Goal: Task Accomplishment & Management: Manage account settings

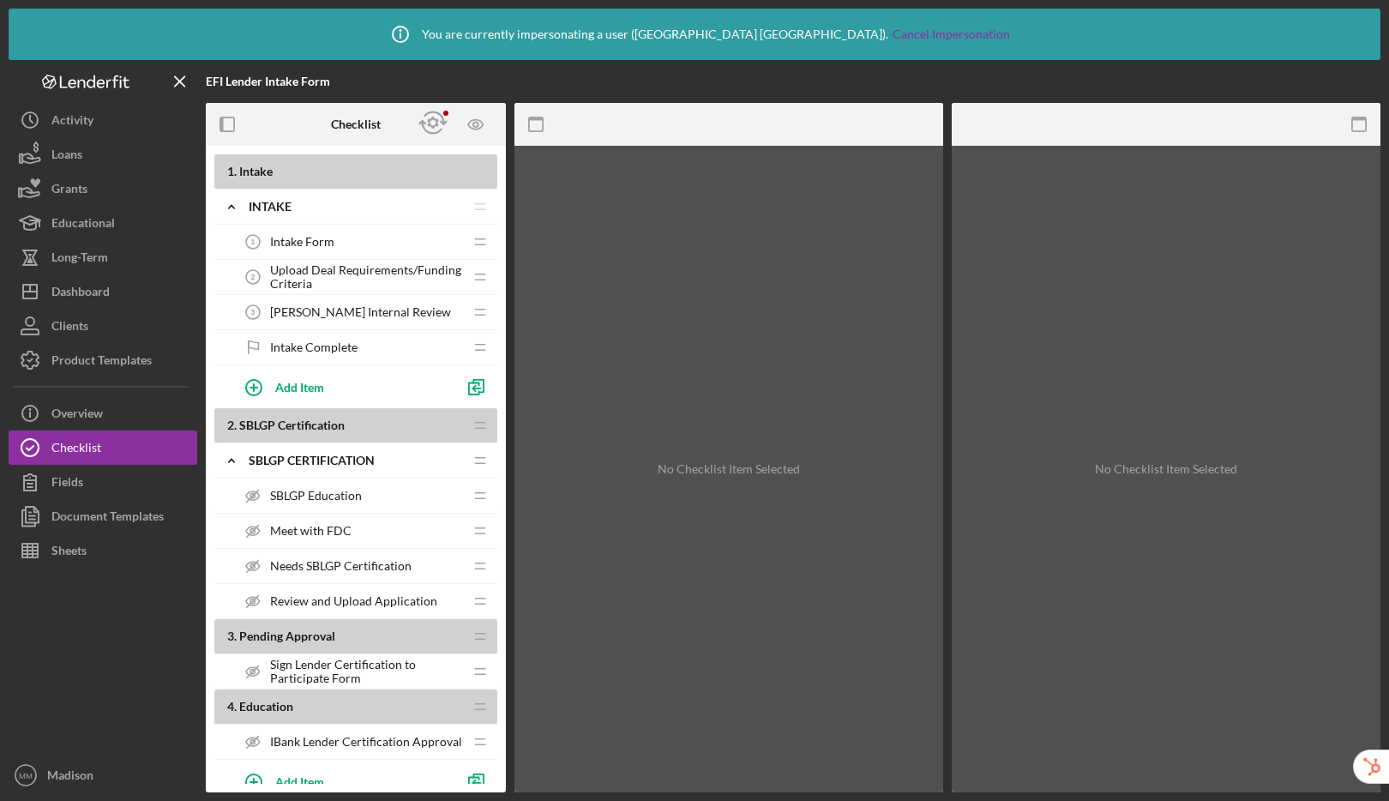
scroll to position [216, 0]
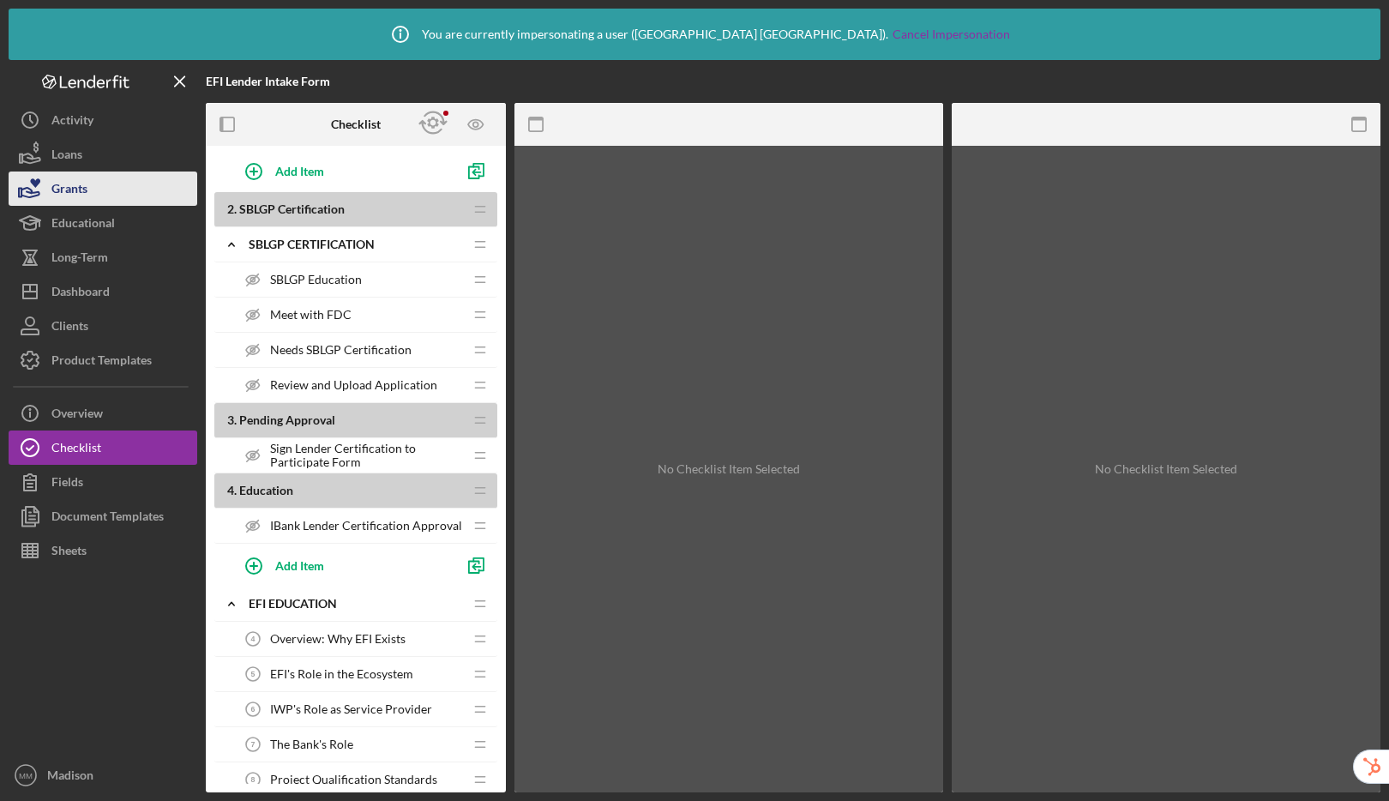
click at [54, 194] on div "Grants" at bounding box center [69, 190] width 36 height 39
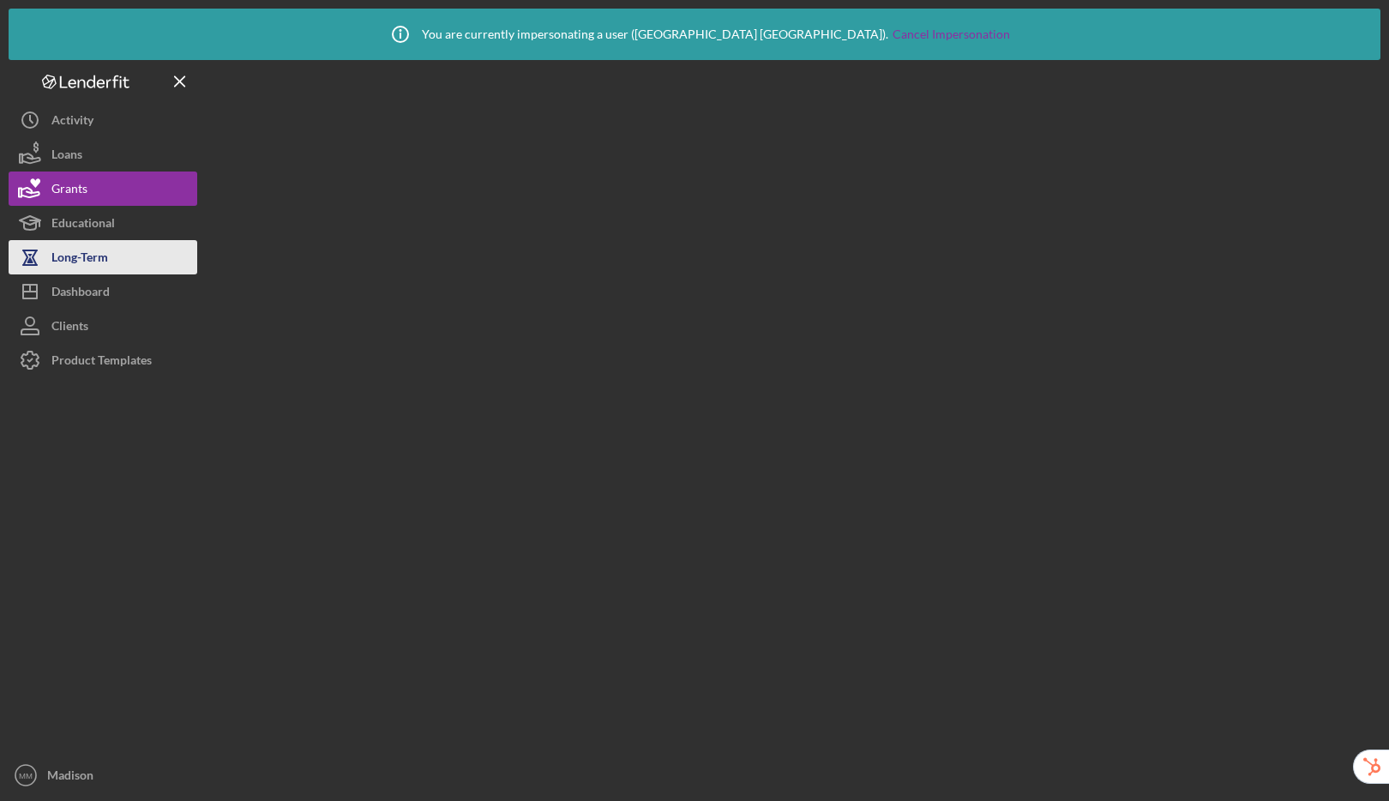
click at [71, 240] on div "Long-Term" at bounding box center [79, 259] width 57 height 39
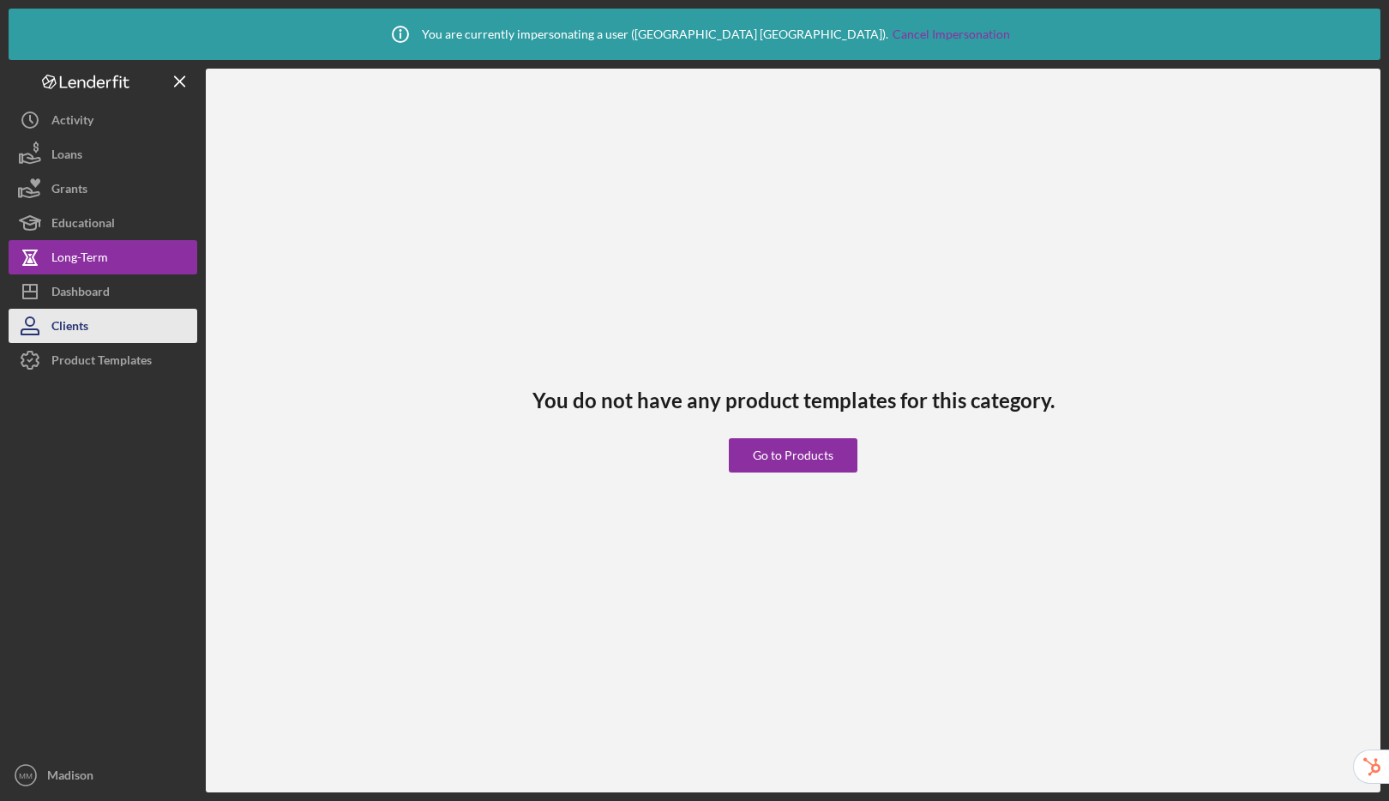
click at [84, 314] on div "Clients" at bounding box center [69, 328] width 37 height 39
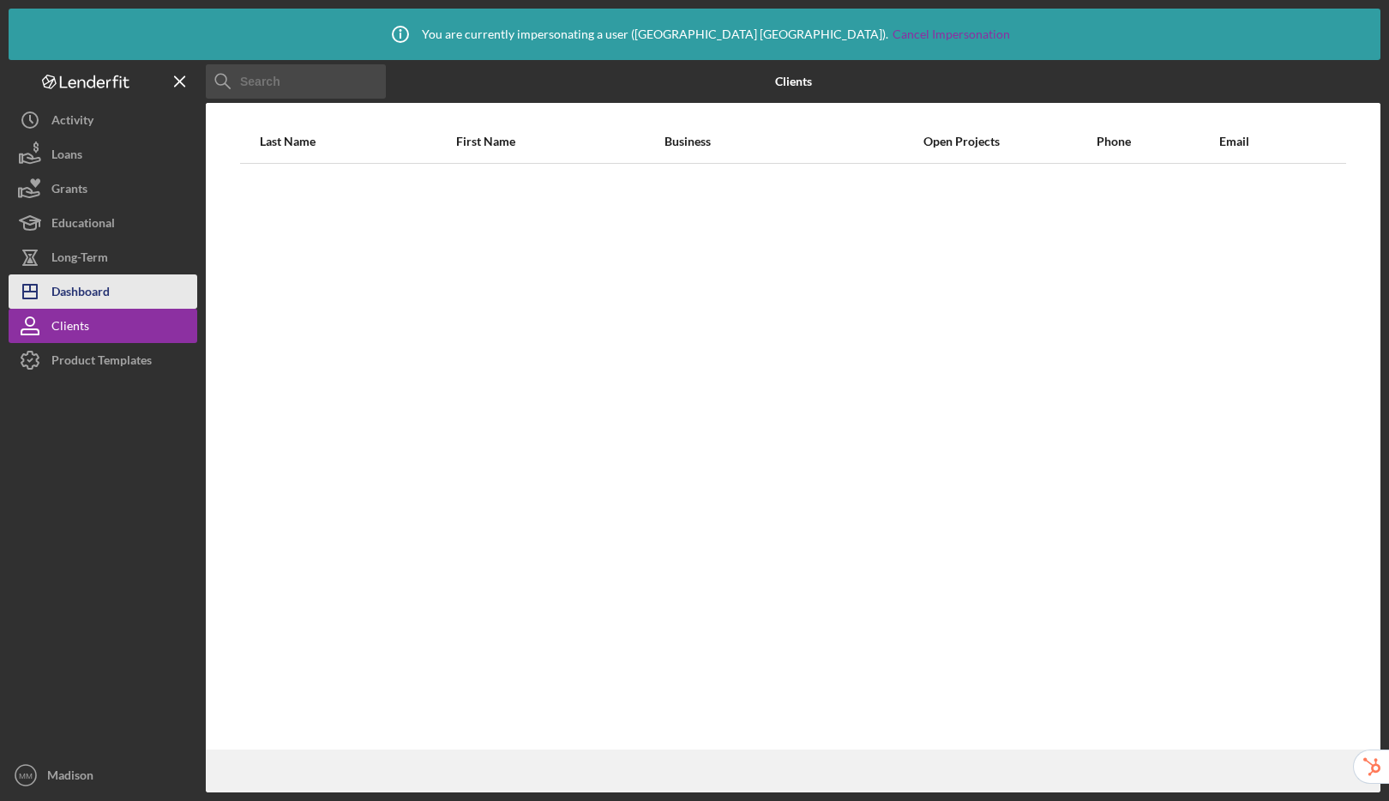
click at [94, 288] on div "Dashboard" at bounding box center [80, 293] width 58 height 39
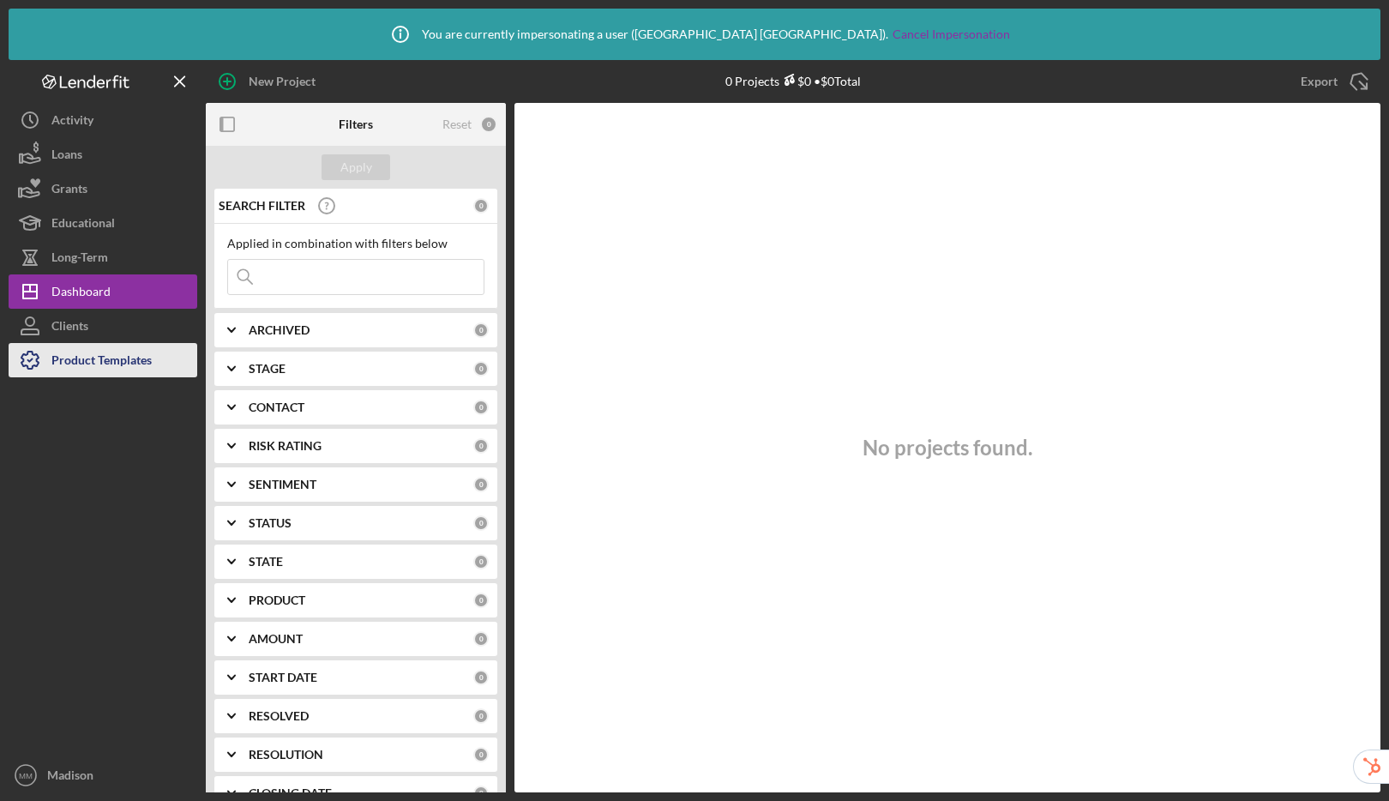
click at [107, 361] on div "Product Templates" at bounding box center [101, 362] width 100 height 39
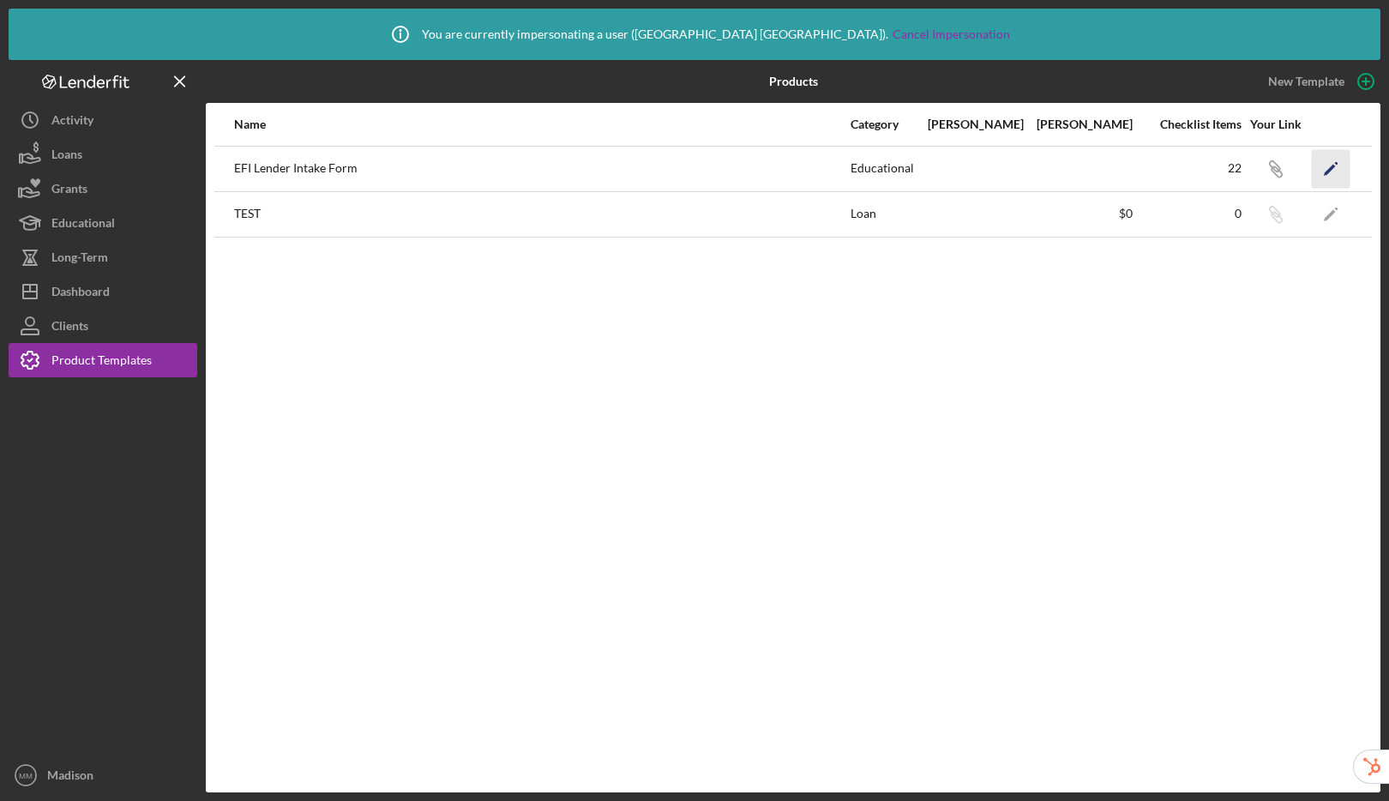
click at [1328, 166] on icon "Icon/Edit" at bounding box center [1330, 168] width 39 height 39
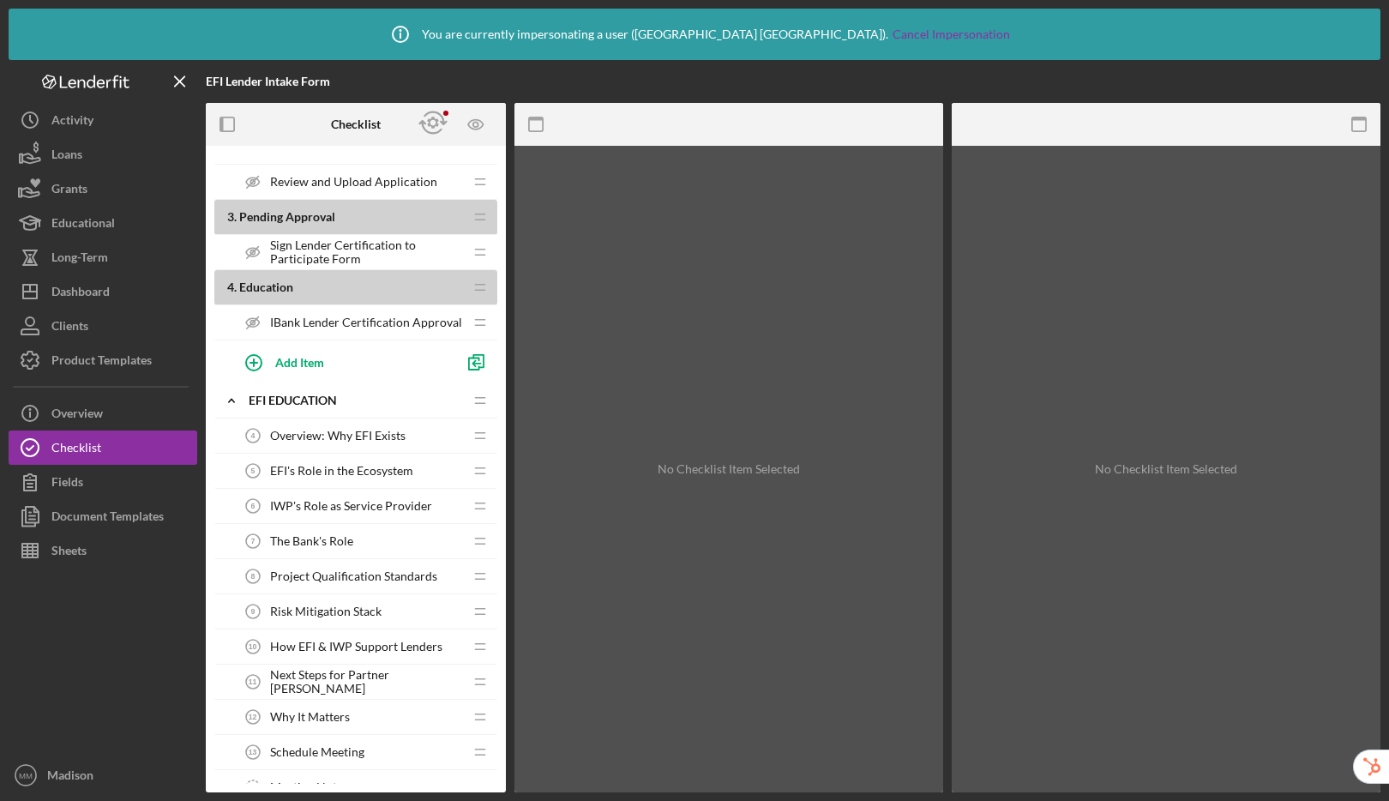
scroll to position [212, 0]
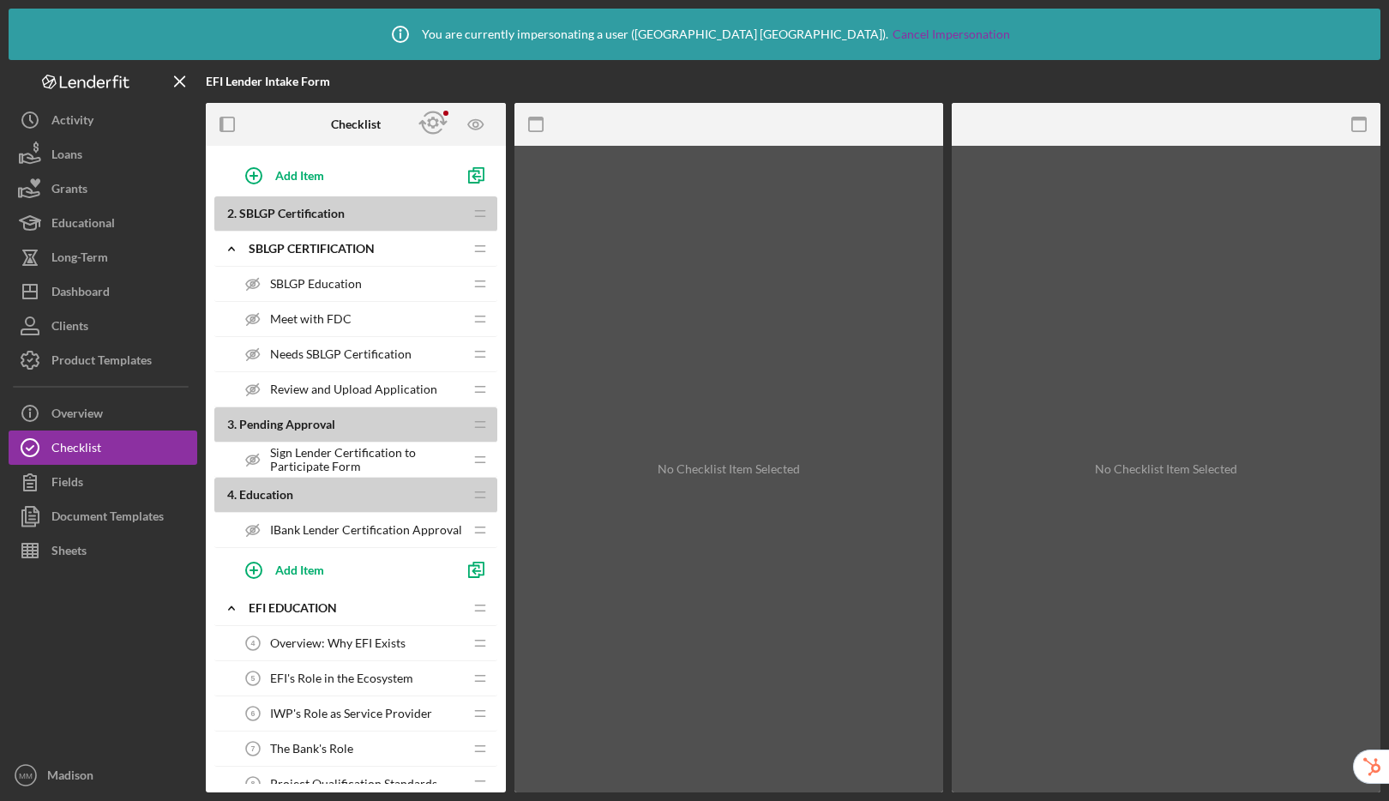
click at [356, 464] on span "Sign Lender Certification to Participate Form" at bounding box center [366, 459] width 193 height 27
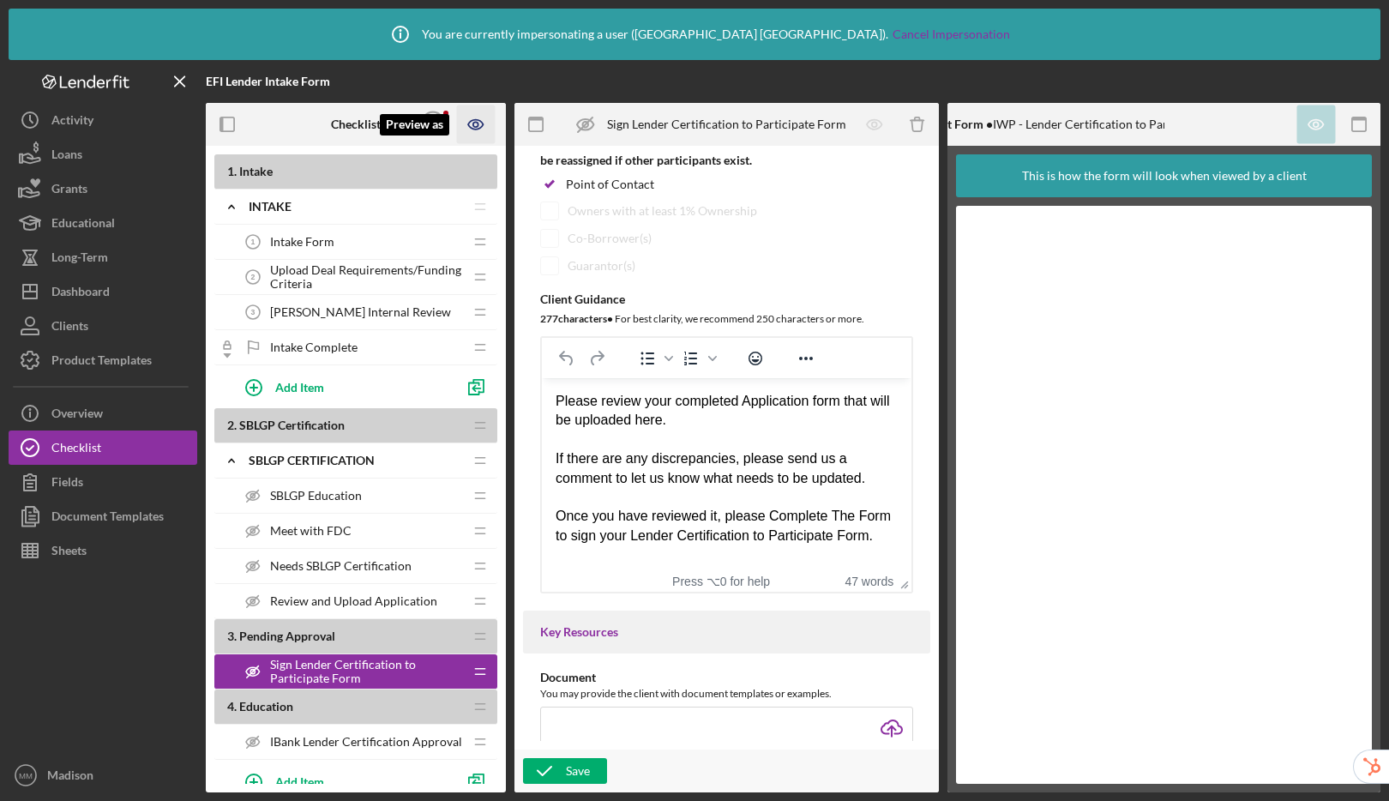
click at [473, 126] on icon "Preview as" at bounding box center [475, 124] width 5 height 5
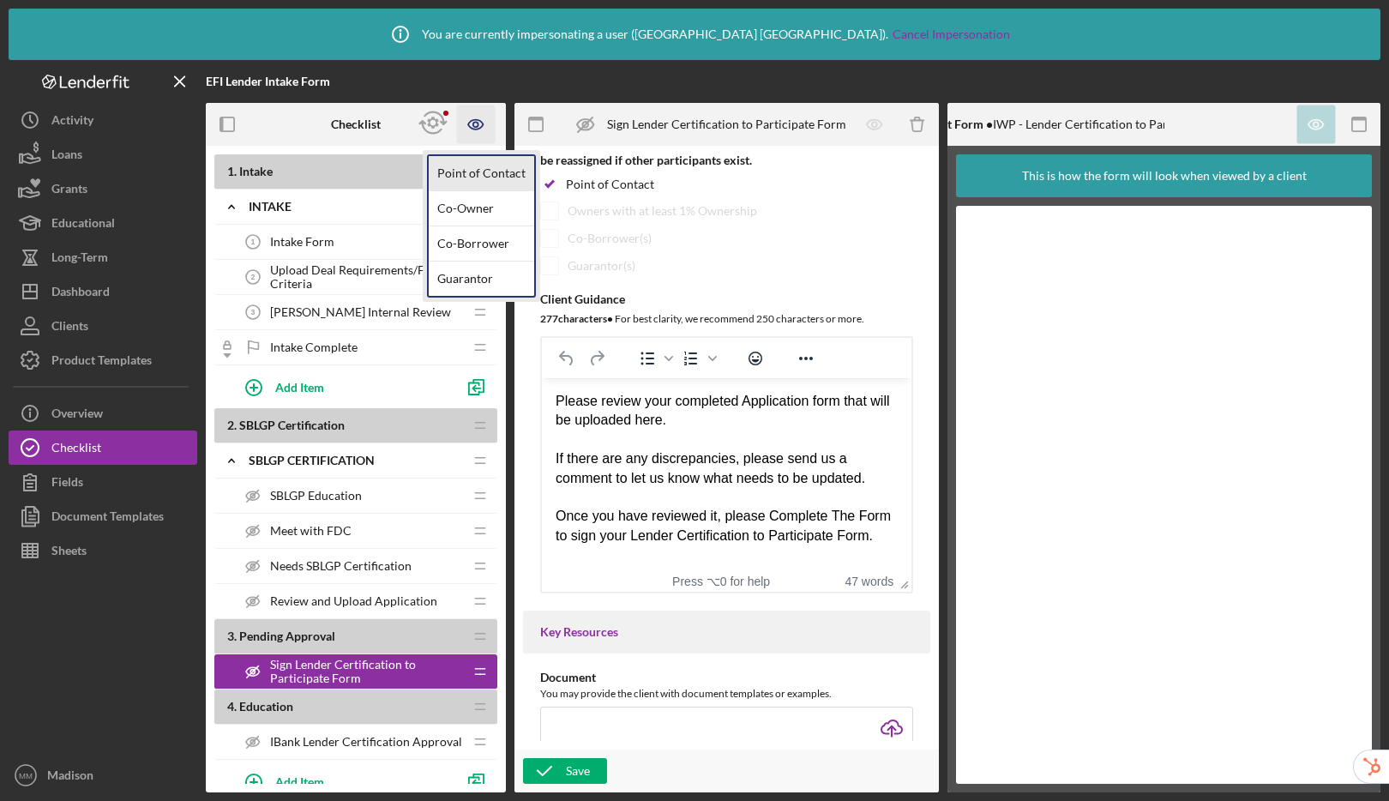
click at [471, 171] on link "Point of Contact" at bounding box center [481, 173] width 105 height 35
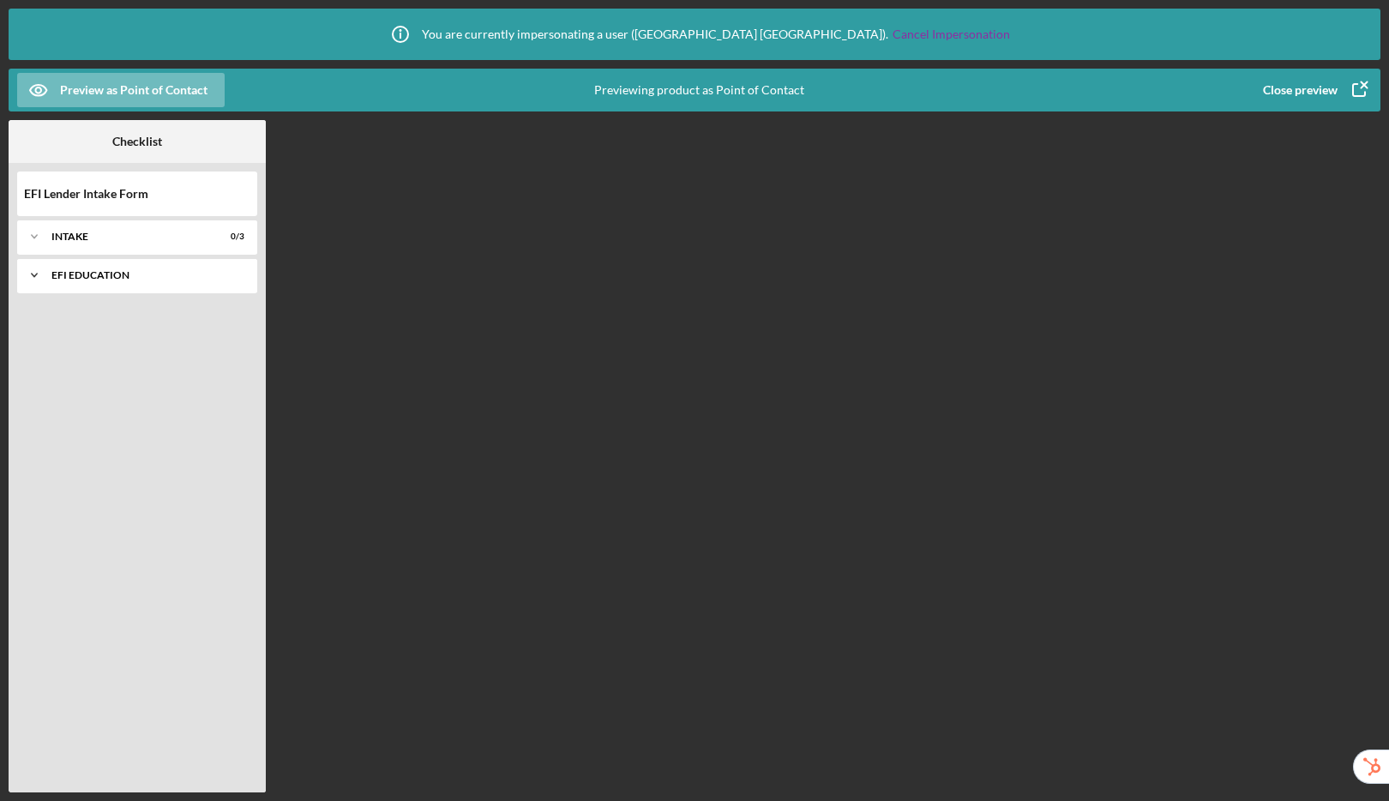
click at [88, 275] on div "EFI Education" at bounding box center [143, 275] width 184 height 10
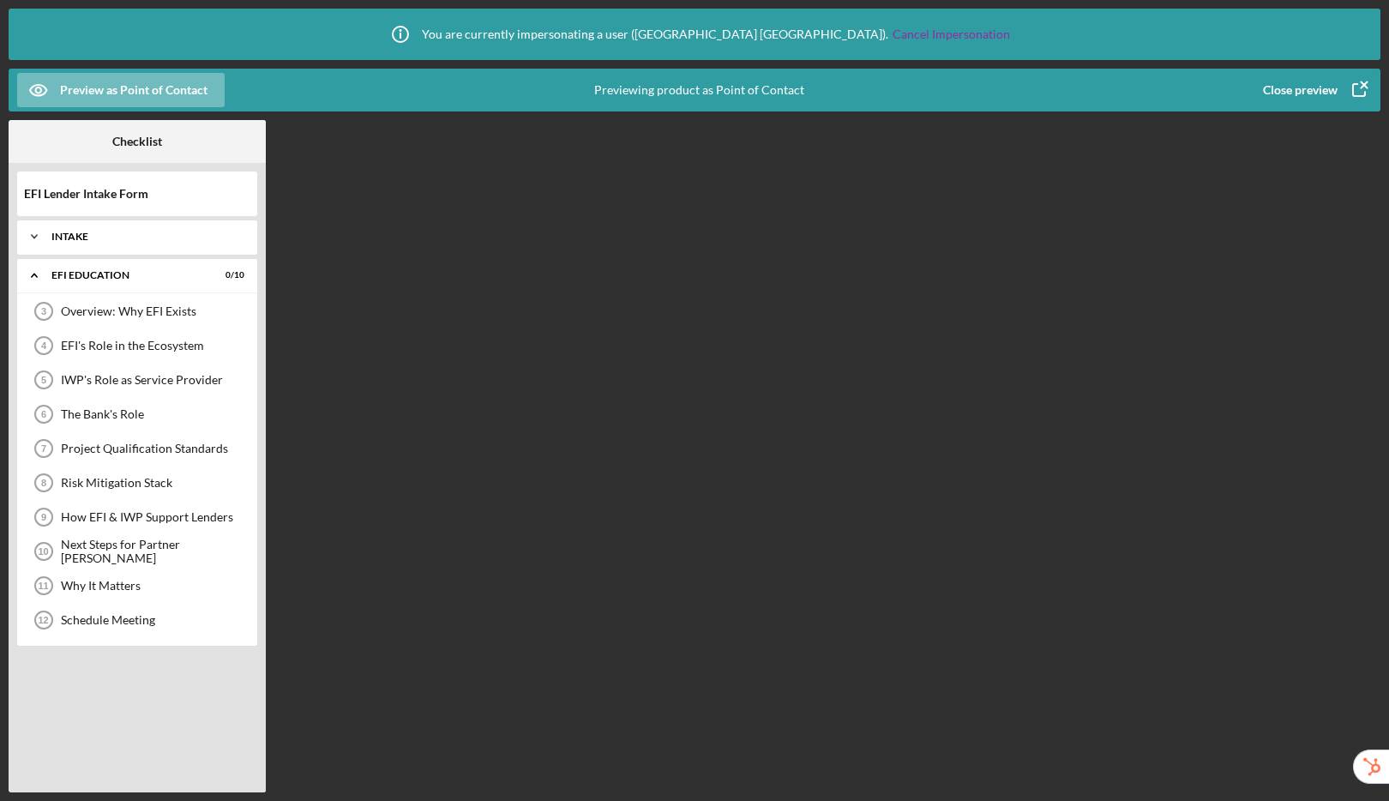
click at [96, 229] on div "Icon/Expander Intake 0 / 3" at bounding box center [137, 236] width 240 height 34
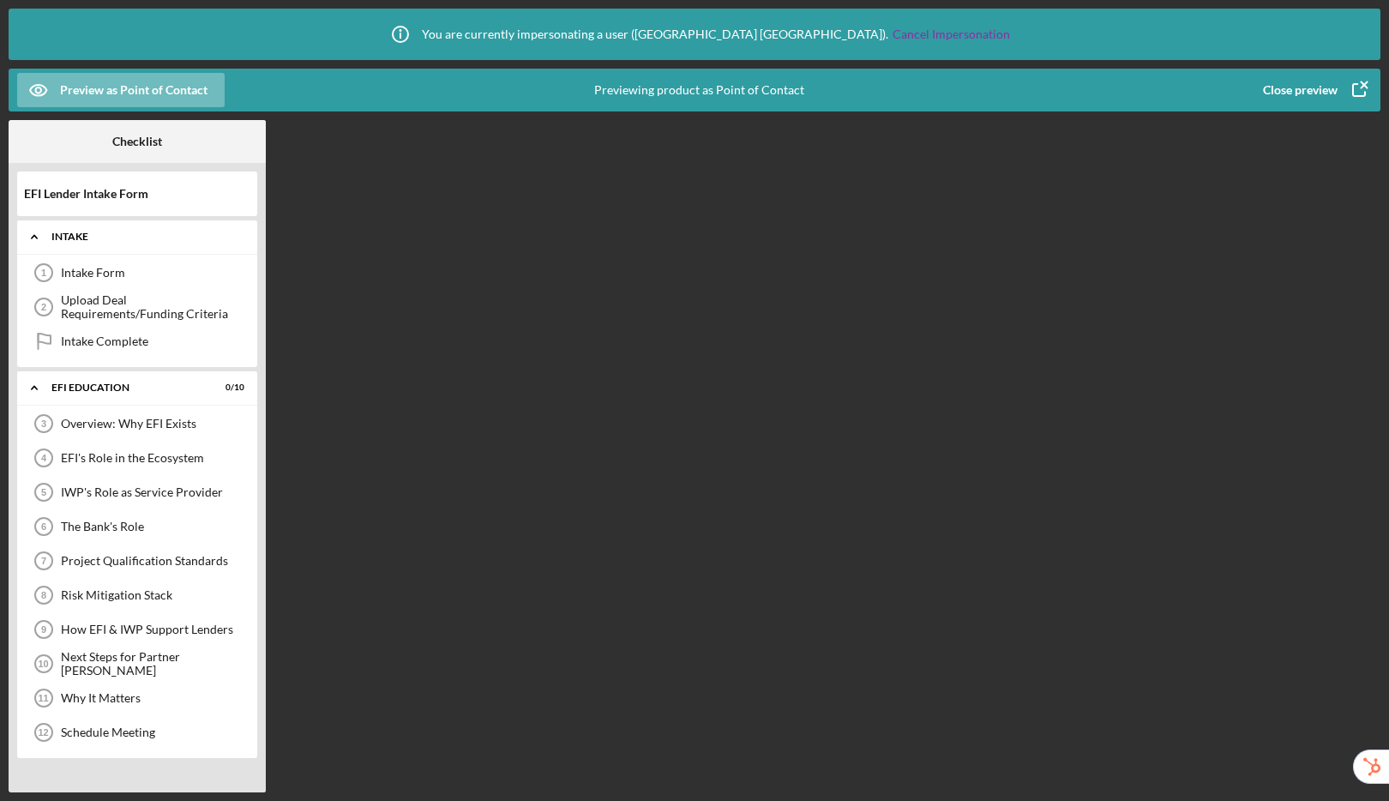
click at [93, 238] on div "Intake" at bounding box center [143, 236] width 184 height 10
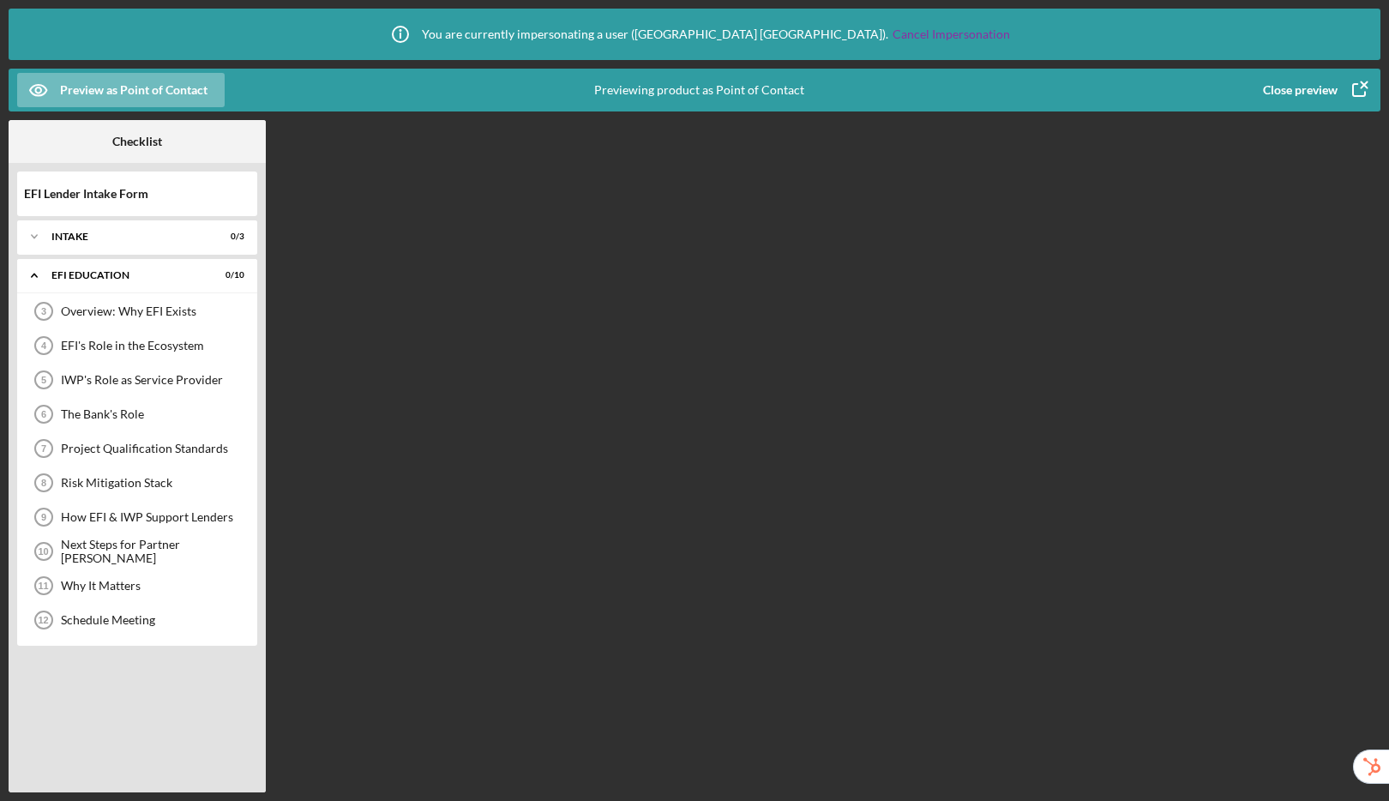
click at [1281, 81] on div "Close preview" at bounding box center [1300, 90] width 75 height 34
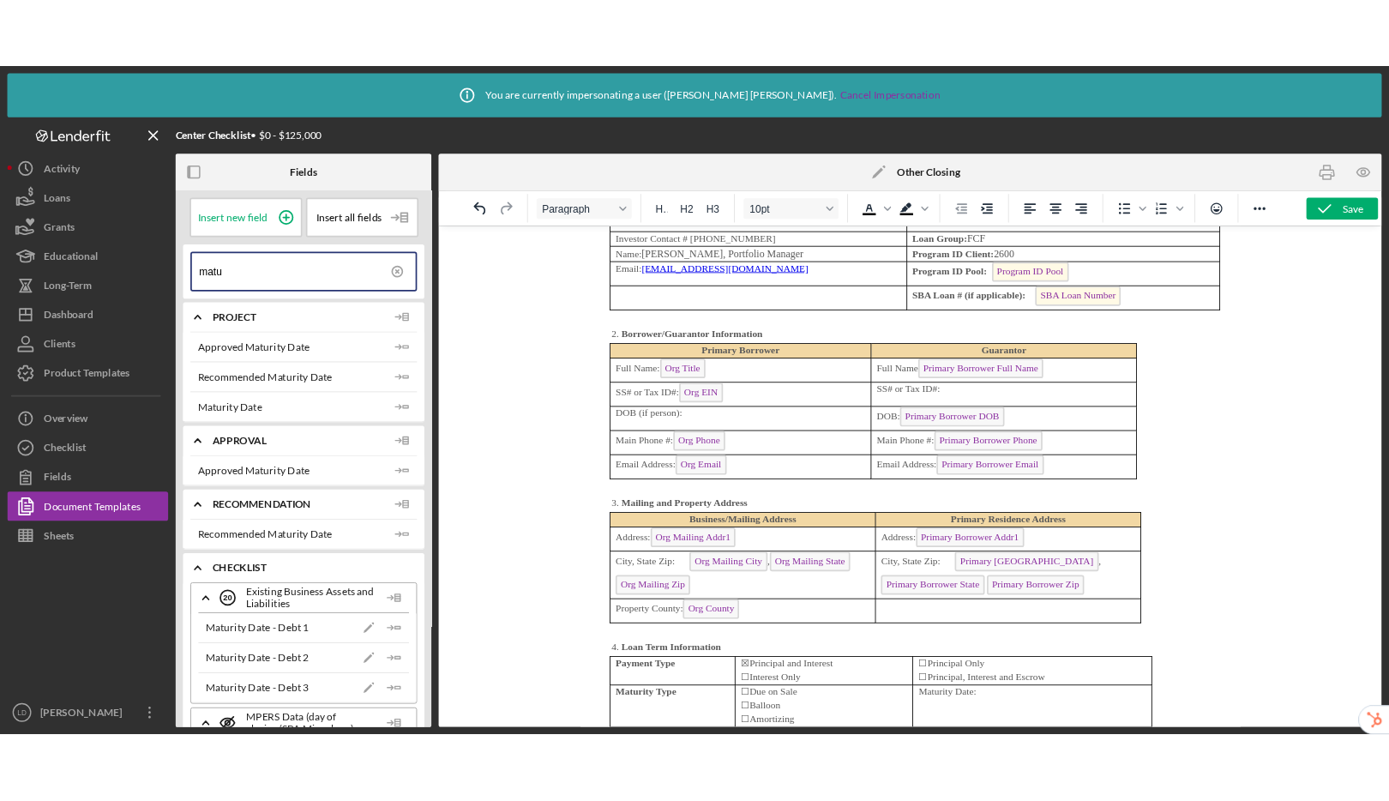
scroll to position [4680, 0]
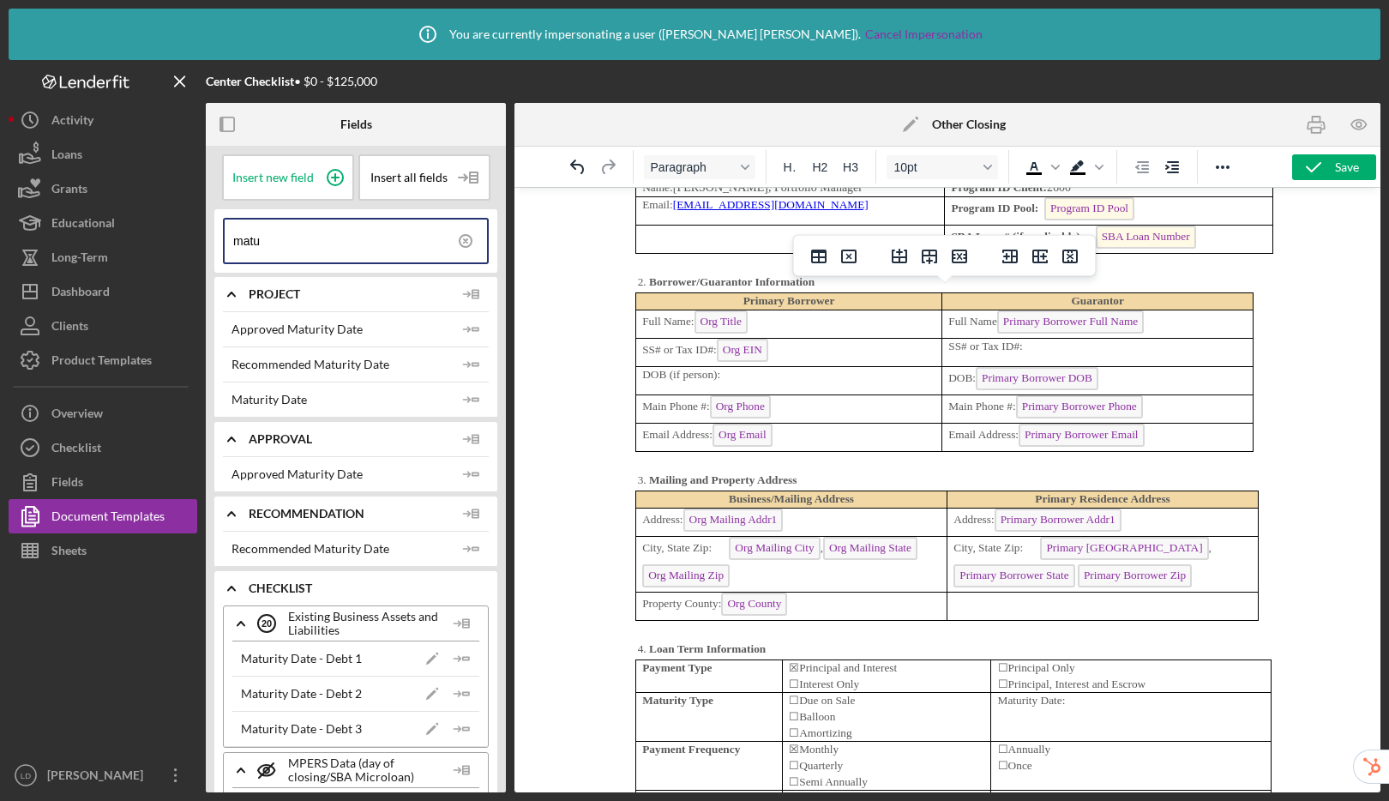
click at [1209, 310] on p "Full Name Primary Borrower Full Name" at bounding box center [1097, 323] width 298 height 27
click at [1046, 260] on icon "Insert column after" at bounding box center [1039, 256] width 15 height 14
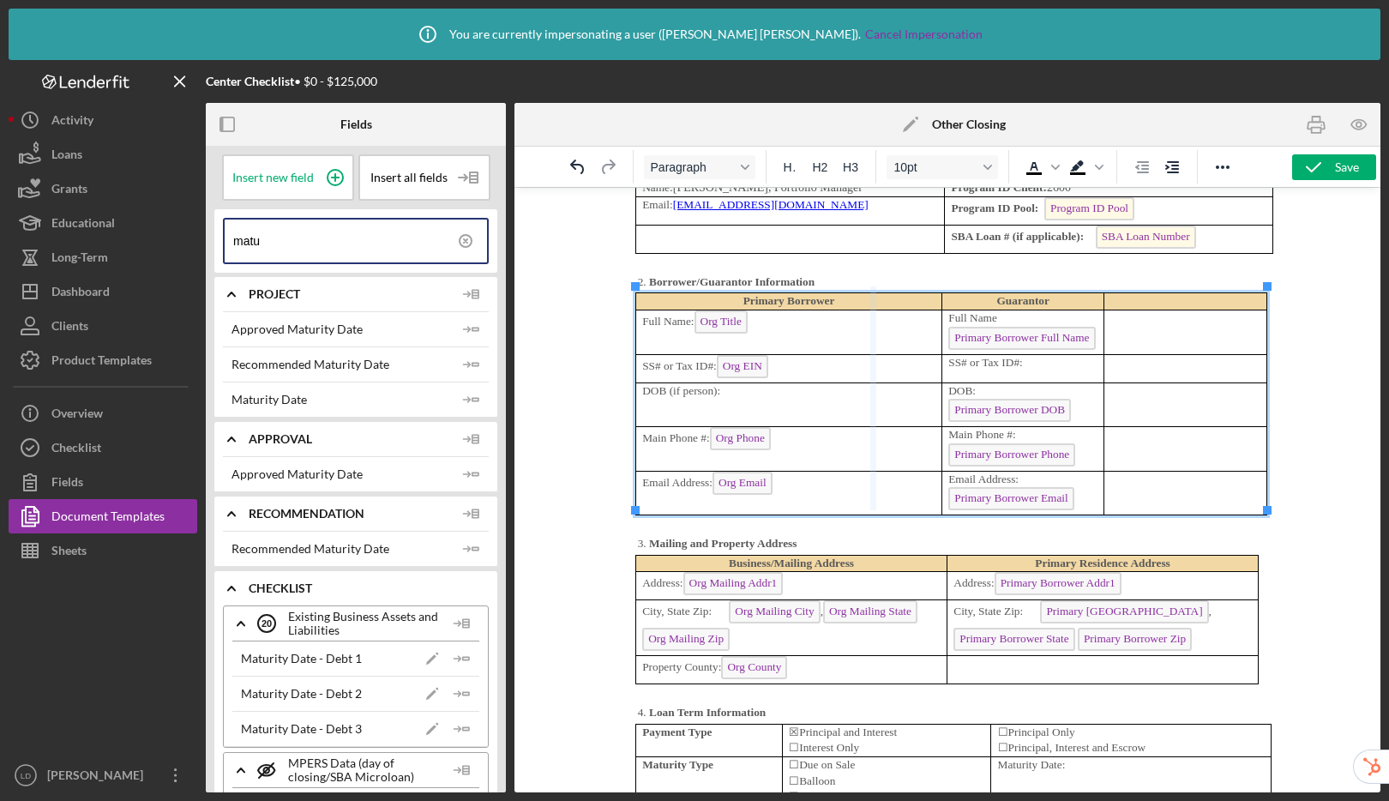
drag, startPoint x: 940, startPoint y: 297, endPoint x: 873, endPoint y: 297, distance: 67.7
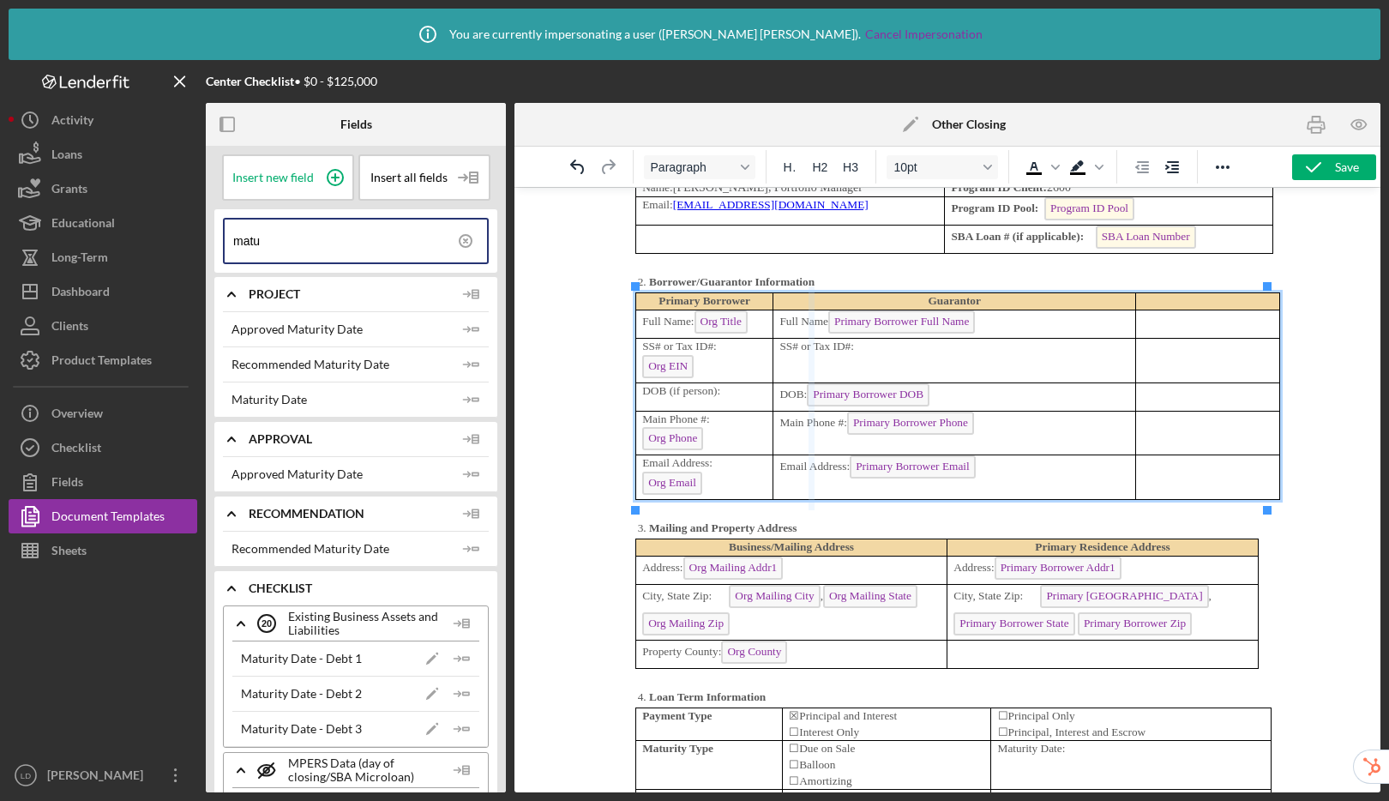
drag, startPoint x: 768, startPoint y: 296, endPoint x: 813, endPoint y: 296, distance: 44.6
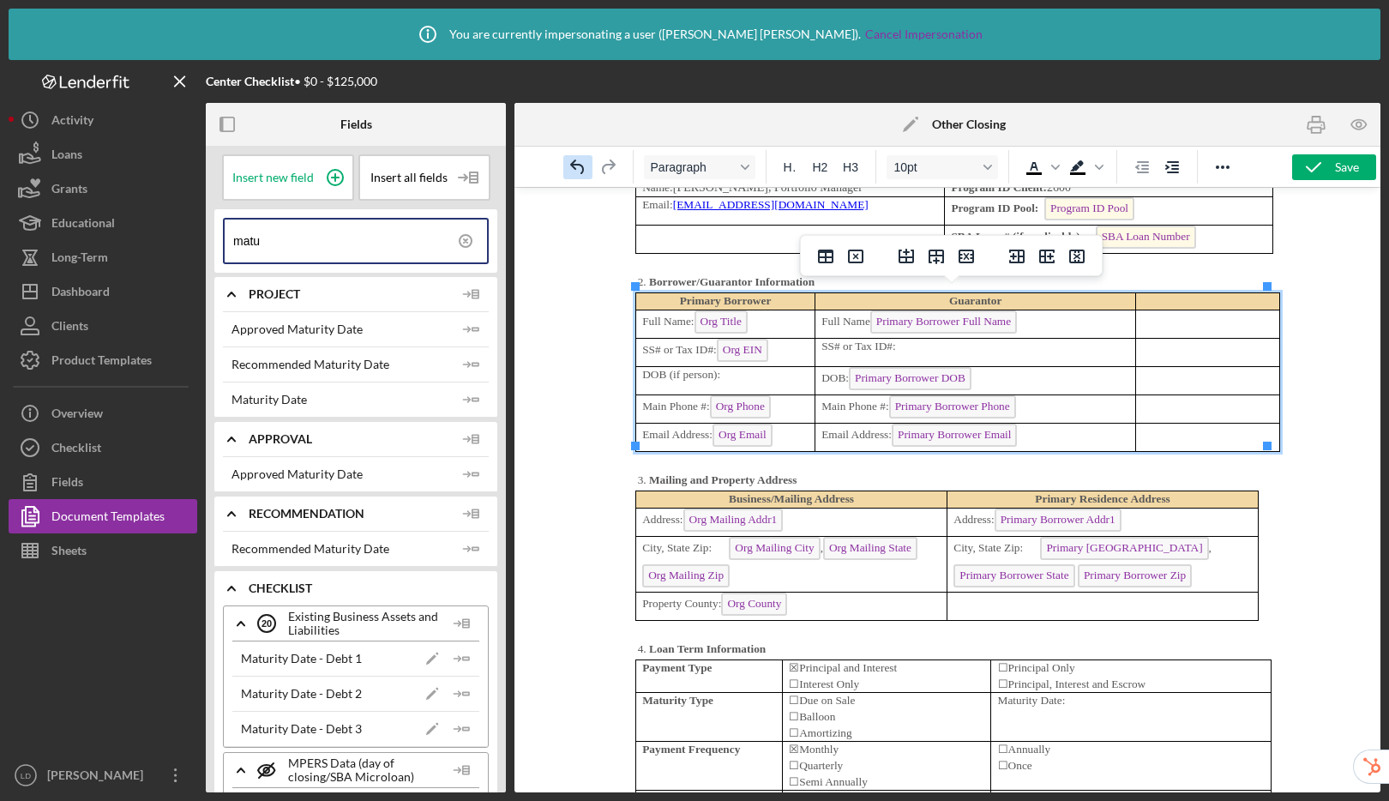
click at [568, 165] on icon "Undo" at bounding box center [577, 167] width 21 height 21
click at [575, 171] on icon "Undo" at bounding box center [577, 167] width 21 height 21
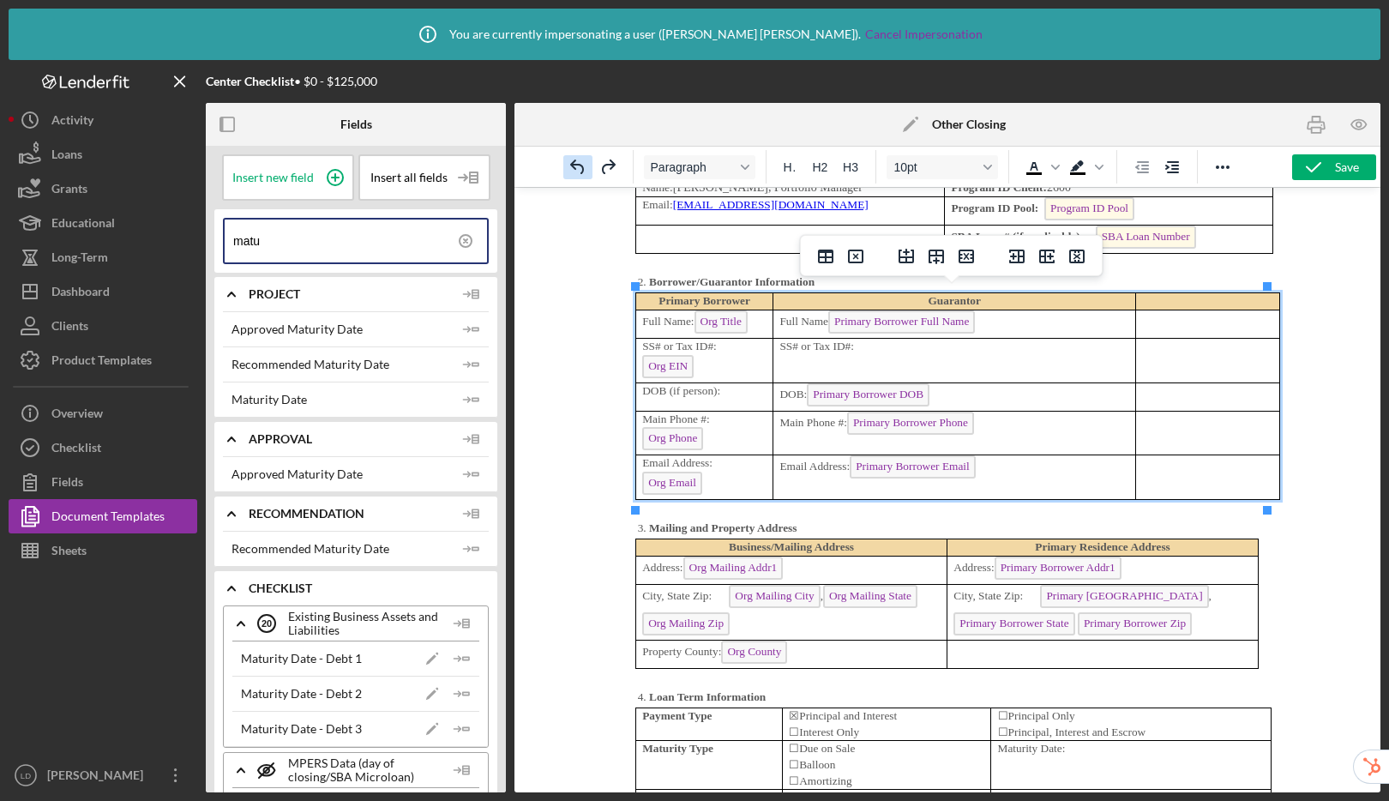
click at [575, 171] on icon "Undo" at bounding box center [577, 167] width 21 height 21
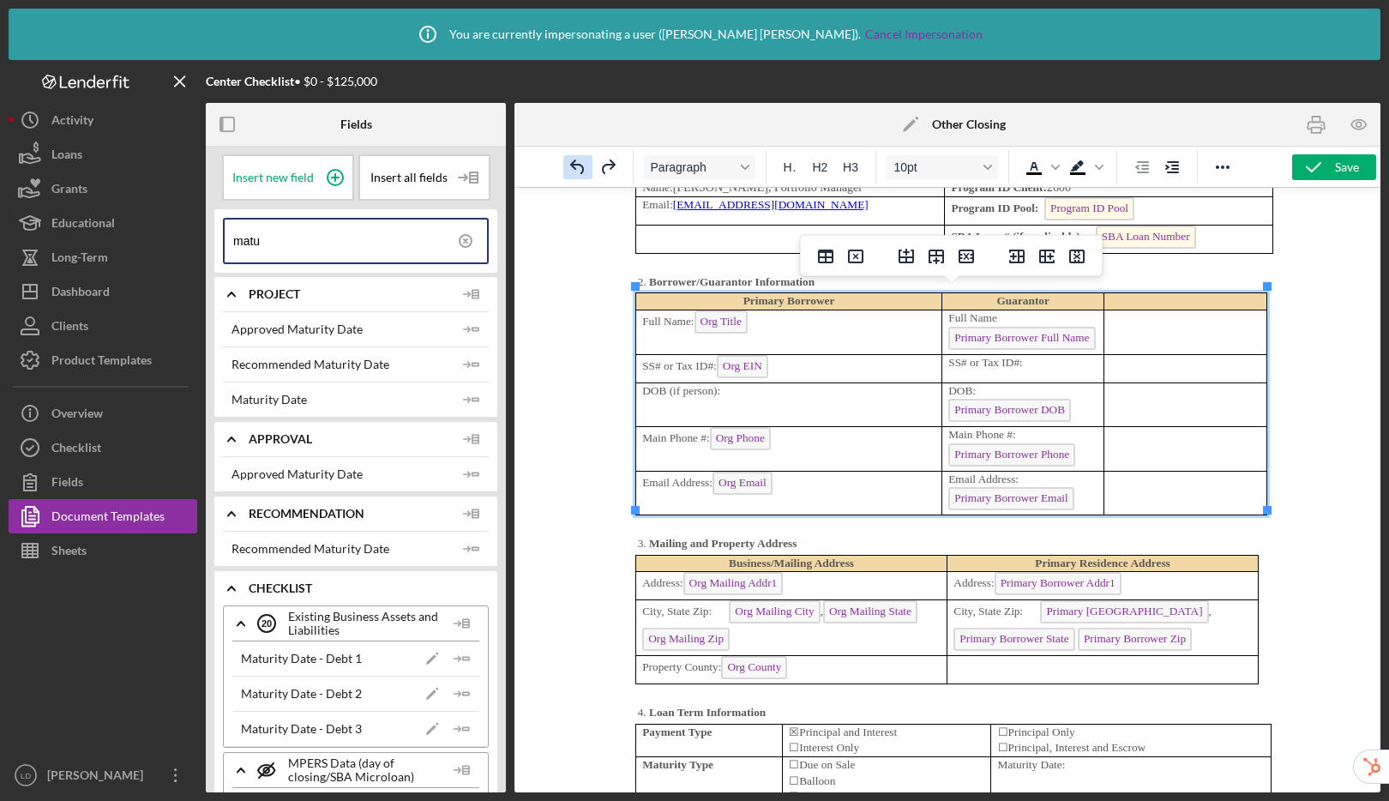
click at [575, 171] on icon "Undo" at bounding box center [577, 167] width 21 height 21
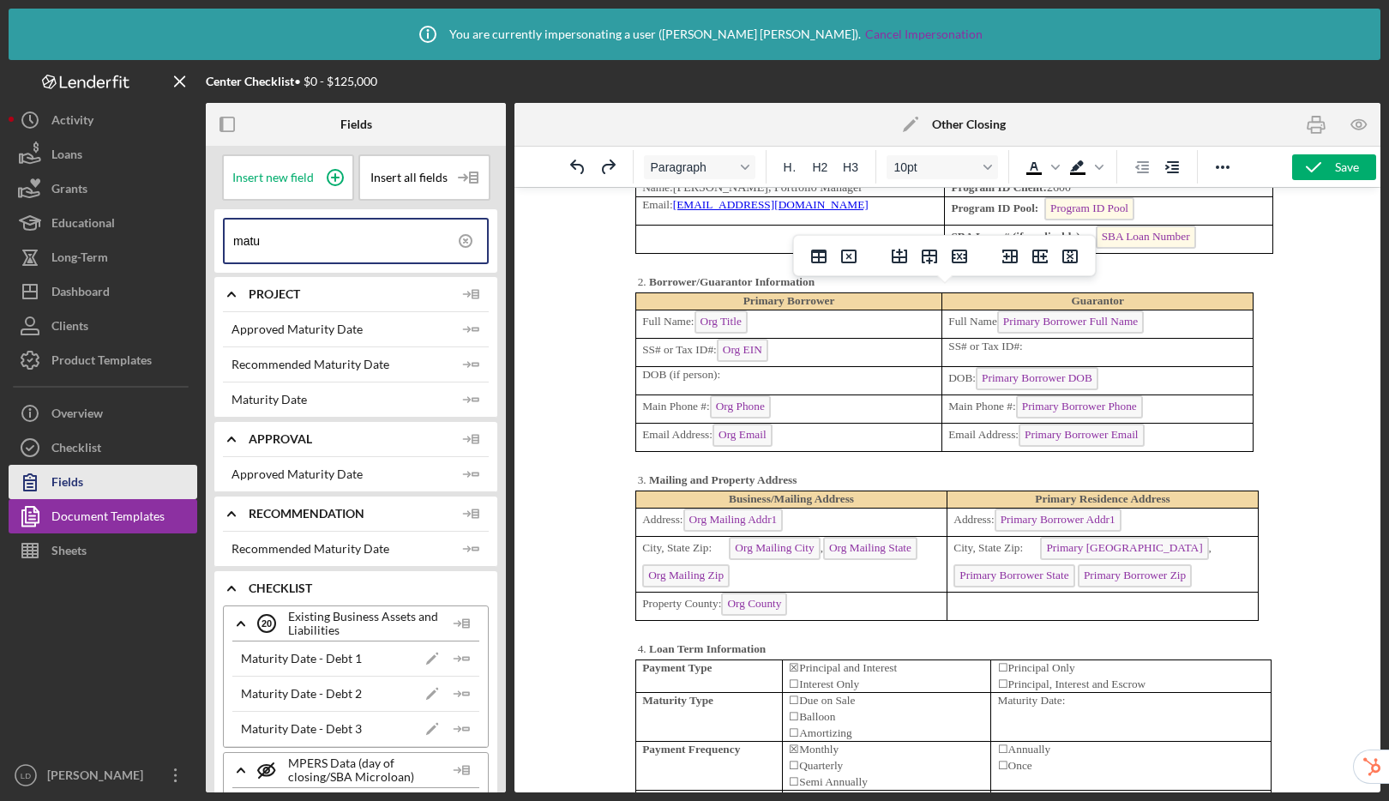
click at [148, 520] on div "Document Templates" at bounding box center [107, 518] width 113 height 39
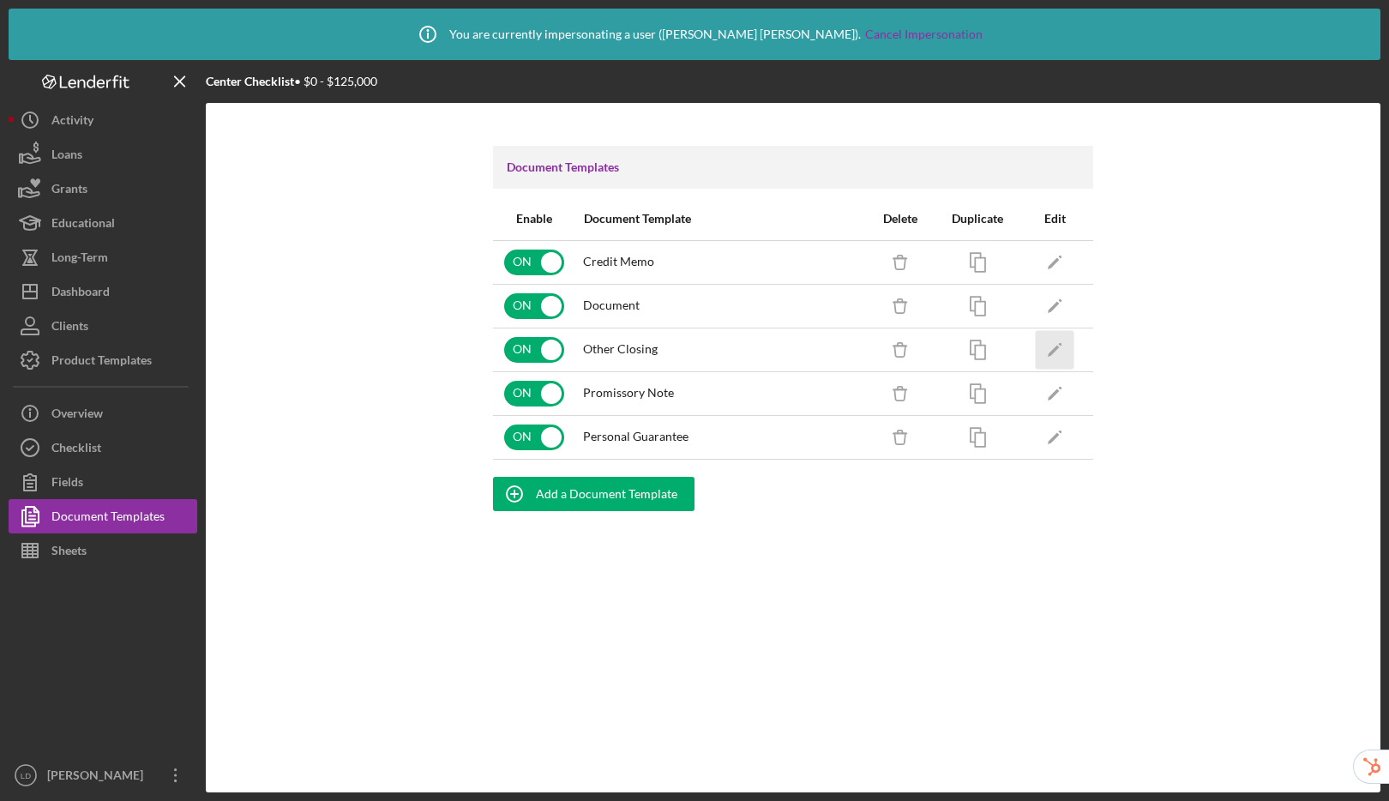
click at [1064, 348] on icon "Icon/Edit" at bounding box center [1054, 349] width 39 height 39
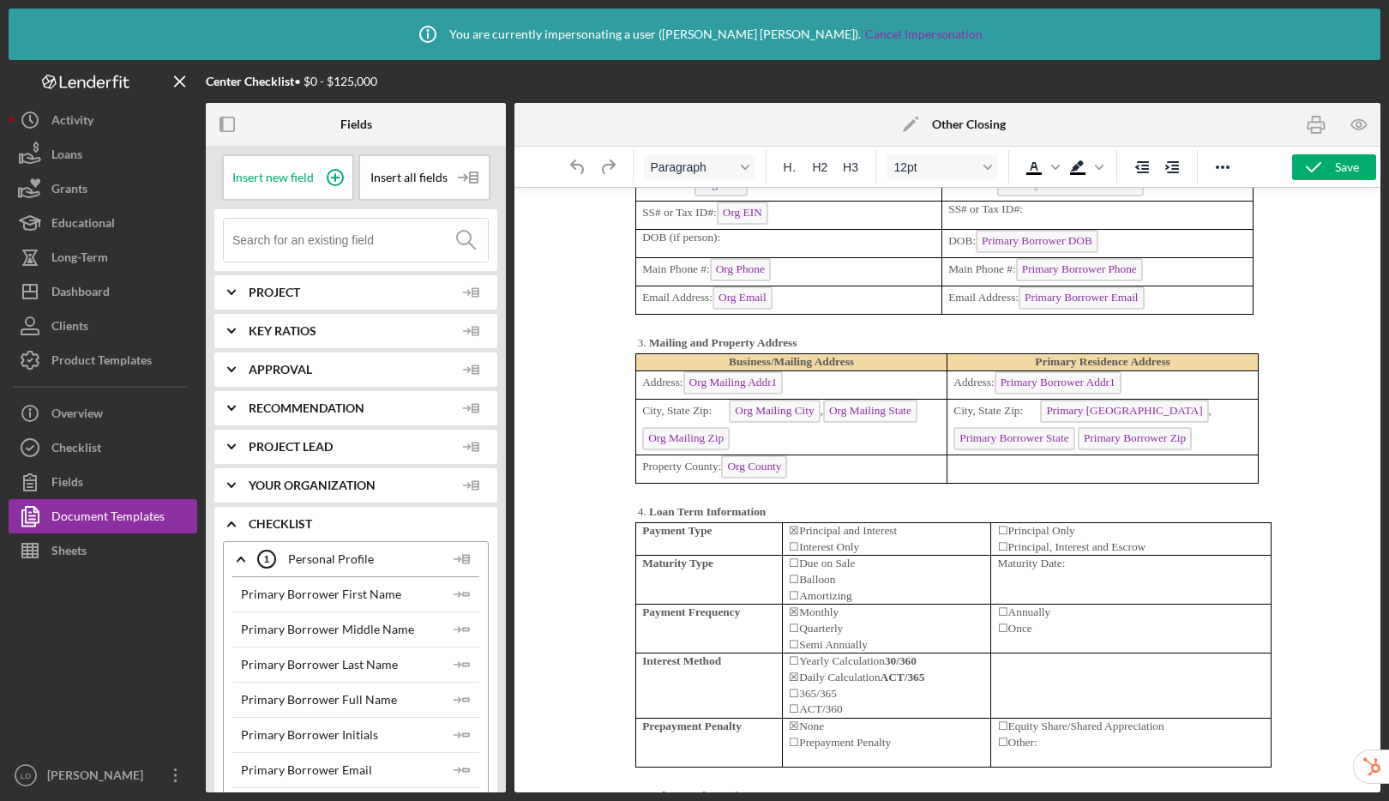
scroll to position [4868, 0]
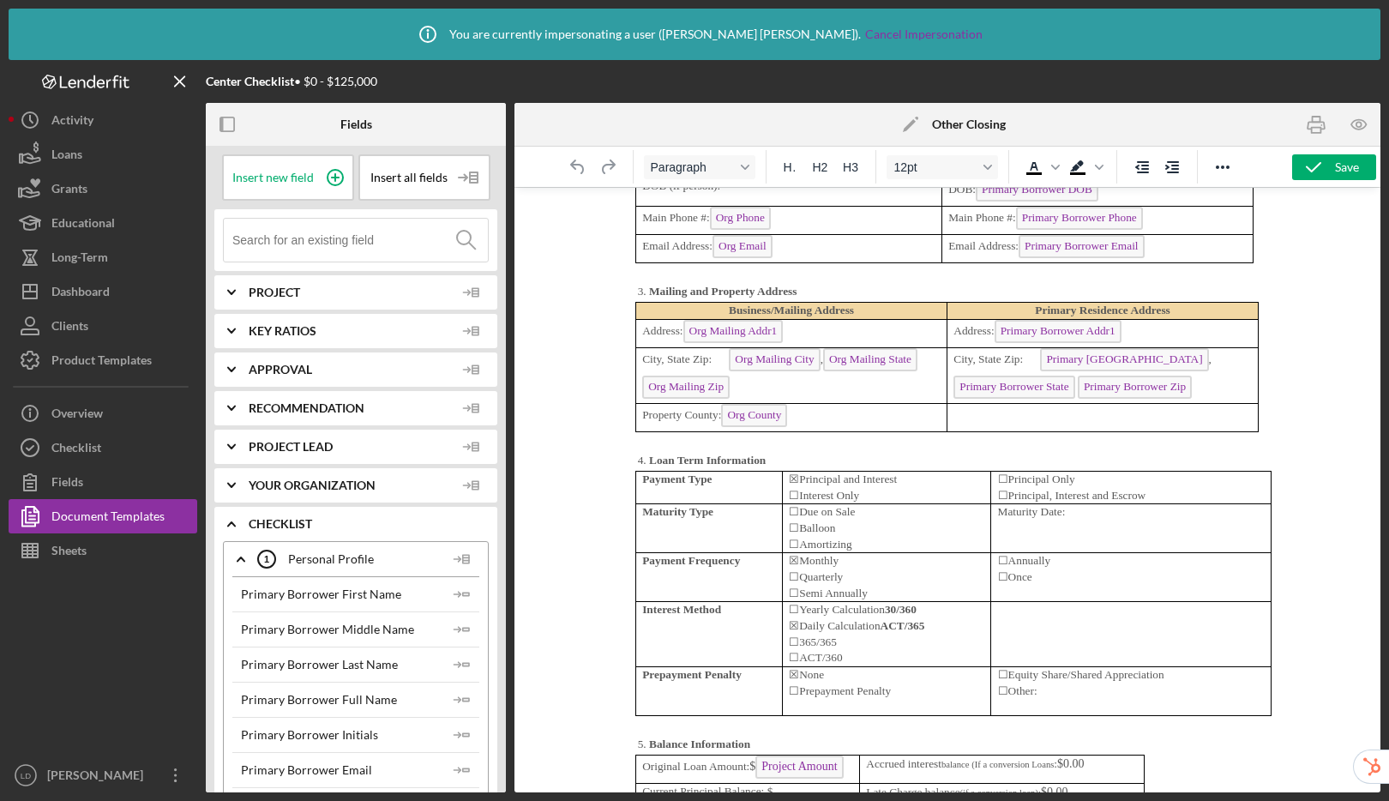
click at [1116, 511] on p "Maturity Date:" at bounding box center [1131, 512] width 267 height 16
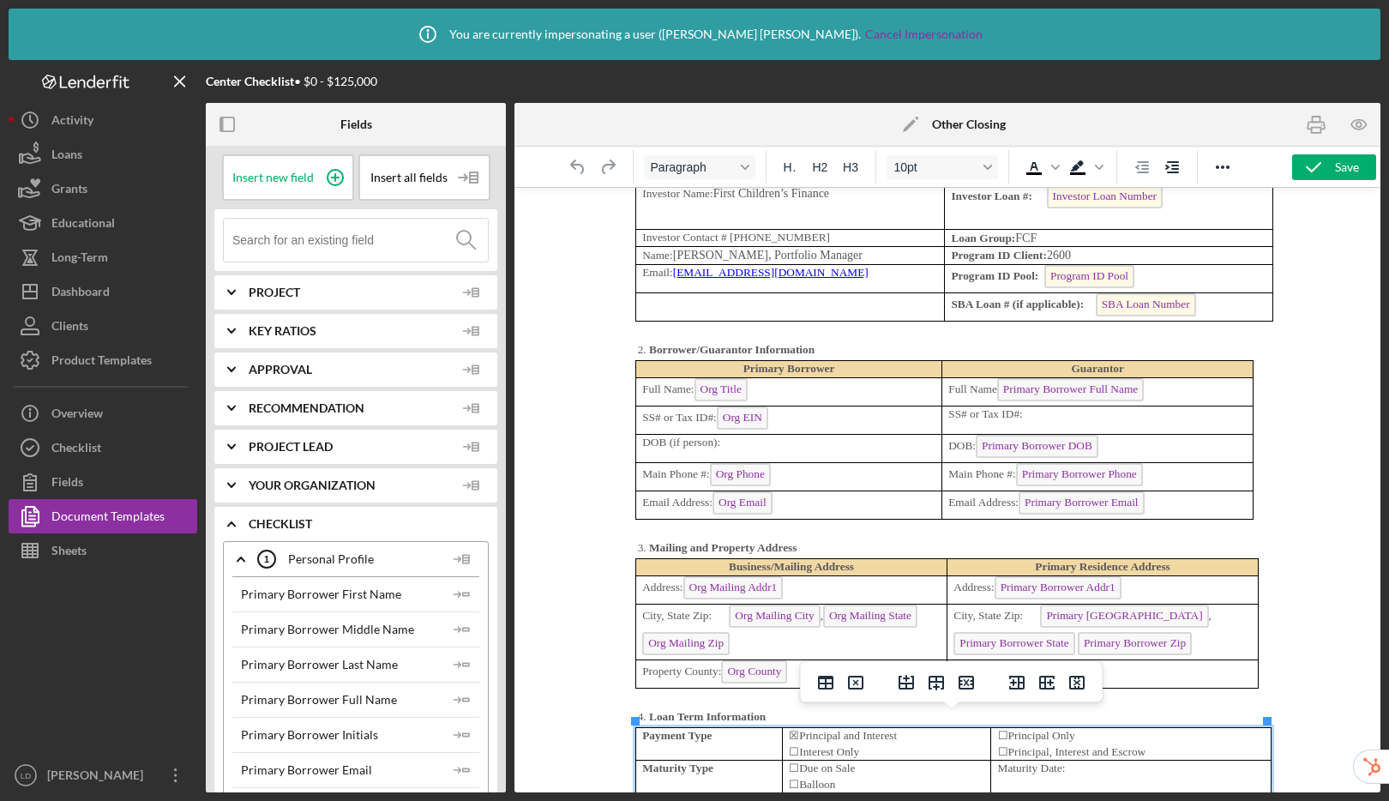
scroll to position [4602, 0]
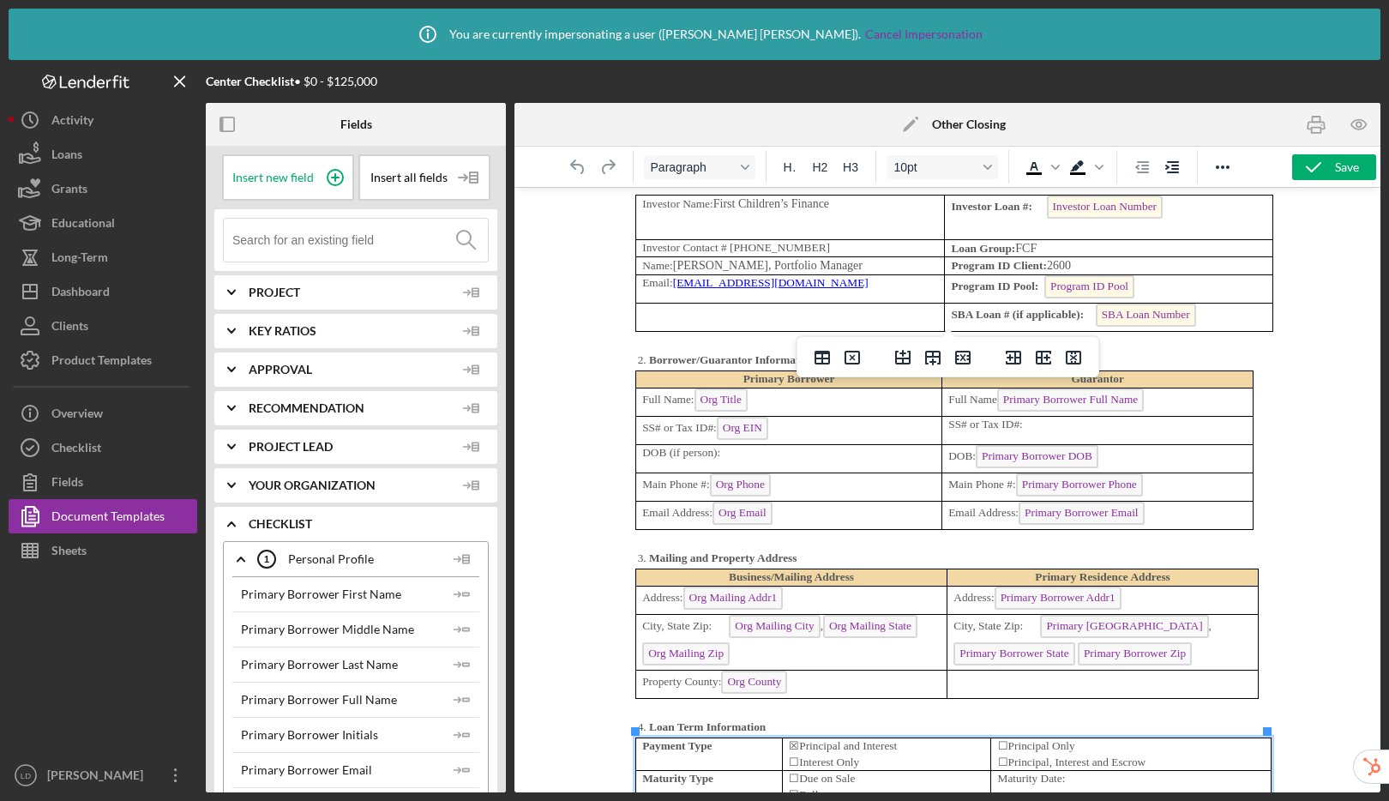
click at [1102, 288] on span "Program ID Pool" at bounding box center [1089, 286] width 90 height 23
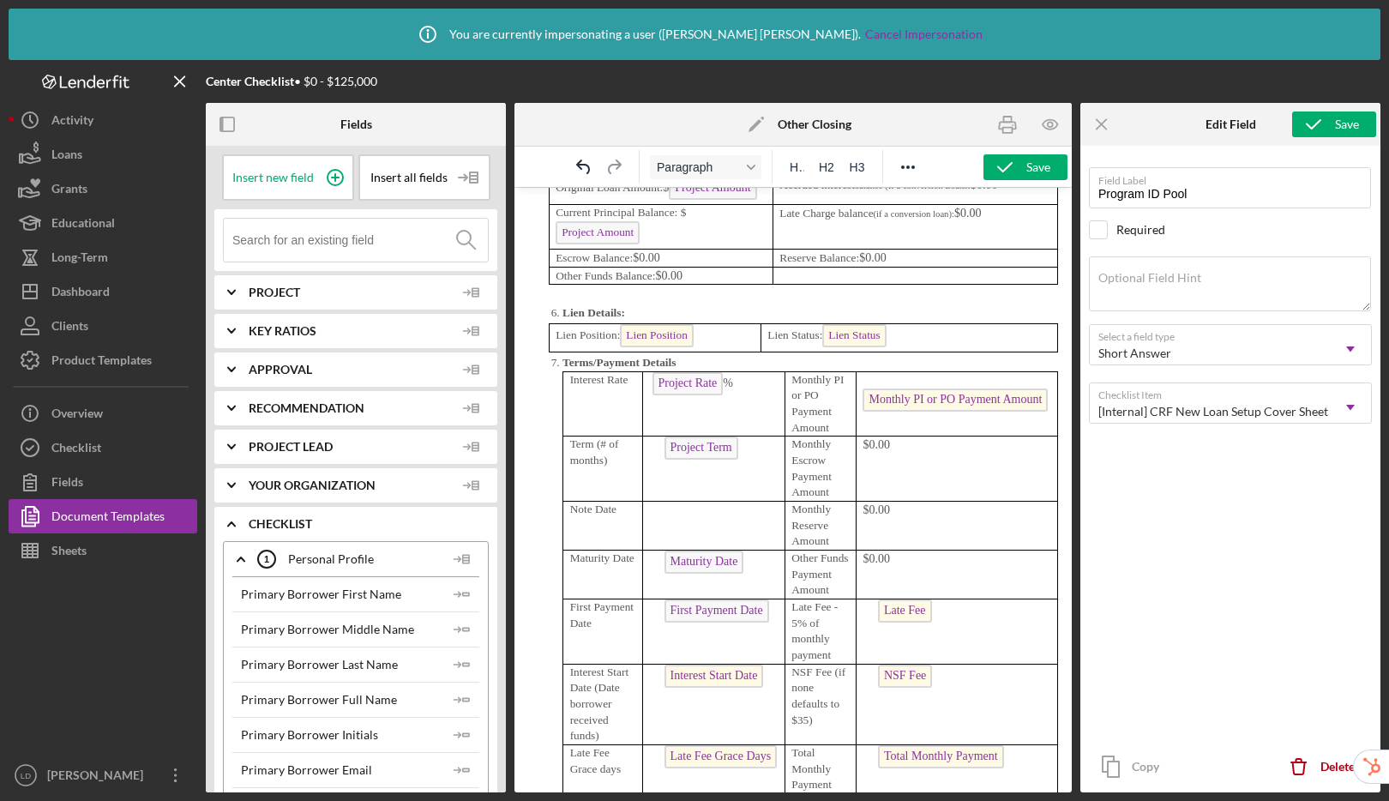
scroll to position [5608, 0]
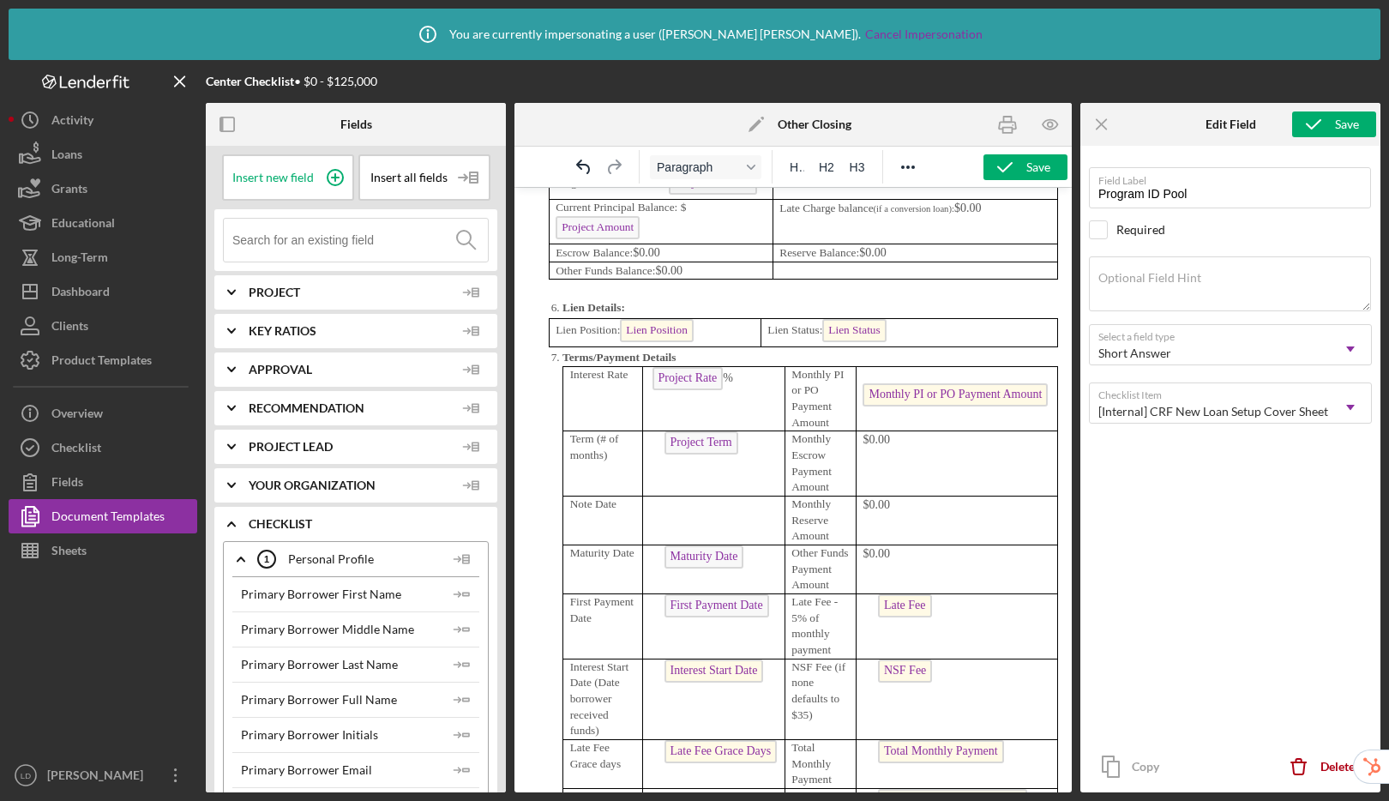
click at [921, 406] on span "Monthly PI or PO Payment Amount" at bounding box center [954, 394] width 185 height 23
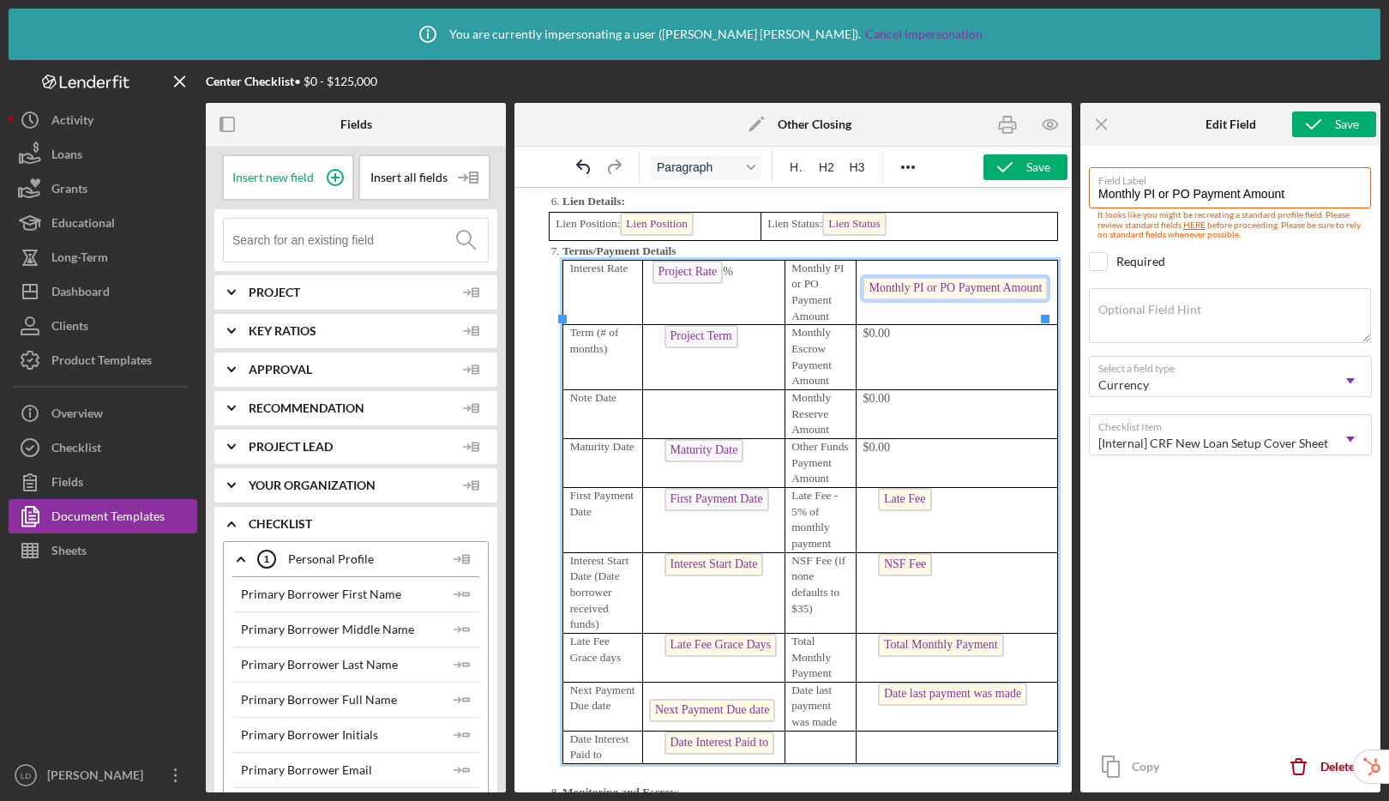
scroll to position [5559, 0]
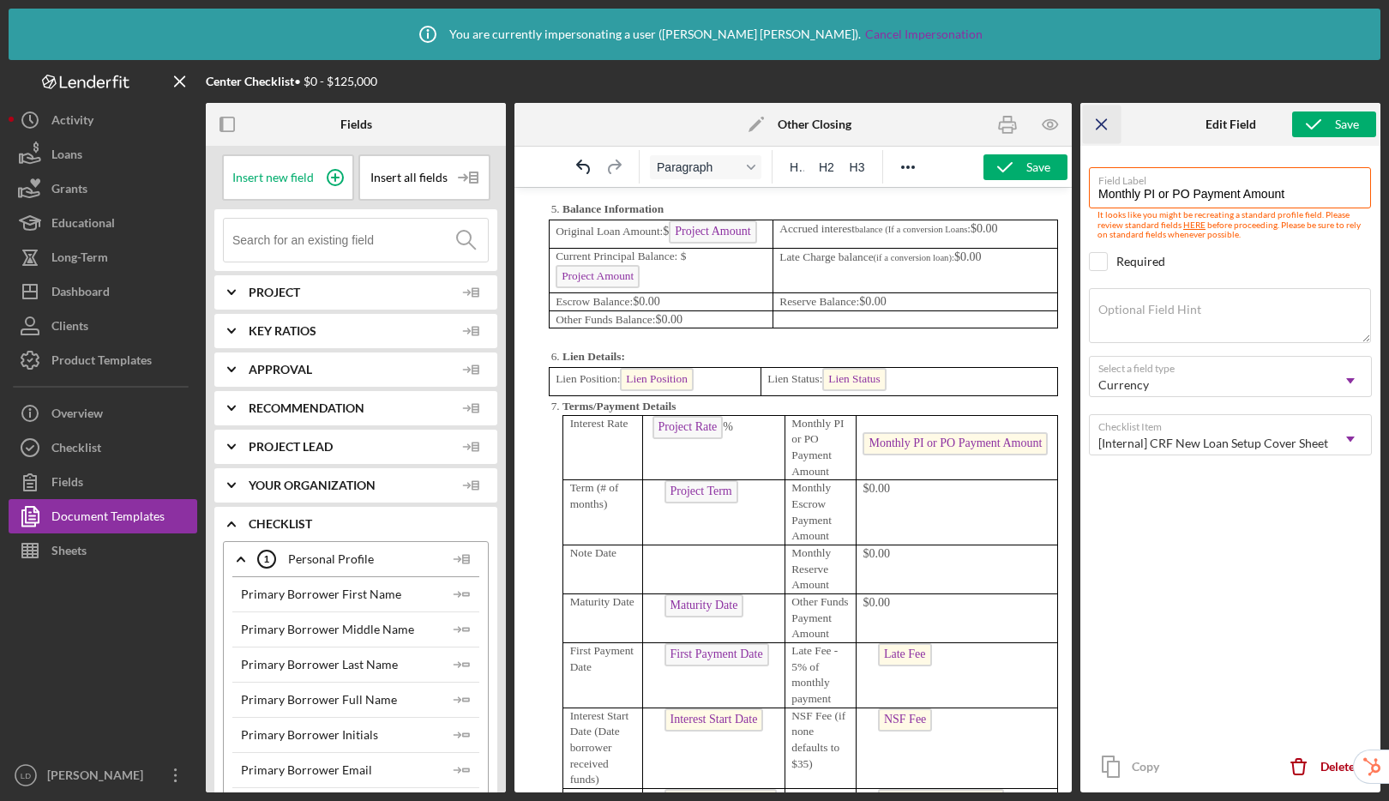
click at [1098, 123] on icon "Icon/Menu Close" at bounding box center [1102, 124] width 39 height 39
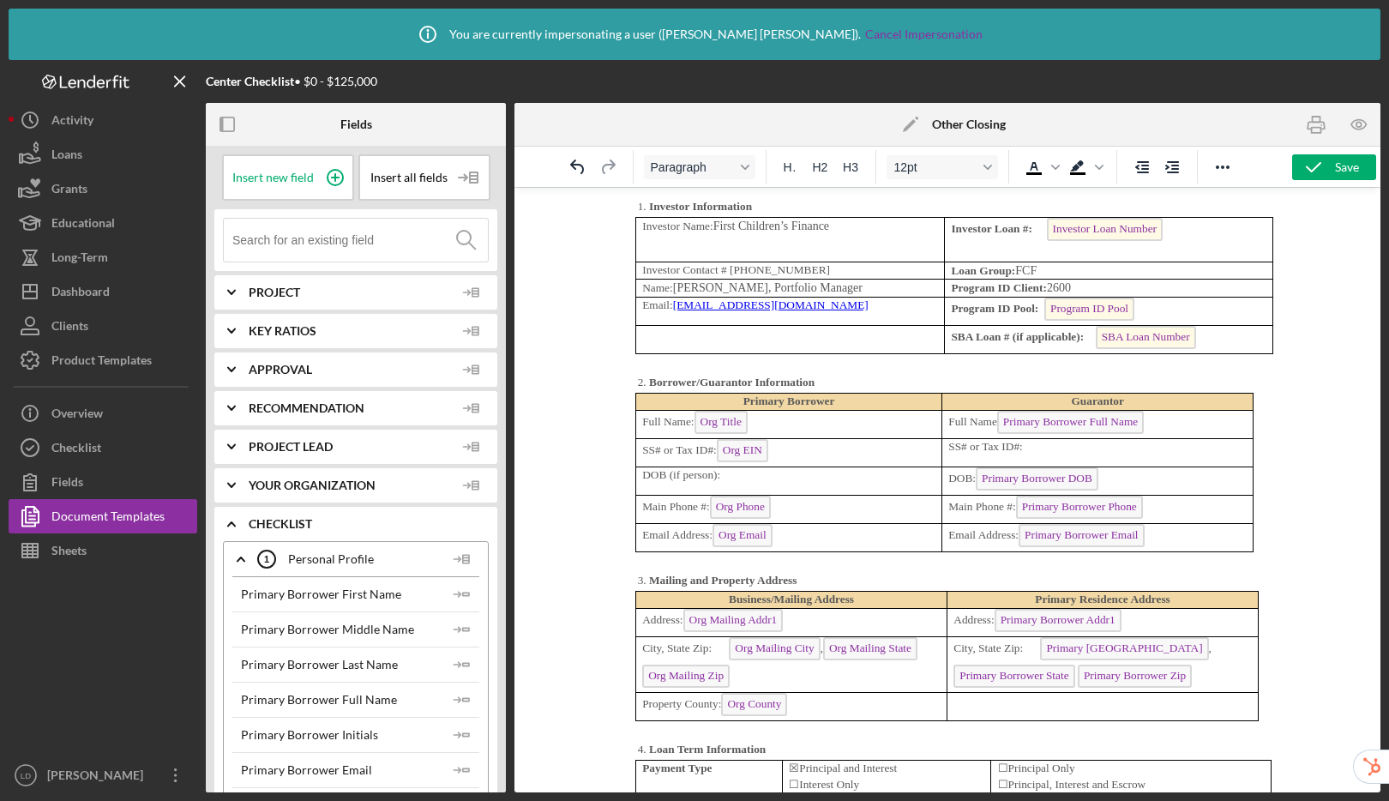
scroll to position [4580, 0]
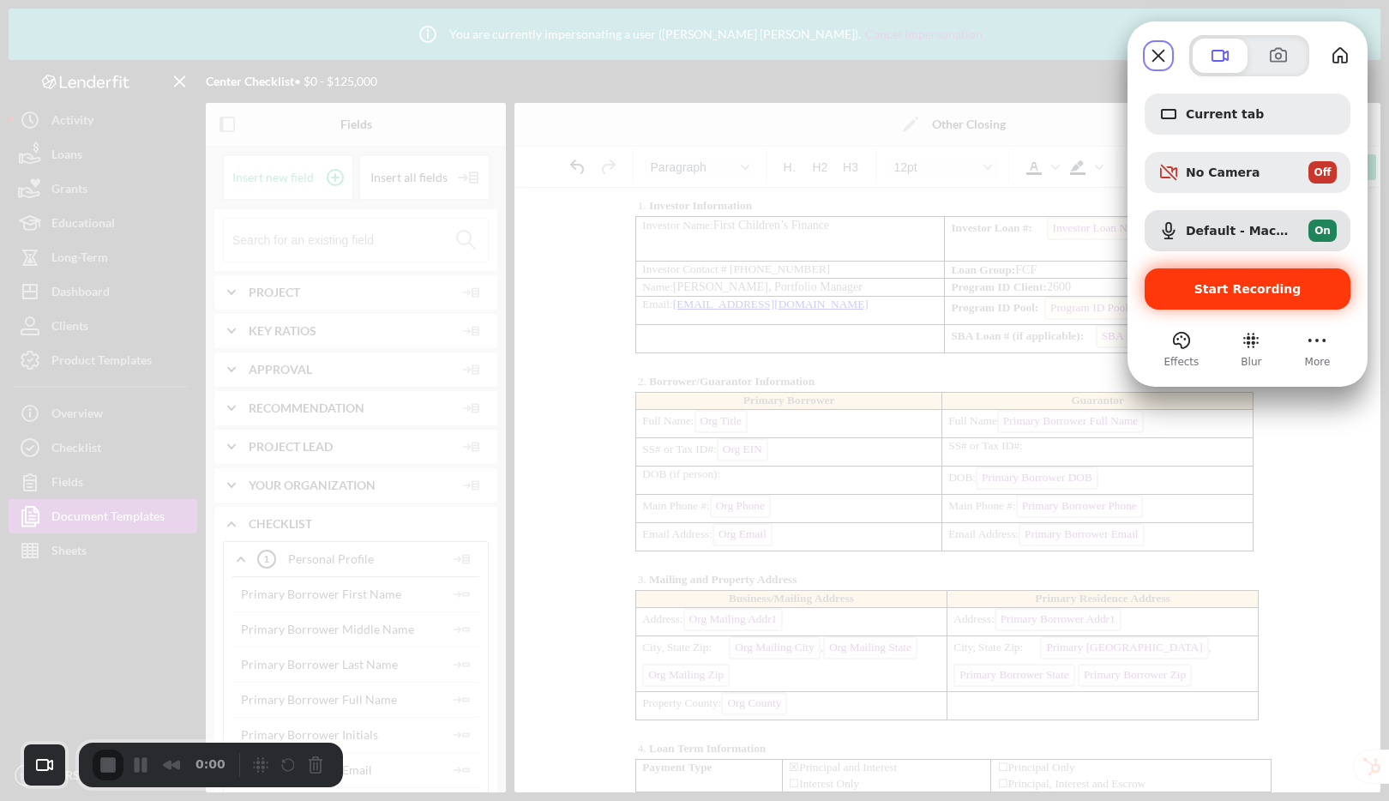
click at [1224, 294] on span "Start Recording" at bounding box center [1247, 289] width 107 height 14
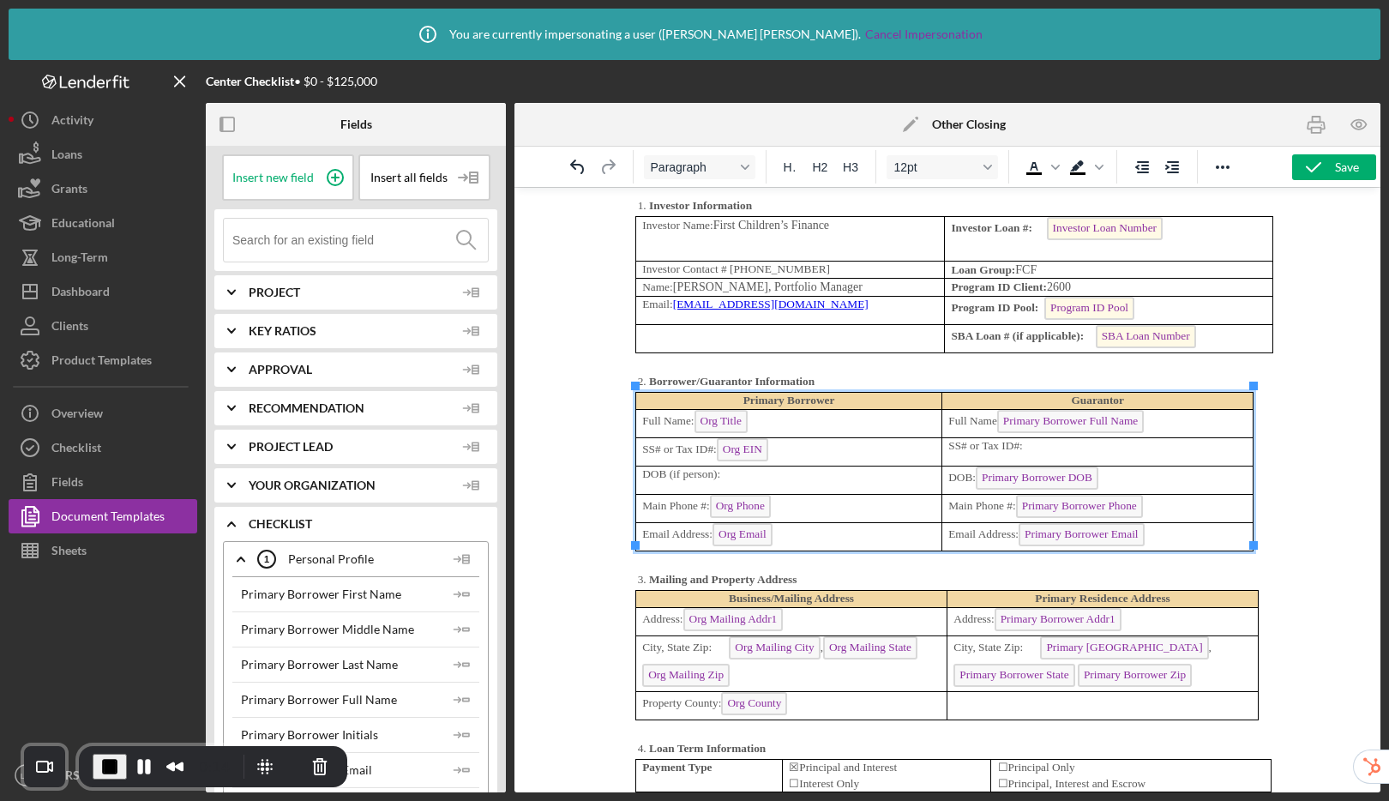
click at [1185, 417] on p "Full Name Primary Borrower Full Name ﻿" at bounding box center [1097, 423] width 298 height 27
click at [1040, 358] on icon "Insert column after" at bounding box center [1039, 355] width 21 height 21
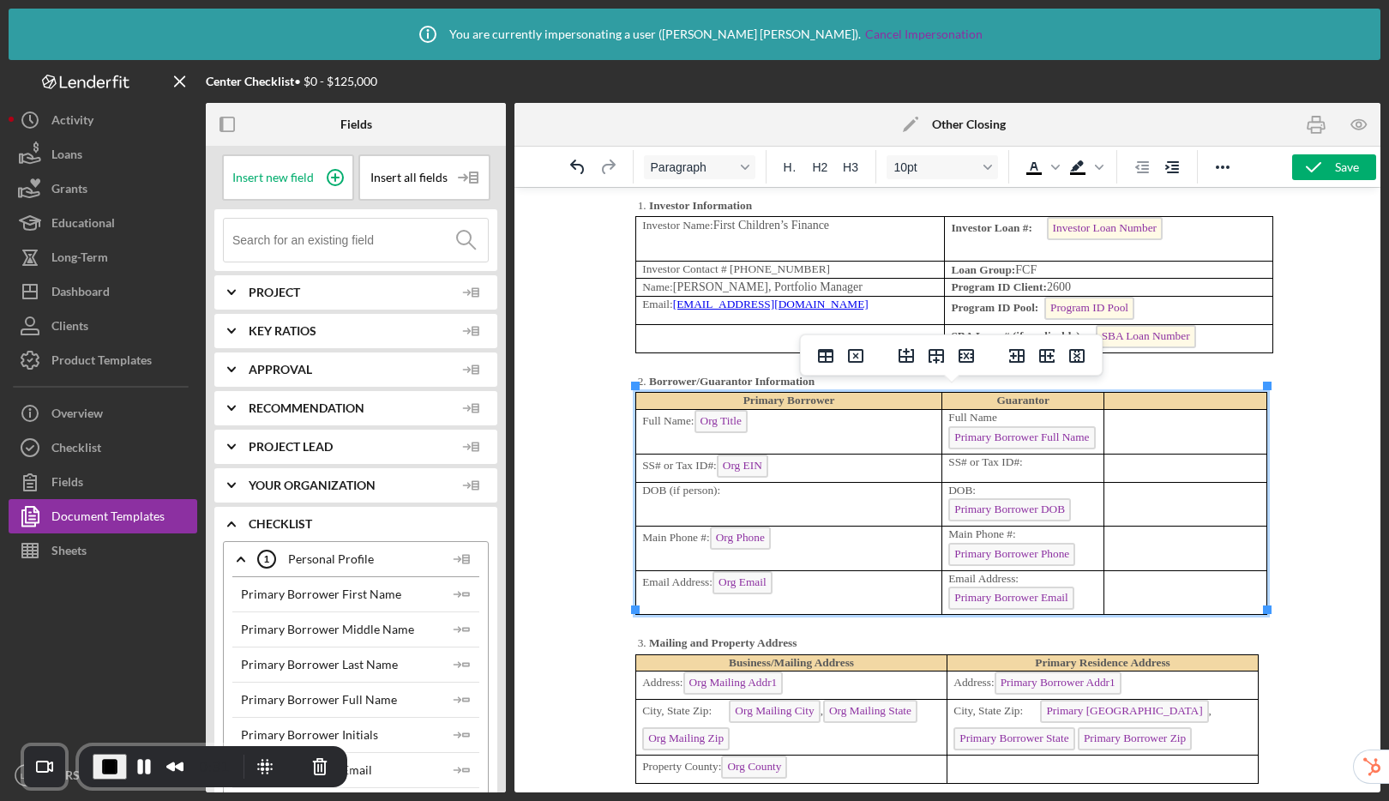
click at [1155, 394] on p "Rich Text Area. Press ALT-0 for help." at bounding box center [1185, 401] width 149 height 16
click at [1155, 415] on td "Rich Text Area. Press ALT-0 for help." at bounding box center [1185, 431] width 162 height 45
click at [1130, 411] on td "Rich Text Area. Press ALT-0 for help." at bounding box center [1185, 431] width 162 height 45
drag, startPoint x: 1027, startPoint y: 459, endPoint x: 948, endPoint y: 459, distance: 78.9
click at [948, 459] on p "SS# or Tax ID#:" at bounding box center [1022, 462] width 149 height 16
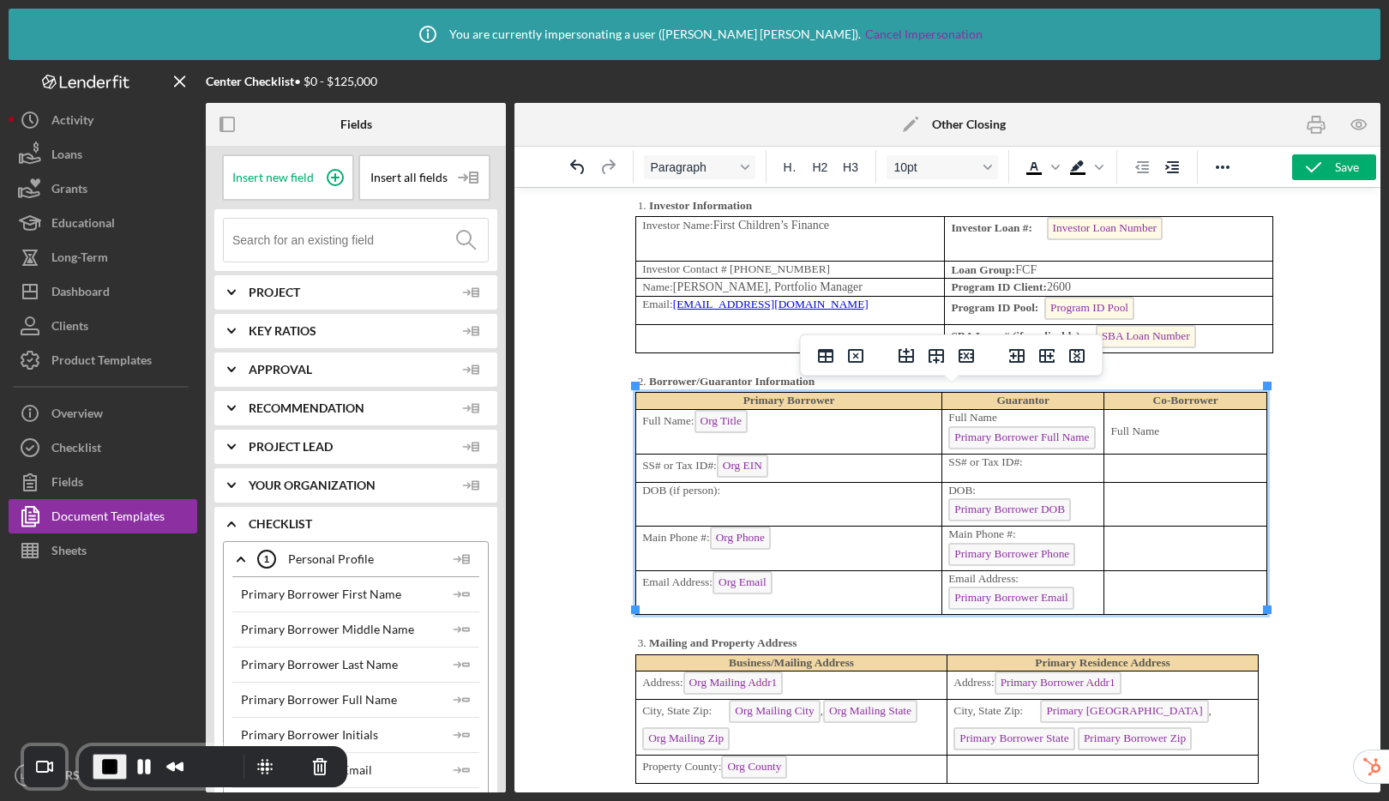
copy p "SS# or Tax ID#:"
click at [1167, 459] on p "Rich Text Area. Press ALT-0 for help." at bounding box center [1185, 467] width 149 height 16
click at [1167, 425] on p "Full Name" at bounding box center [1185, 431] width 149 height 16
click at [1137, 489] on td "Rich Text Area. Press ALT-0 for help." at bounding box center [1185, 504] width 162 height 45
drag, startPoint x: 1020, startPoint y: 528, endPoint x: 945, endPoint y: 526, distance: 75.4
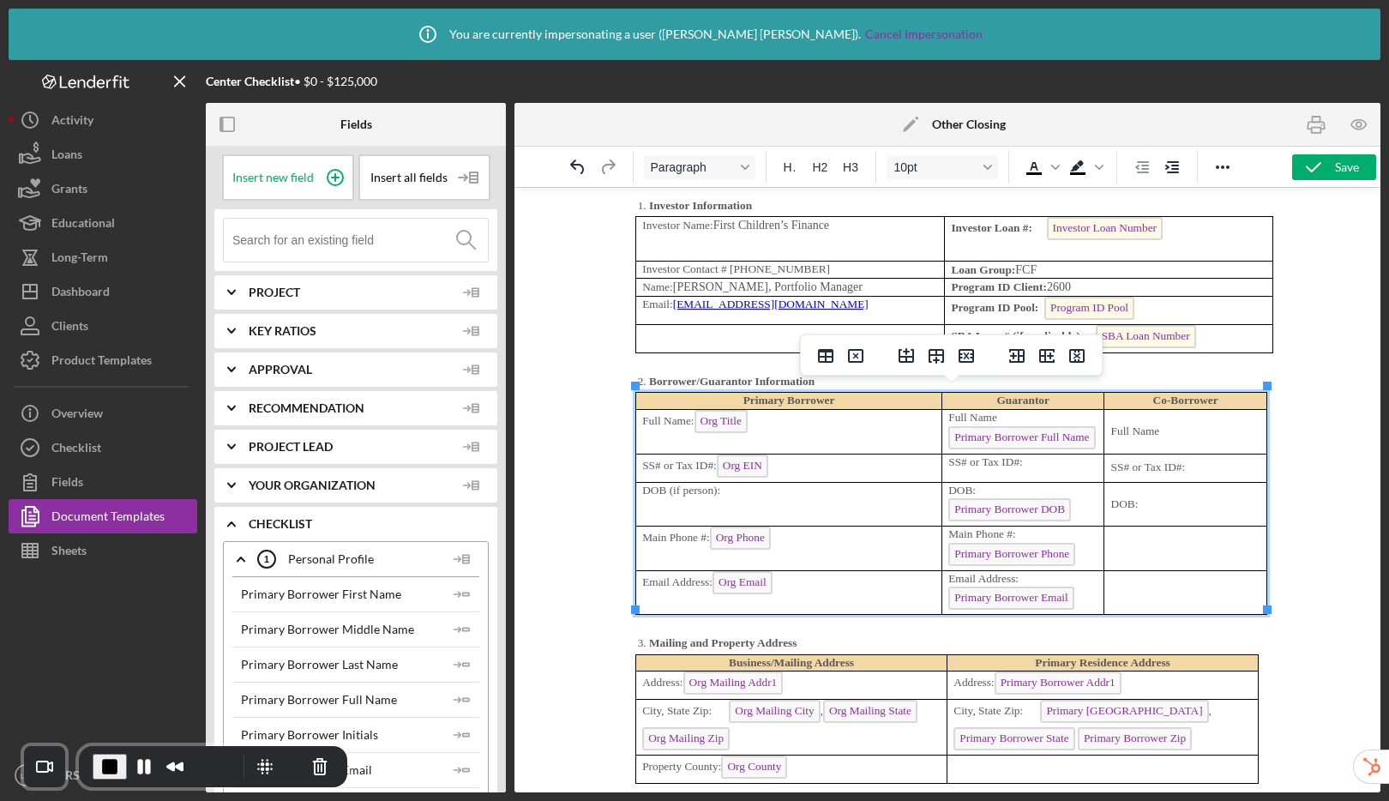
click at [945, 526] on td "Main Phone #: Primary Borrower Phone" at bounding box center [1023, 548] width 162 height 45
copy p "Main Phone #:"
click at [1154, 540] on p "Rich Text Area. Press ALT-0 for help." at bounding box center [1185, 548] width 149 height 16
drag, startPoint x: 1032, startPoint y: 571, endPoint x: 950, endPoint y: 570, distance: 82.3
click at [950, 571] on p "Email Address: Primary Borrower Email" at bounding box center [1022, 593] width 149 height 44
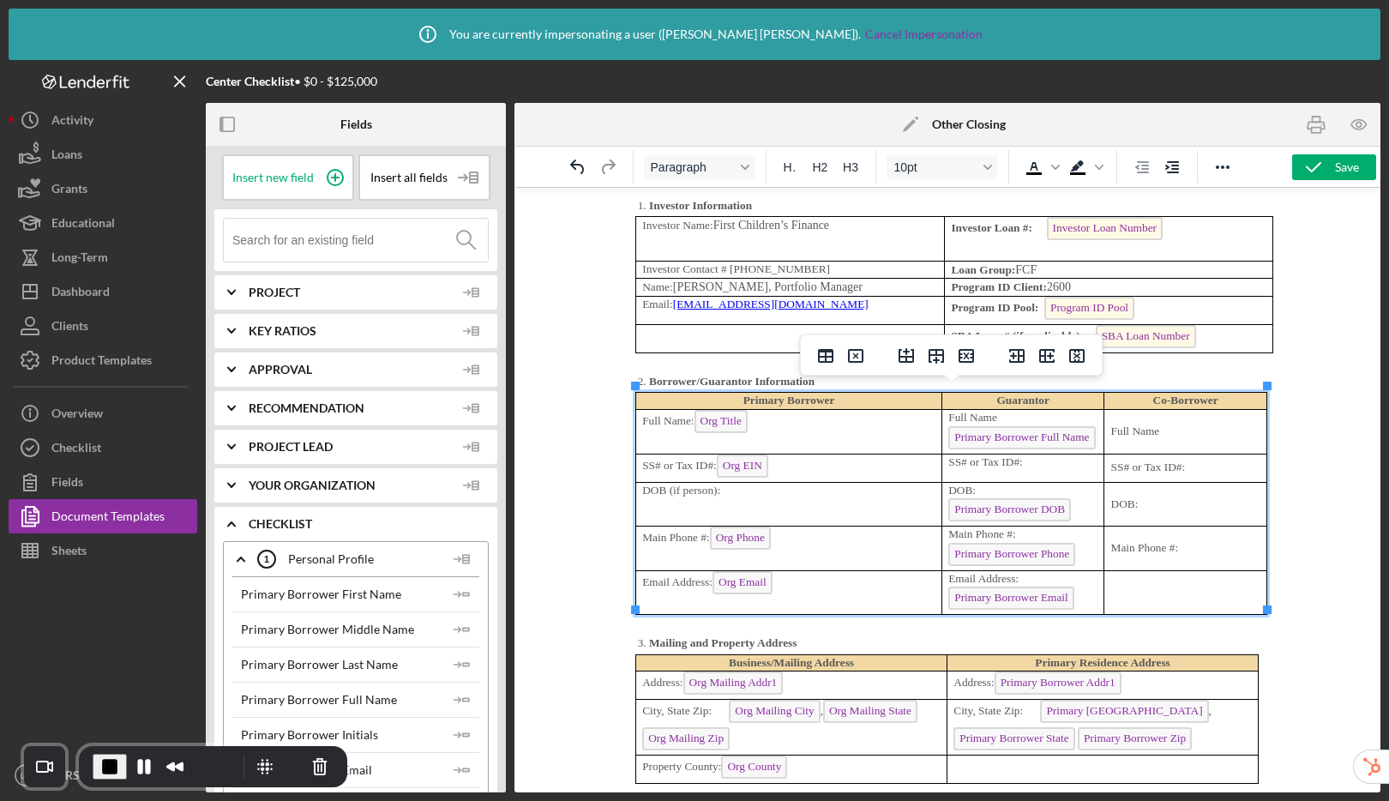
copy p "Email Address:"
click at [1124, 577] on td "Rich Text Area. Press ALT-0 for help." at bounding box center [1185, 592] width 162 height 45
click at [1183, 425] on p "Full Name" at bounding box center [1185, 431] width 149 height 16
drag, startPoint x: 941, startPoint y: 393, endPoint x: 867, endPoint y: 393, distance: 73.7
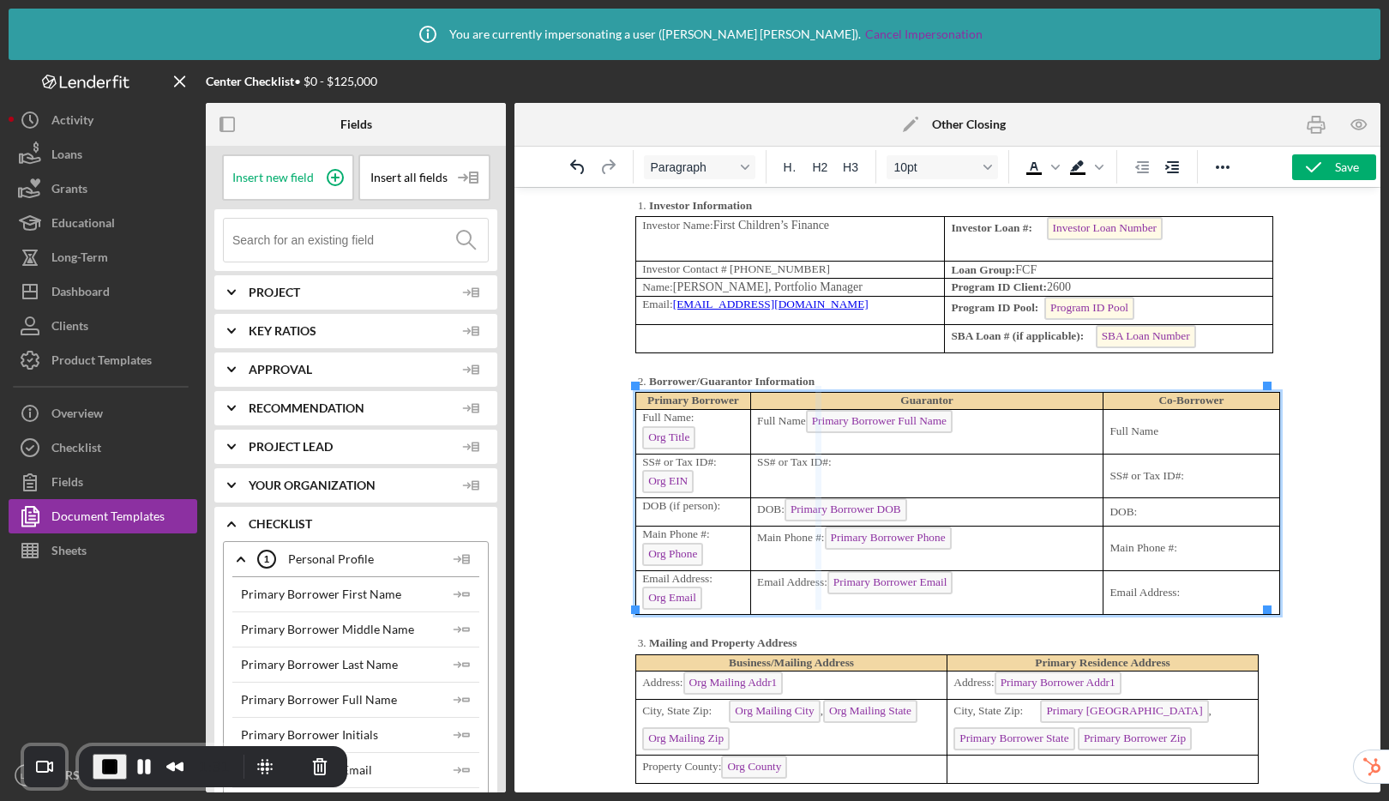
drag, startPoint x: 748, startPoint y: 397, endPoint x: 819, endPoint y: 403, distance: 71.4
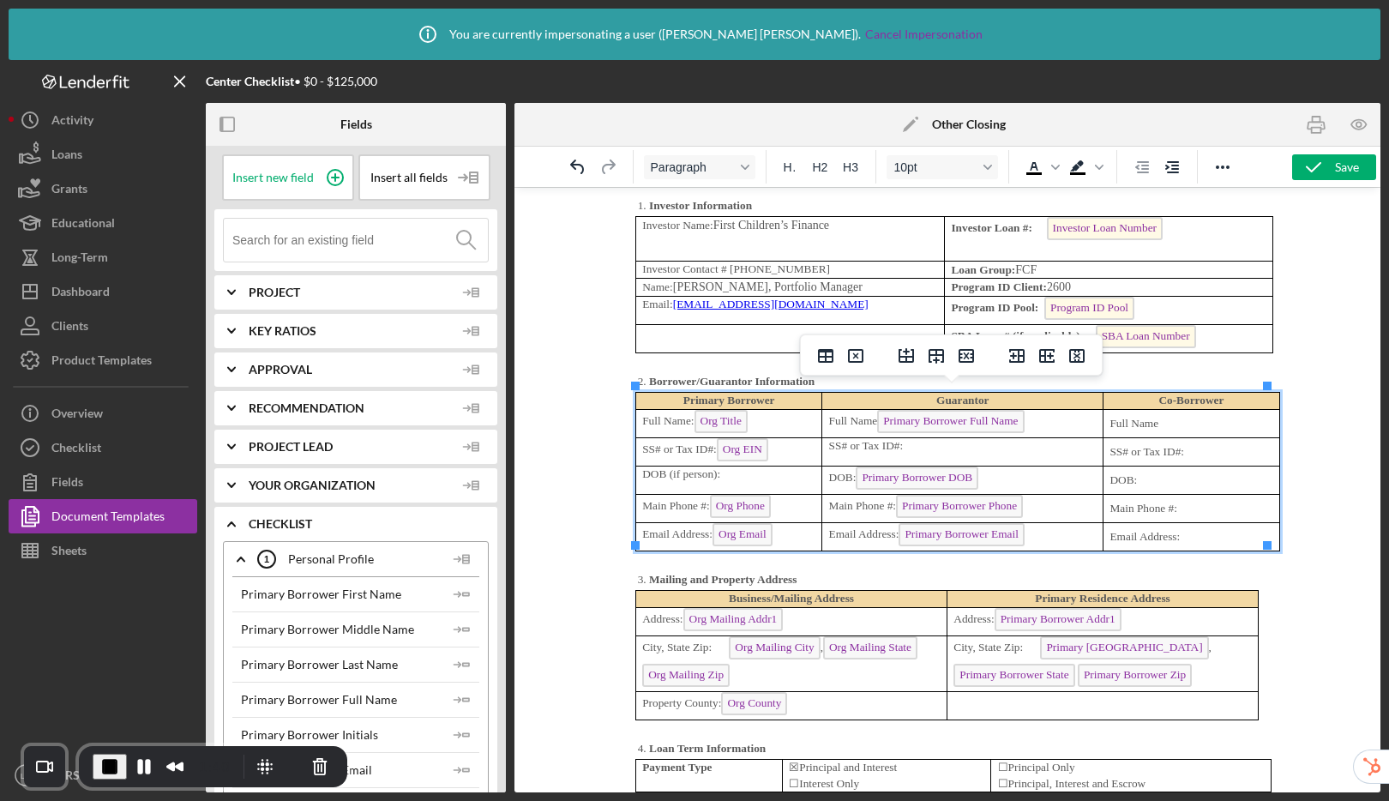
click at [941, 443] on p "SS# or Tax ID#:" at bounding box center [963, 446] width 268 height 16
click at [933, 441] on p "SS# or Tax ID#:" at bounding box center [963, 446] width 268 height 16
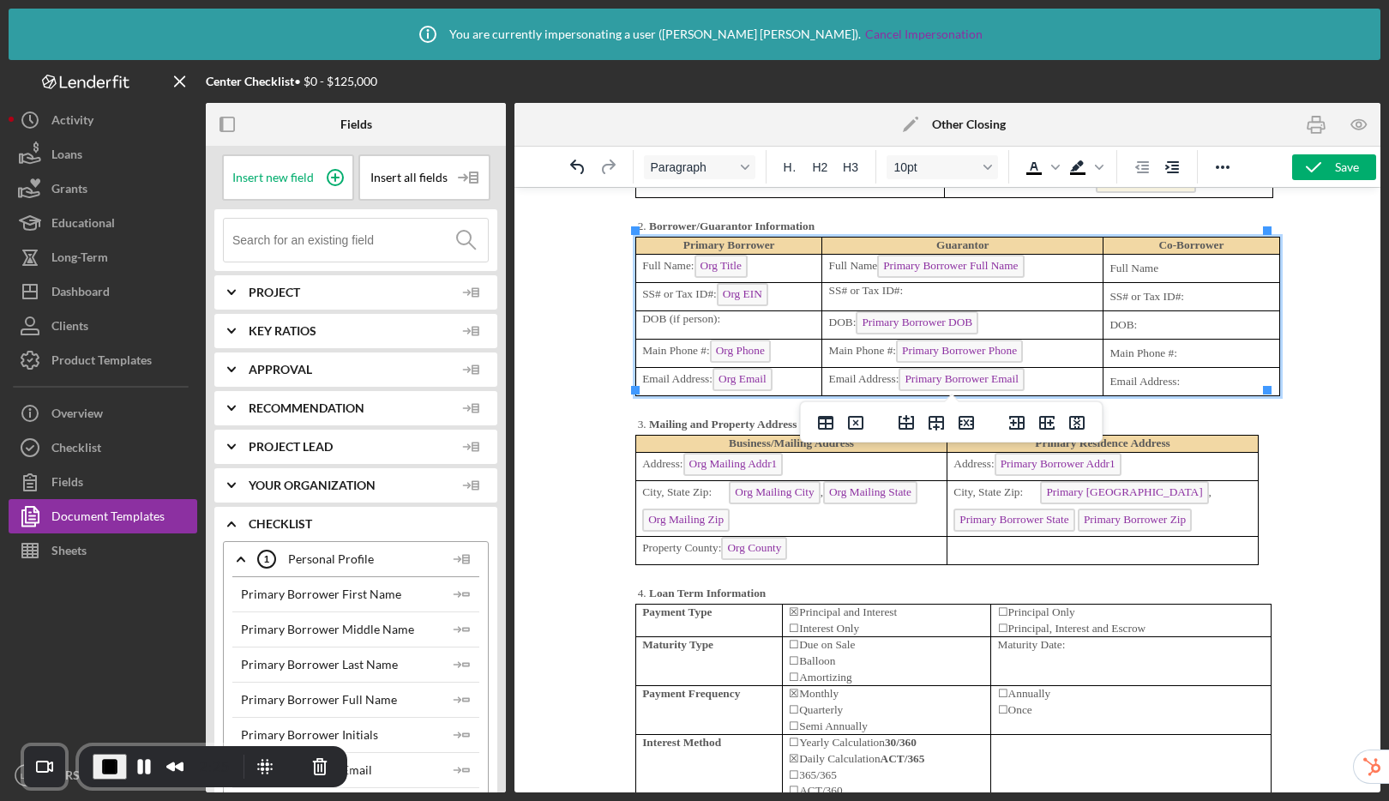
scroll to position [4736, 0]
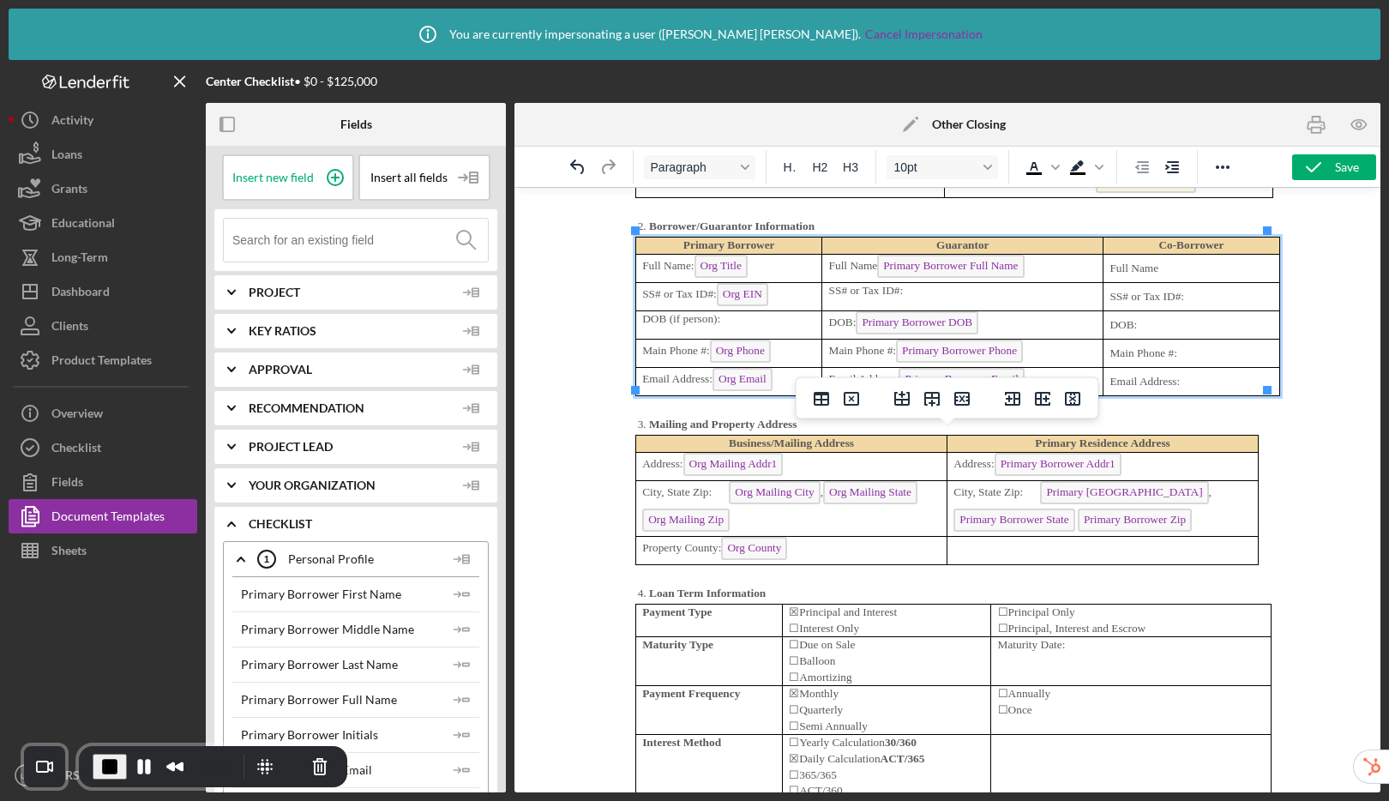
click at [833, 458] on p "Address: Org Mailing Addr1" at bounding box center [791, 466] width 298 height 27
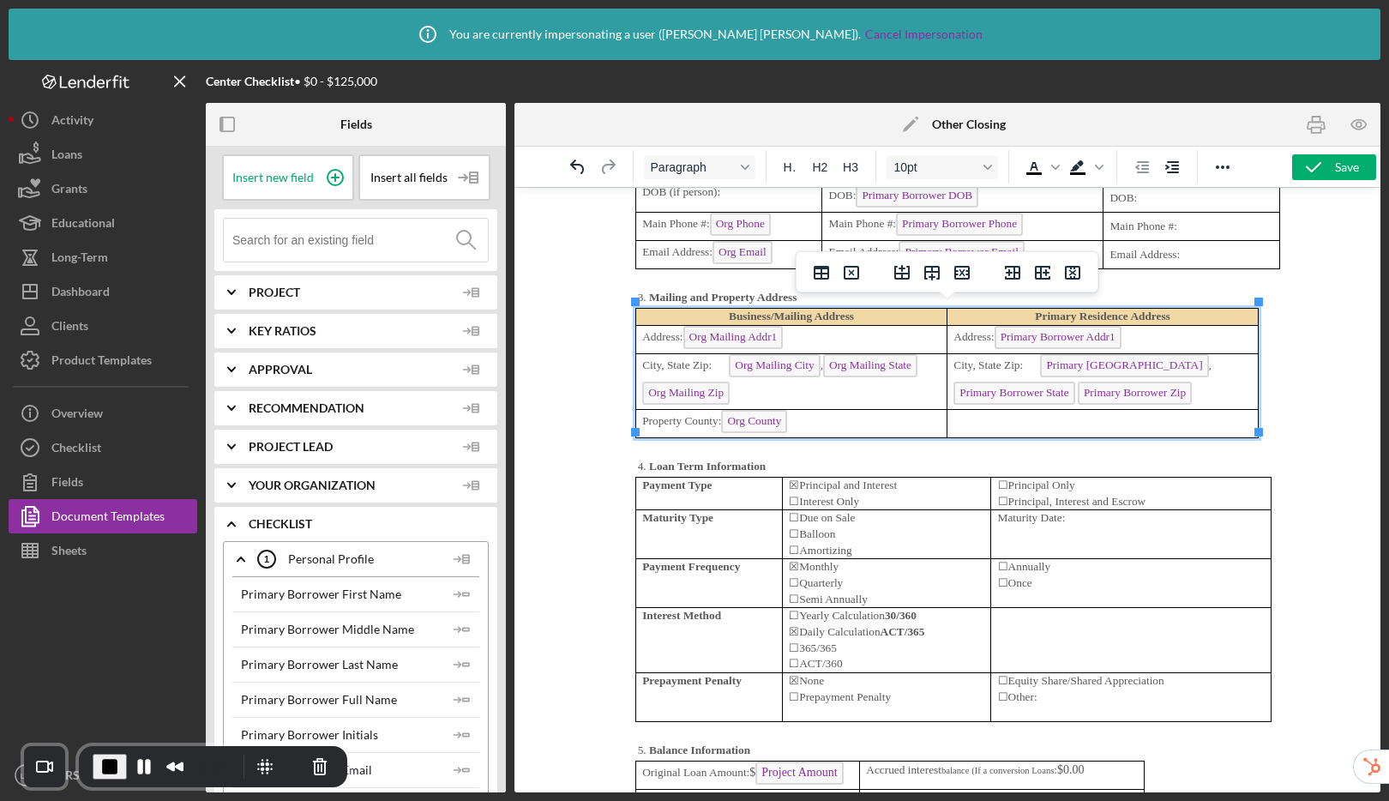
scroll to position [4866, 0]
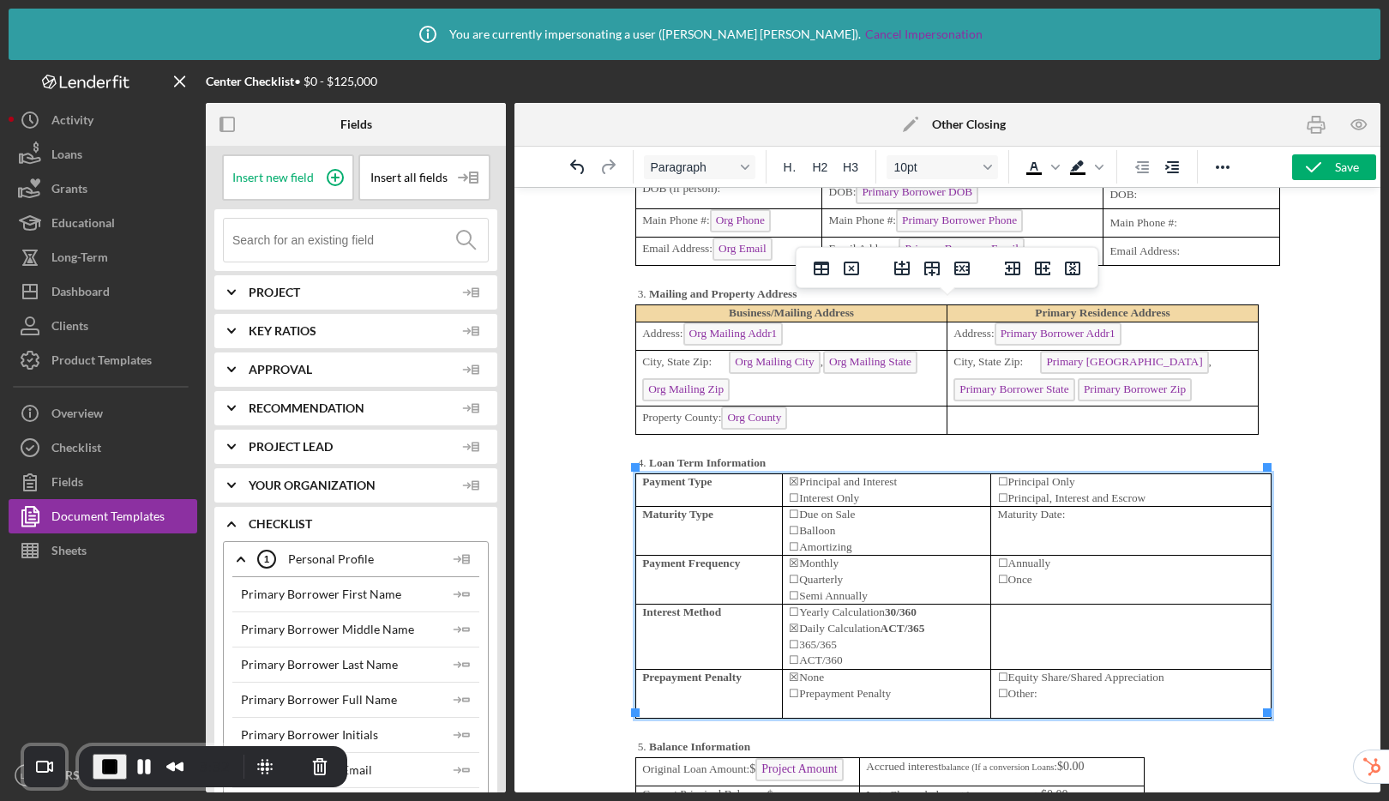
click at [1091, 514] on p "Maturity Date:" at bounding box center [1131, 515] width 267 height 16
click at [1075, 511] on p "Maturity Date:" at bounding box center [1131, 515] width 267 height 16
click at [1068, 509] on p "Maturity Date:" at bounding box center [1131, 515] width 267 height 16
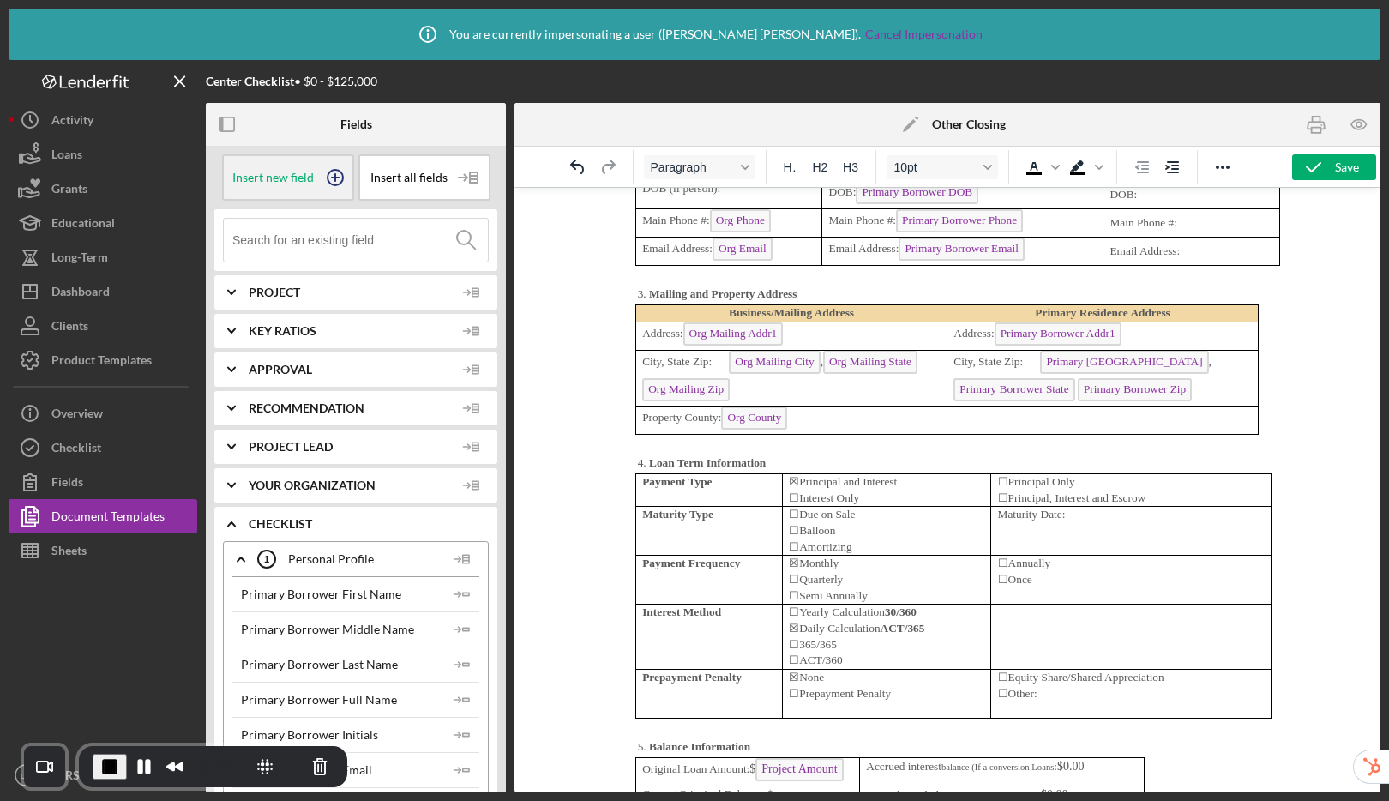
click at [322, 177] on icon at bounding box center [335, 177] width 43 height 43
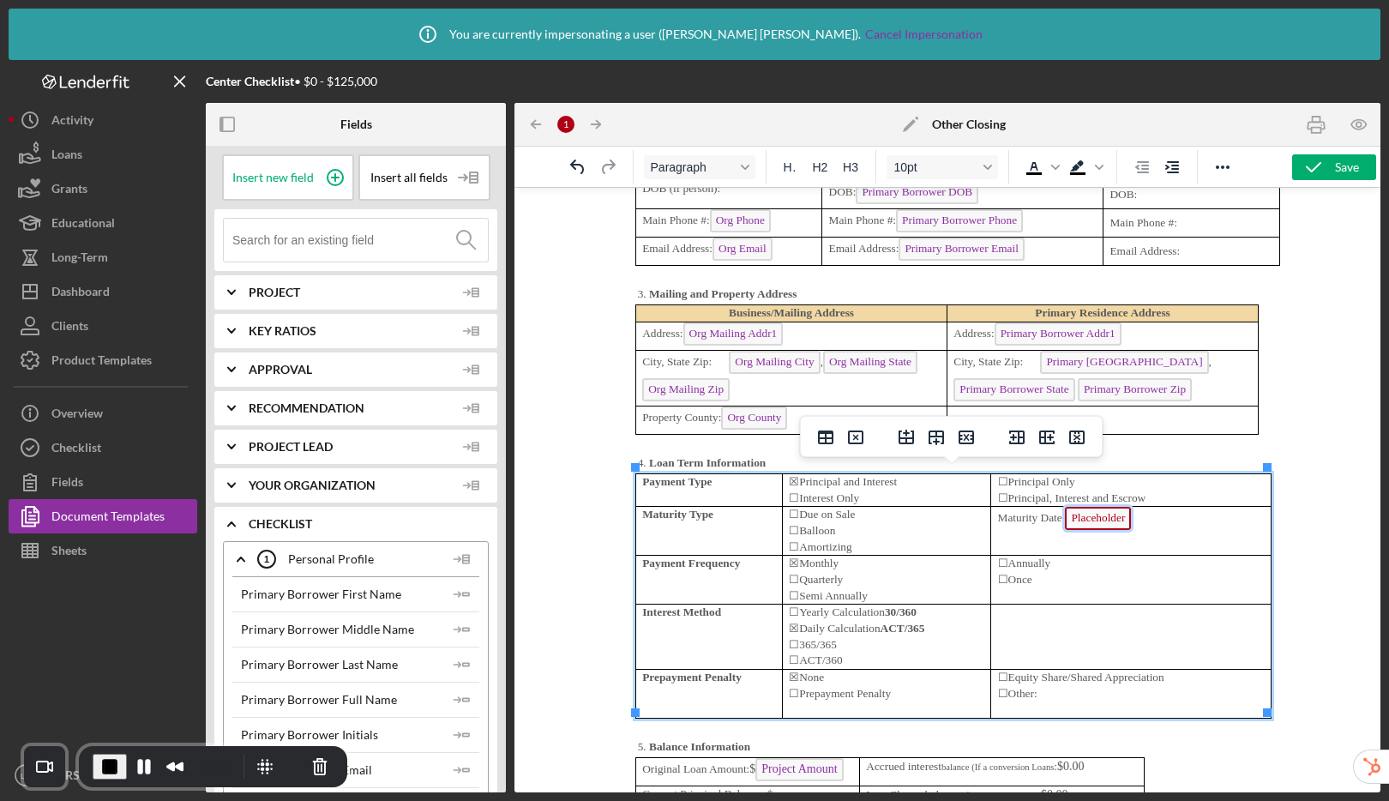
drag, startPoint x: 1100, startPoint y: 514, endPoint x: 1687, endPoint y: 622, distance: 597.0
click at [1100, 514] on span "Placeholder" at bounding box center [1098, 518] width 66 height 23
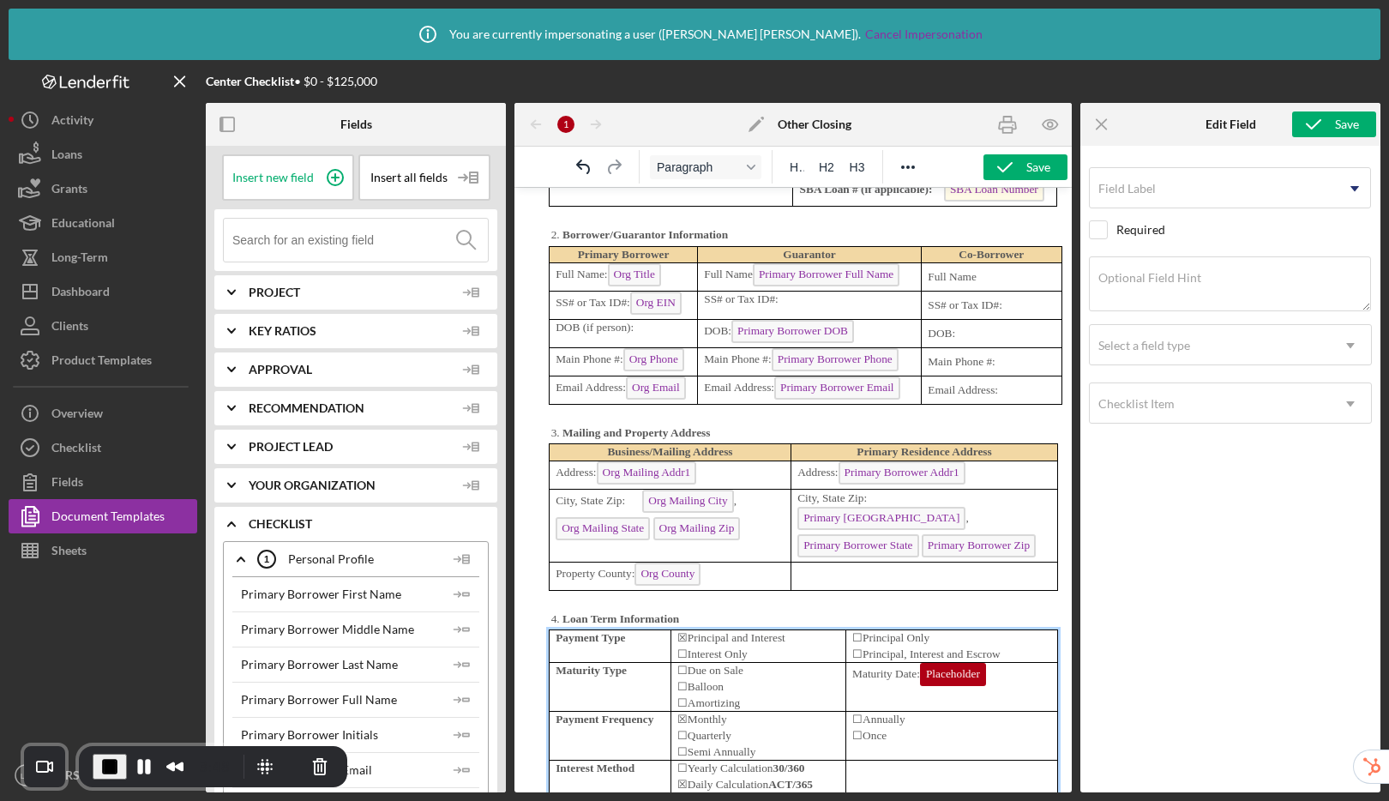
scroll to position [5653, 0]
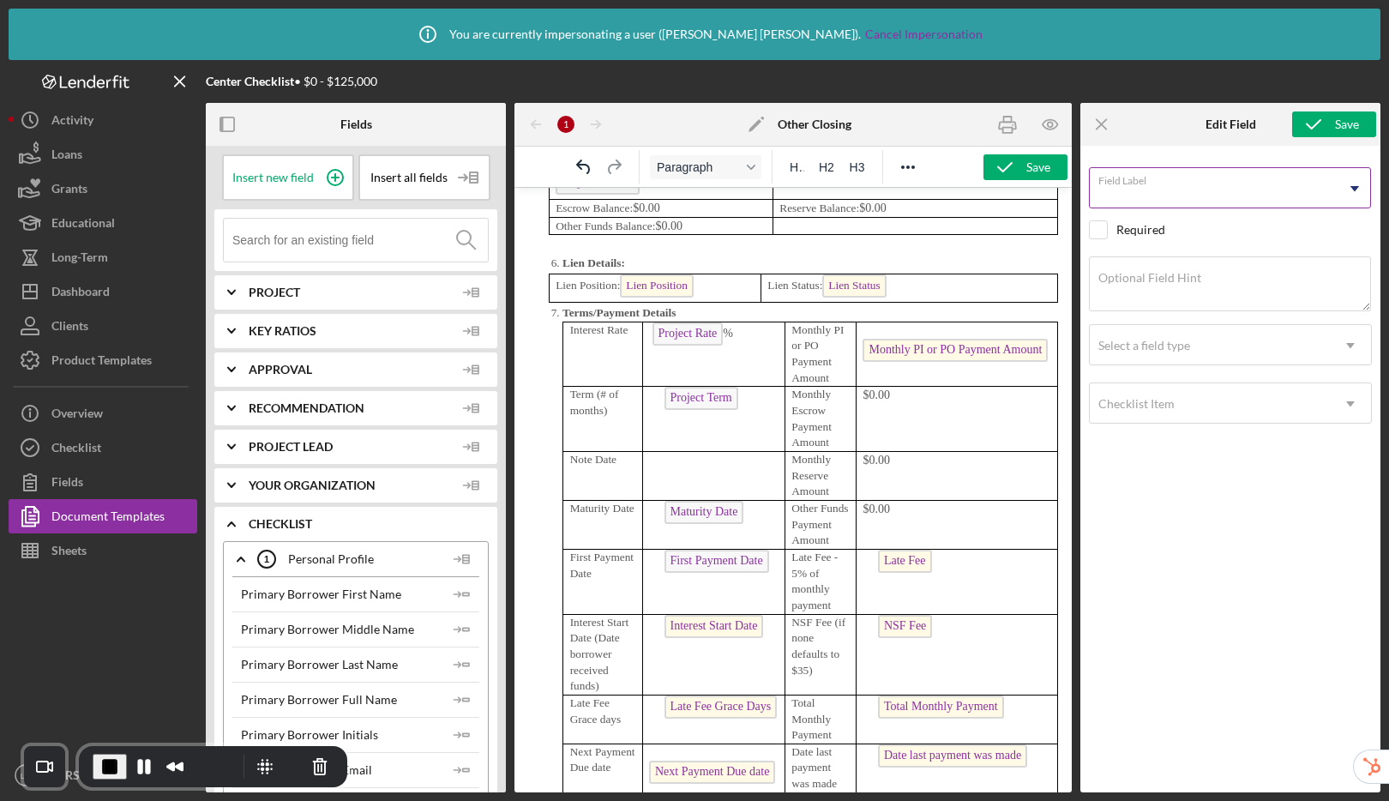
click at [1158, 192] on input "Field Label" at bounding box center [1230, 187] width 282 height 41
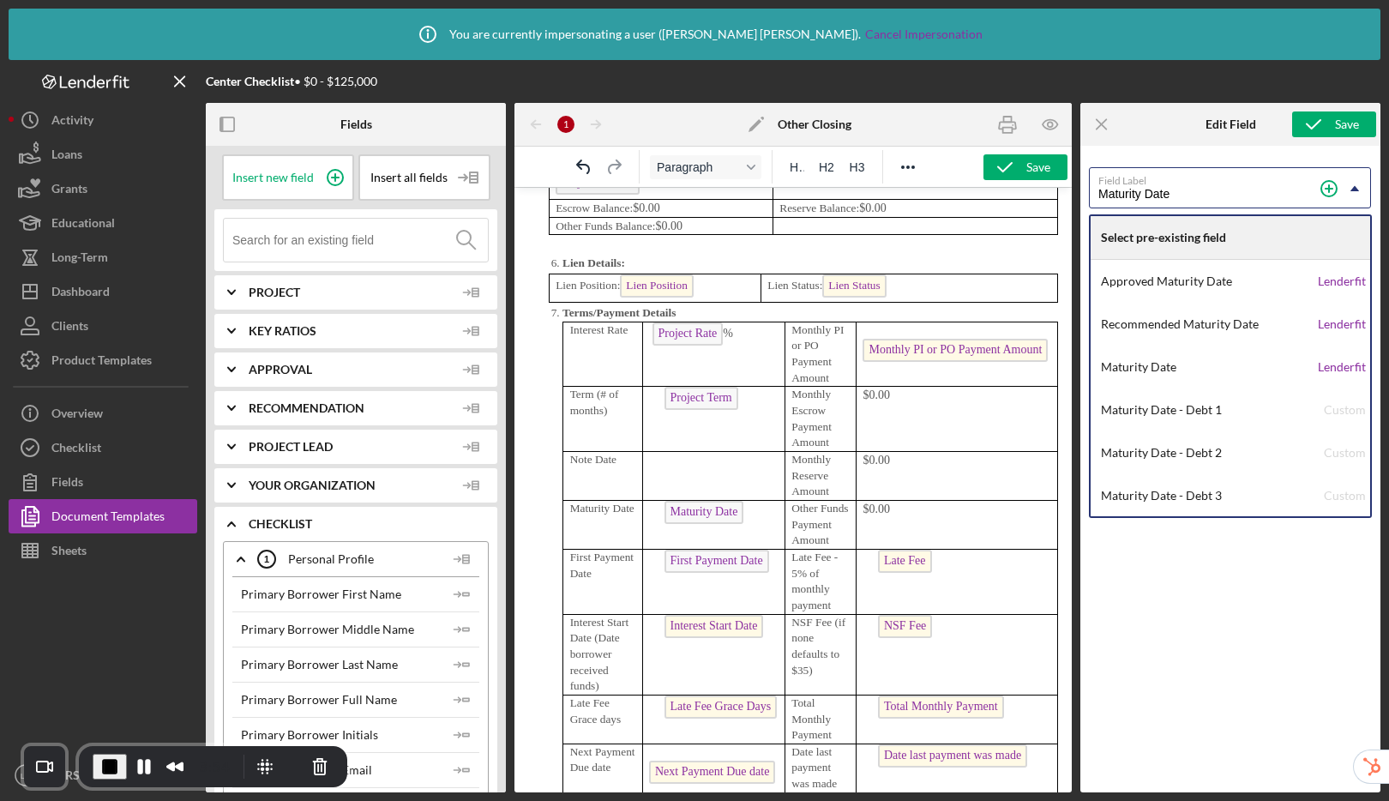
type input "Maturity Date"
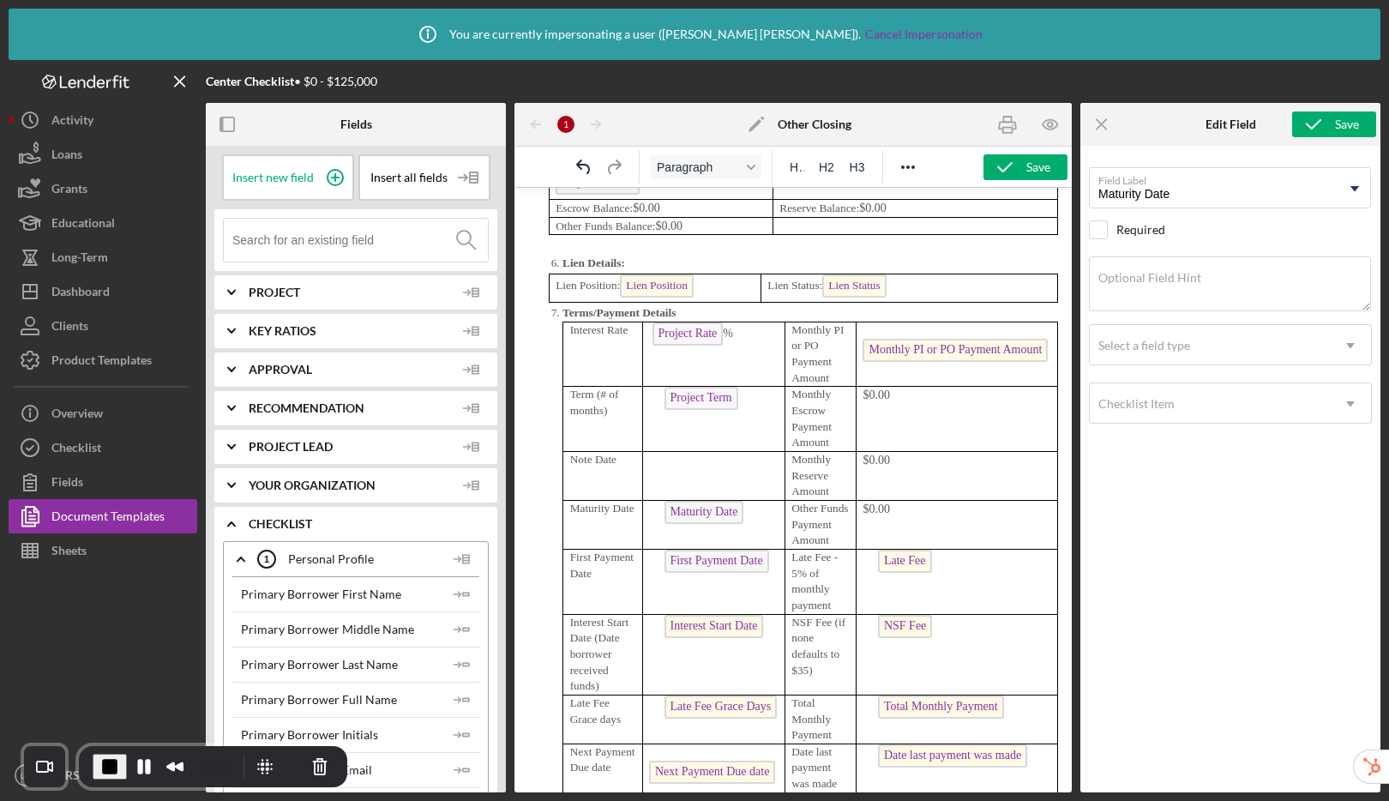
click at [1166, 149] on div "Field Label Maturity Date Icon/Dropdown Arrow Select pre-existing field Approve…" at bounding box center [1230, 469] width 300 height 646
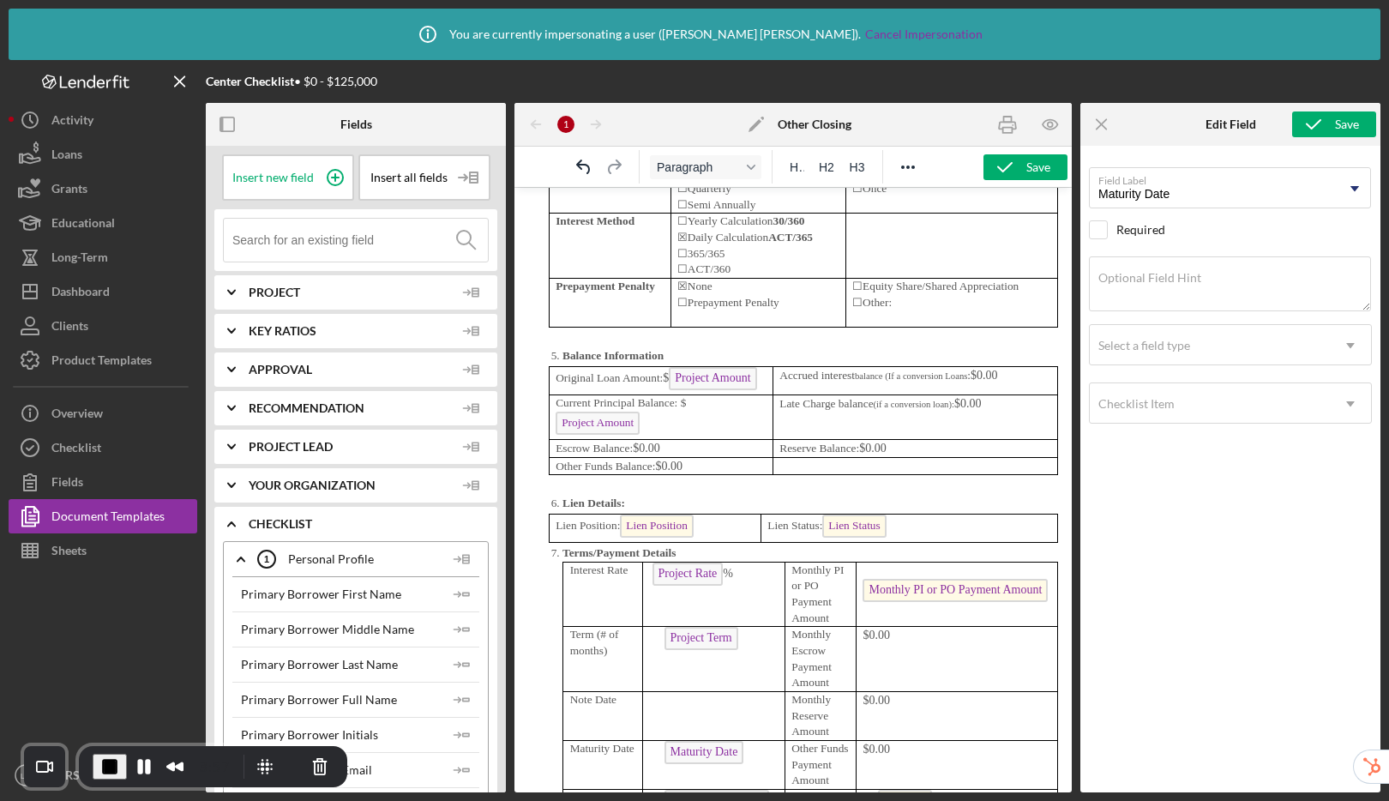
scroll to position [5173, 0]
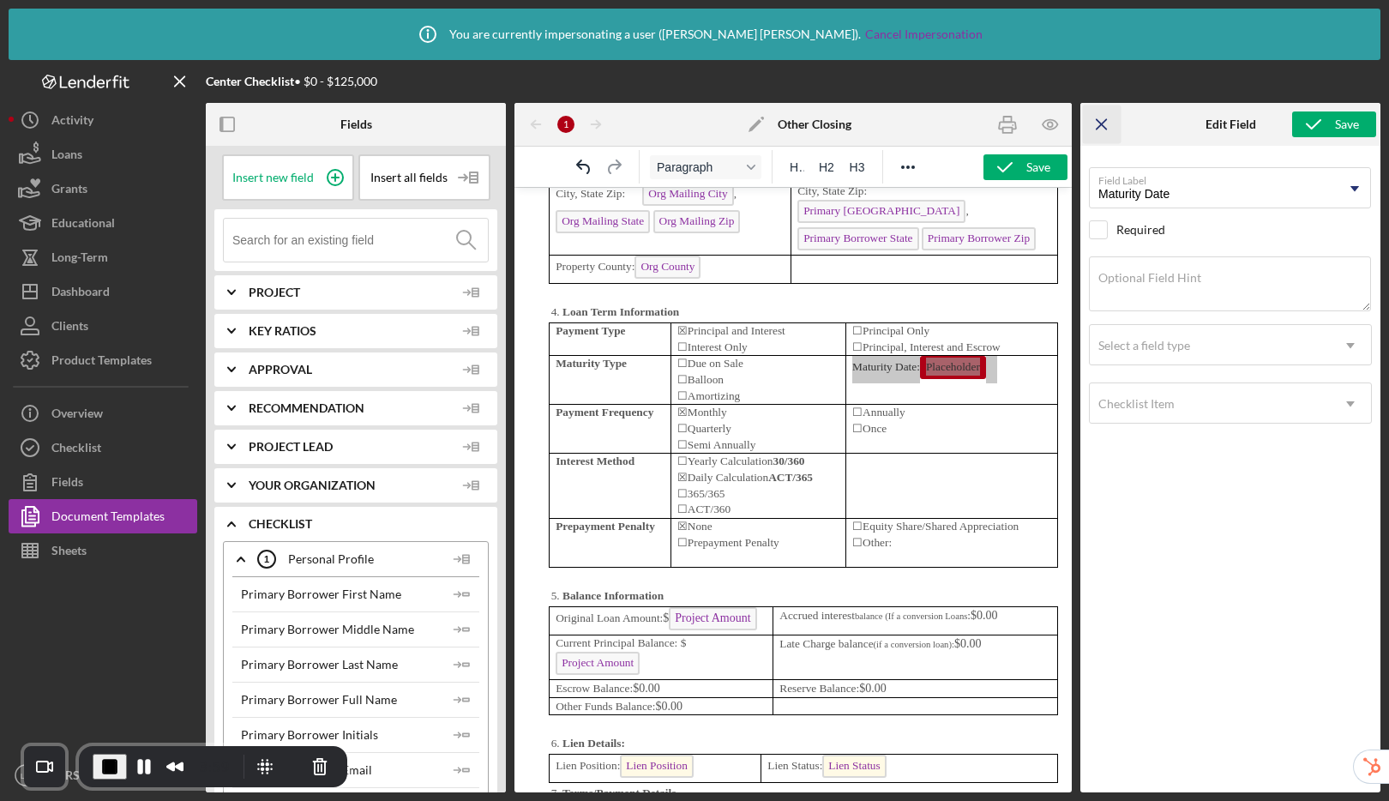
click at [1105, 126] on icon "Icon/Menu Close" at bounding box center [1102, 124] width 39 height 39
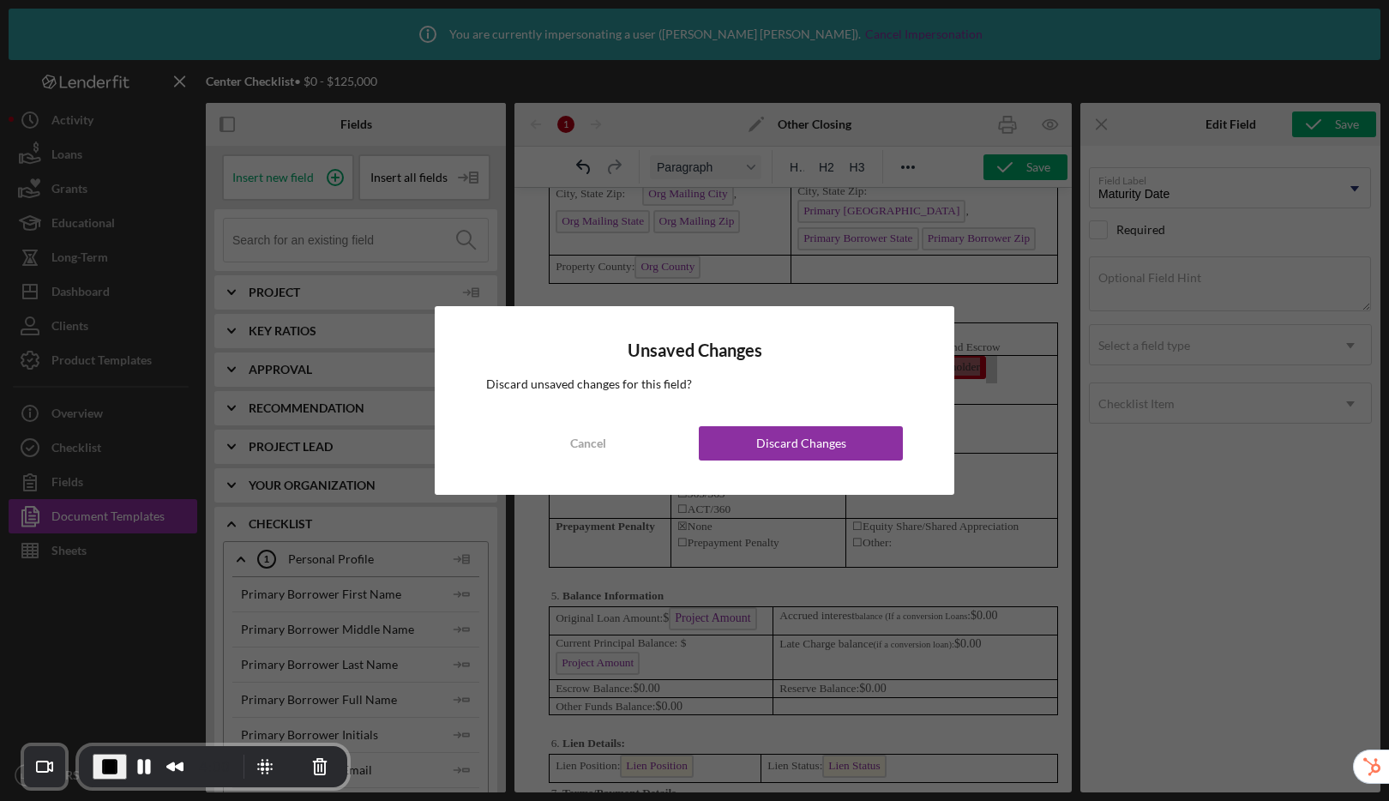
click at [847, 446] on button "Discard Changes" at bounding box center [801, 443] width 204 height 34
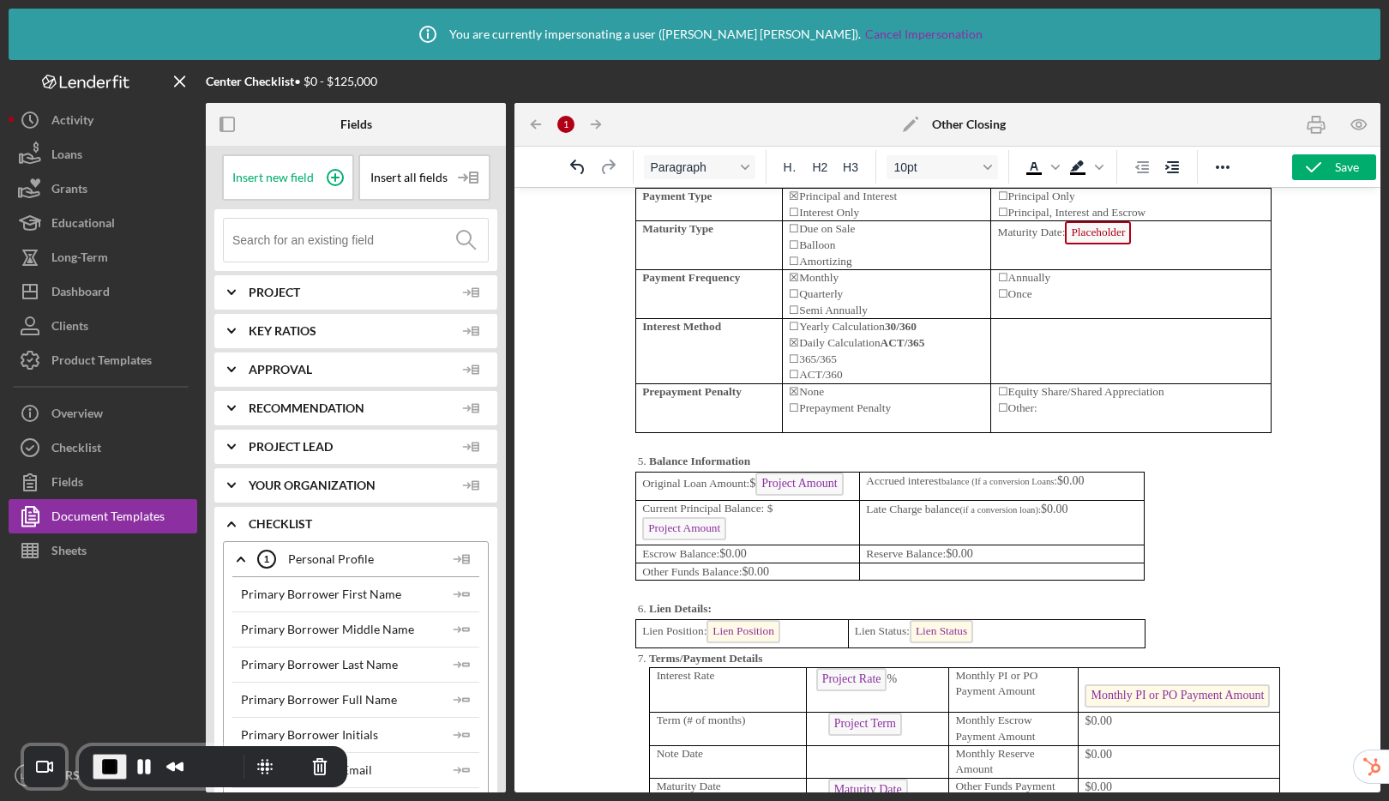
scroll to position [5147, 0]
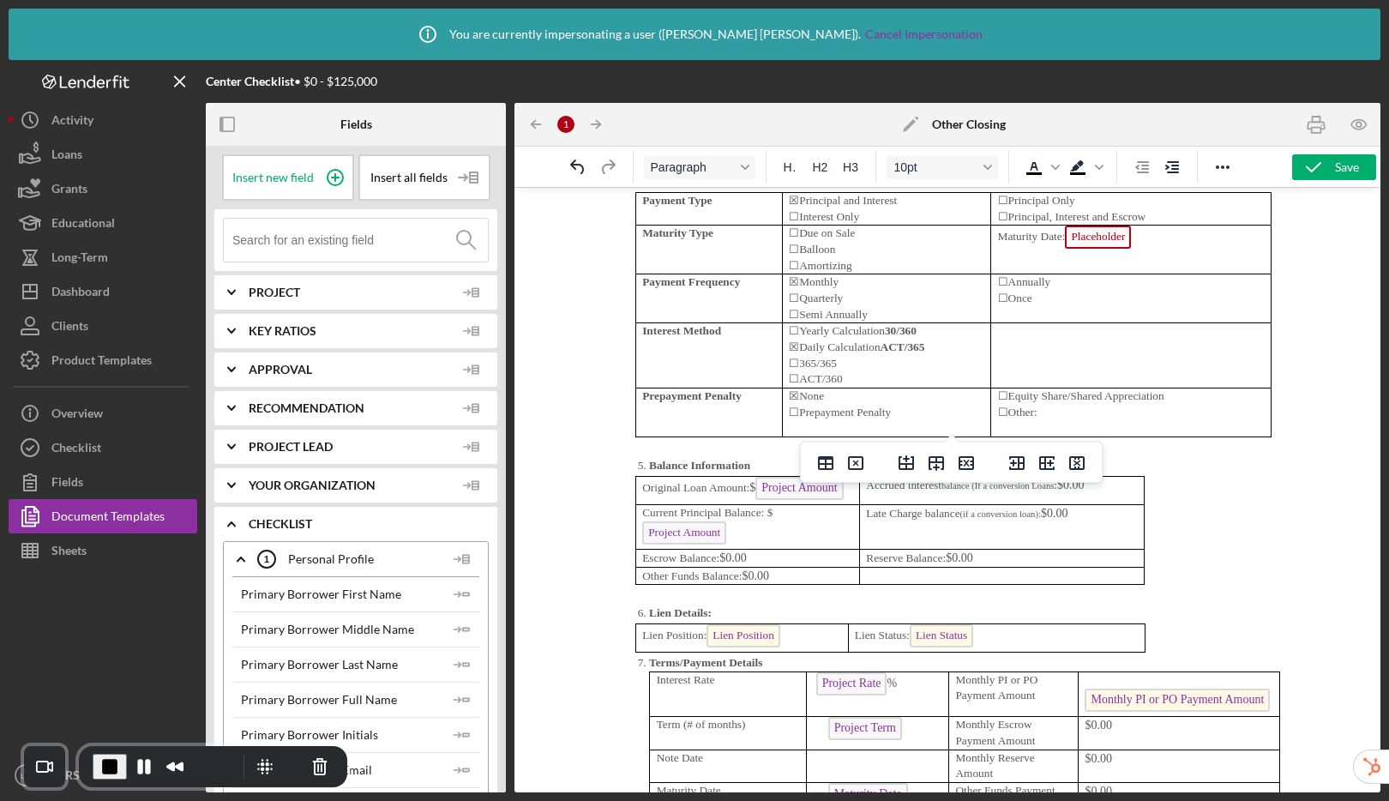
click at [1156, 239] on p "Maturity Date: Placeholder" at bounding box center [1131, 238] width 267 height 27
drag, startPoint x: 1137, startPoint y: 237, endPoint x: 1139, endPoint y: 190, distance: 46.3
click at [1137, 236] on p "Maturity Date: Placeholder" at bounding box center [1131, 238] width 267 height 27
click at [1107, 232] on span "Placeholder" at bounding box center [1098, 236] width 66 height 23
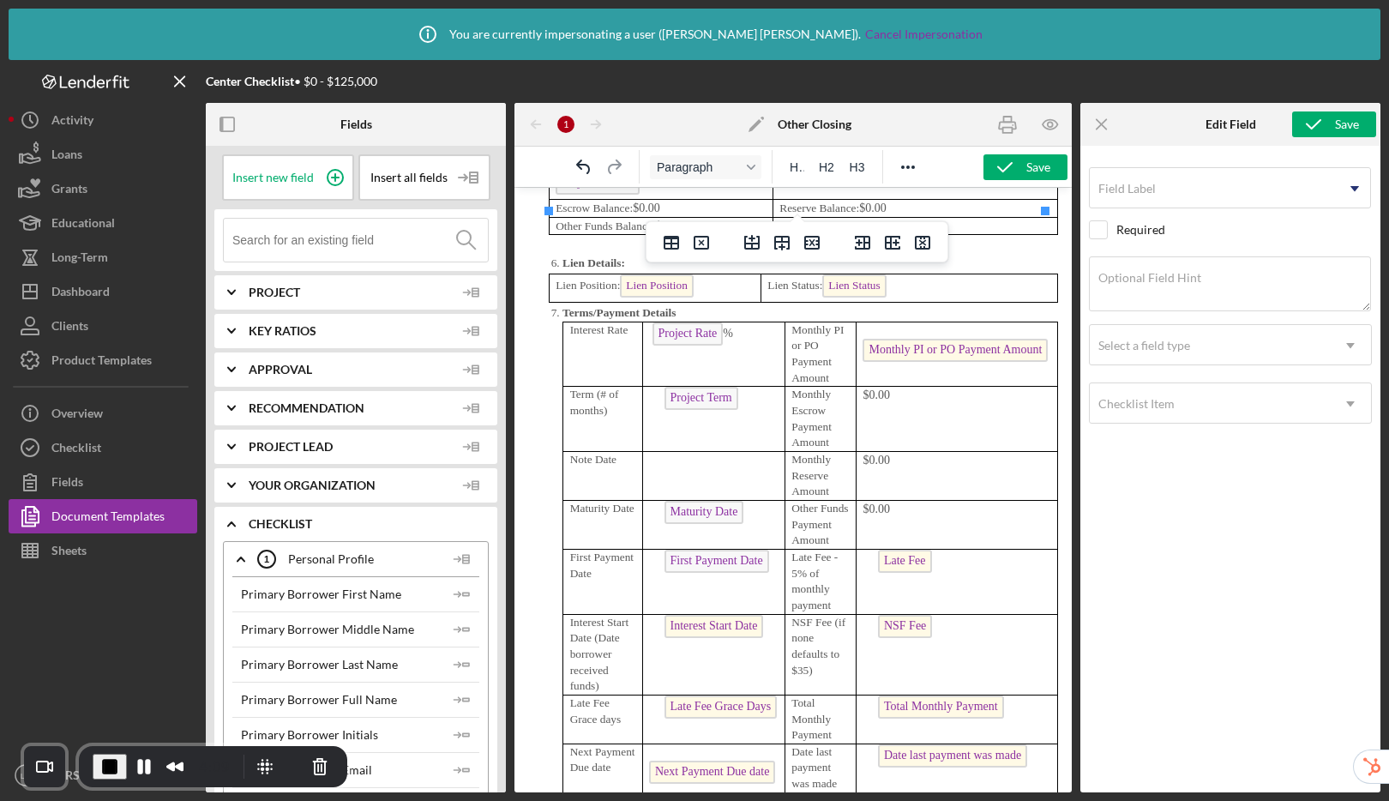
scroll to position [5087, 0]
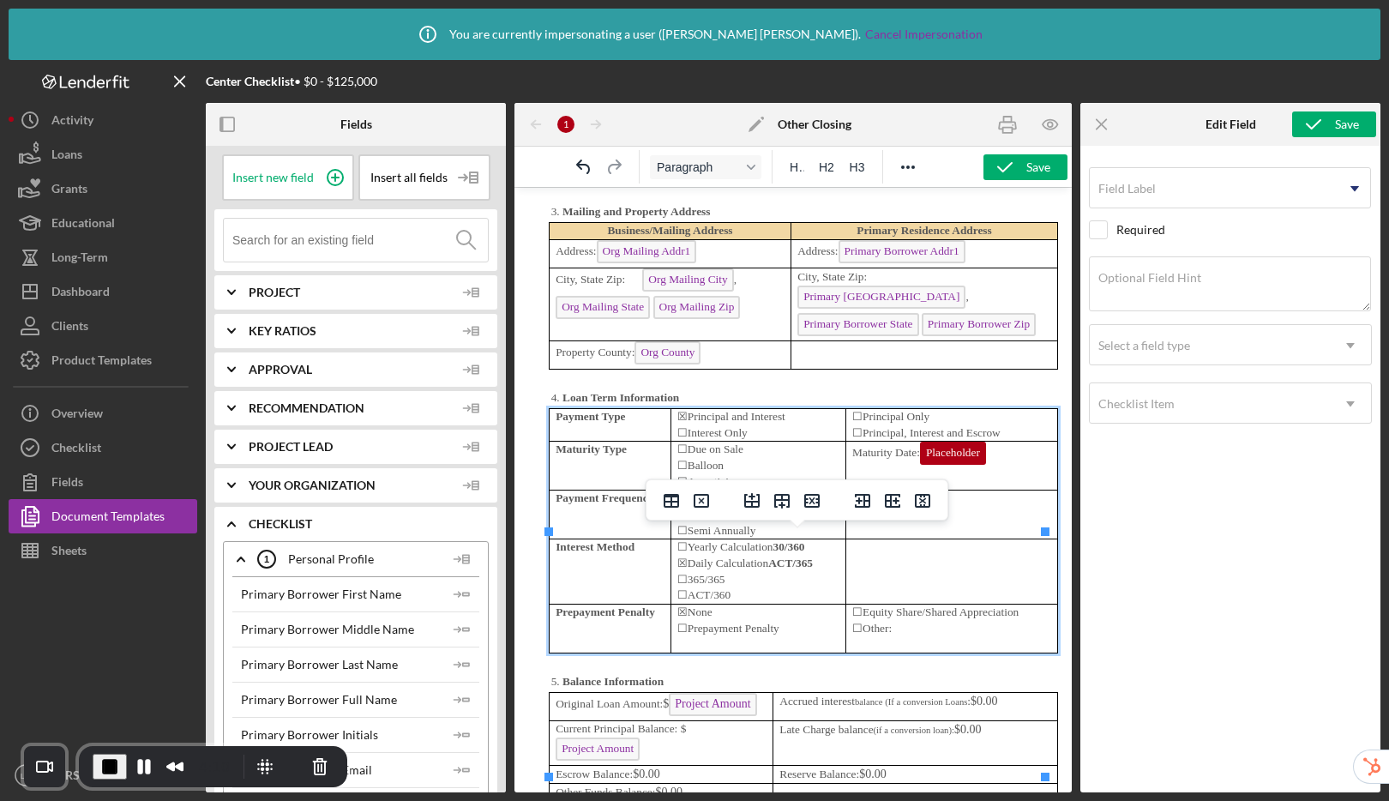
click at [981, 469] on p "Maturity Date: Placeholder" at bounding box center [951, 454] width 199 height 27
click at [930, 465] on span "Placeholder" at bounding box center [953, 452] width 66 height 23
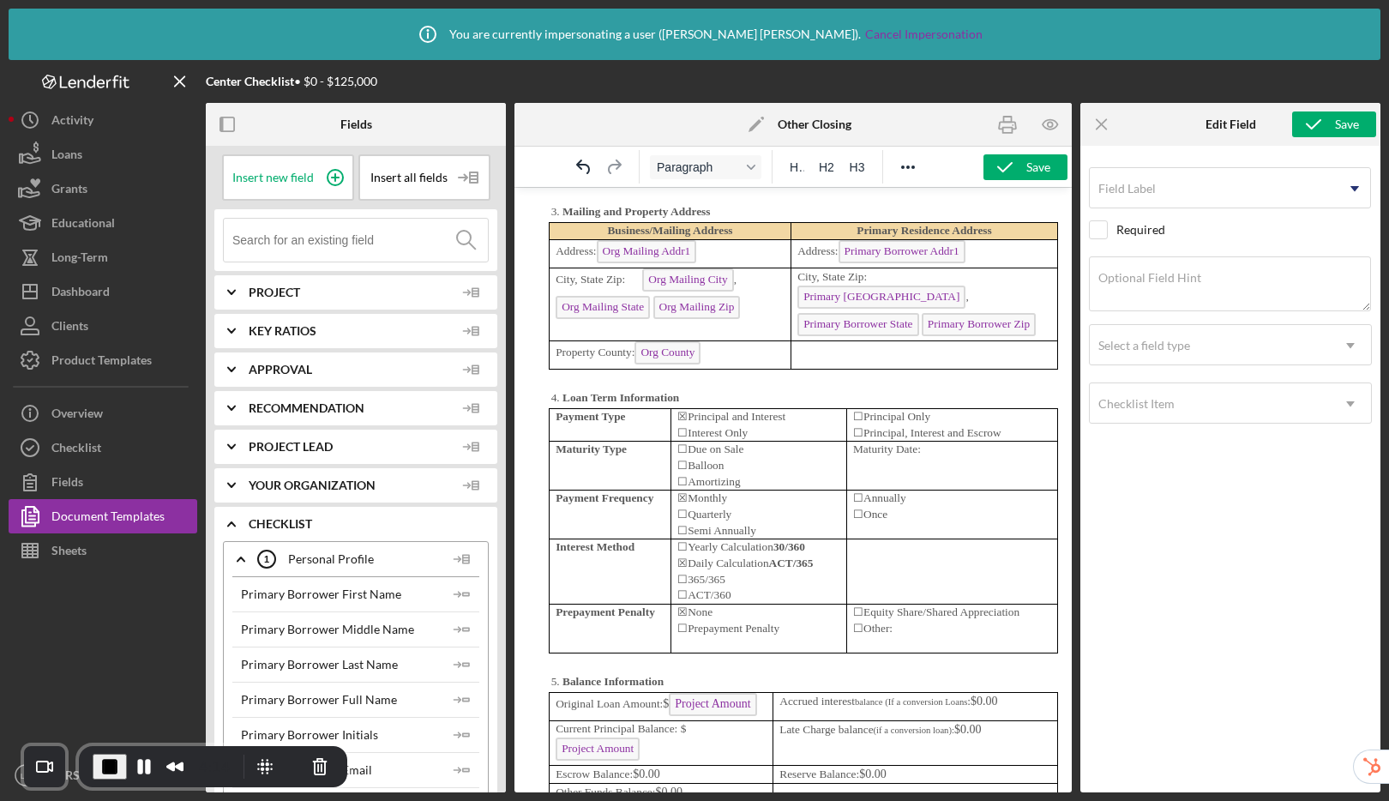
click at [289, 249] on input at bounding box center [359, 240] width 255 height 43
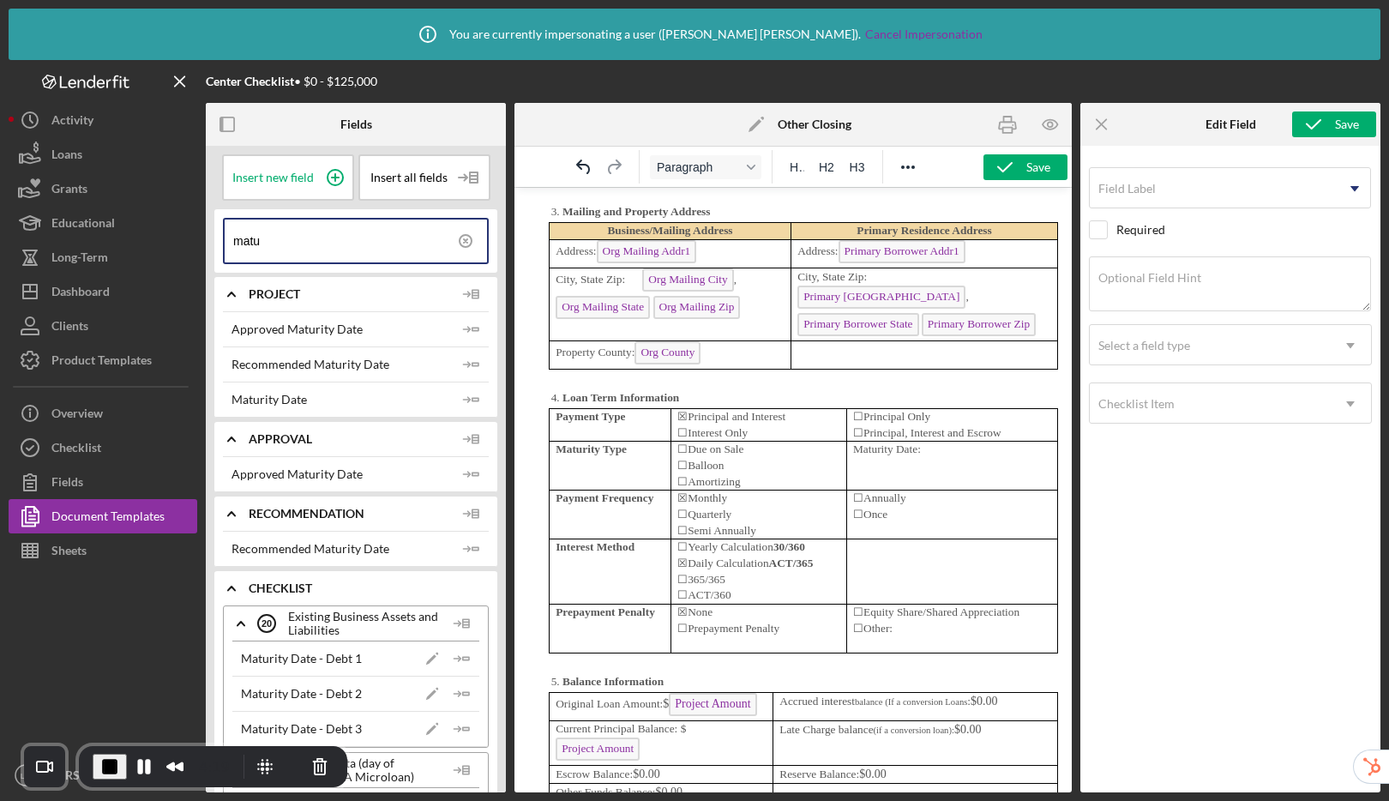
type input "matu"
click at [909, 458] on p "Maturity Date:" at bounding box center [952, 449] width 198 height 16
drag, startPoint x: 464, startPoint y: 397, endPoint x: 17, endPoint y: 216, distance: 481.8
click at [464, 397] on icon "Icon/Insert Field" at bounding box center [471, 399] width 34 height 34
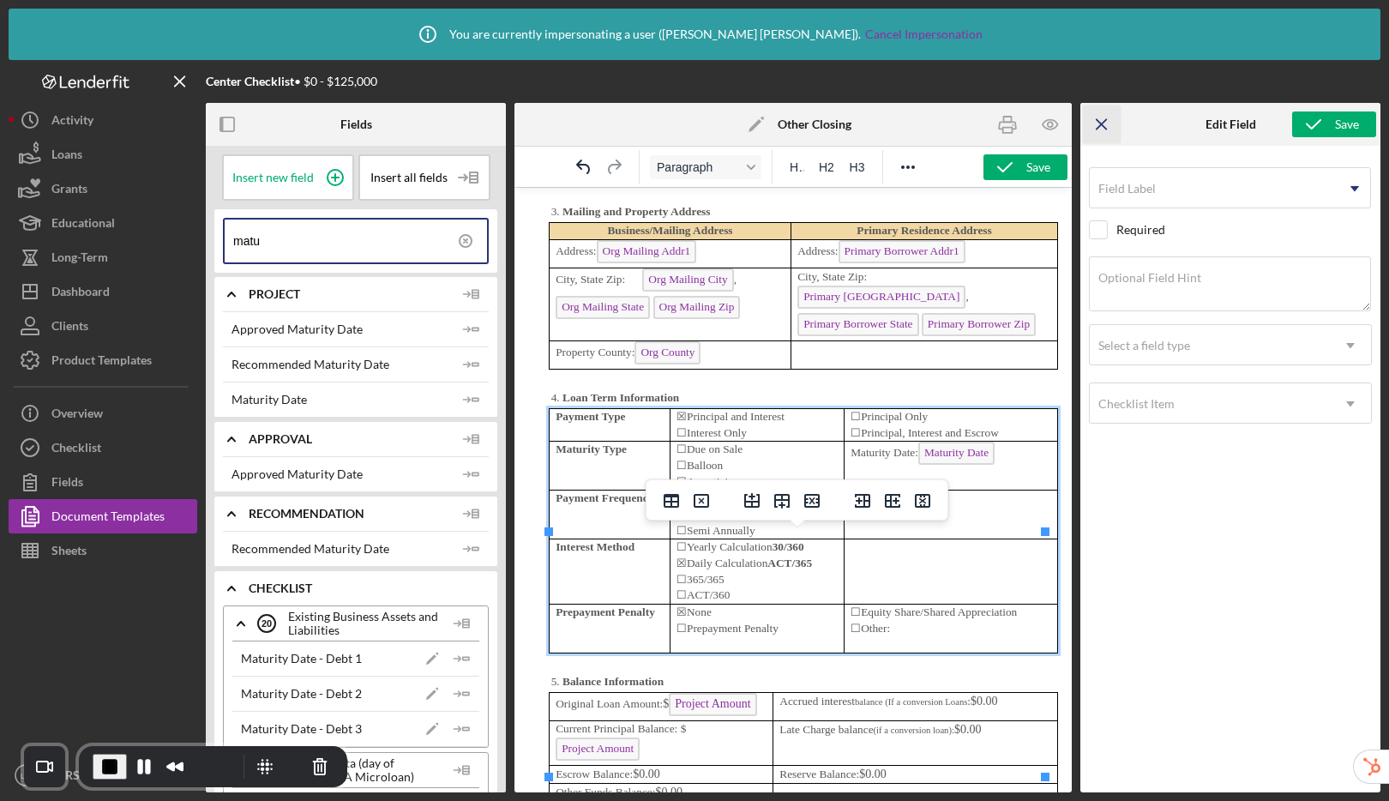
click at [1100, 124] on line "button" at bounding box center [1100, 123] width 9 height 9
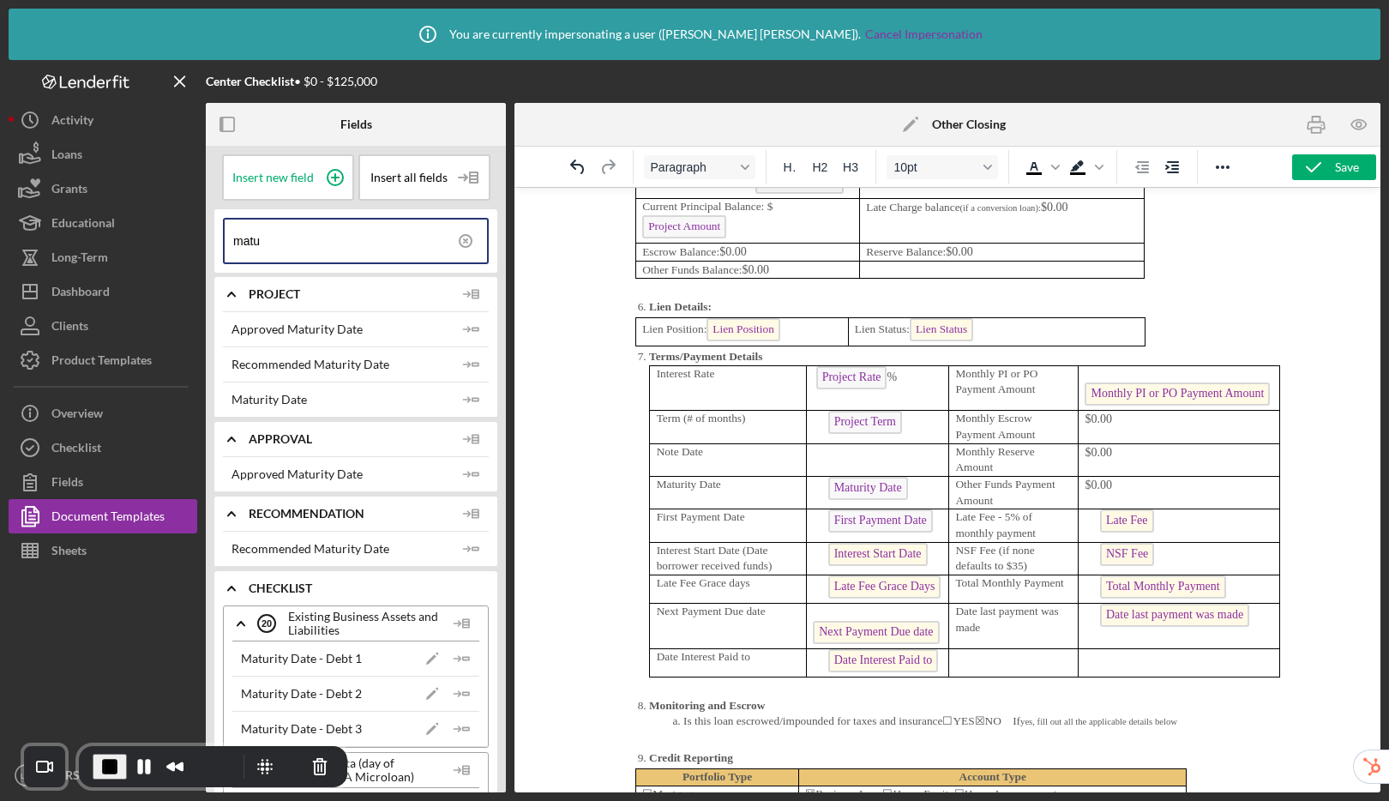
scroll to position [5454, 0]
click at [1109, 547] on span "NSF Fee" at bounding box center [1127, 553] width 54 height 23
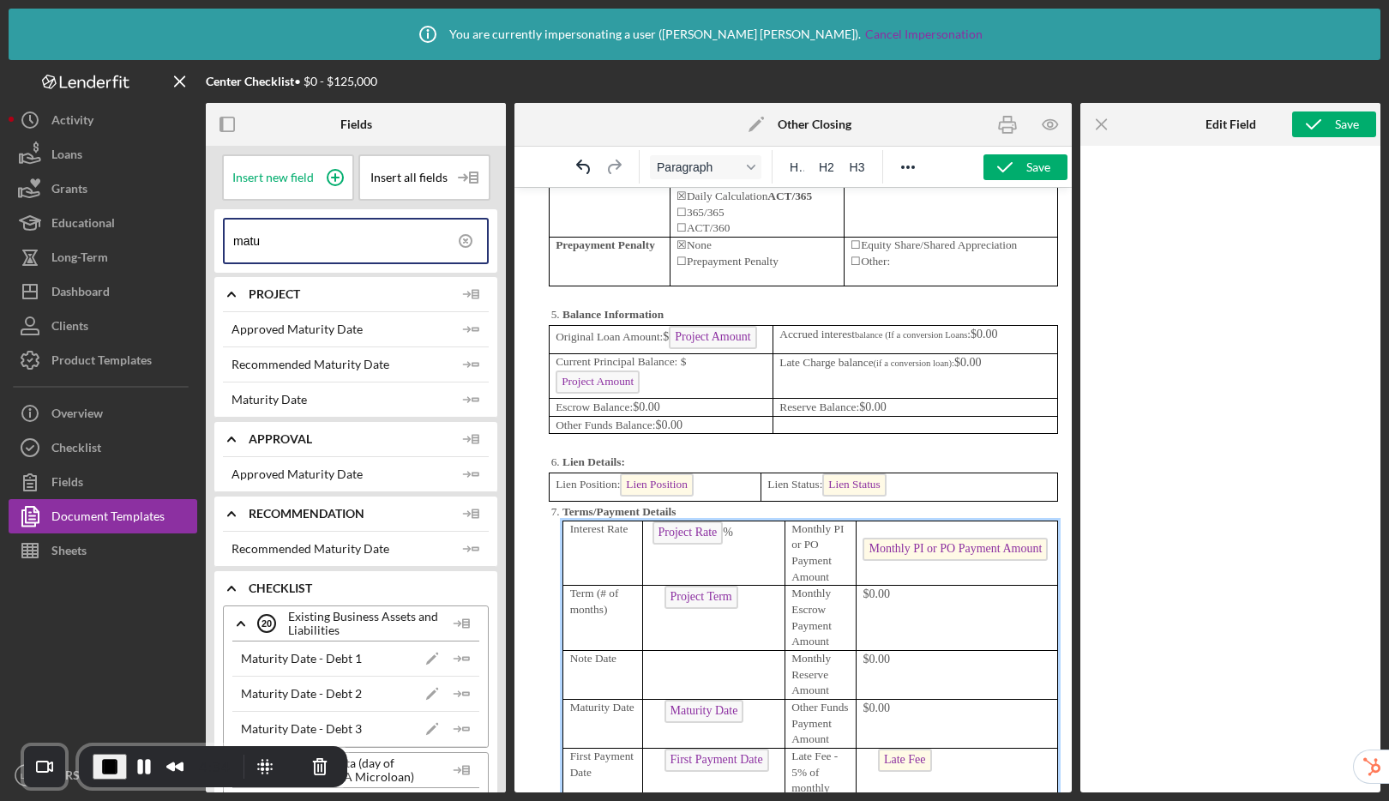
scroll to position [6455, 0]
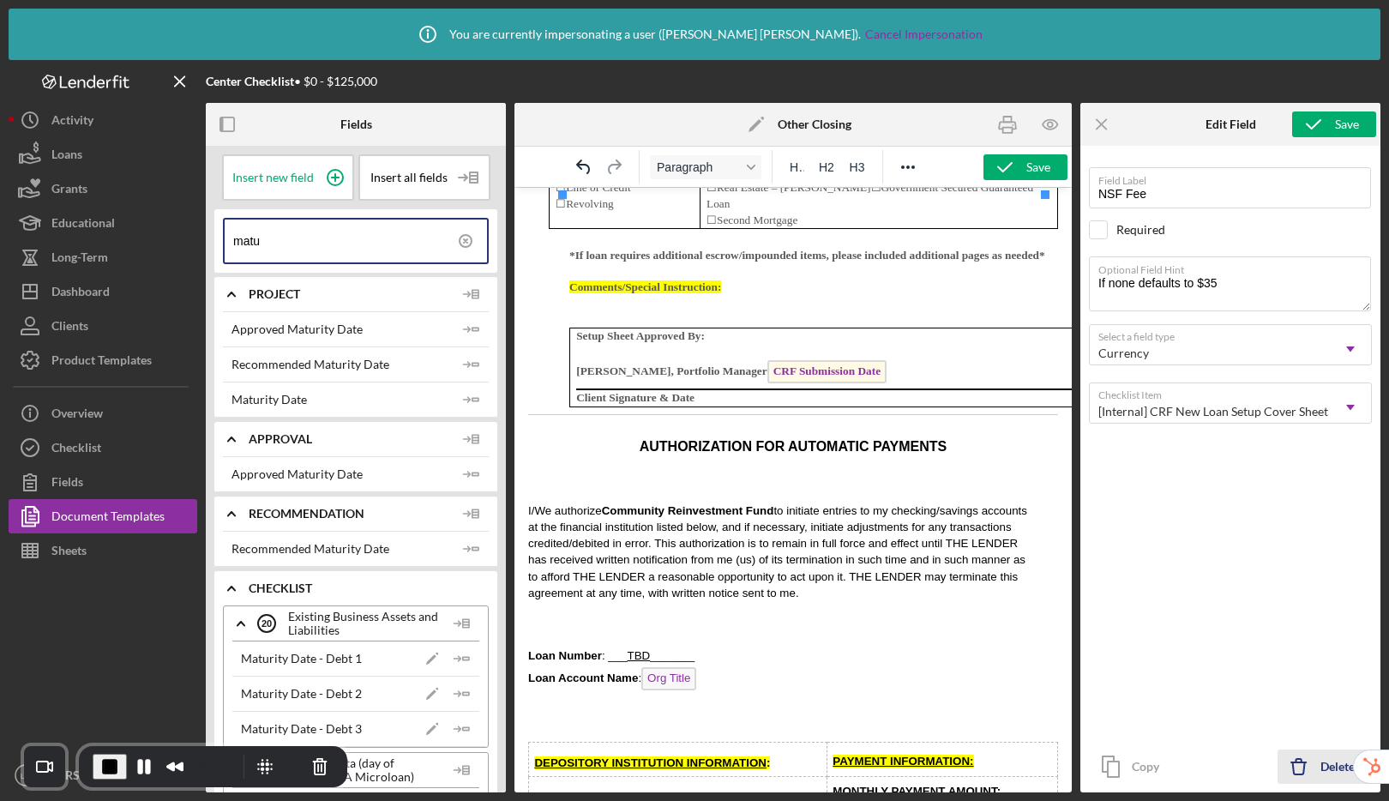
click at [1305, 762] on icon "Icon/Delete" at bounding box center [1298, 766] width 43 height 43
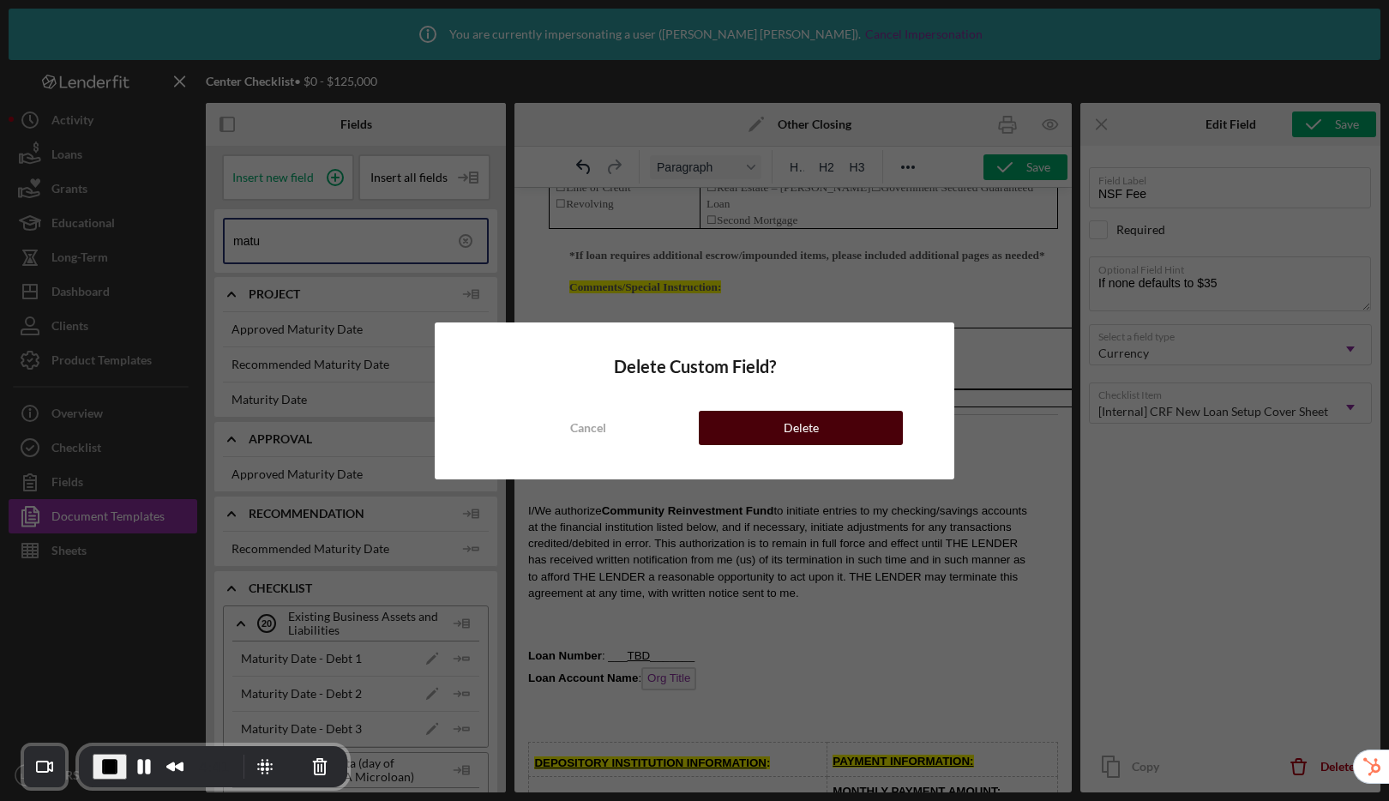
click at [867, 423] on button "Delete" at bounding box center [801, 428] width 204 height 34
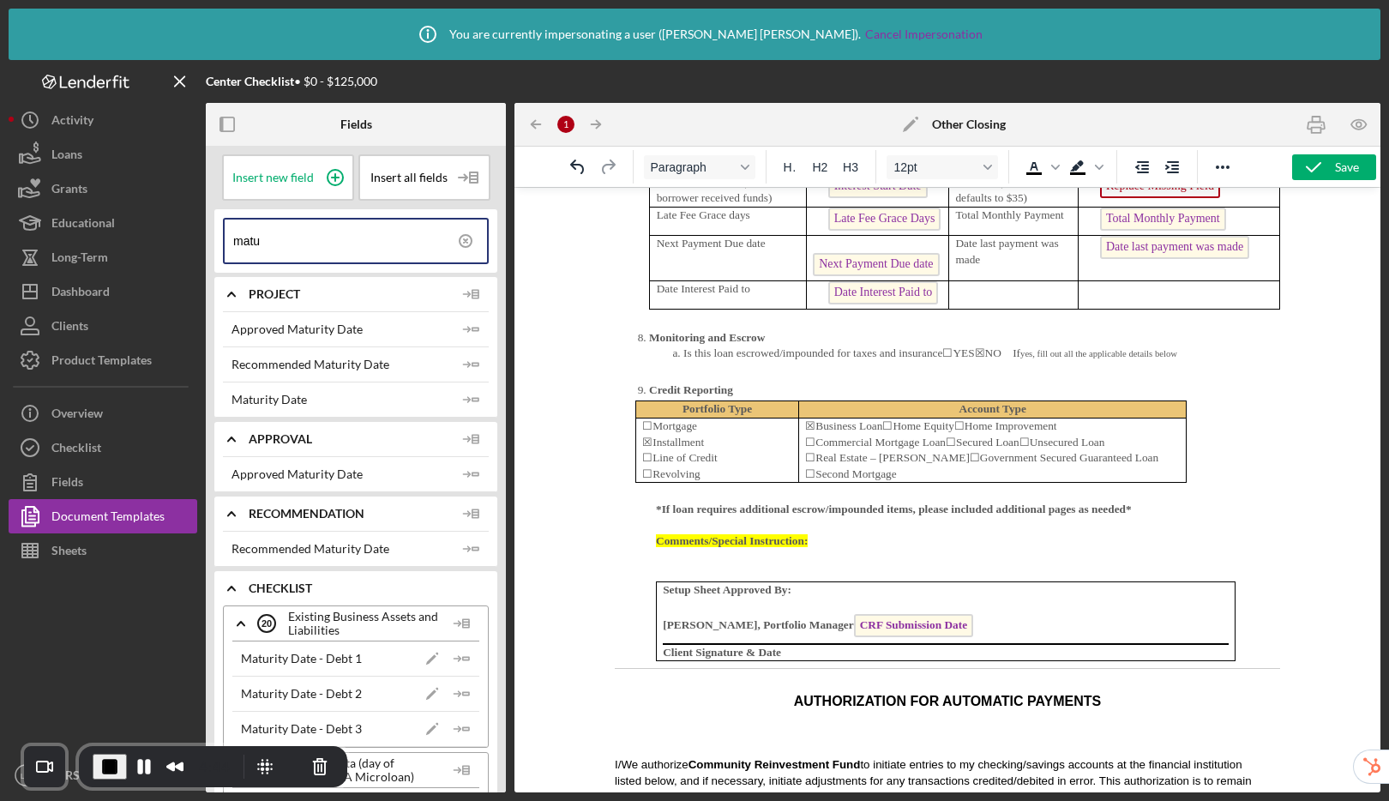
scroll to position [5476, 0]
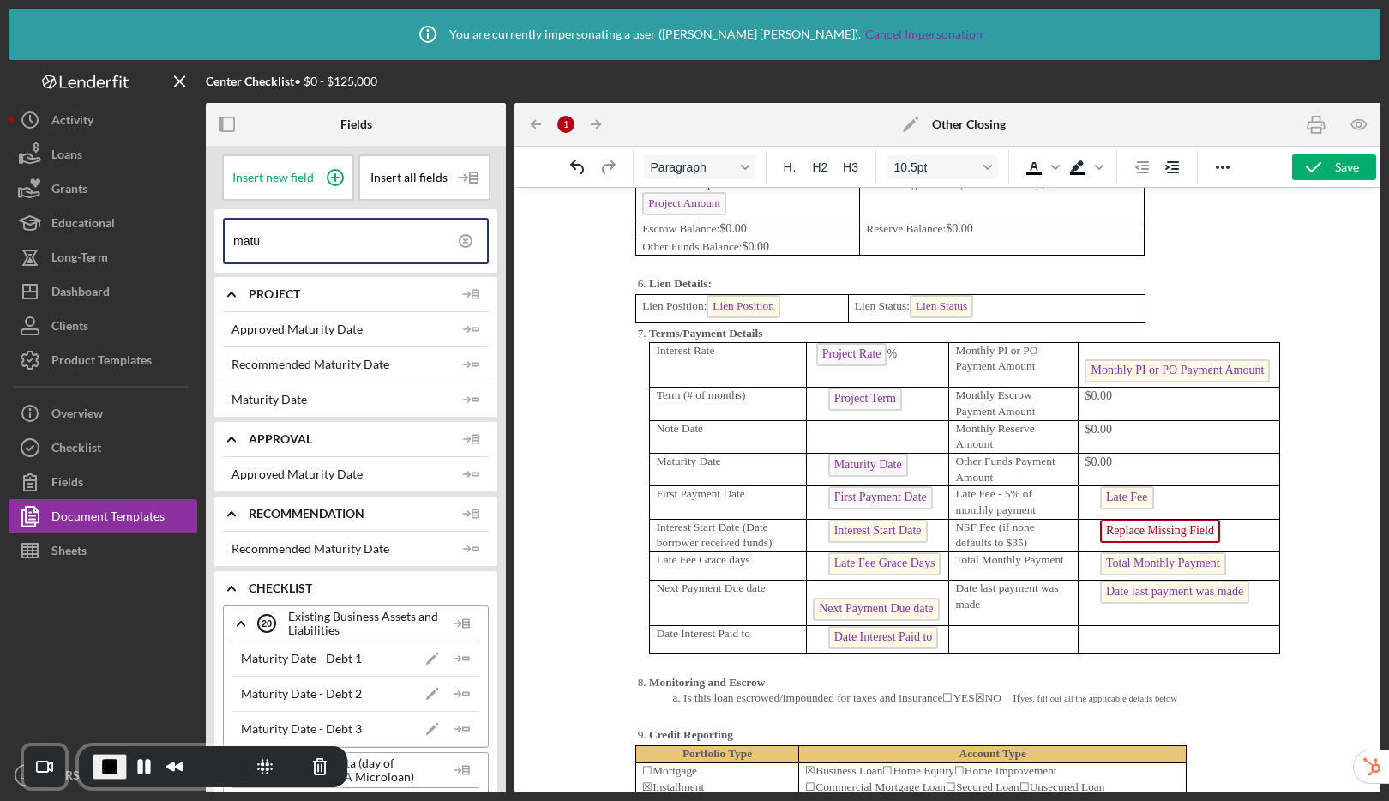
click at [1117, 587] on span "Date last payment was made" at bounding box center [1174, 591] width 149 height 23
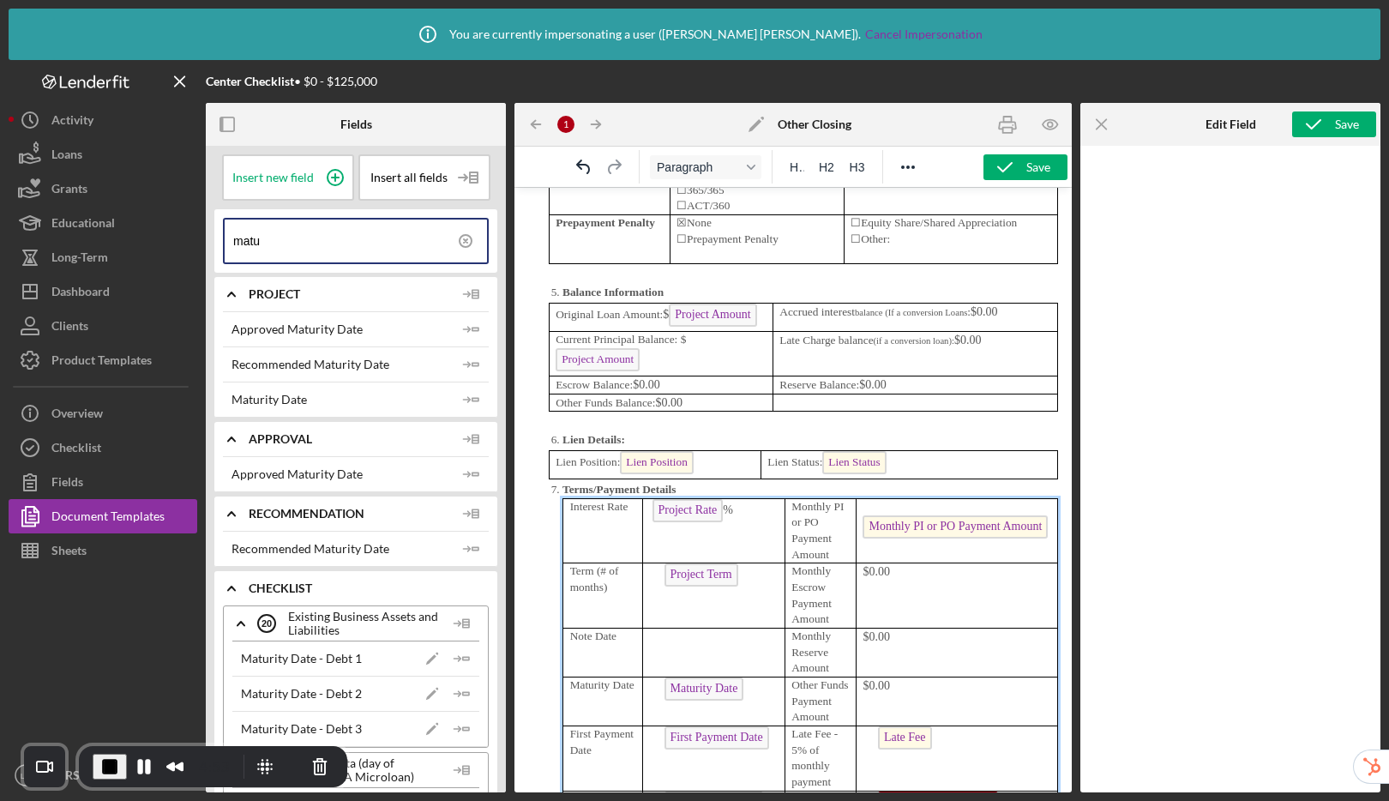
scroll to position [6616, 38]
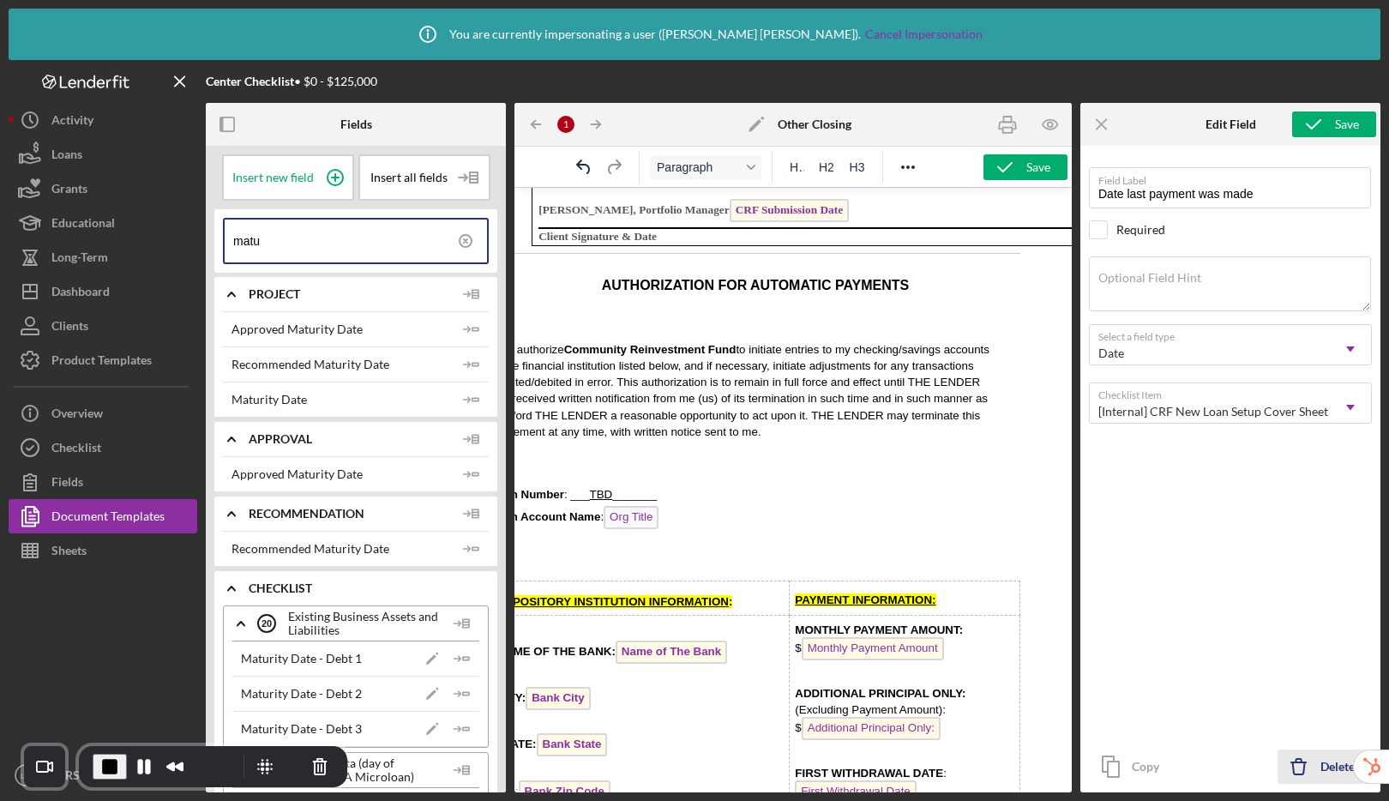
click at [1331, 771] on div "Delete" at bounding box center [1337, 766] width 34 height 34
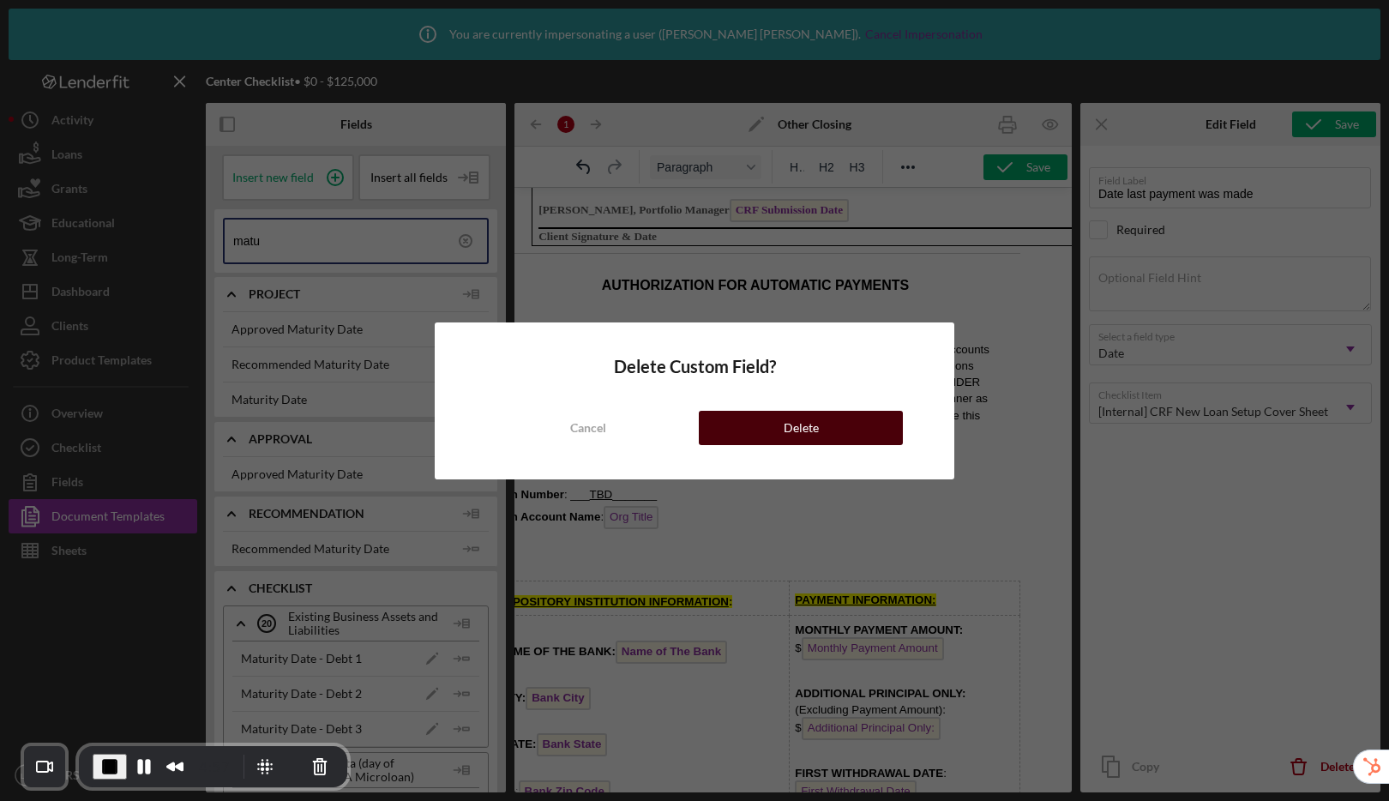
click at [851, 429] on button "Delete" at bounding box center [801, 428] width 204 height 34
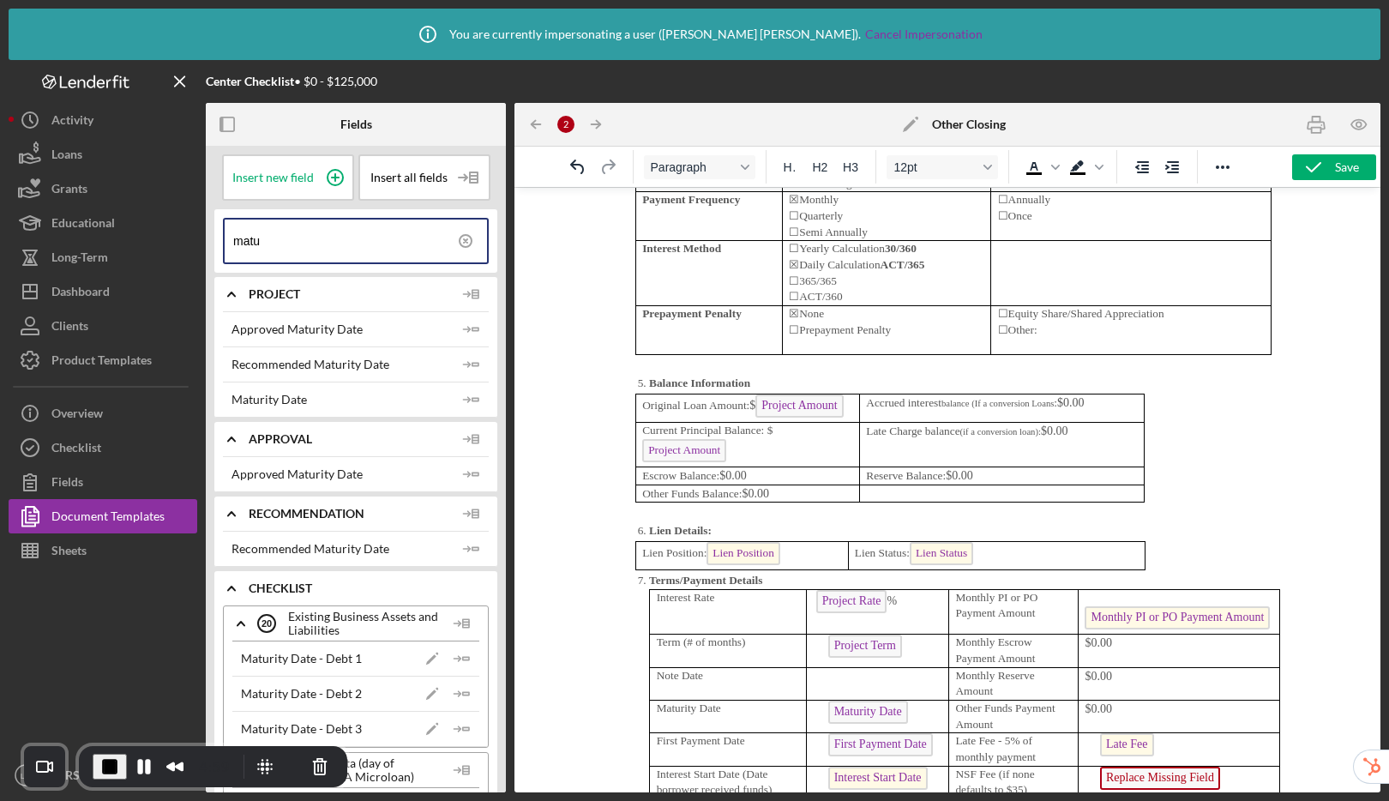
scroll to position [5593, 0]
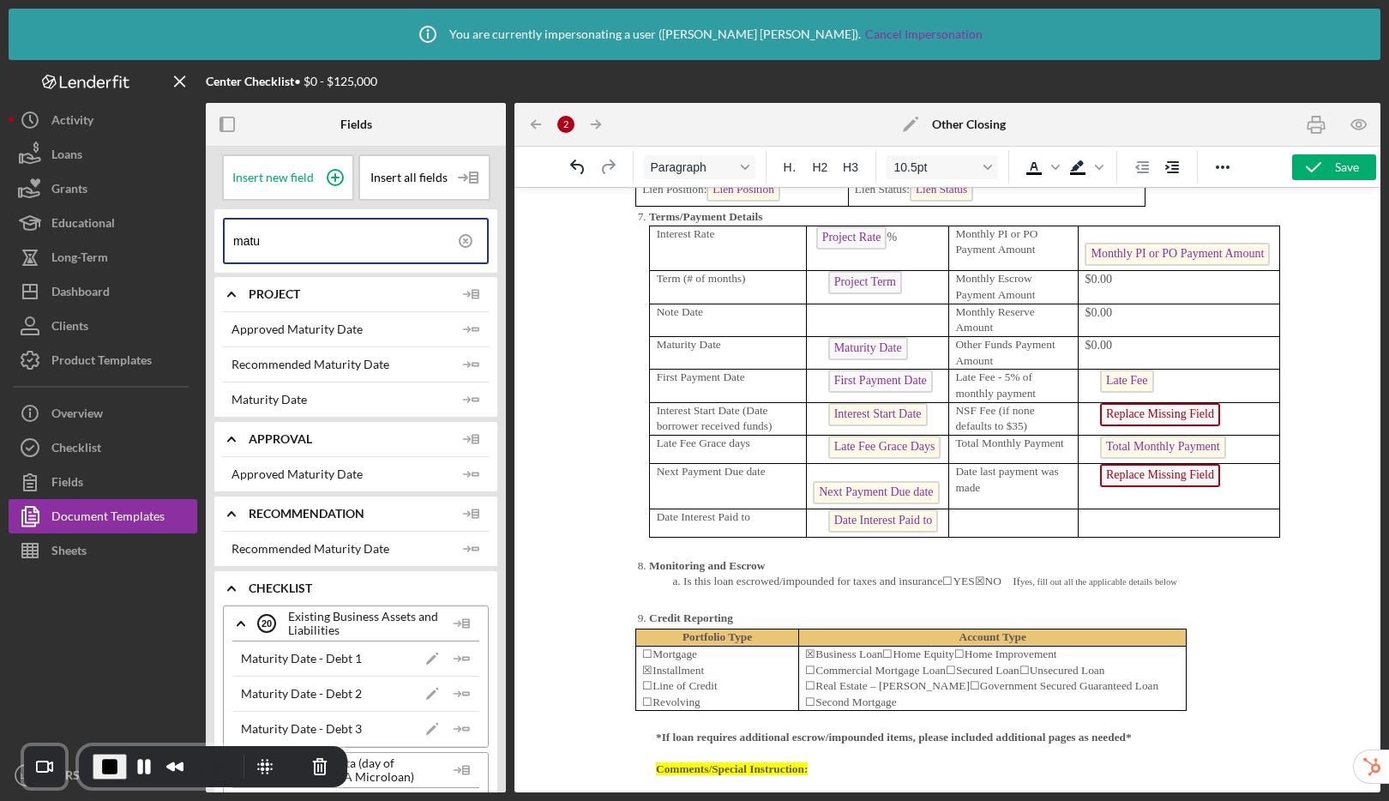
click at [894, 512] on span "Date Interest Paid to" at bounding box center [883, 520] width 111 height 23
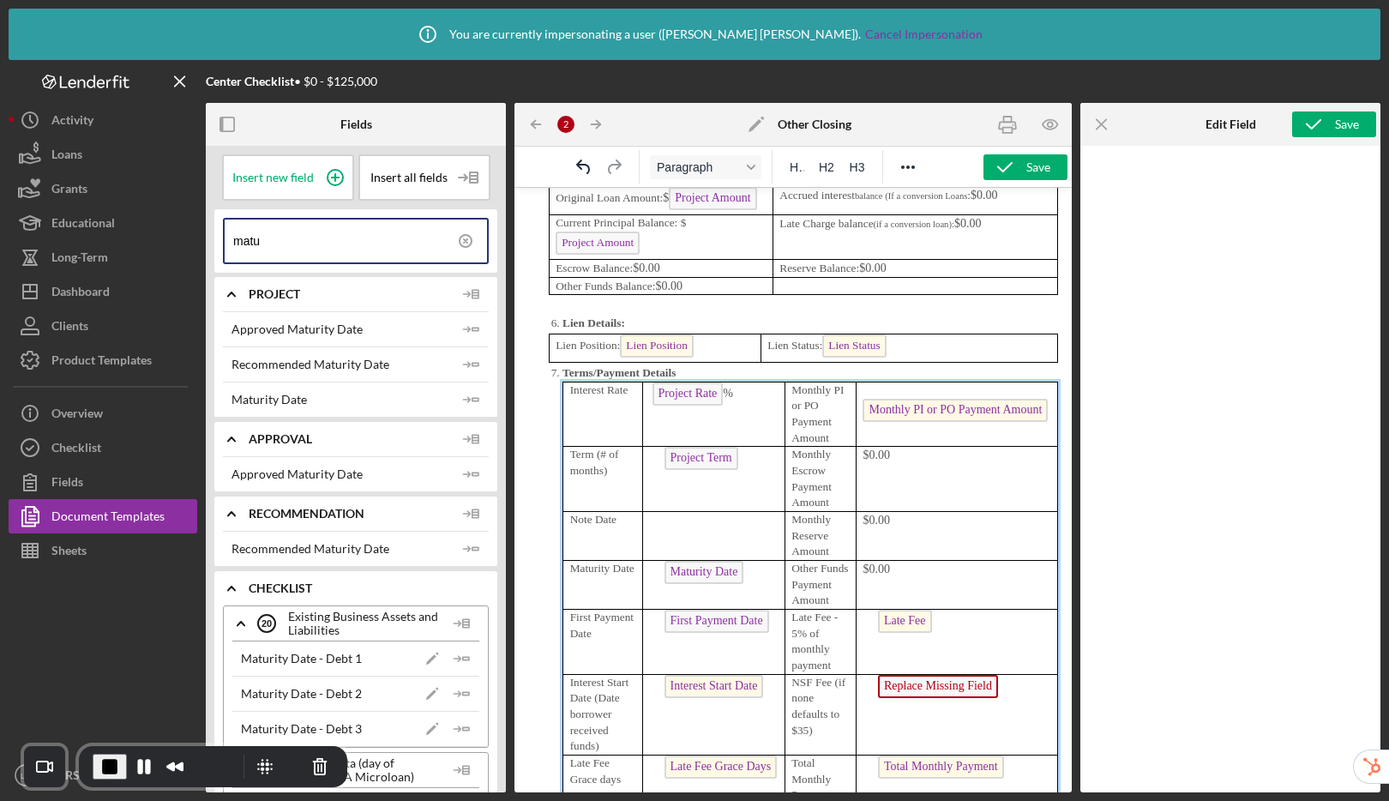
scroll to position [6698, 0]
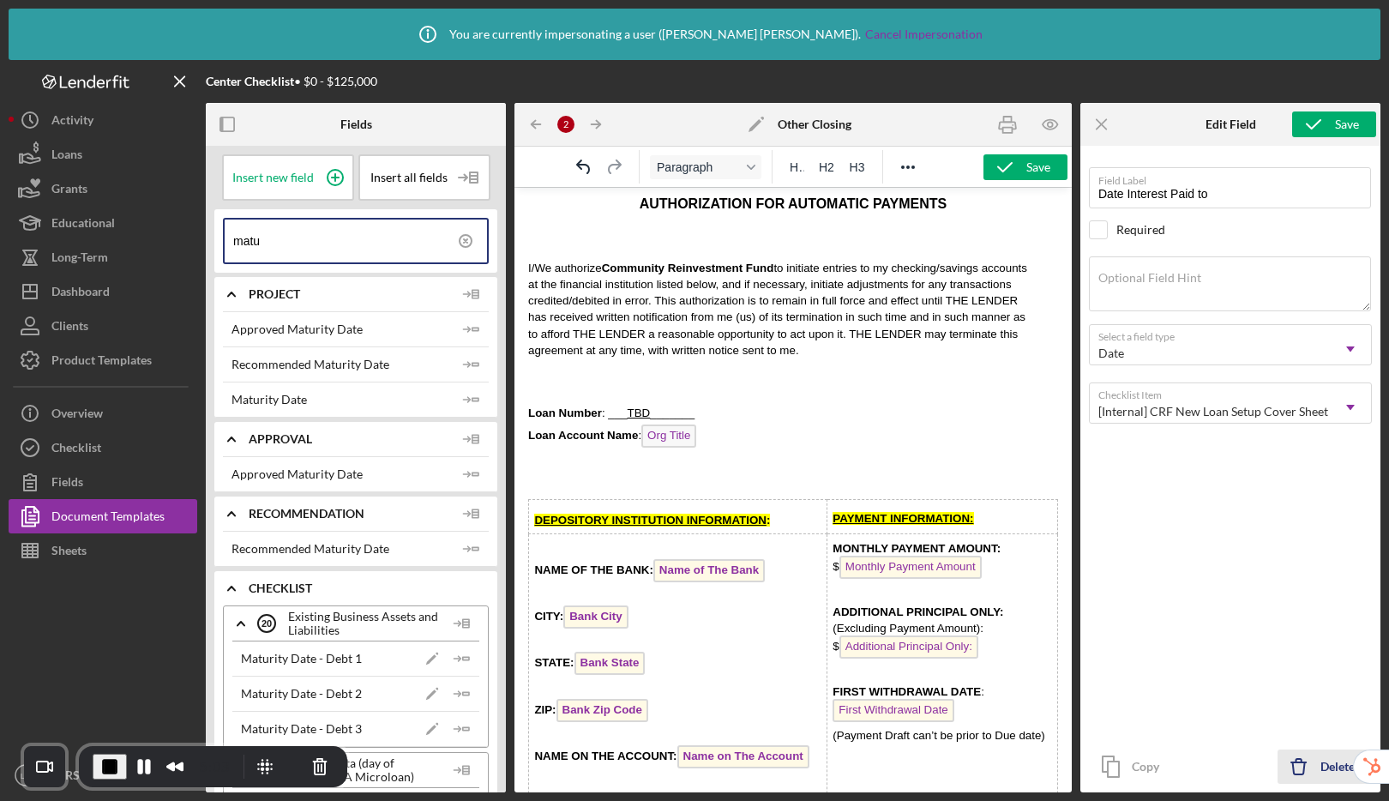
click at [1316, 765] on icon "Icon/Delete" at bounding box center [1298, 766] width 43 height 43
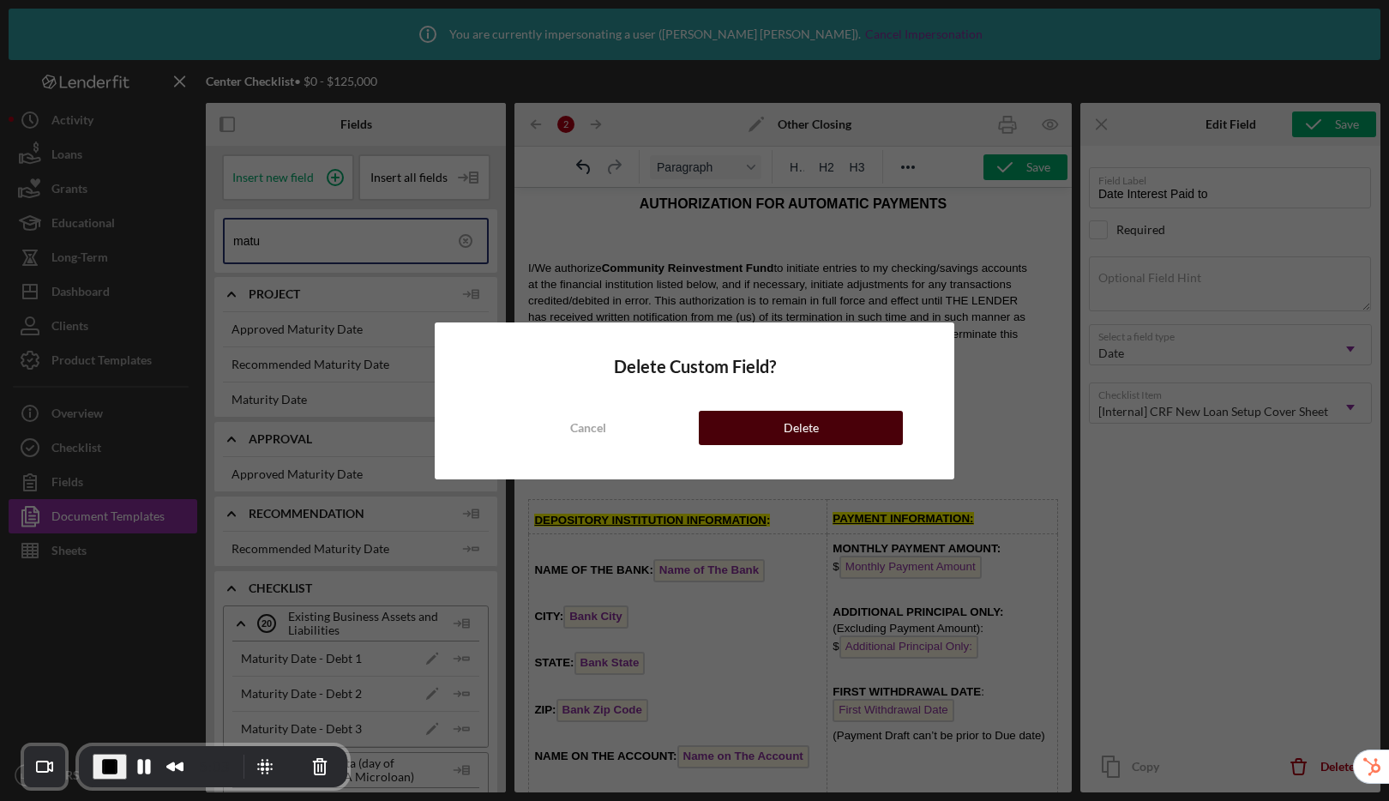
click at [851, 423] on button "Delete" at bounding box center [801, 428] width 204 height 34
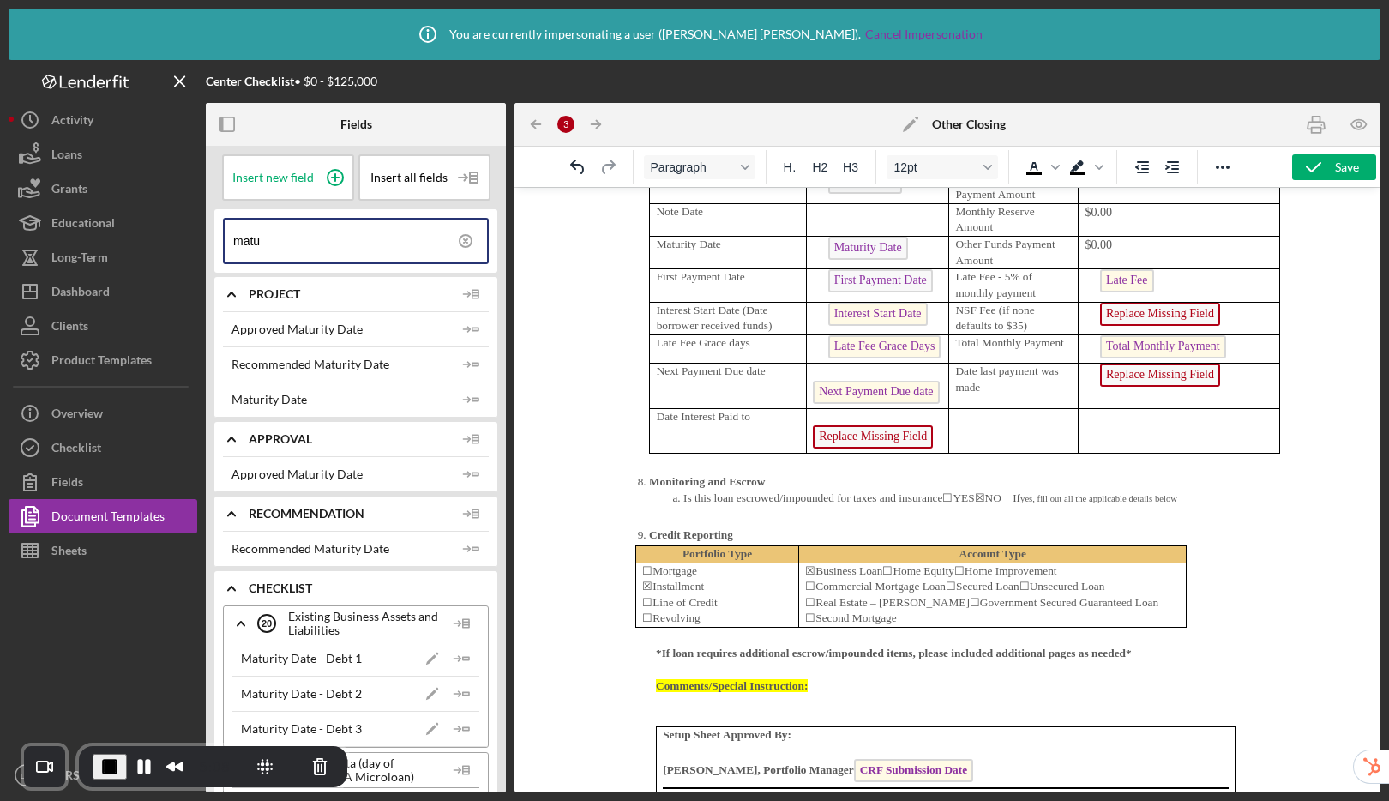
scroll to position [5681, 0]
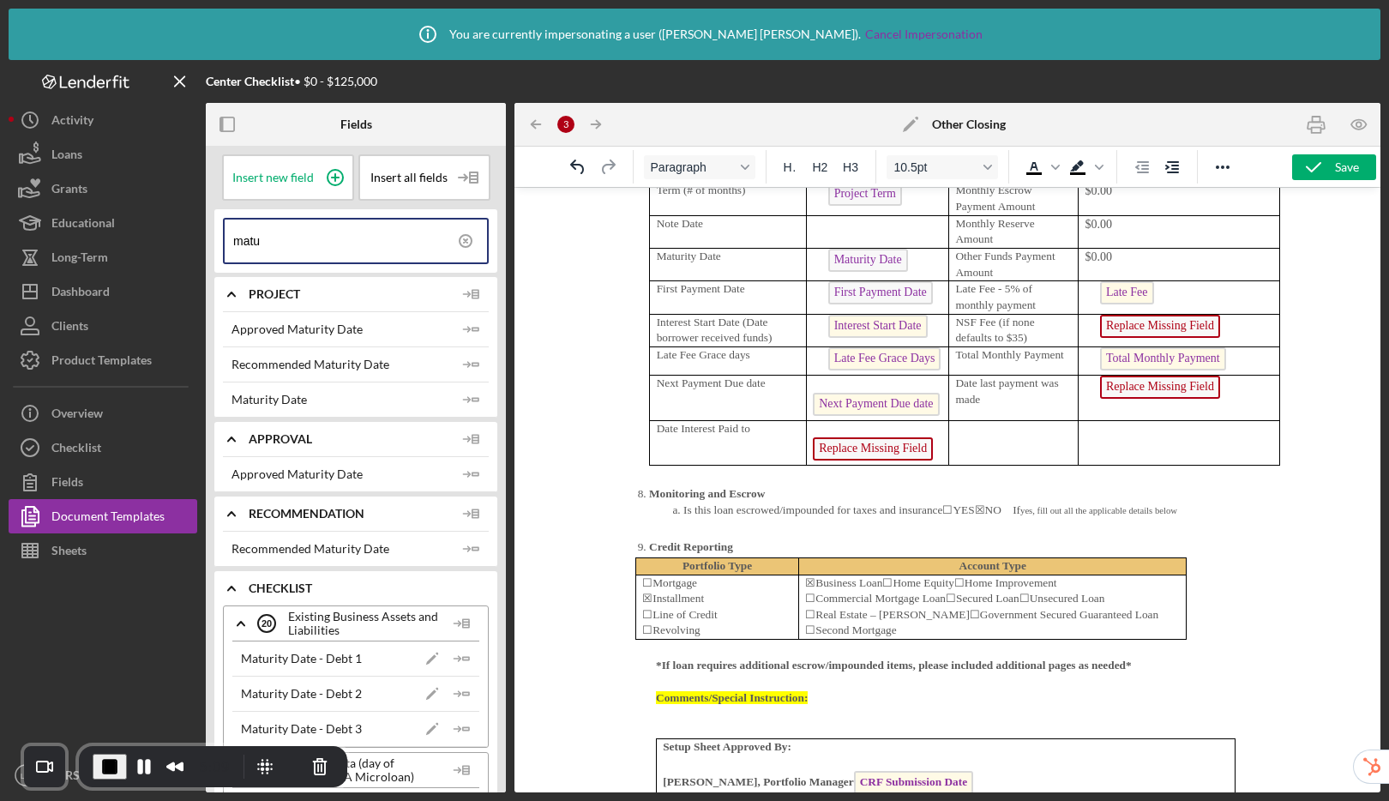
click at [879, 393] on span "Next Payment Due date" at bounding box center [876, 404] width 126 height 23
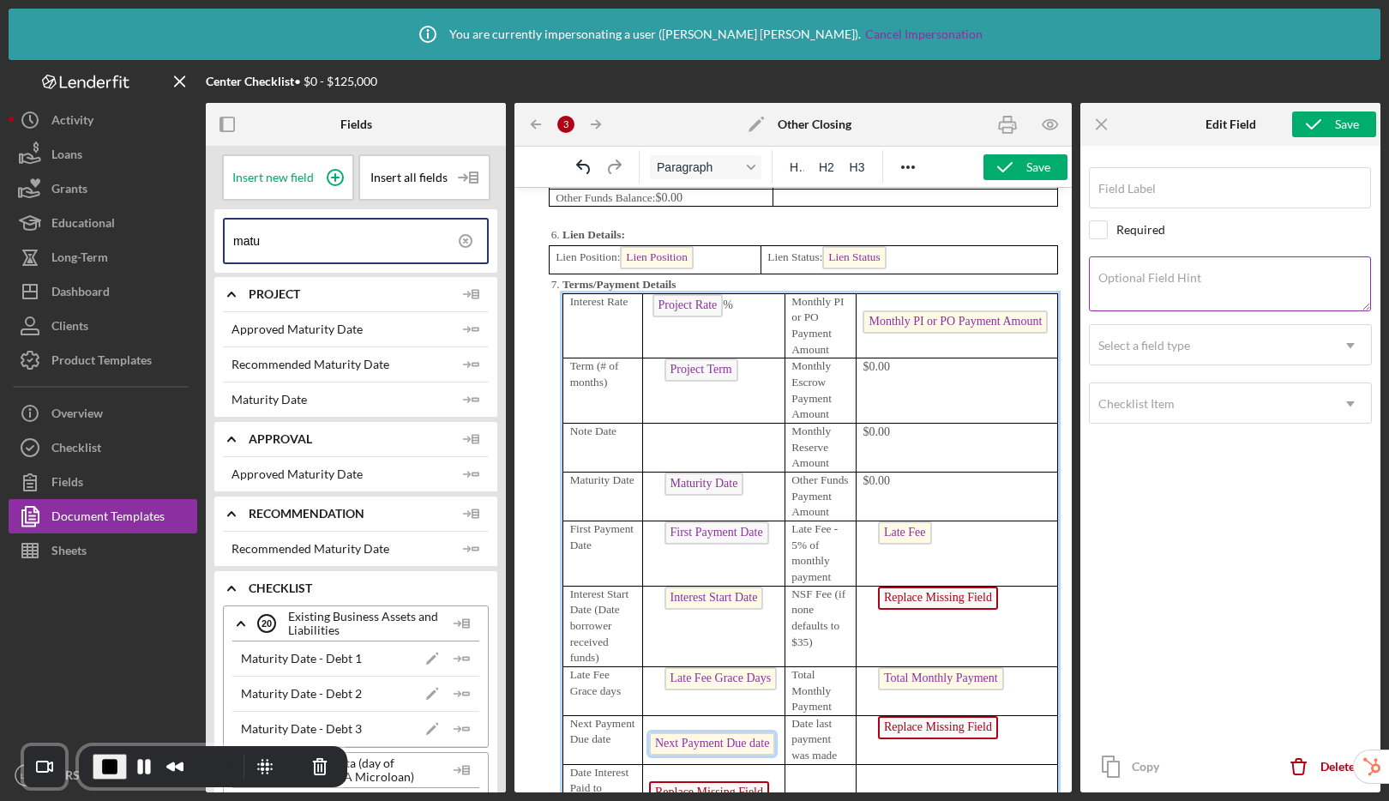
type input "Next Payment Due date"
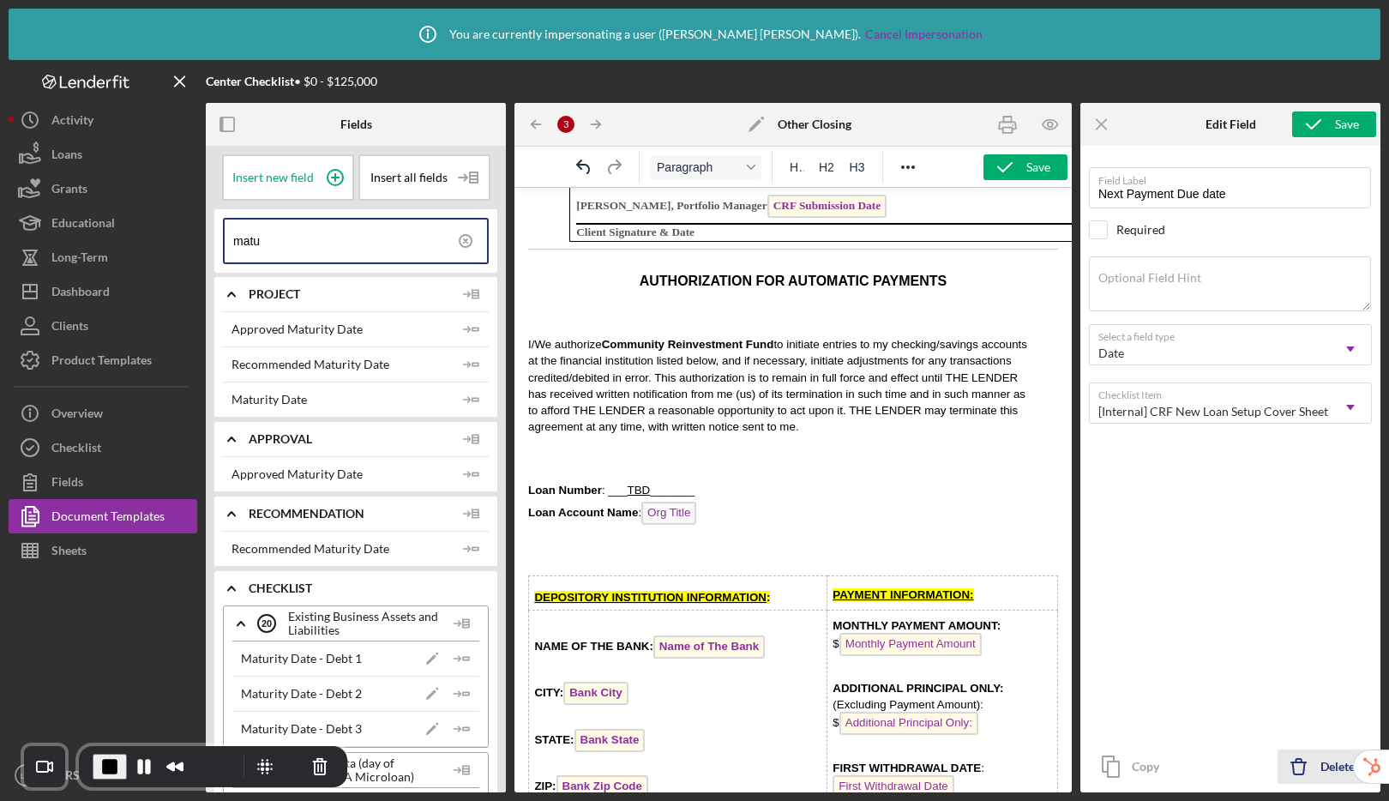
click at [1317, 767] on icon "Icon/Delete" at bounding box center [1298, 766] width 43 height 43
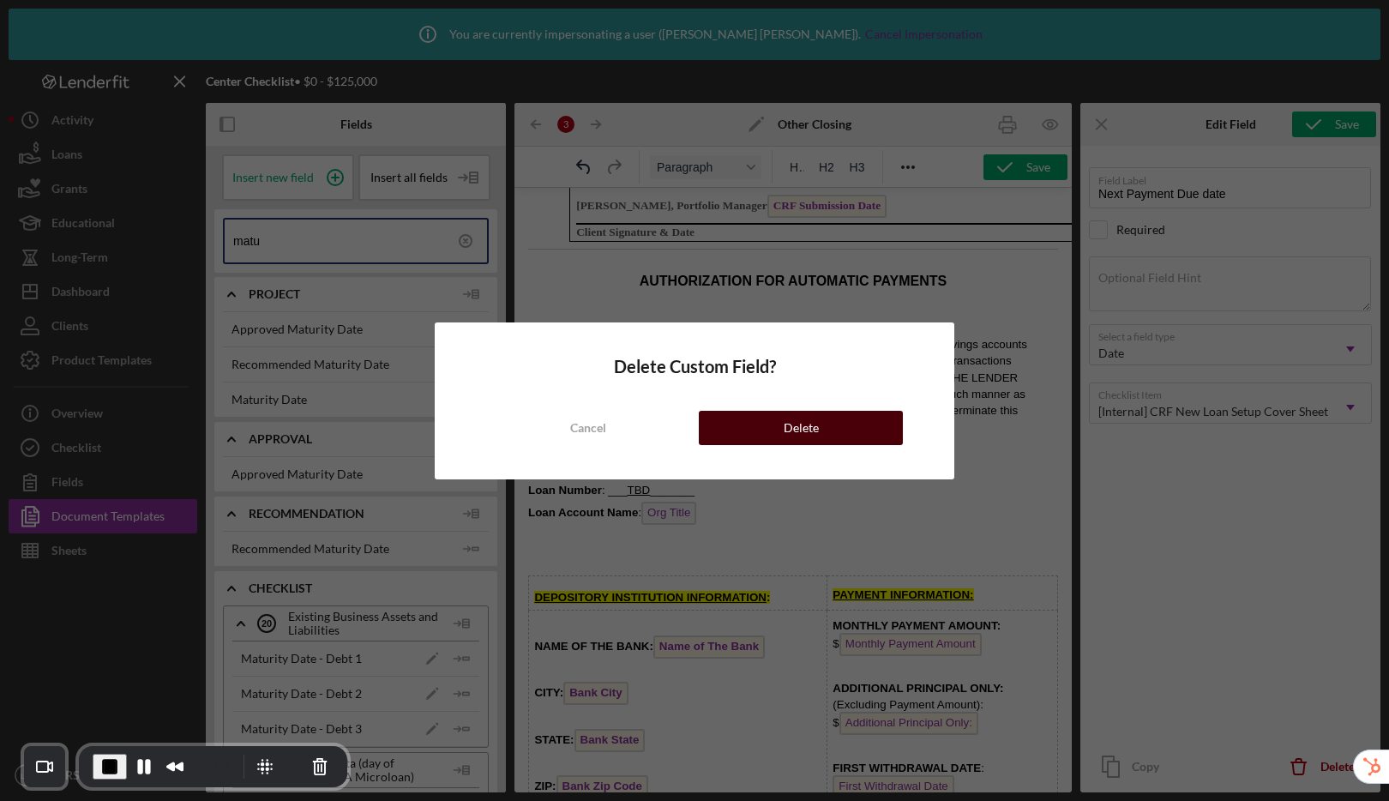
click at [837, 423] on button "Delete" at bounding box center [801, 428] width 204 height 34
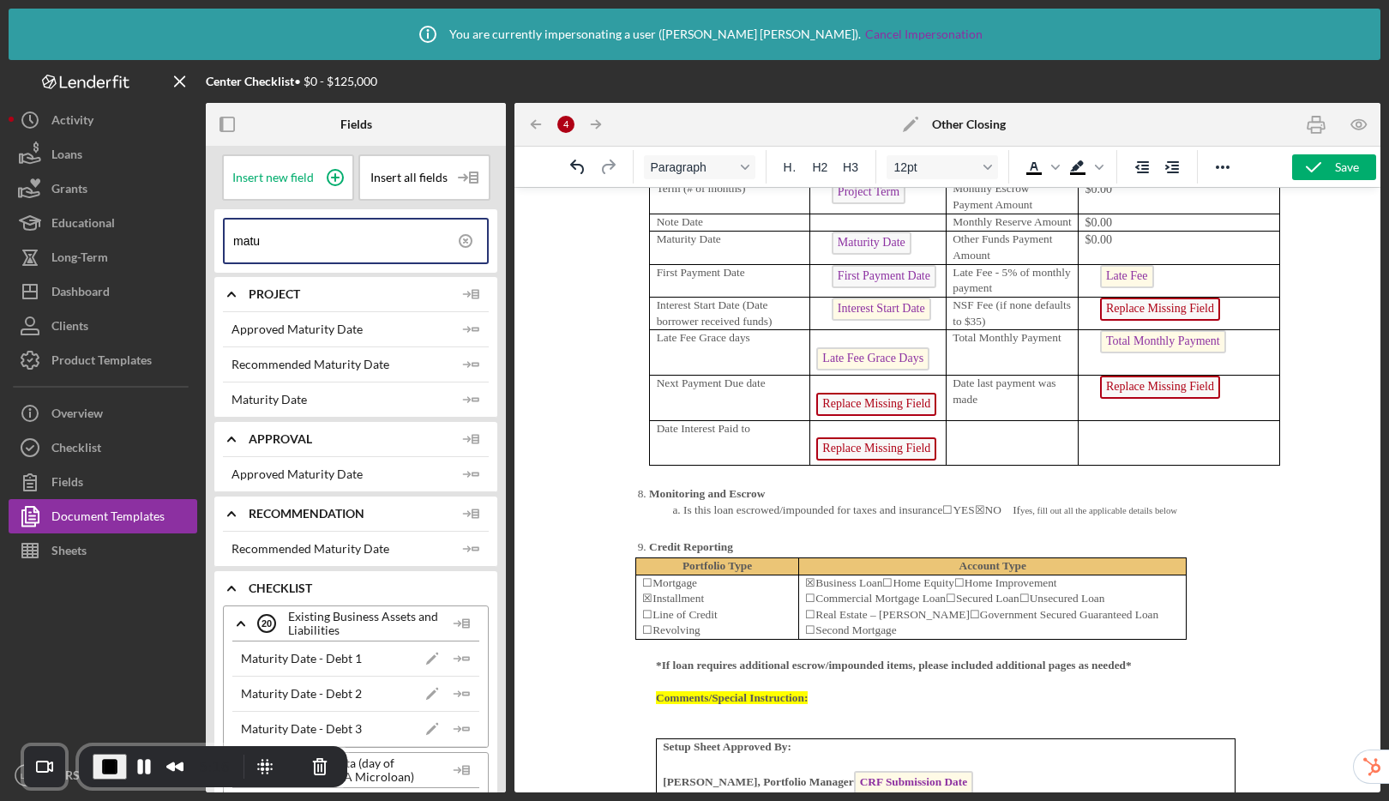
scroll to position [5616, 0]
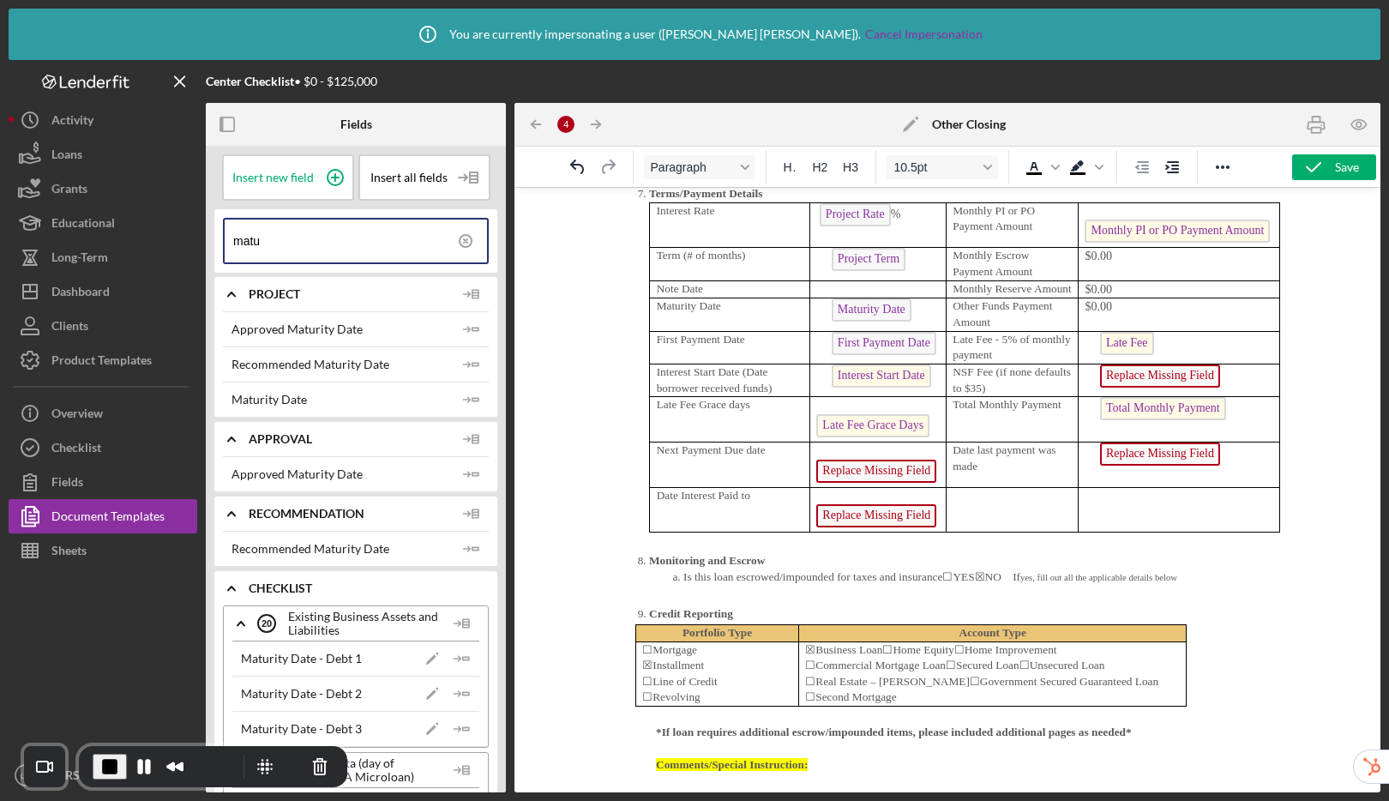
click at [870, 381] on span "Interest Start Date" at bounding box center [880, 375] width 99 height 23
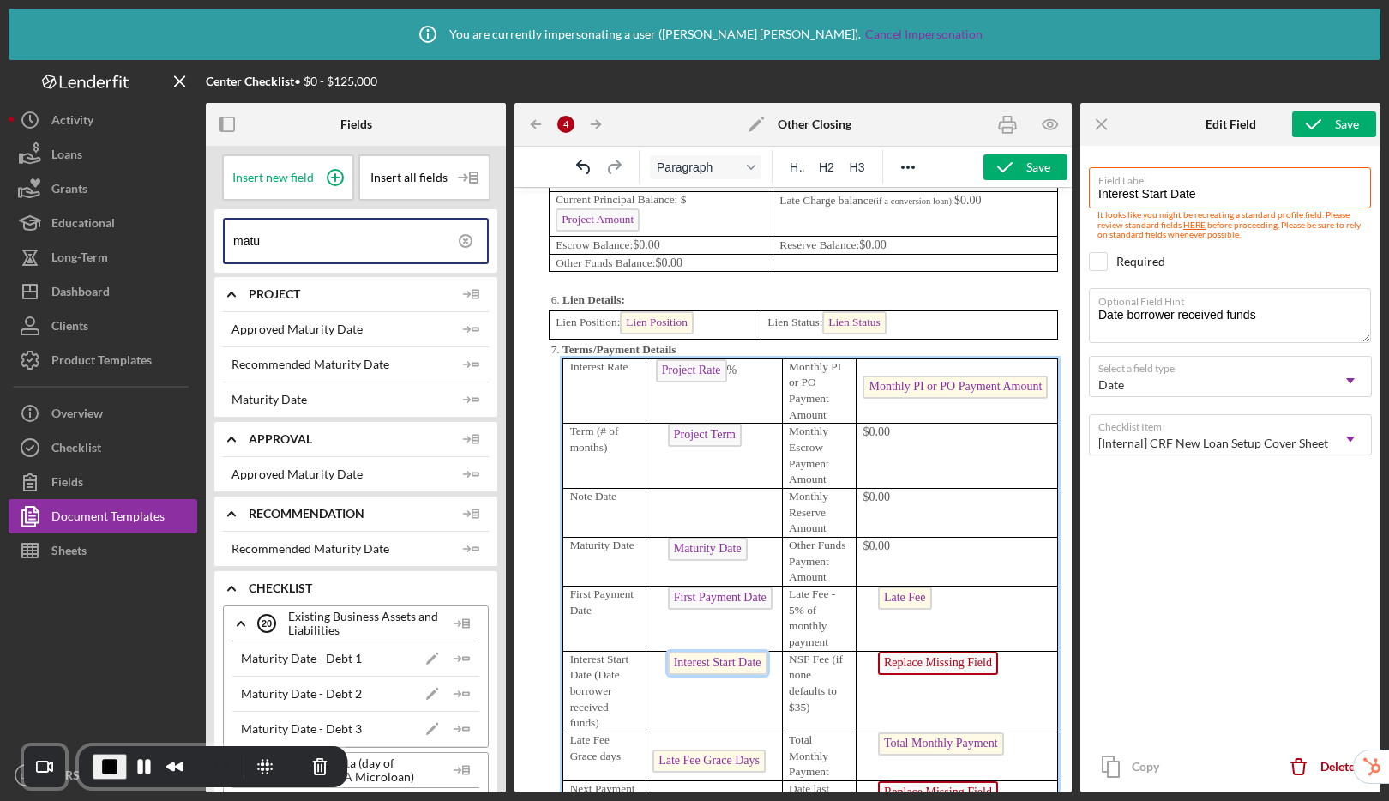
scroll to position [6455, 0]
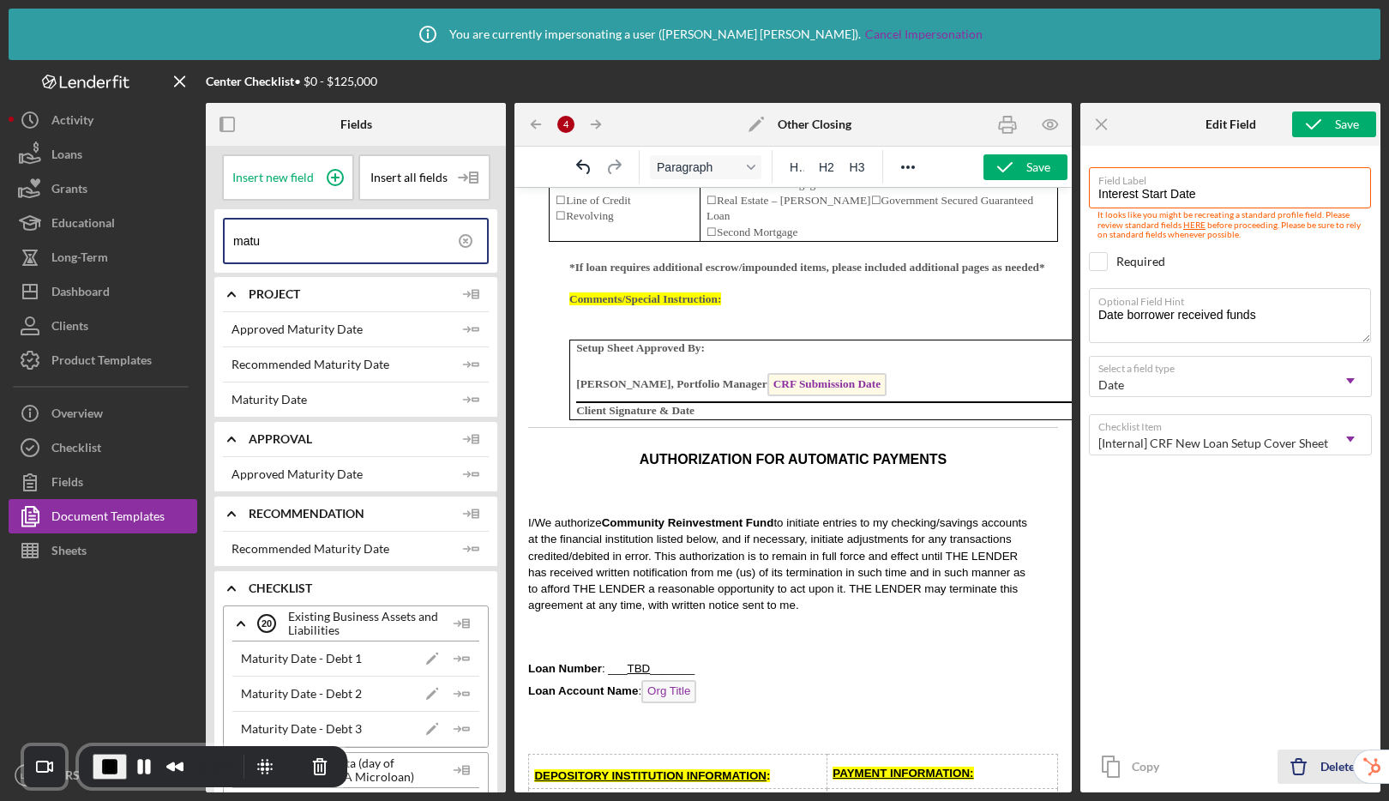
click at [1299, 765] on icon "Icon/Delete" at bounding box center [1298, 766] width 43 height 43
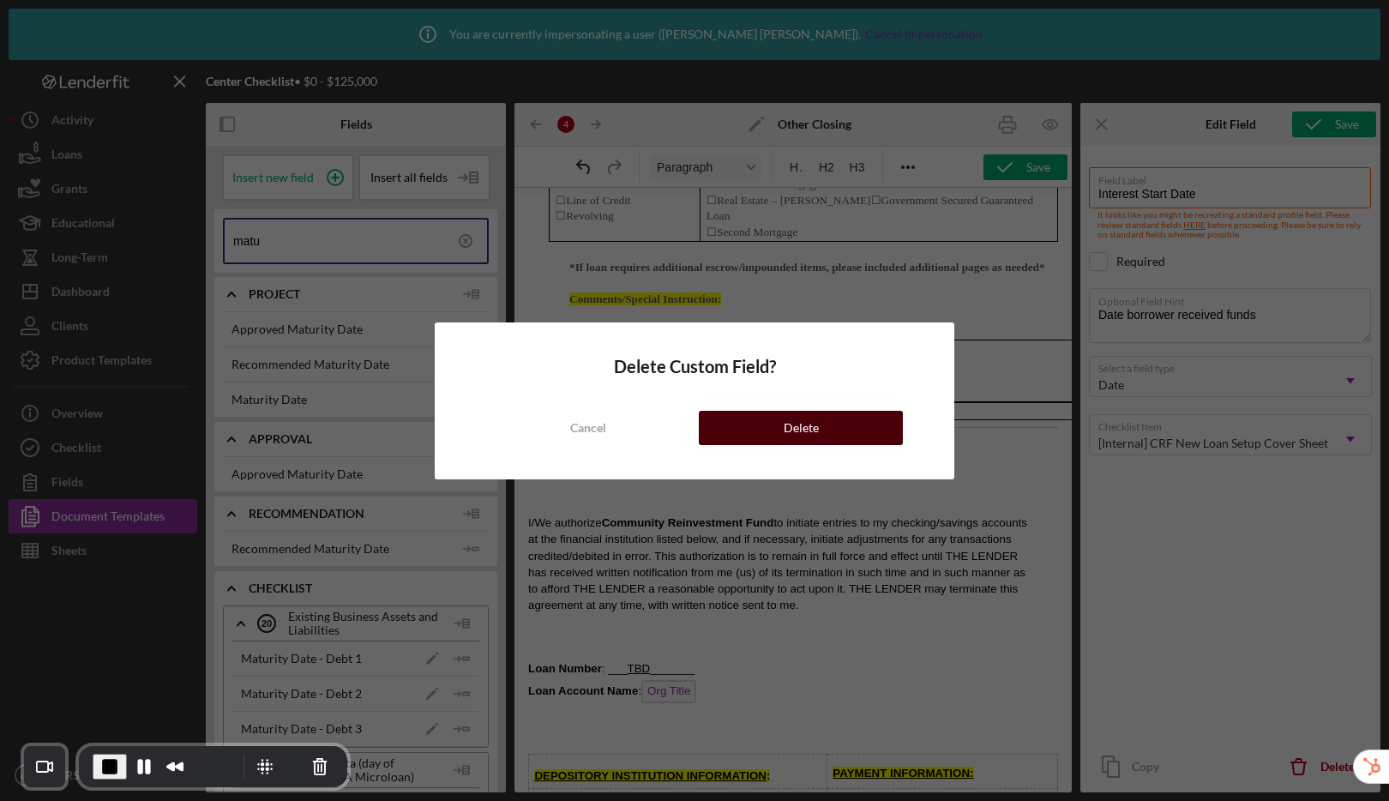
click at [855, 423] on button "Delete" at bounding box center [801, 428] width 204 height 34
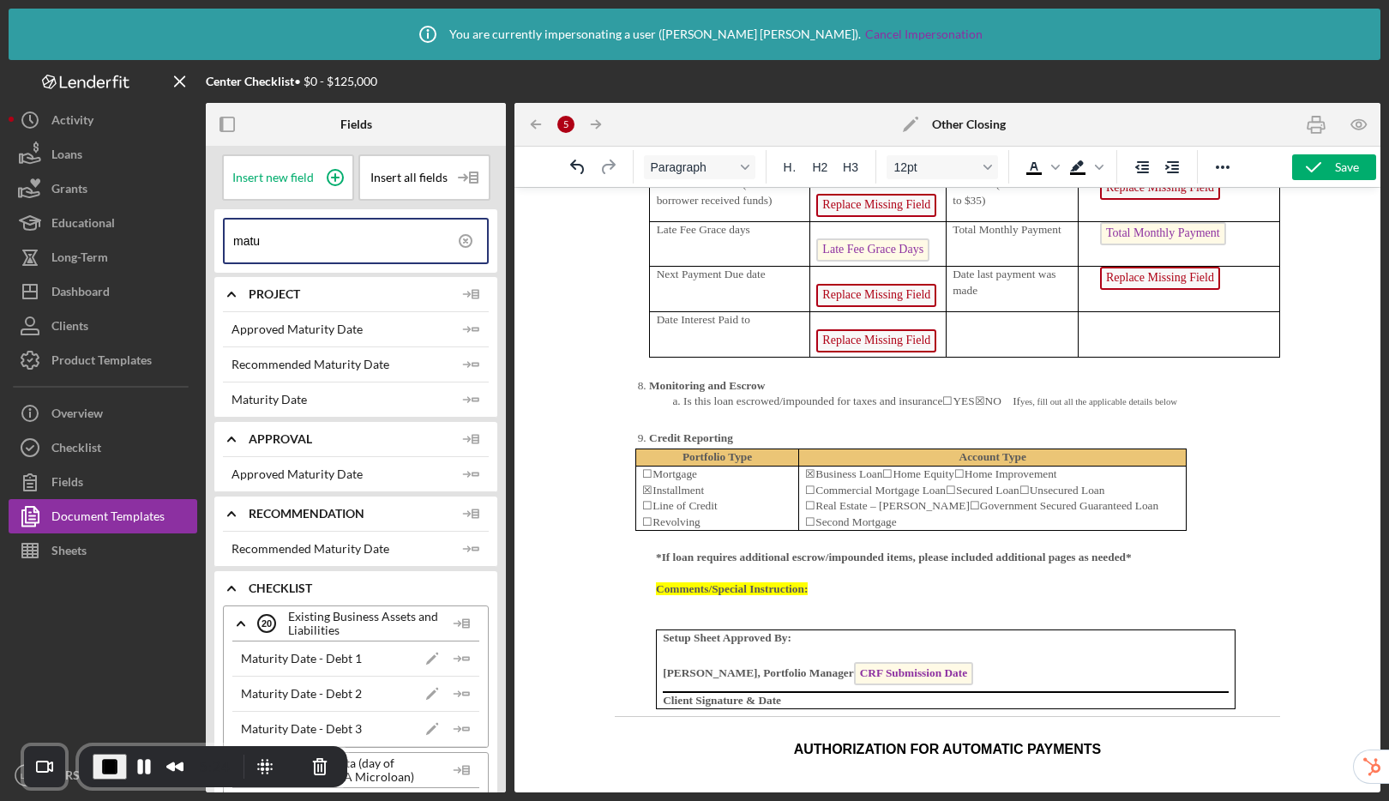
scroll to position [5770, 0]
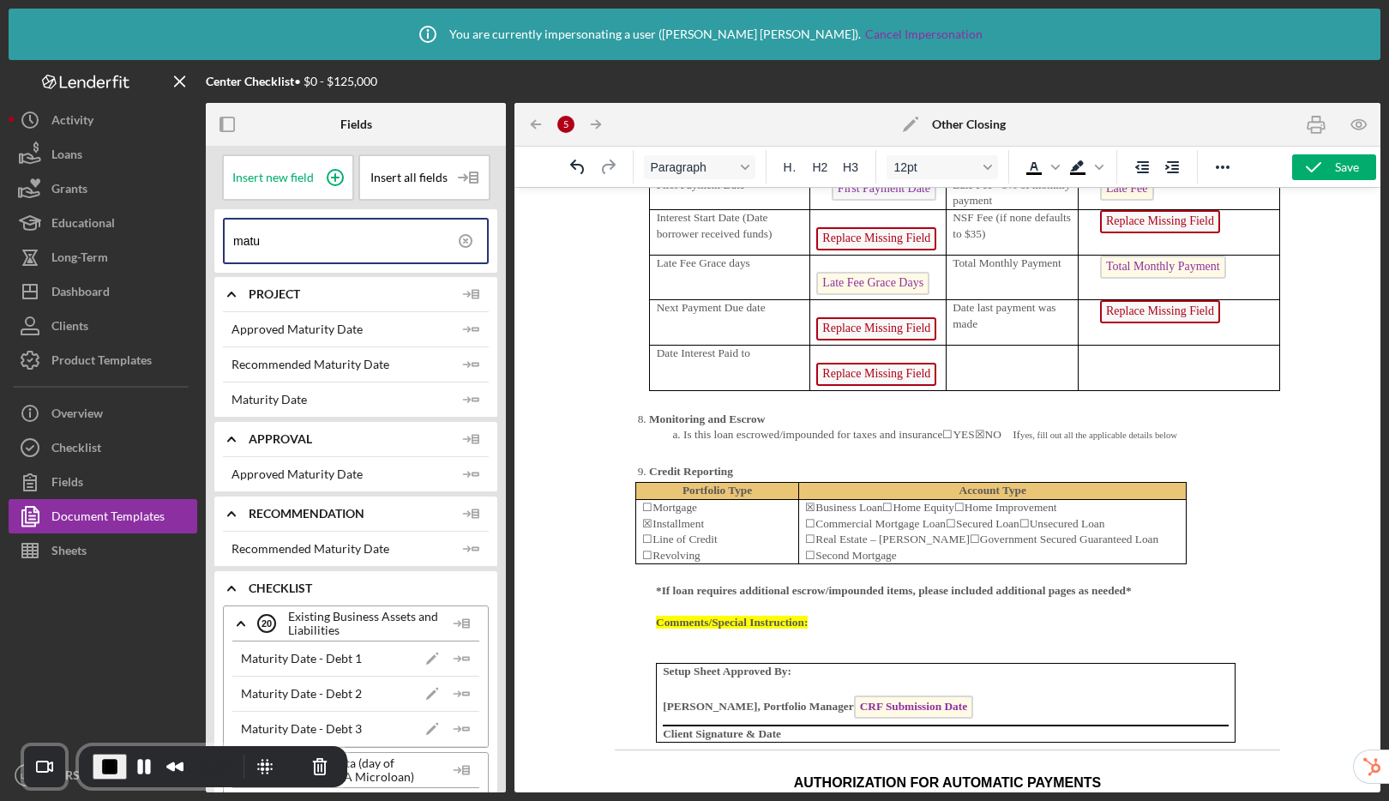
click at [929, 250] on p "Replace Missing Field" at bounding box center [877, 232] width 123 height 45
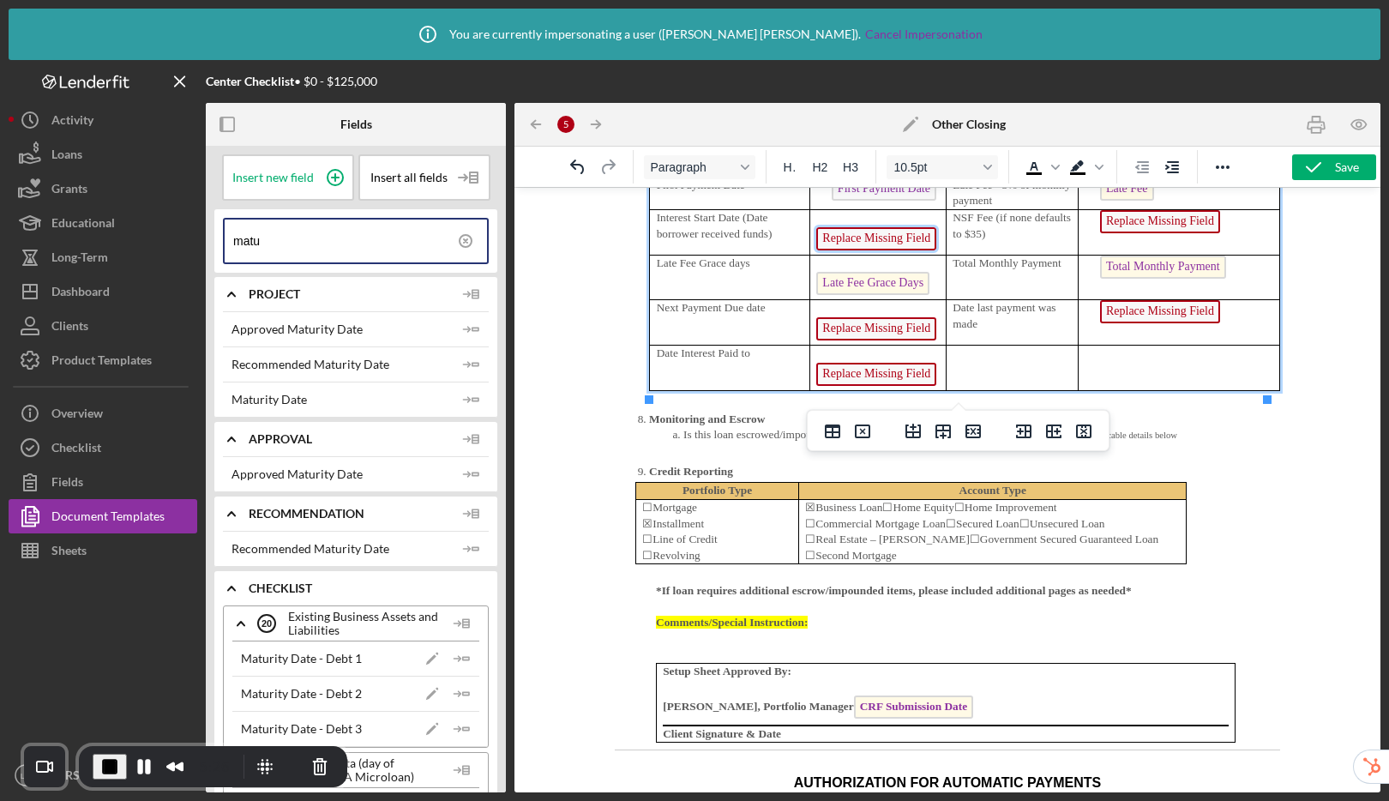
click at [915, 250] on span "Replace Missing Field" at bounding box center [876, 238] width 120 height 23
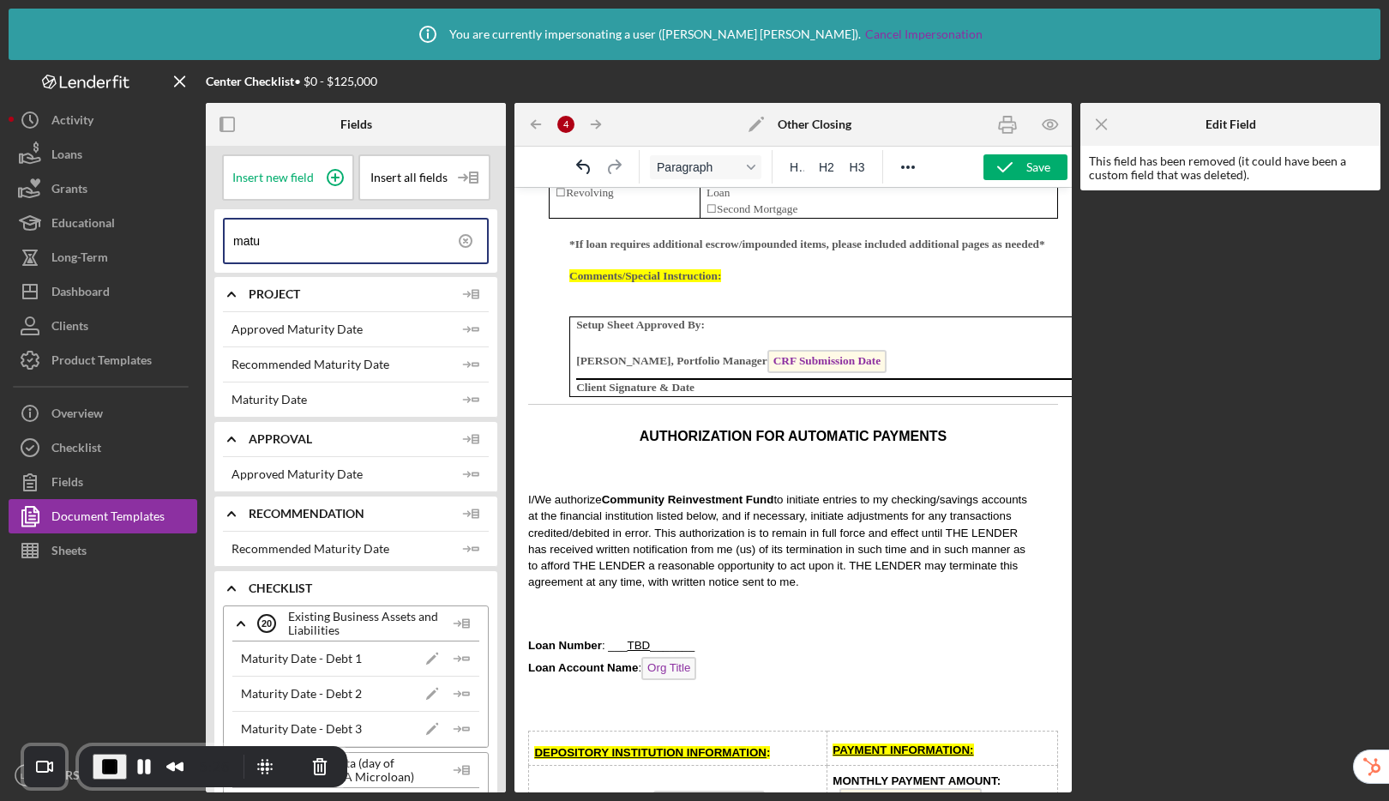
scroll to position [6471, 0]
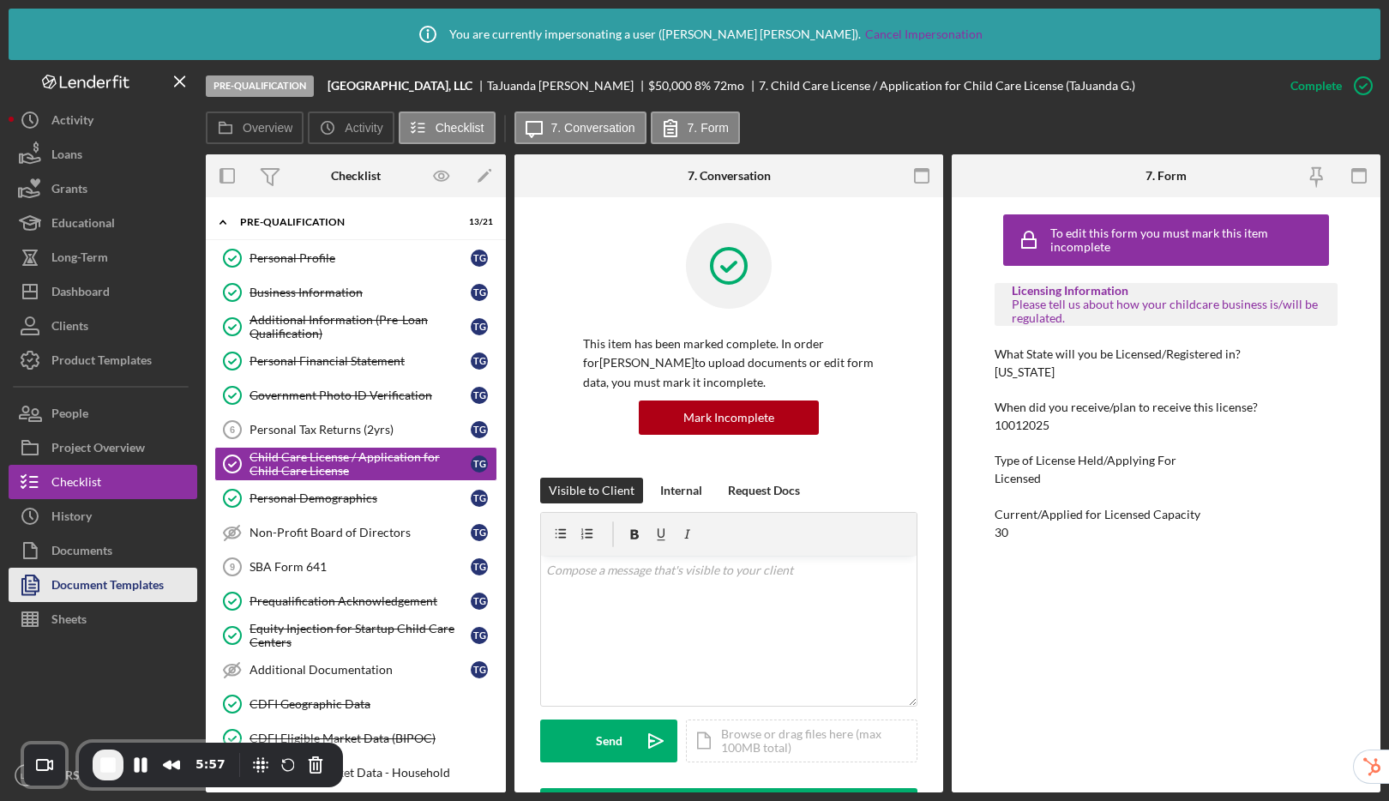
click at [129, 582] on div "Document Templates" at bounding box center [107, 586] width 112 height 39
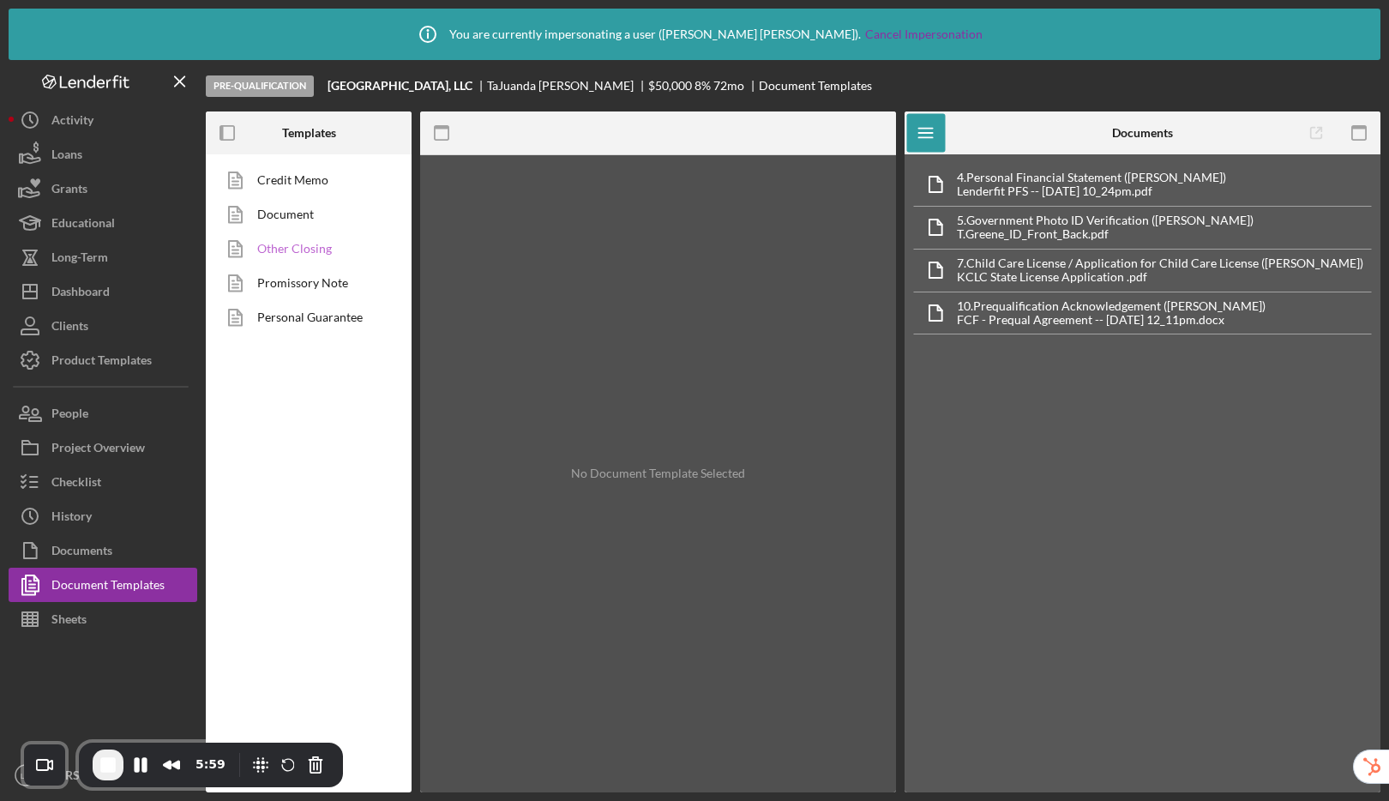
click at [305, 251] on link "Other Closing" at bounding box center [304, 248] width 180 height 34
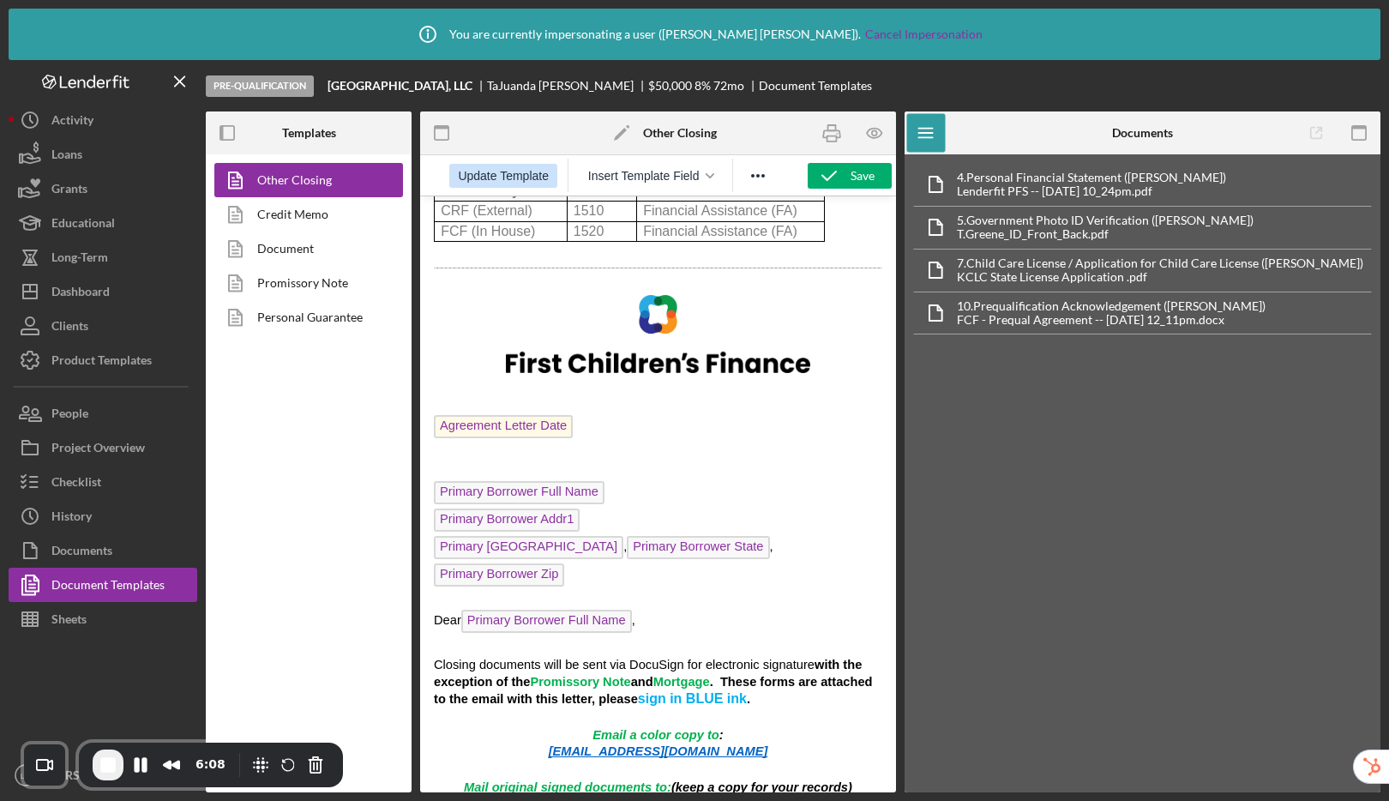
scroll to position [992, 0]
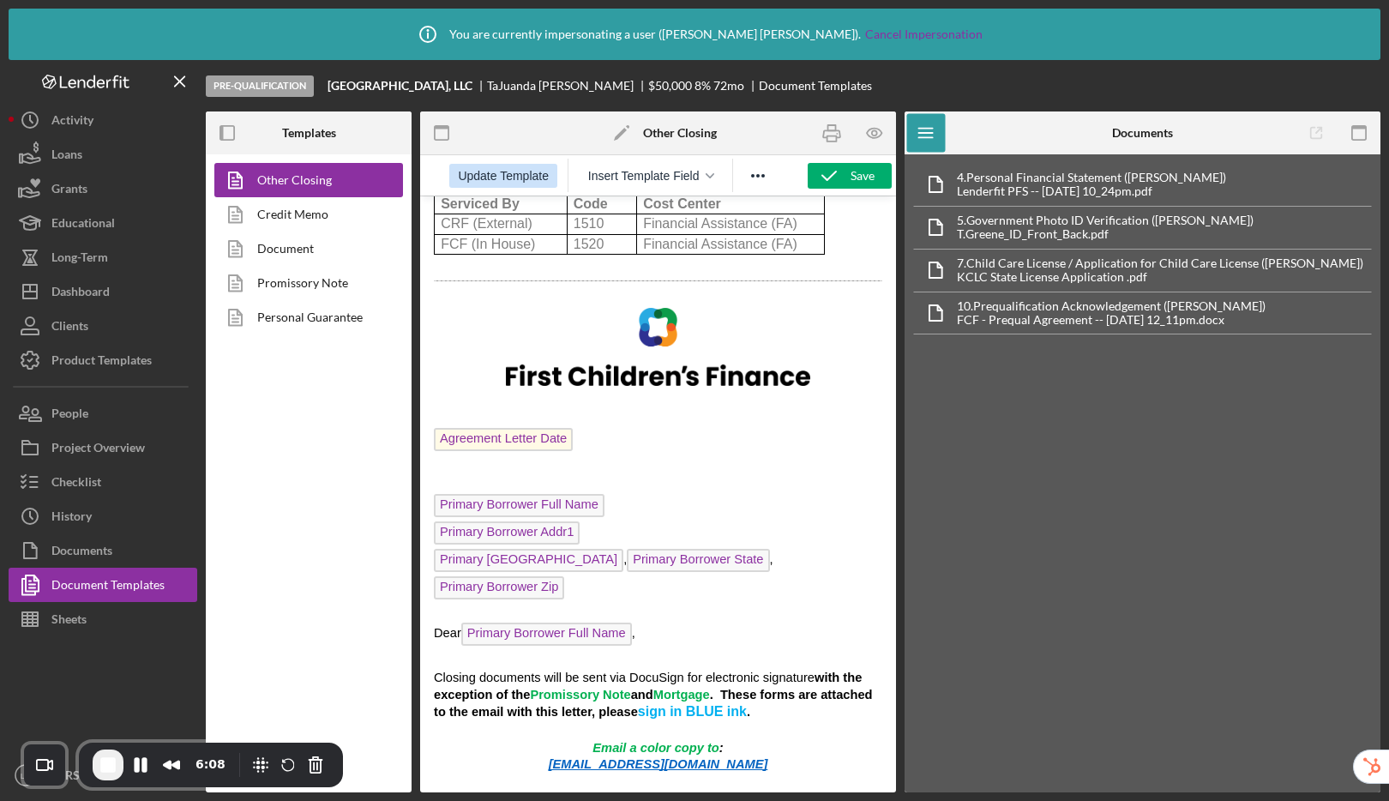
click at [503, 169] on span "Update Template" at bounding box center [503, 176] width 91 height 14
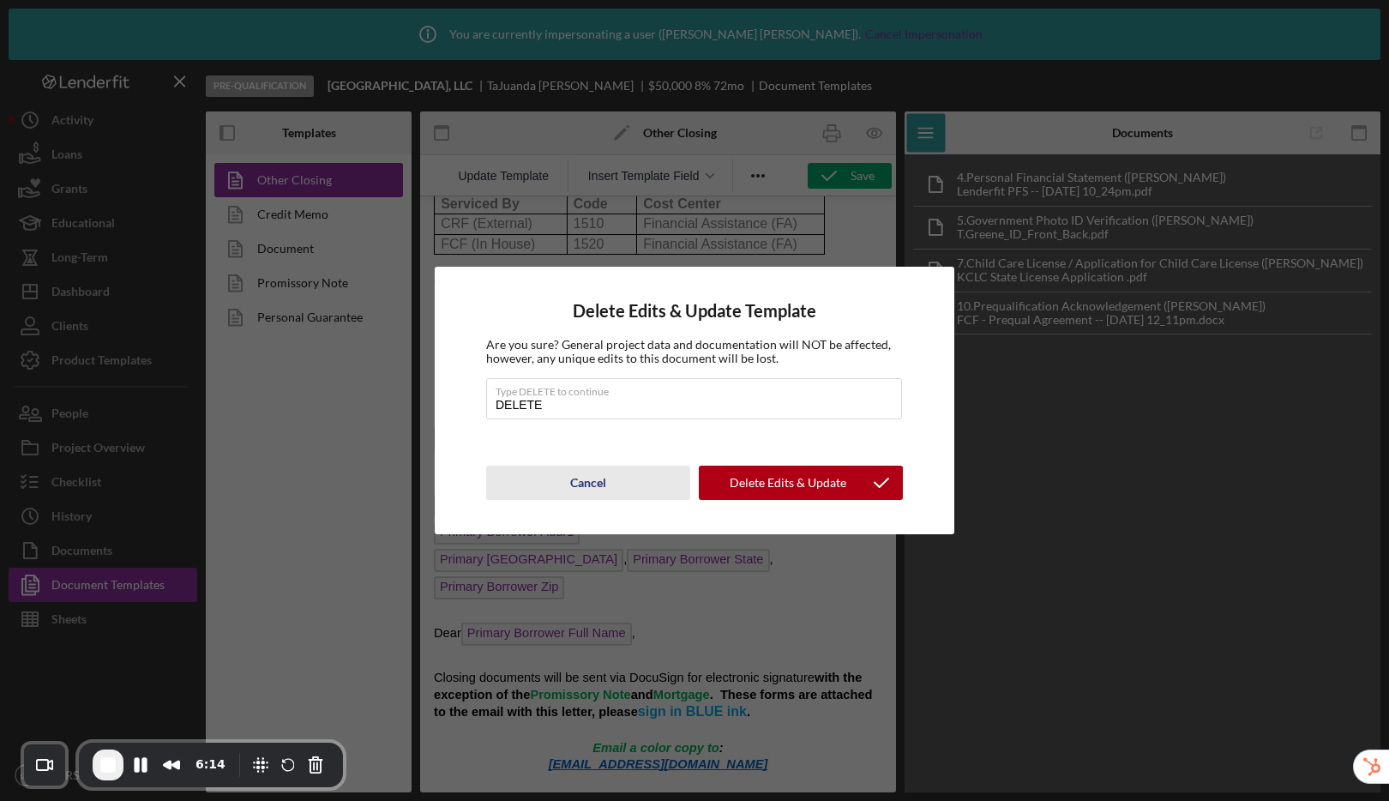
type input "DELETE"
click at [585, 489] on div "Cancel" at bounding box center [588, 482] width 36 height 34
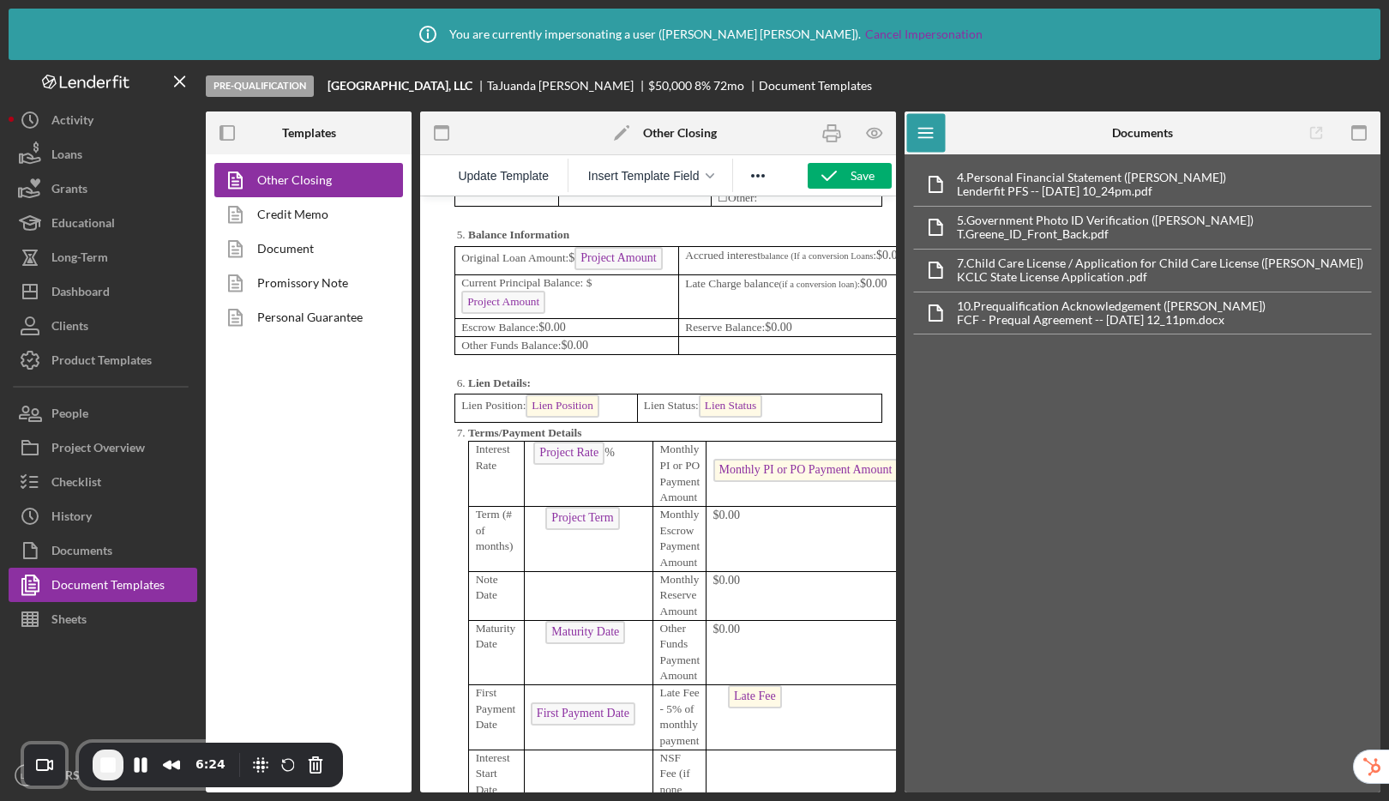
scroll to position [5518, 0]
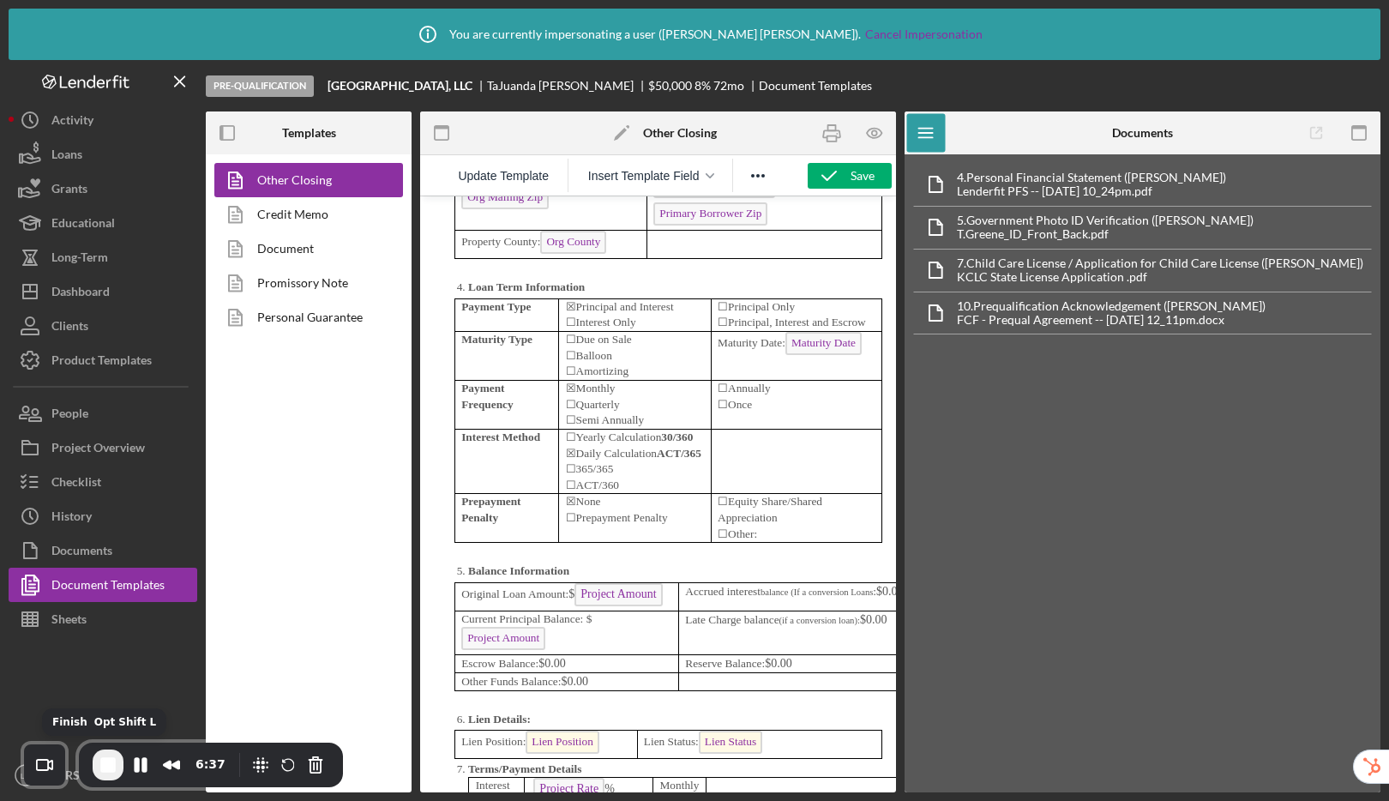
click at [112, 768] on span "End Recording" at bounding box center [108, 764] width 21 height 21
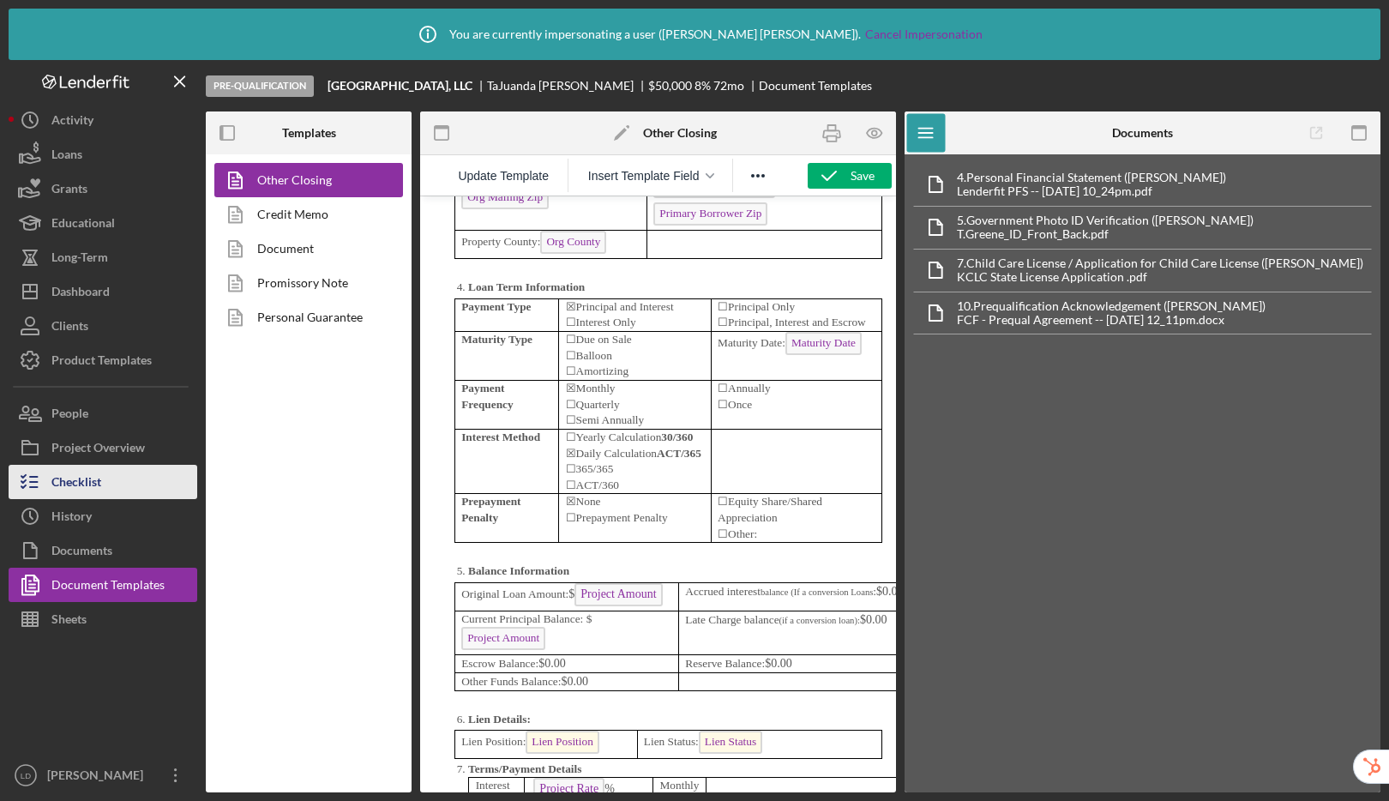
click at [112, 474] on button "Checklist" at bounding box center [103, 482] width 189 height 34
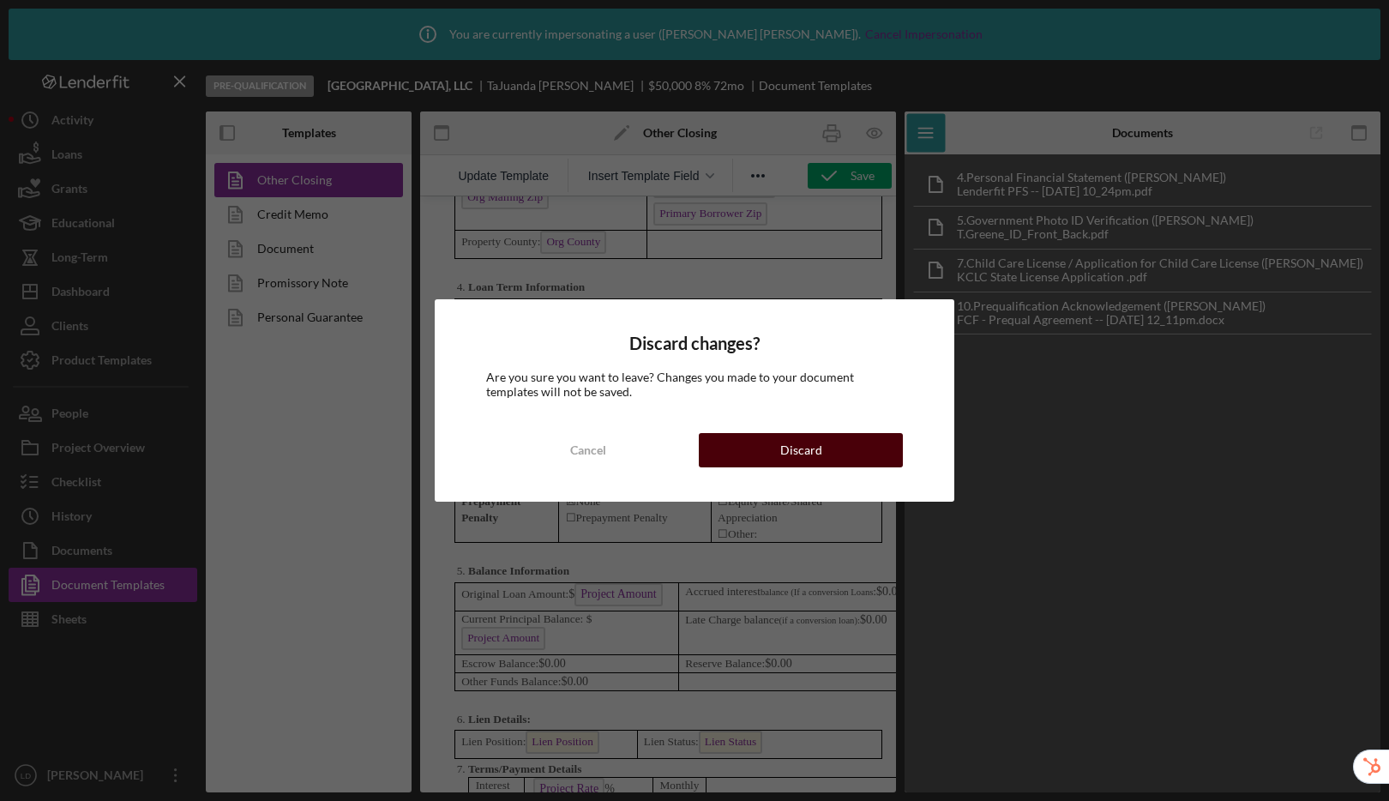
click at [822, 448] on button "Discard" at bounding box center [801, 450] width 204 height 34
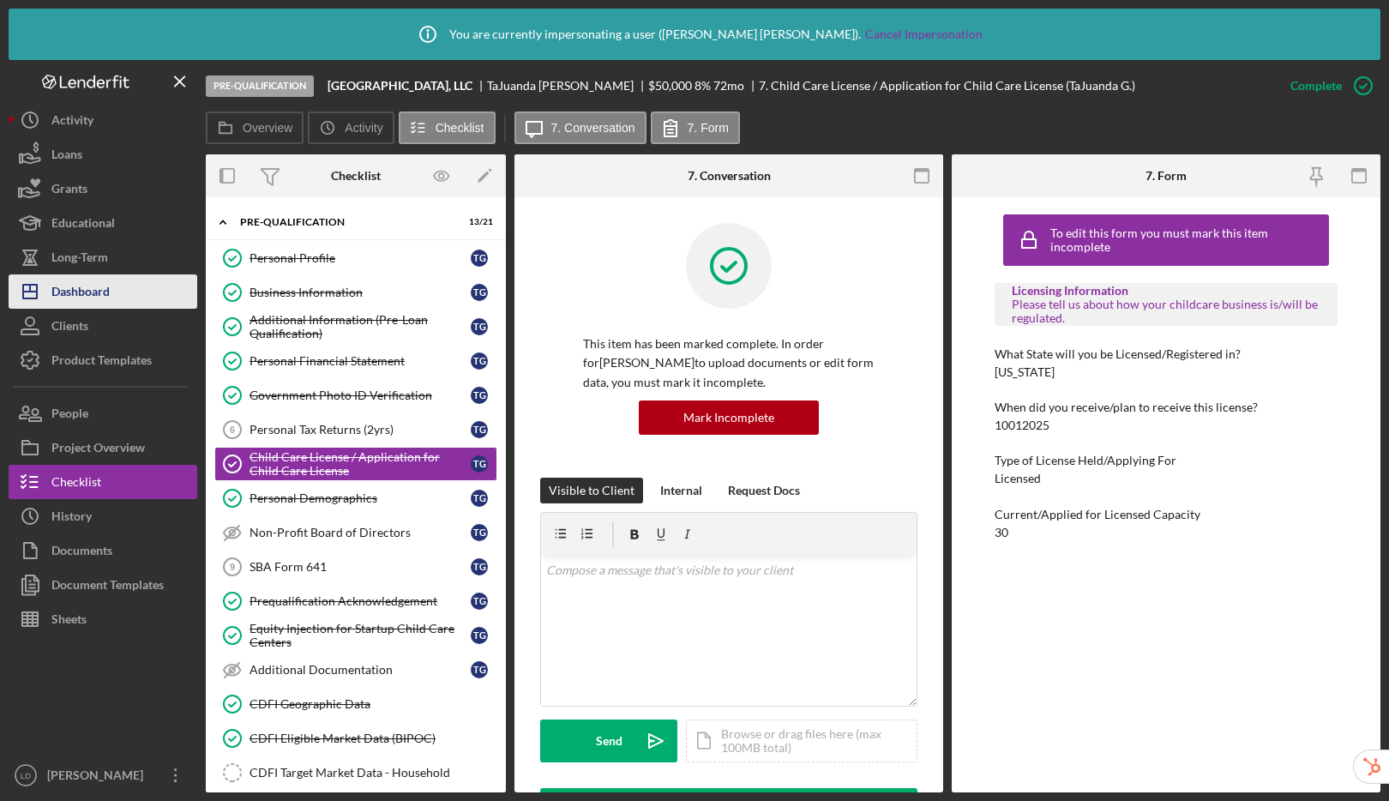
click at [87, 294] on div "Dashboard" at bounding box center [80, 293] width 58 height 39
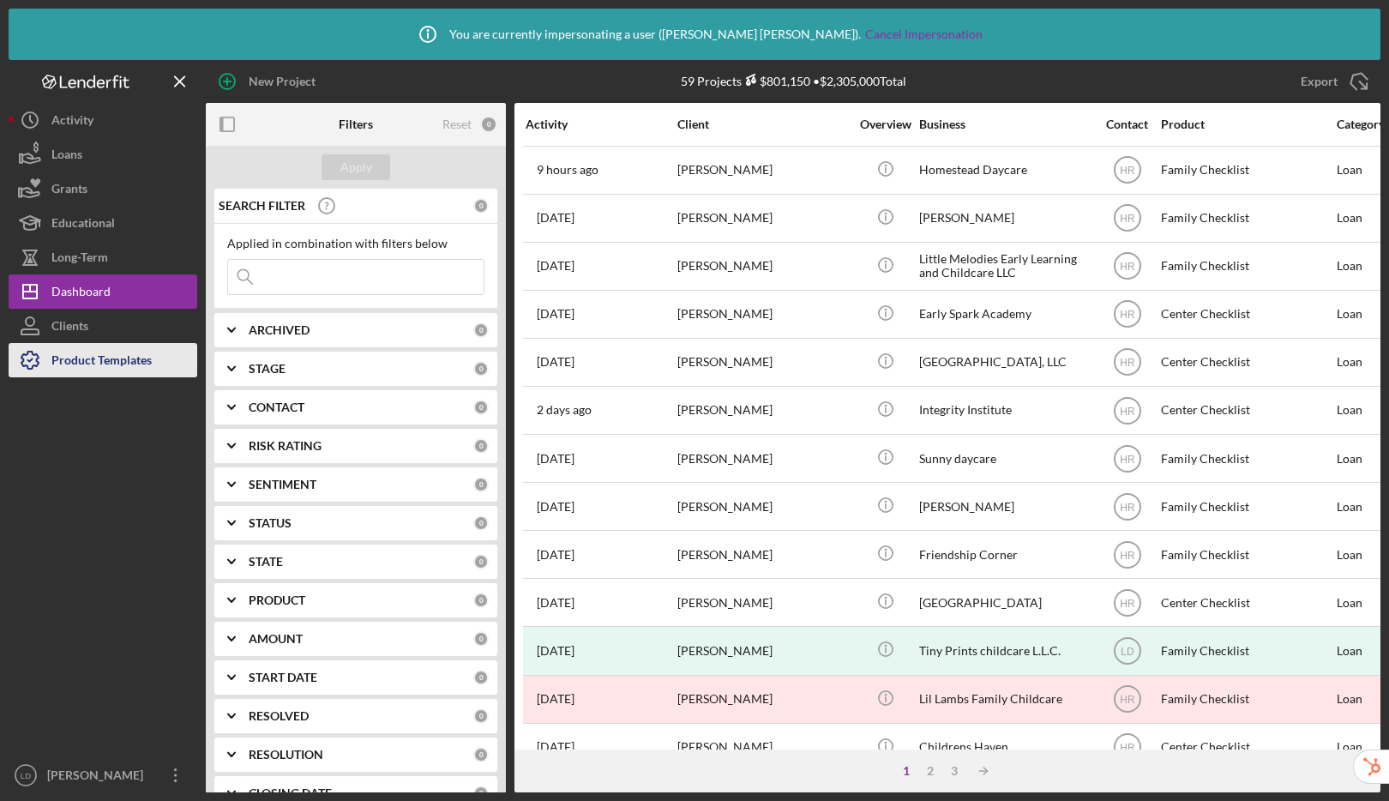
click at [123, 367] on div "Product Templates" at bounding box center [101, 362] width 100 height 39
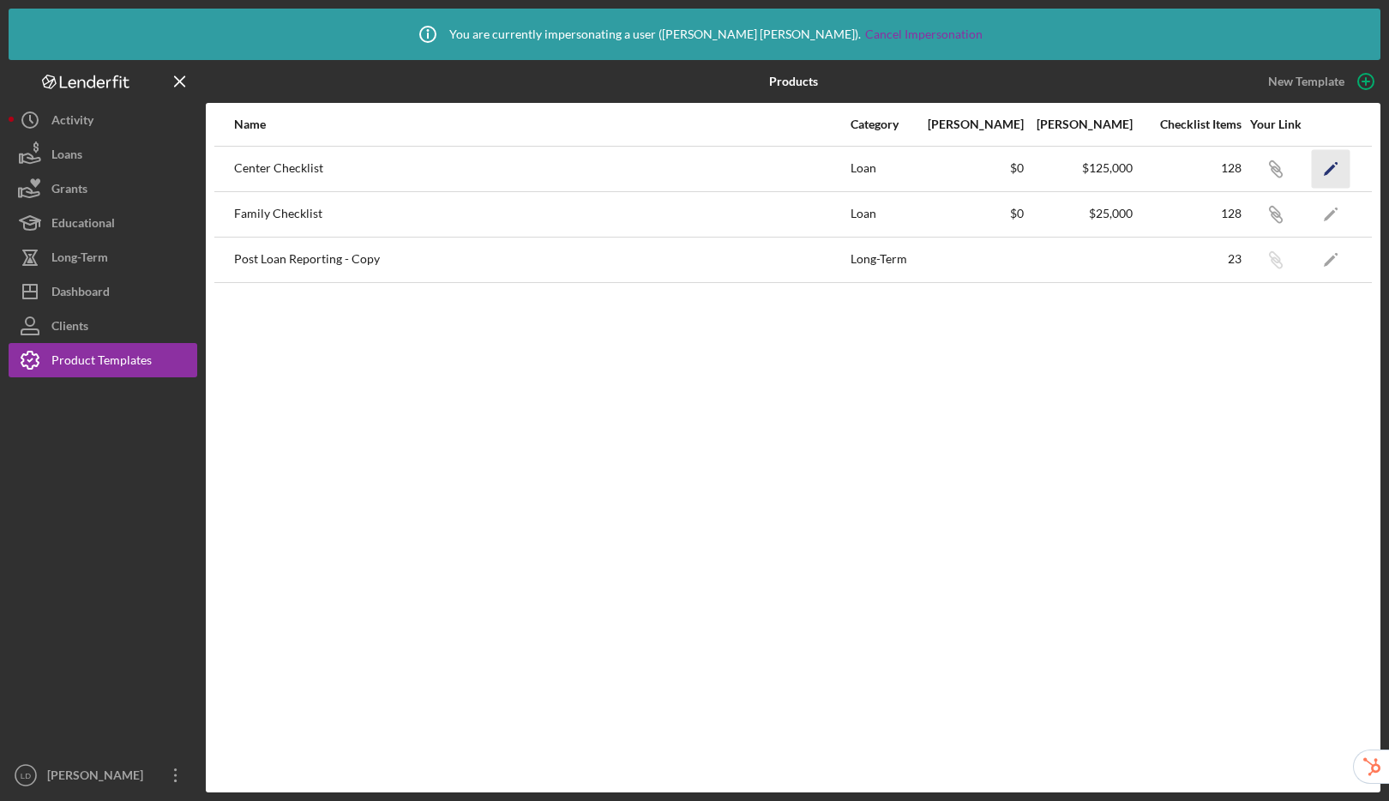
click at [1335, 173] on icon "Icon/Edit" at bounding box center [1330, 168] width 39 height 39
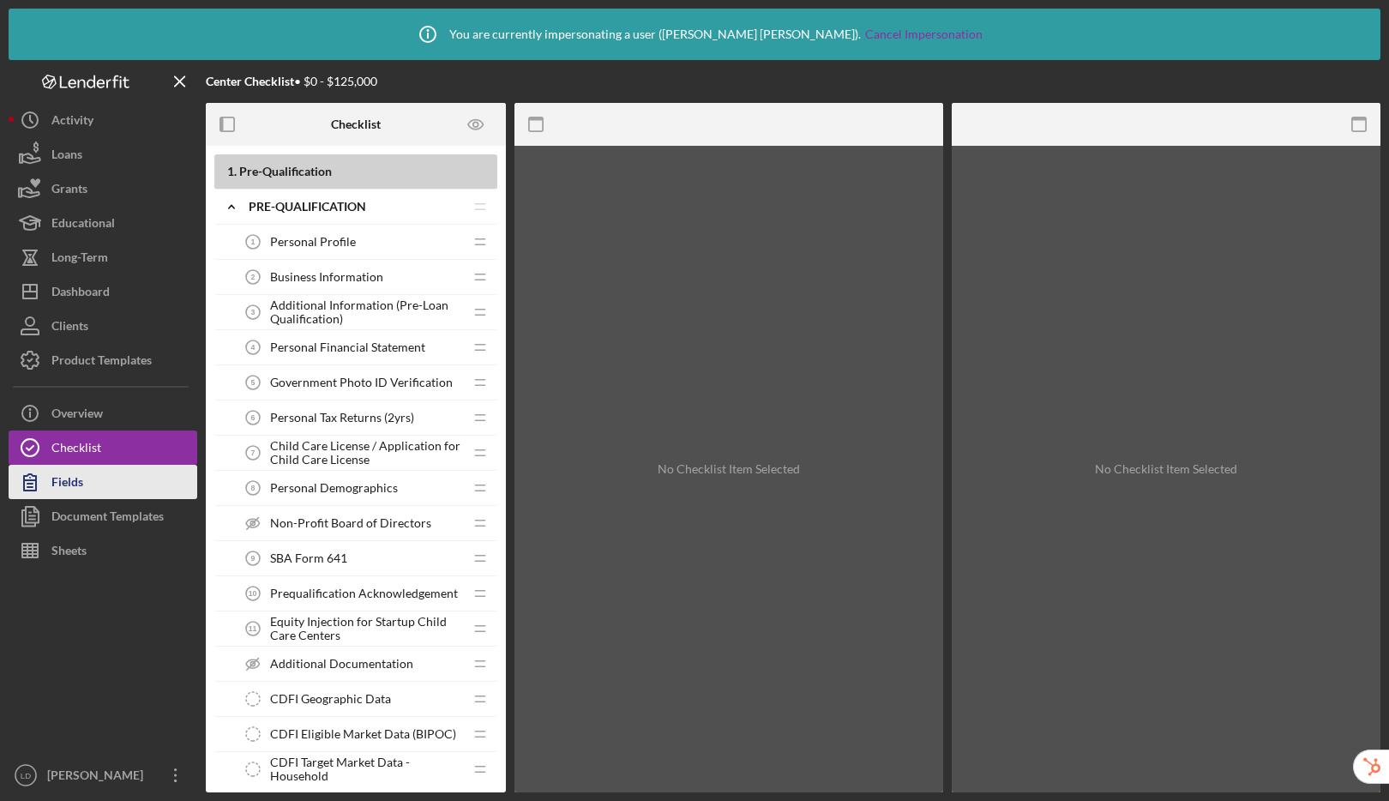
click at [105, 482] on button "Fields" at bounding box center [103, 482] width 189 height 34
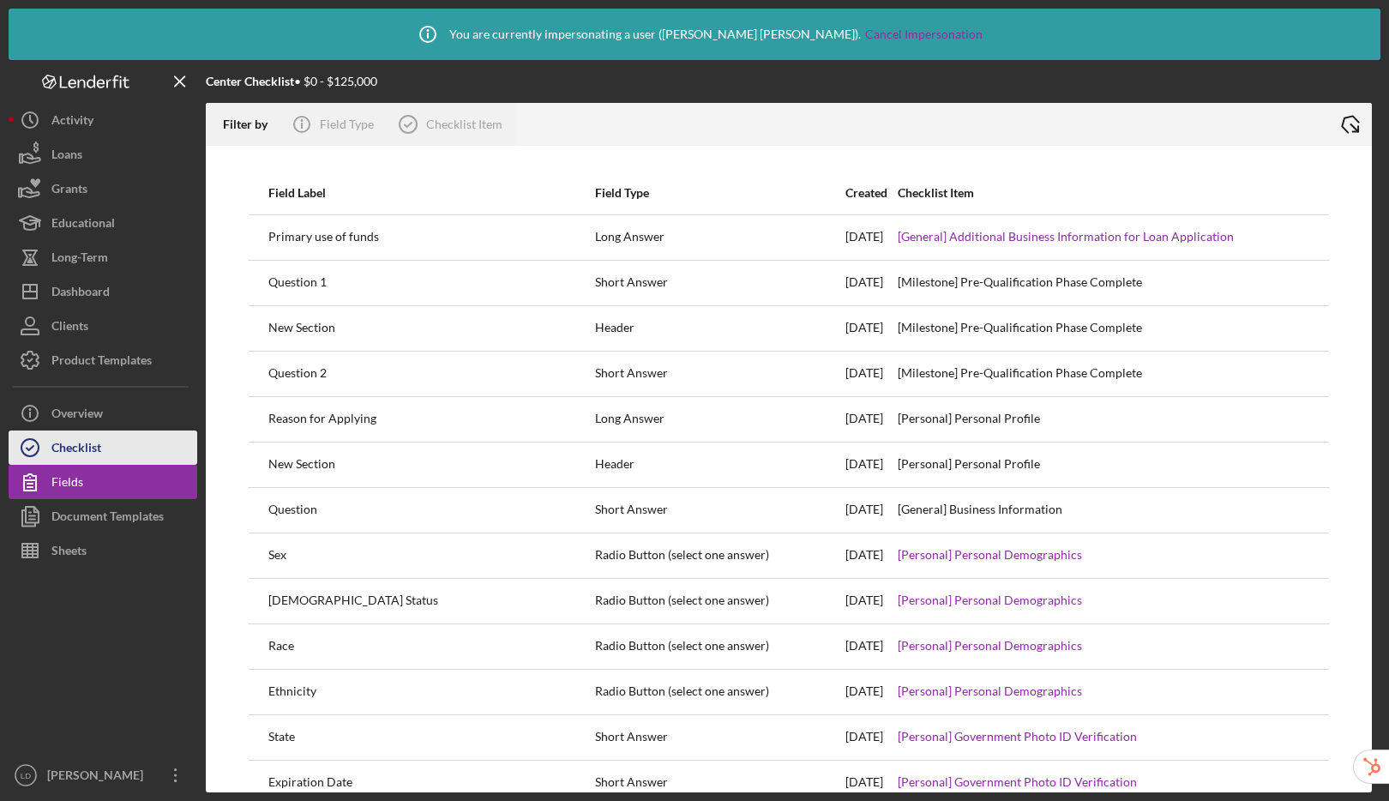
click at [102, 442] on button "Checklist" at bounding box center [103, 447] width 189 height 34
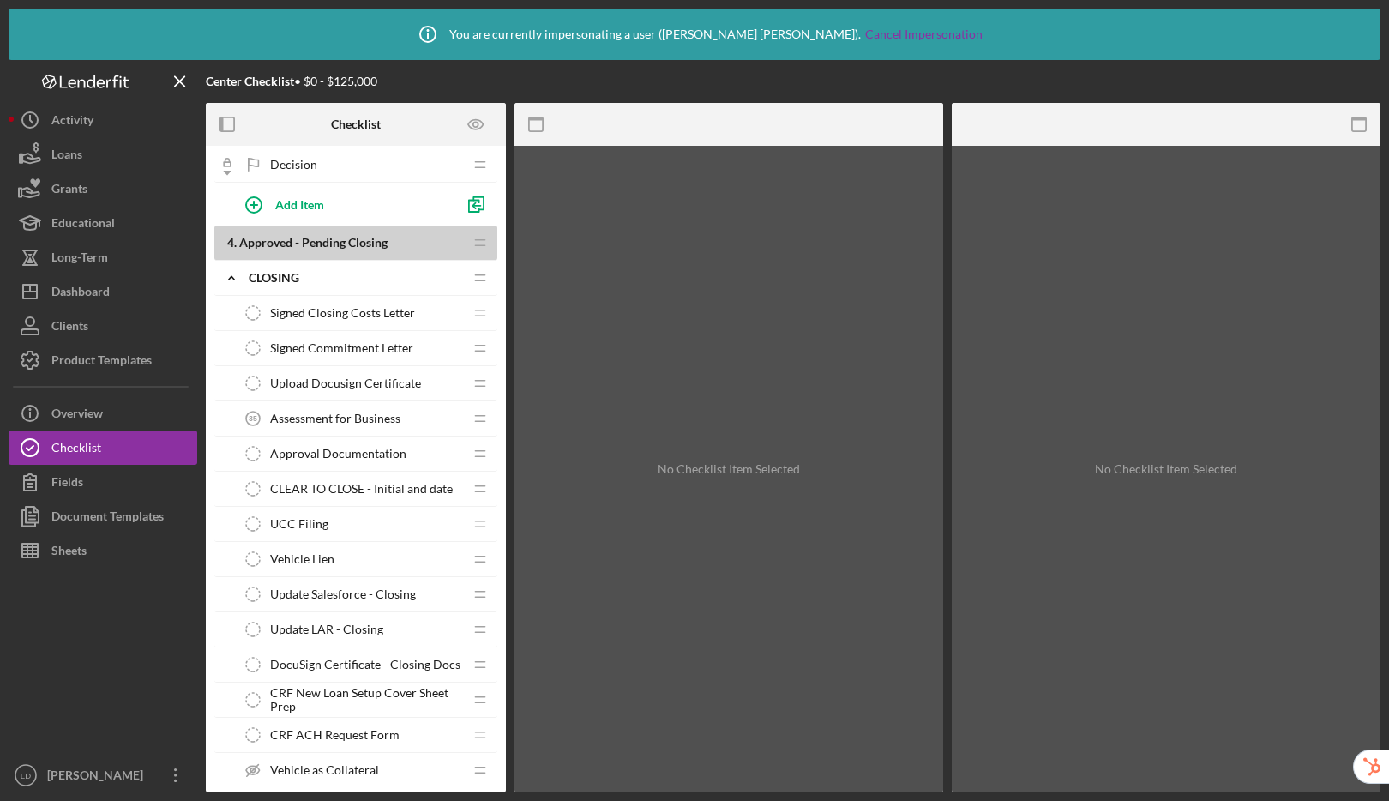
scroll to position [3456, 0]
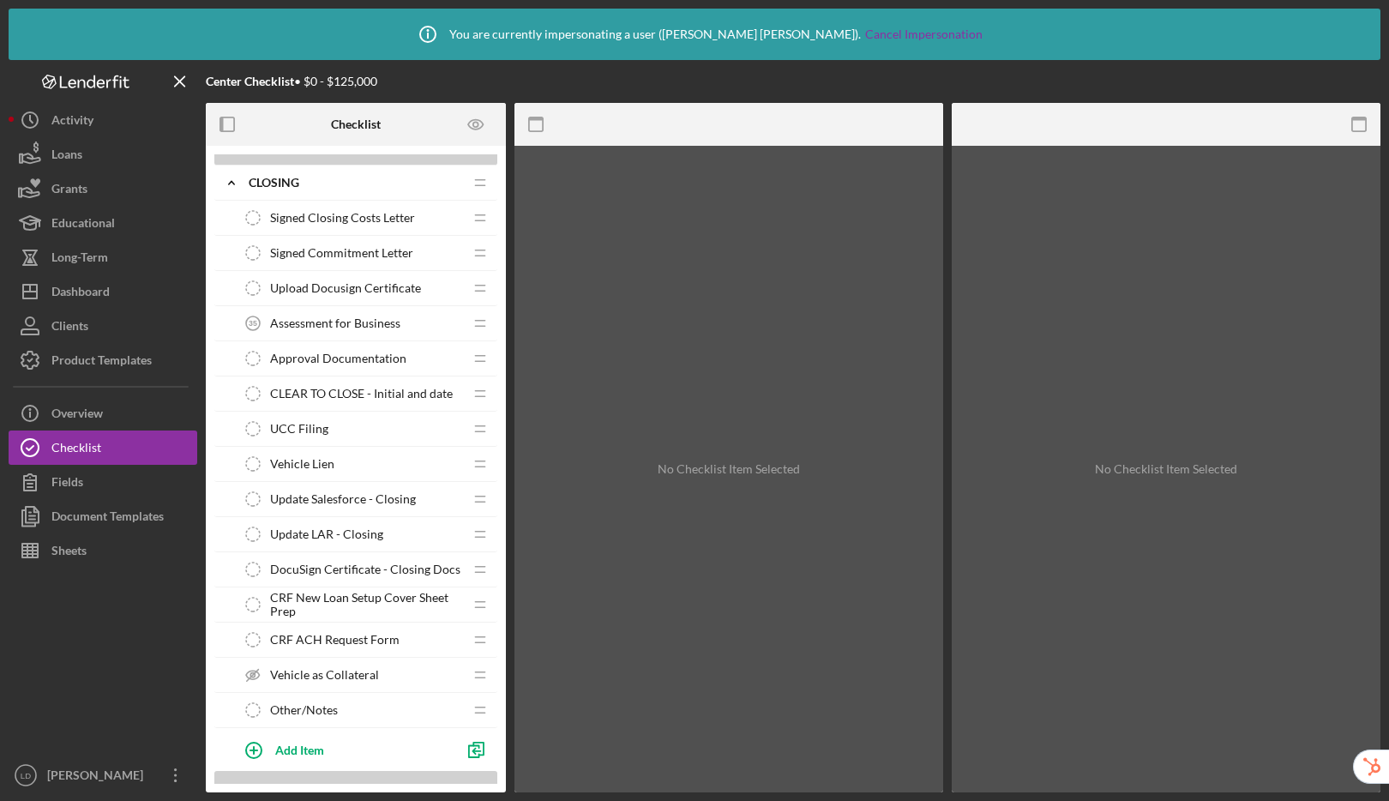
click at [377, 603] on span "CRF New Loan Setup Cover Sheet Prep" at bounding box center [366, 604] width 193 height 27
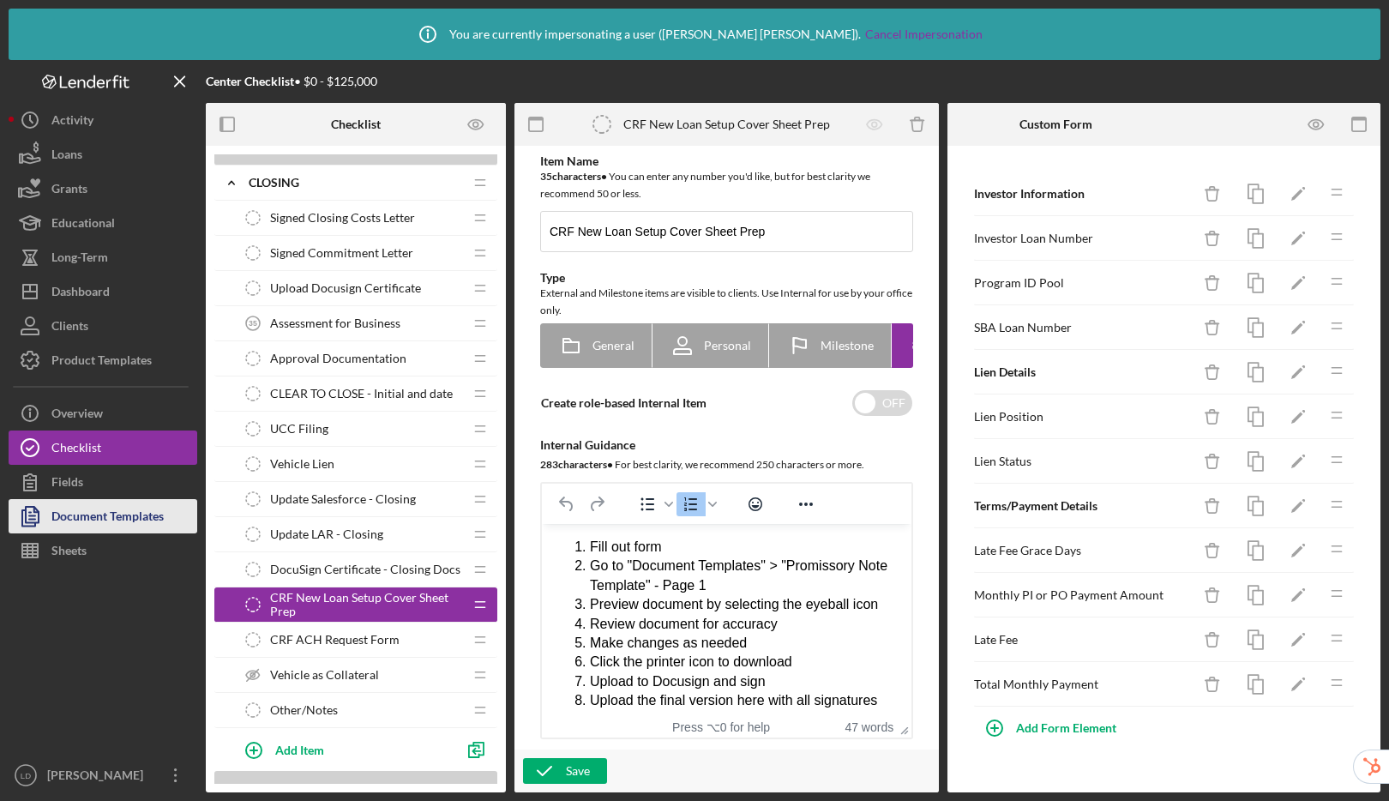
click at [87, 515] on div "Document Templates" at bounding box center [107, 518] width 112 height 39
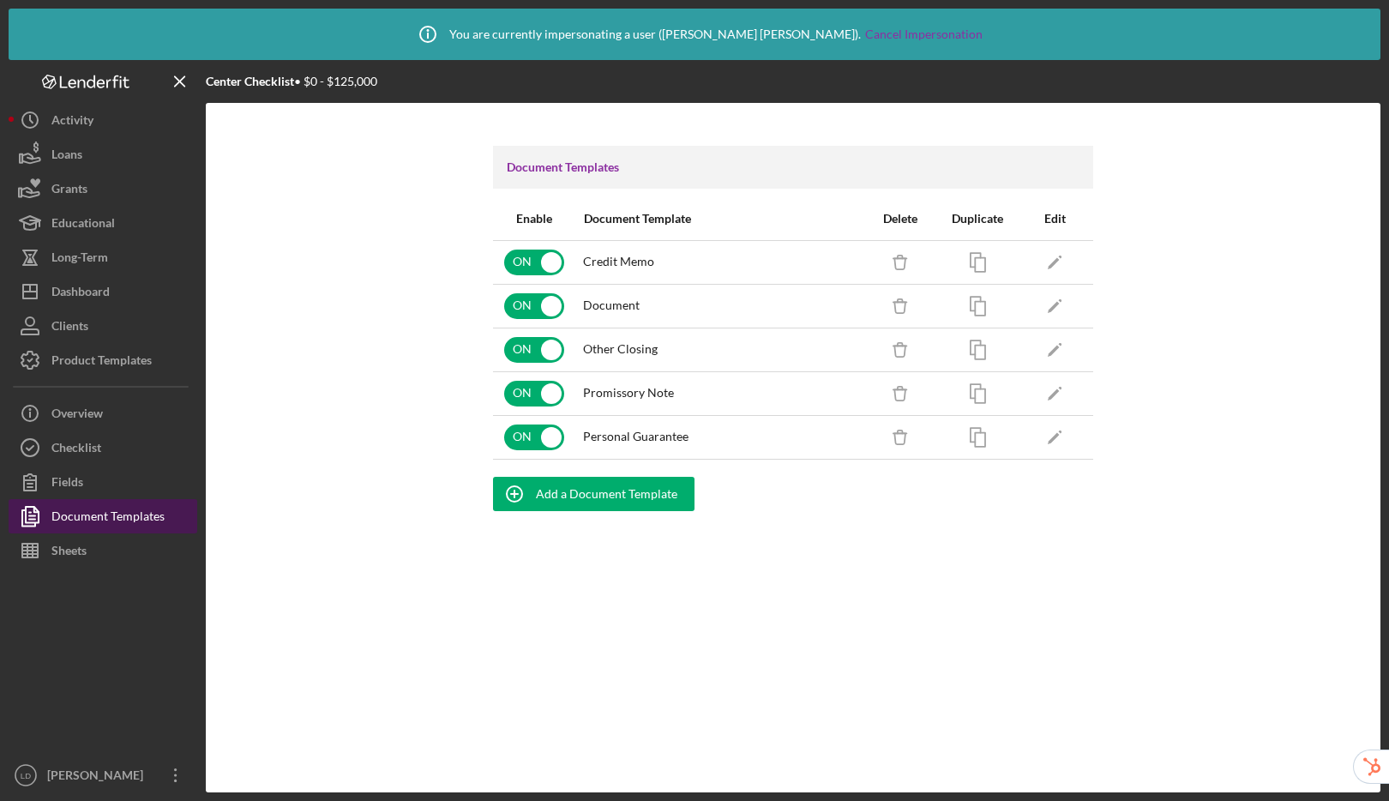
click at [105, 514] on div "Document Templates" at bounding box center [107, 518] width 113 height 39
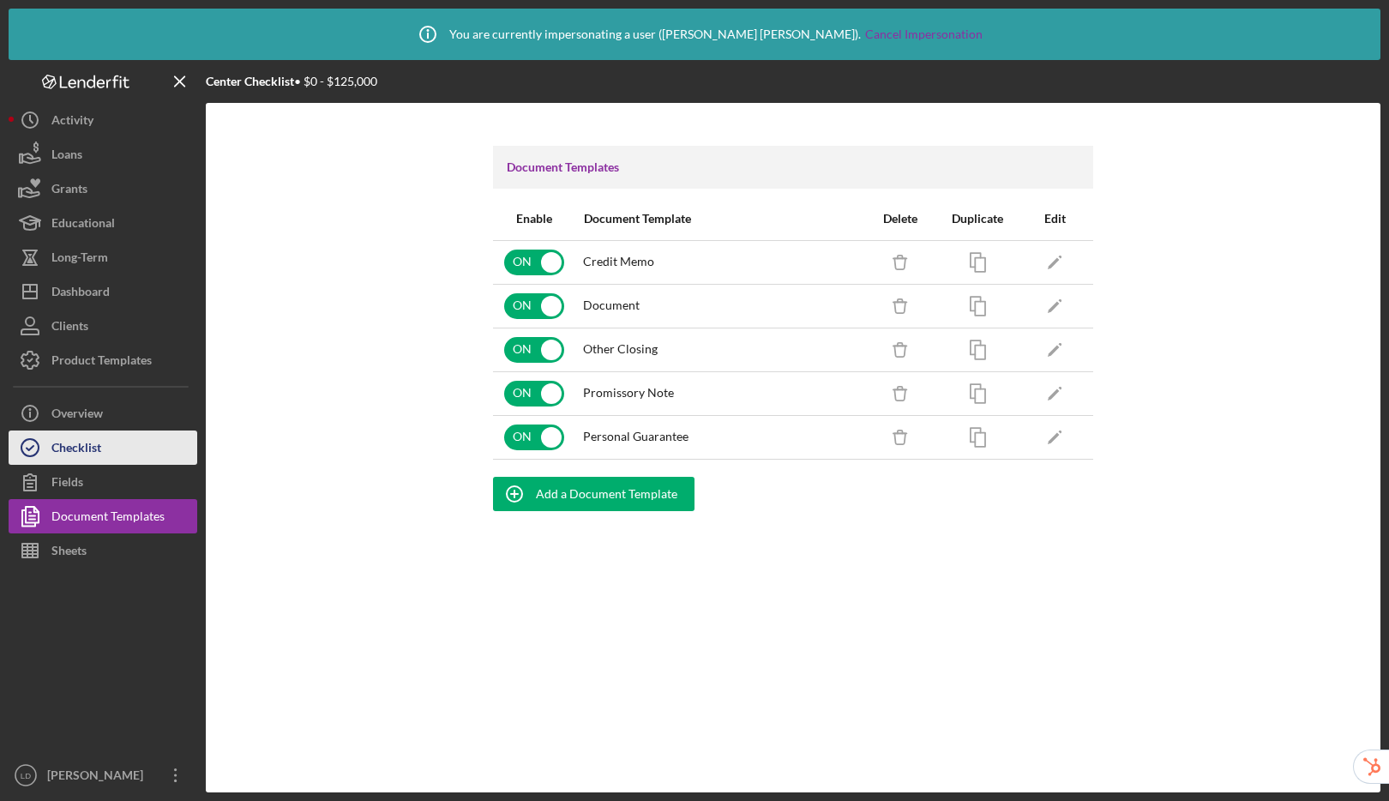
click at [100, 446] on div "Checklist" at bounding box center [76, 449] width 50 height 39
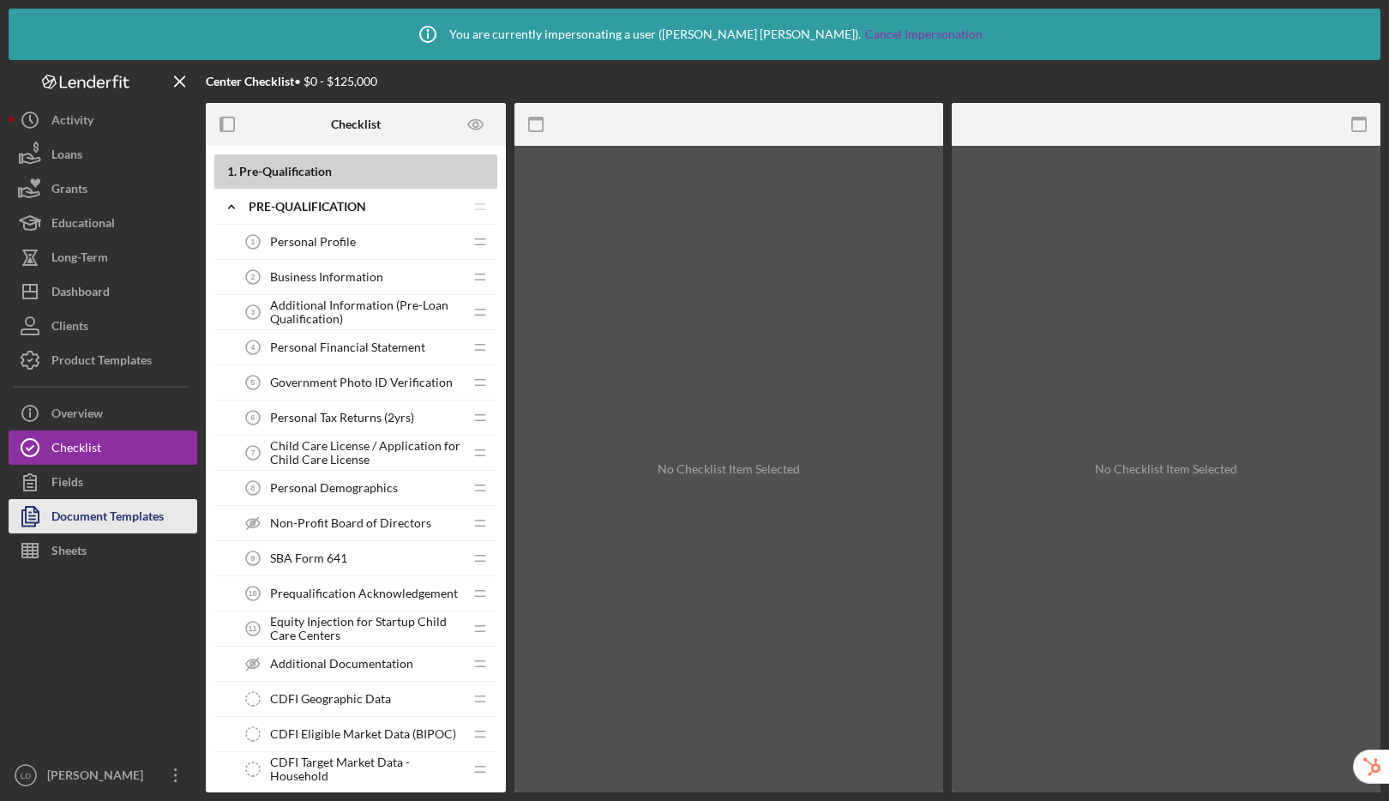
click at [101, 505] on div "Document Templates" at bounding box center [107, 518] width 112 height 39
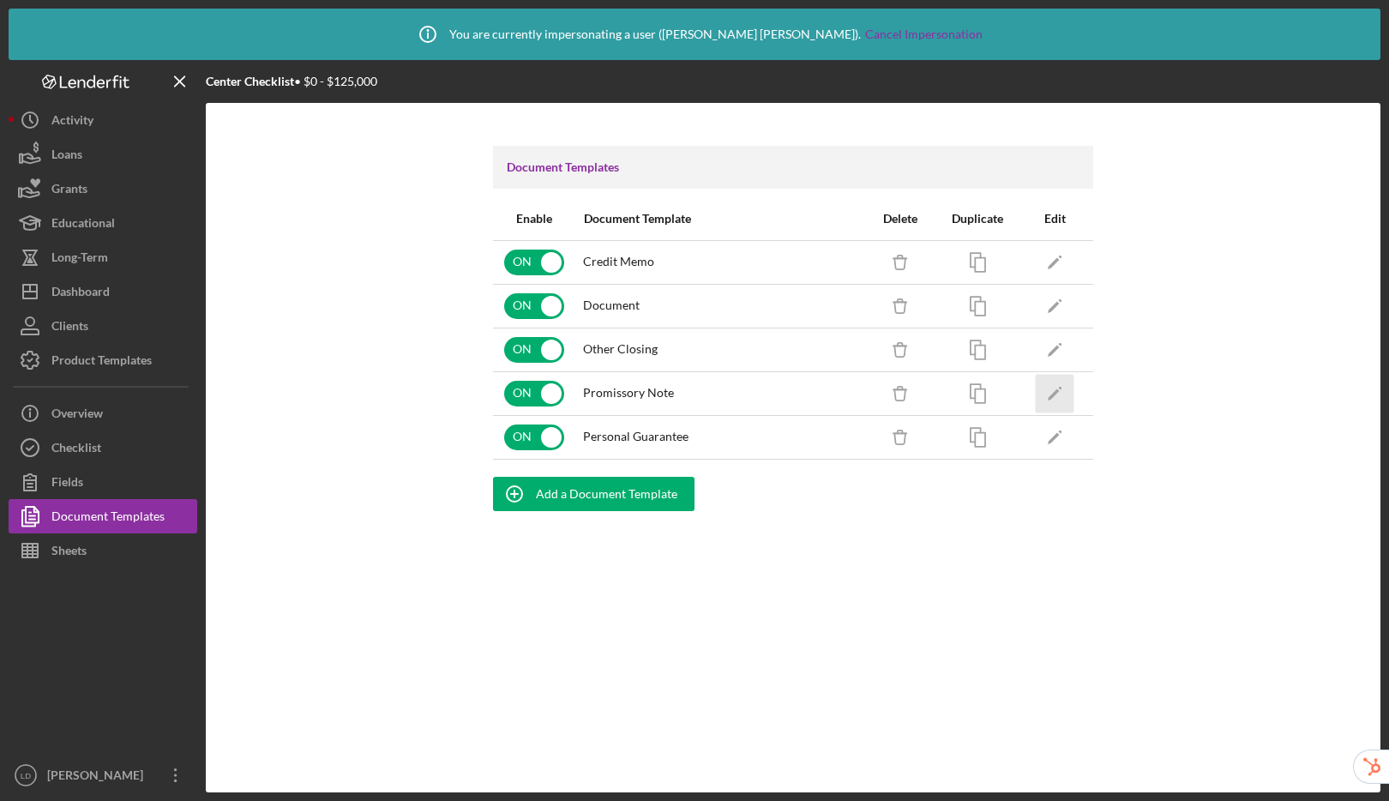
click at [1051, 393] on icon "Icon/Edit" at bounding box center [1054, 393] width 39 height 39
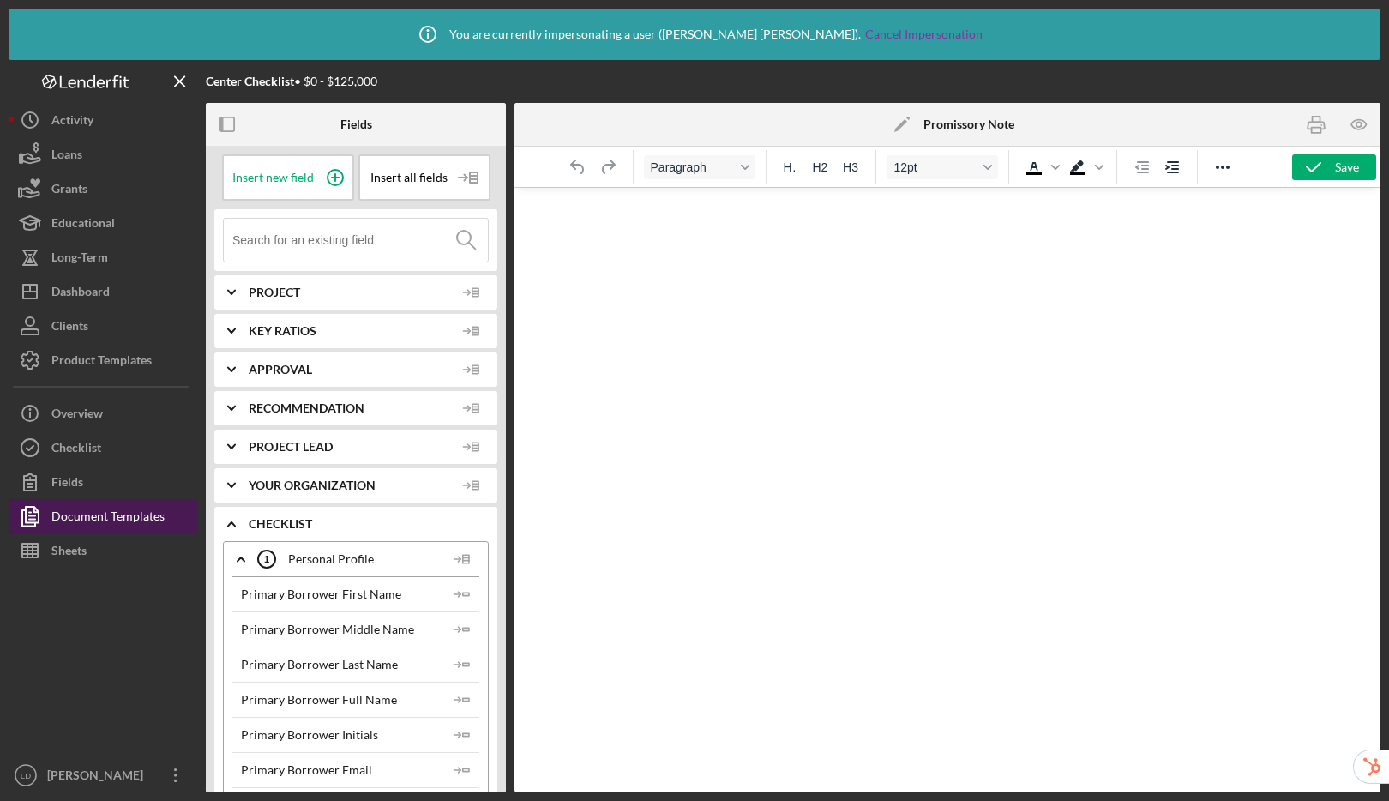
click at [66, 522] on div "Document Templates" at bounding box center [107, 518] width 113 height 39
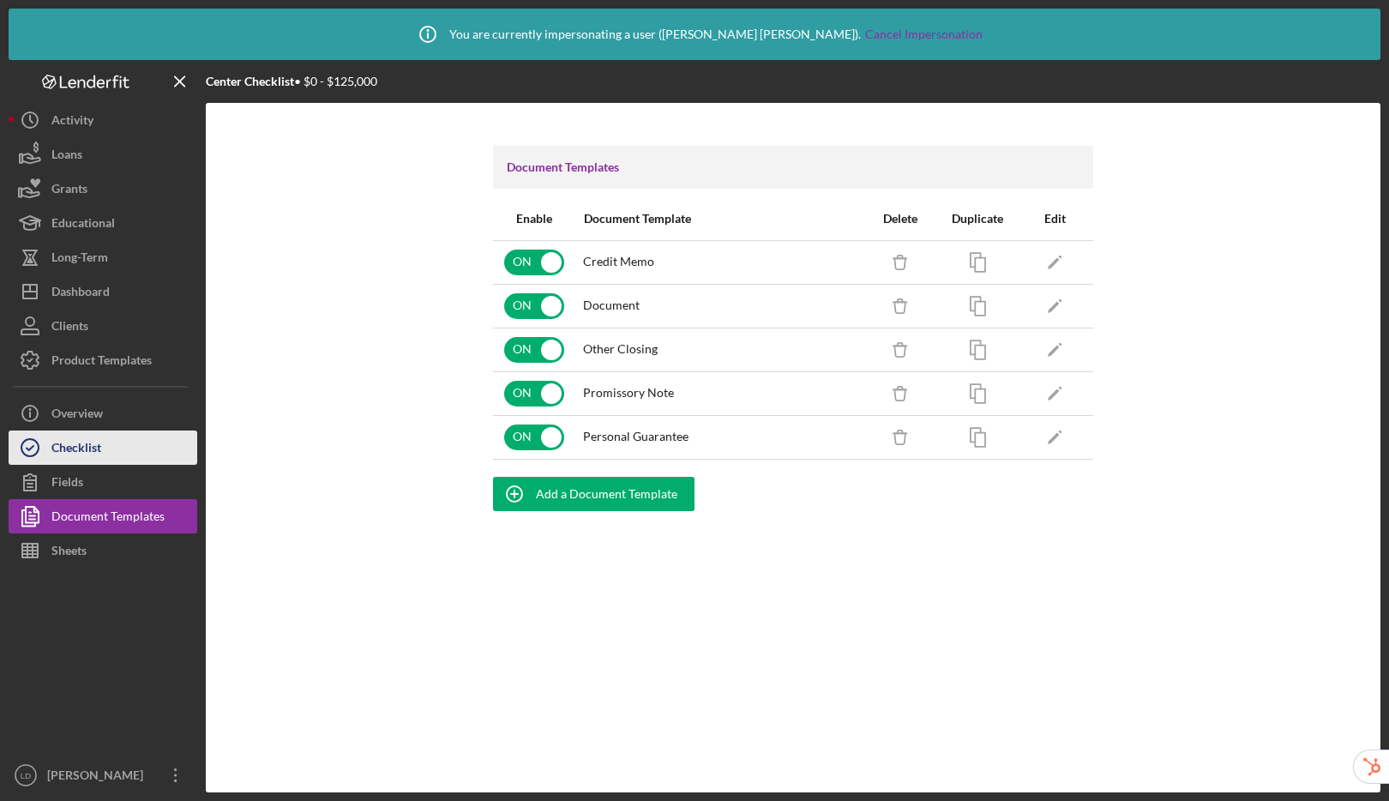
click at [76, 443] on div "Checklist" at bounding box center [76, 449] width 50 height 39
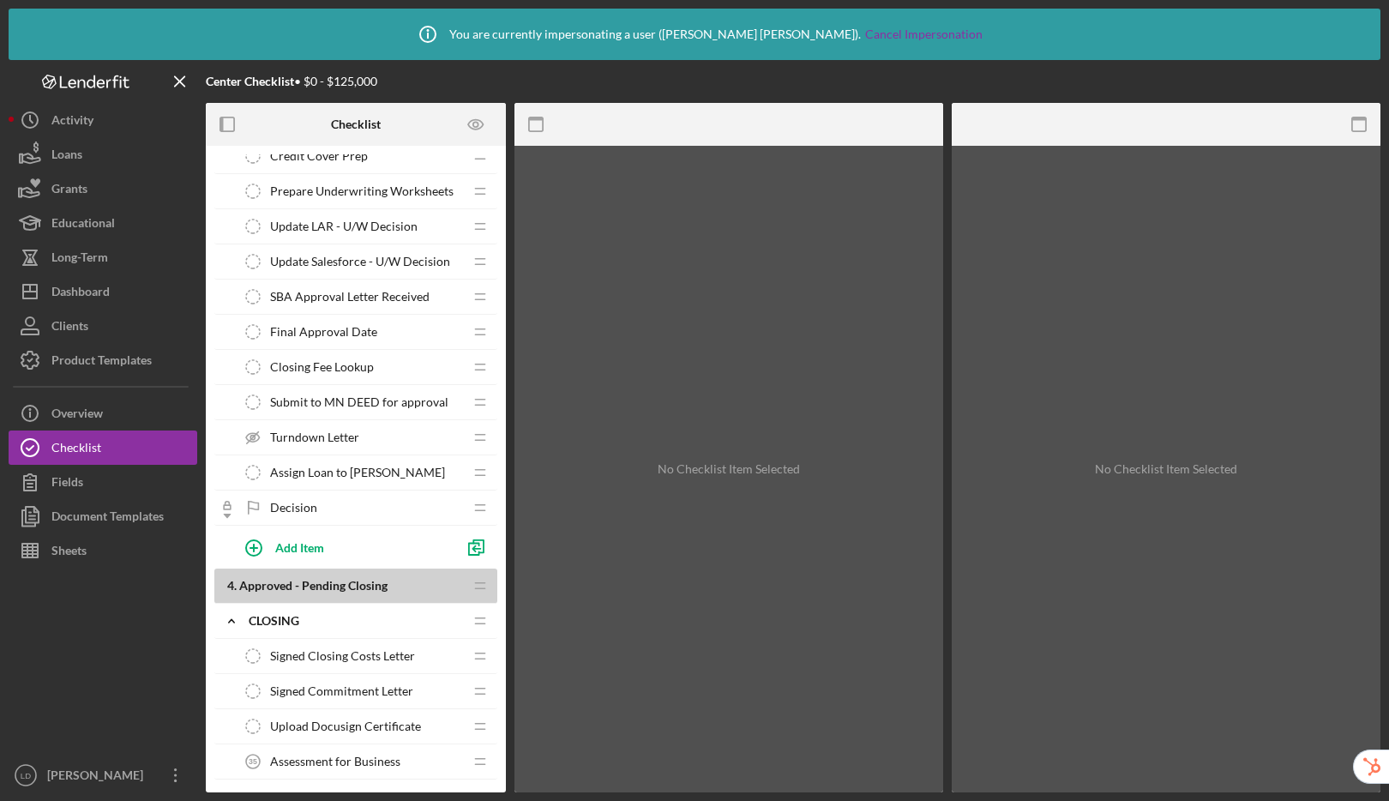
scroll to position [3536, 0]
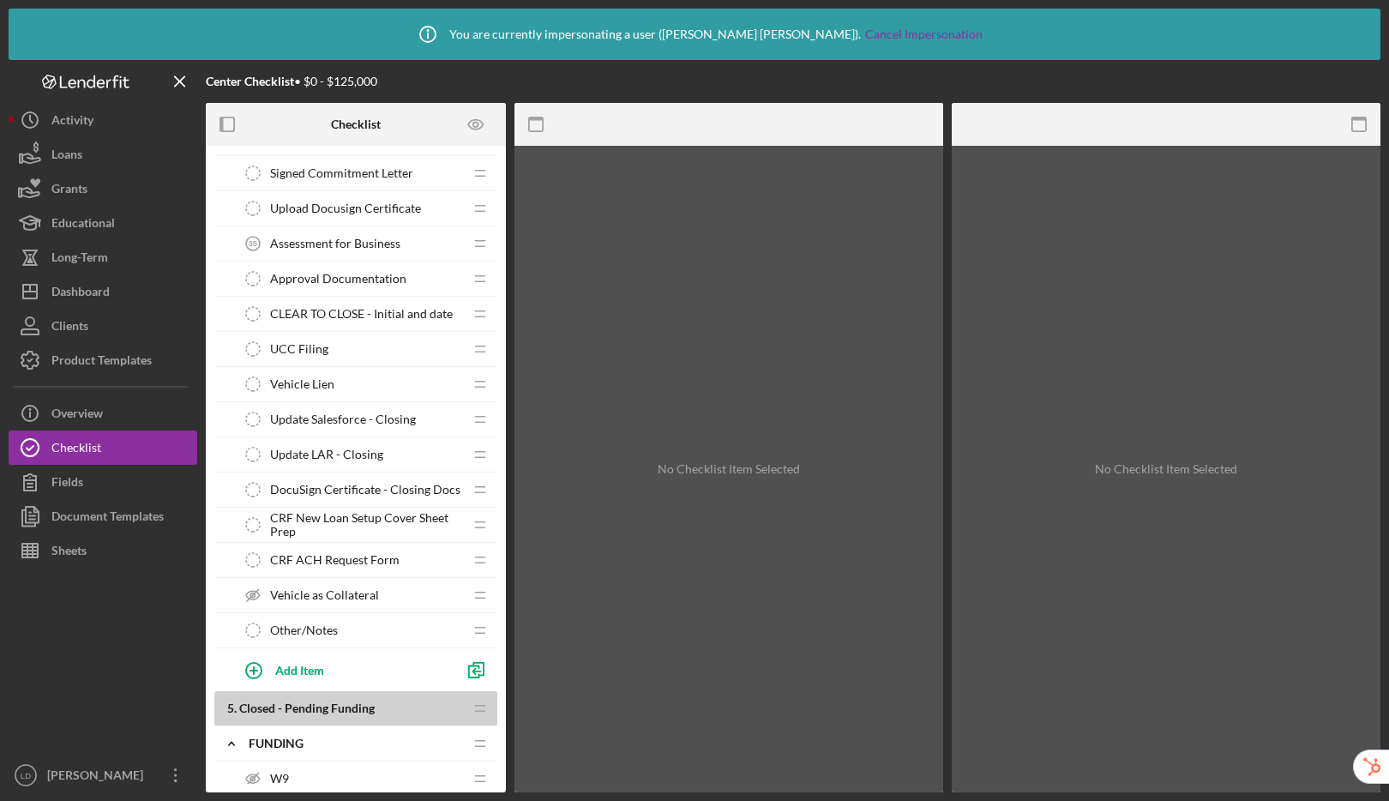
click at [345, 519] on span "CRF New Loan Setup Cover Sheet Prep" at bounding box center [366, 524] width 193 height 27
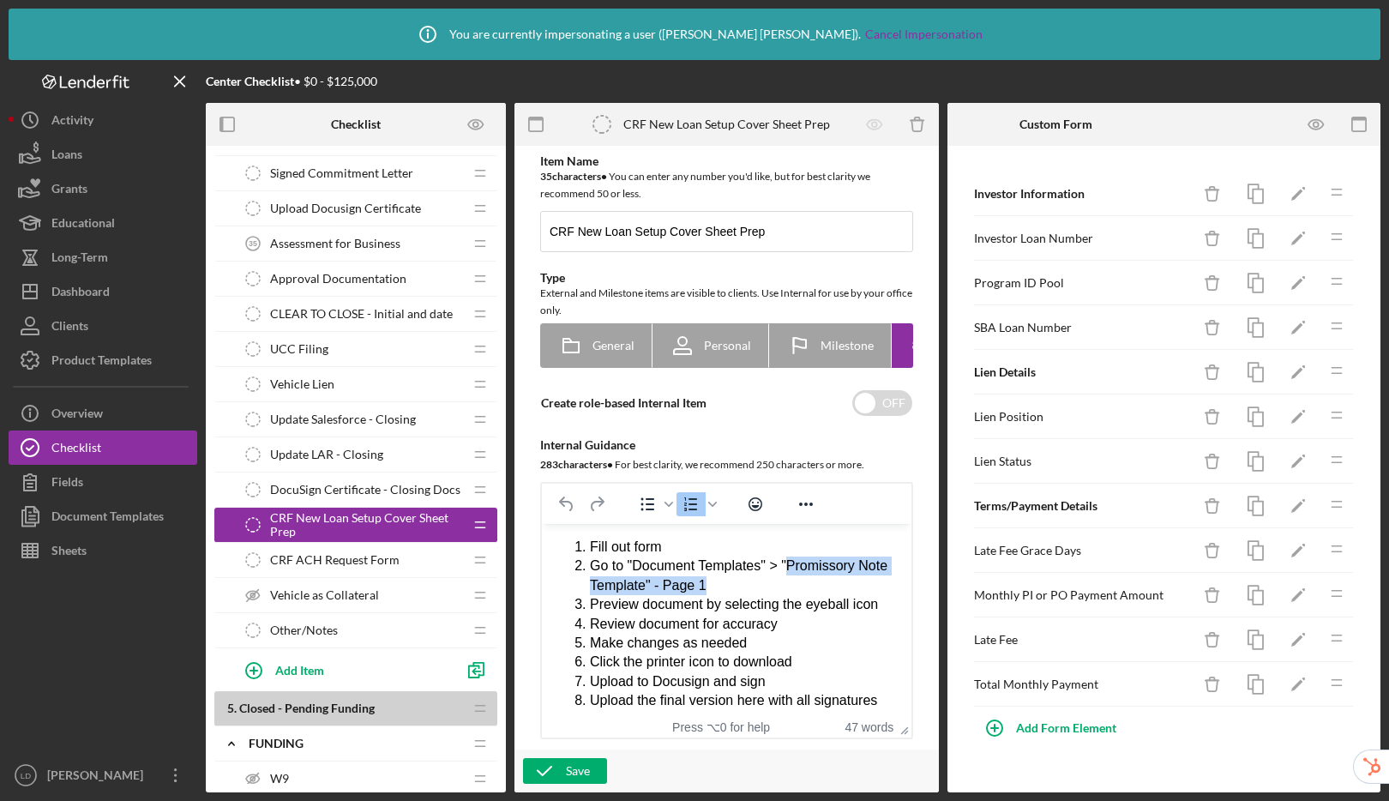
drag, startPoint x: 795, startPoint y: 564, endPoint x: 759, endPoint y: 584, distance: 41.0
click at [759, 584] on li "Go to "Document Templates" > "Promissory Note Template" - Page 1" at bounding box center [744, 575] width 308 height 39
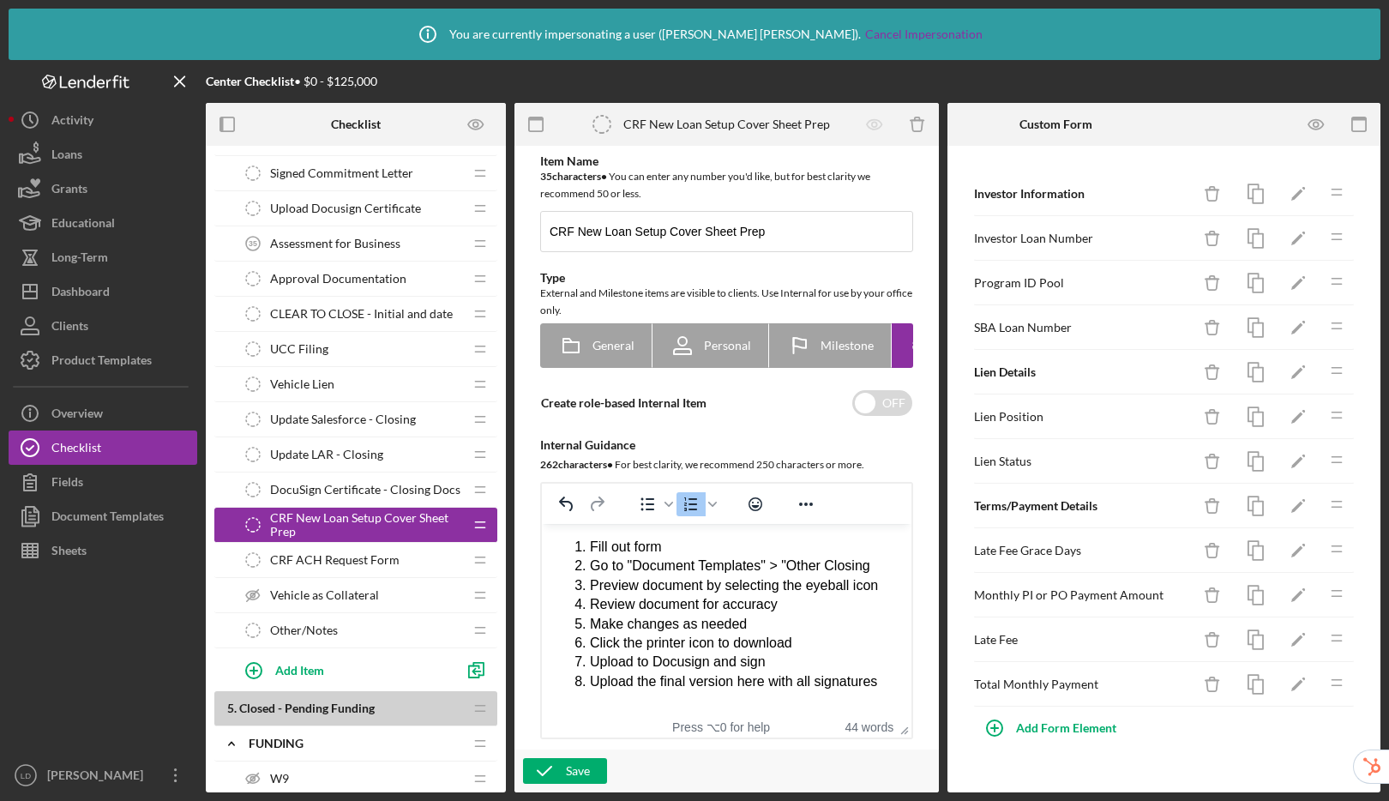
click at [345, 487] on span "DocuSign Certificate - Closing Docs" at bounding box center [365, 490] width 190 height 14
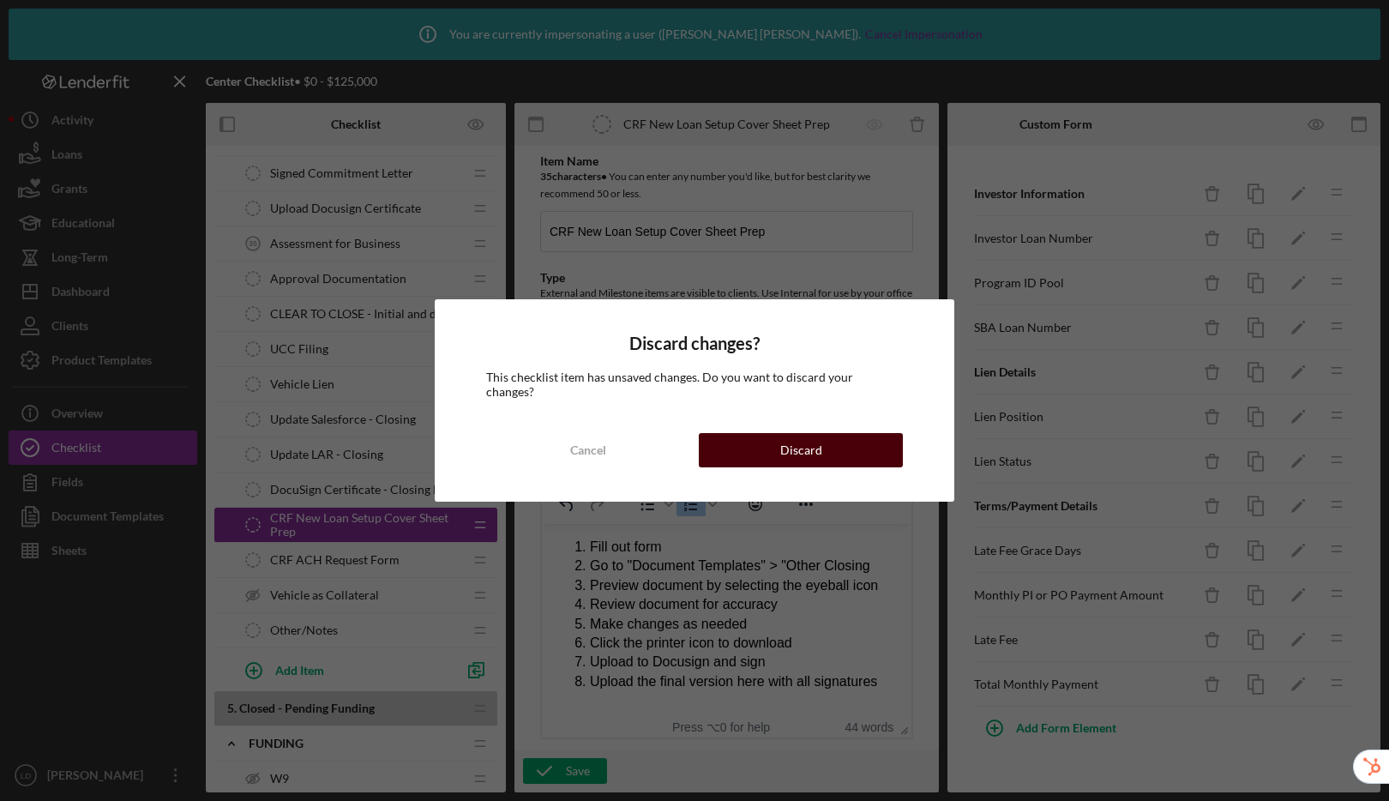
click at [763, 437] on button "Discard" at bounding box center [801, 450] width 204 height 34
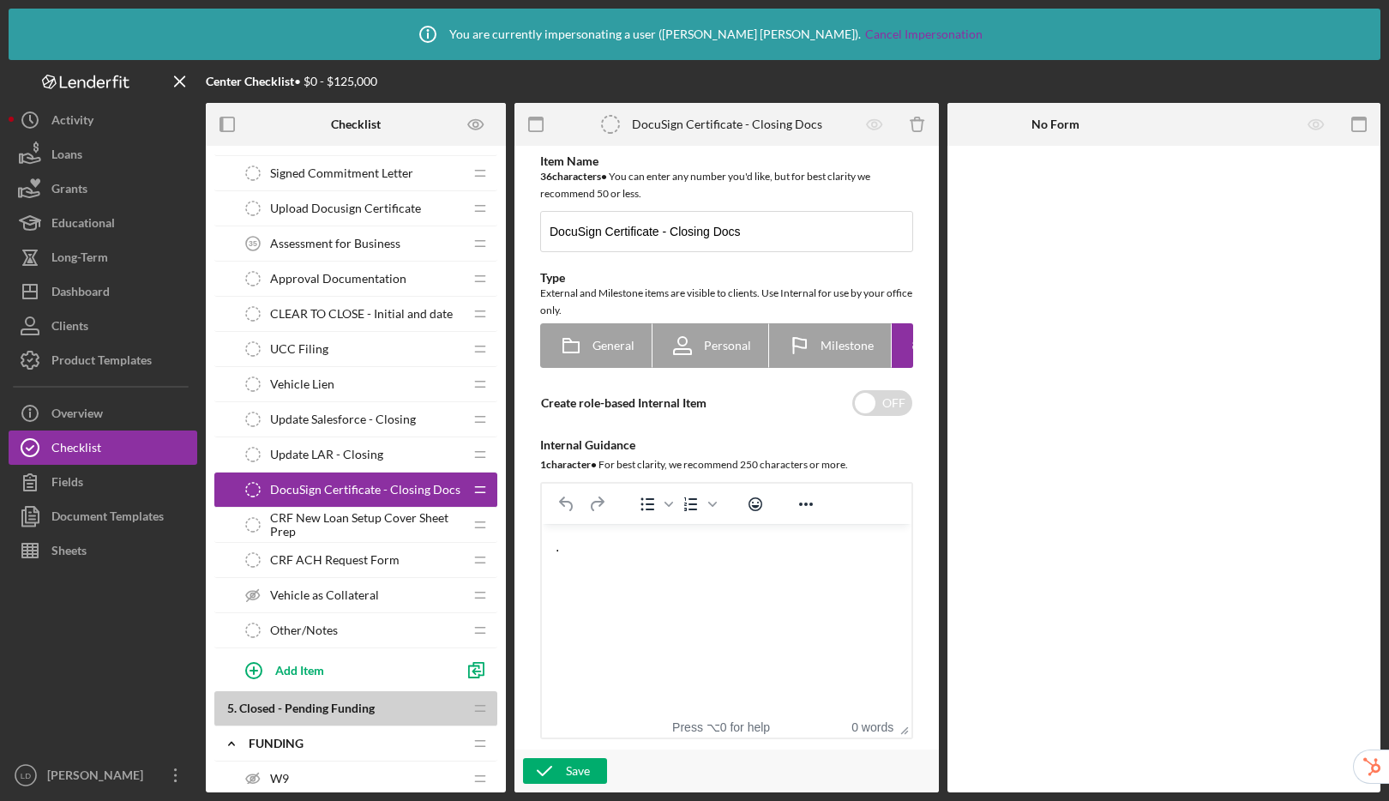
click at [303, 553] on span "CRF ACH Request Form" at bounding box center [334, 560] width 129 height 14
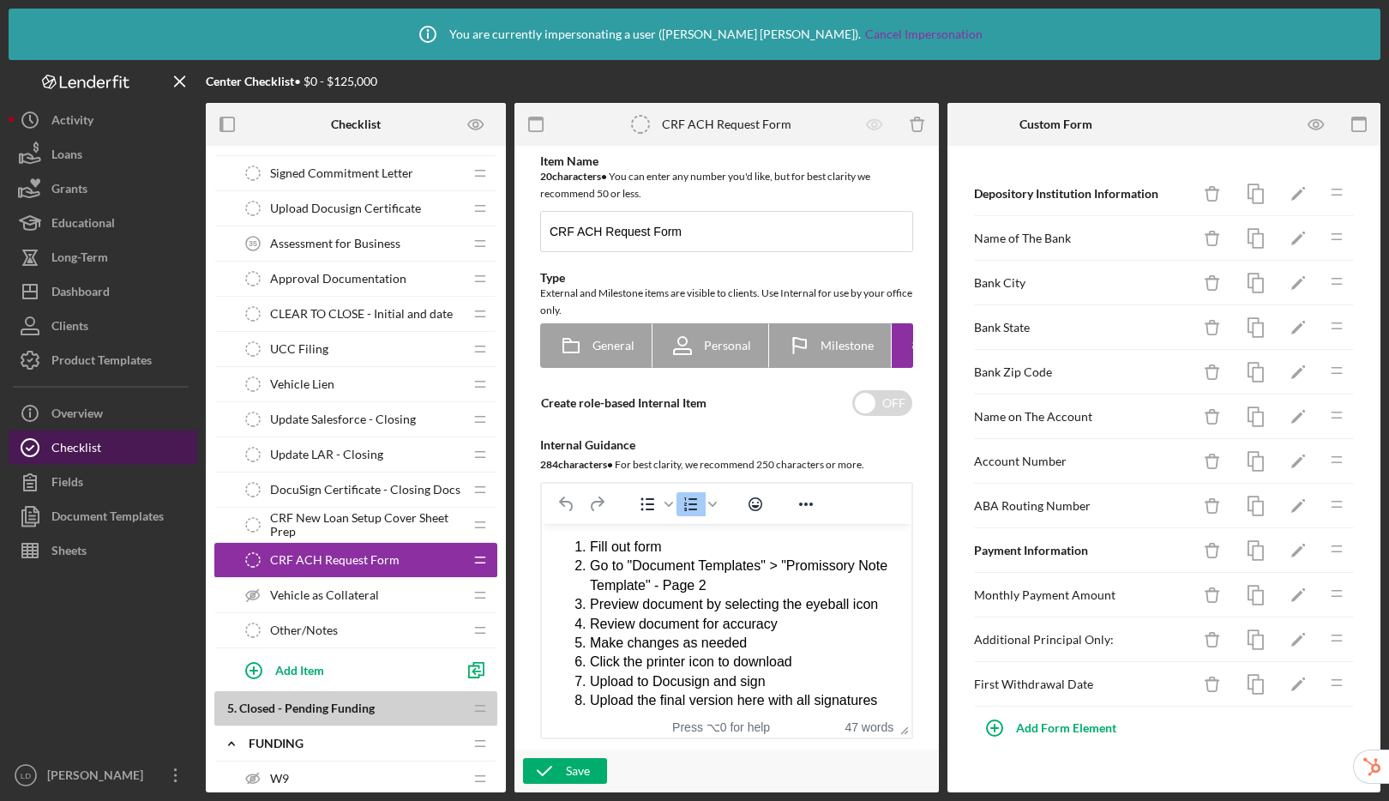
click at [92, 438] on div "Checklist" at bounding box center [76, 449] width 50 height 39
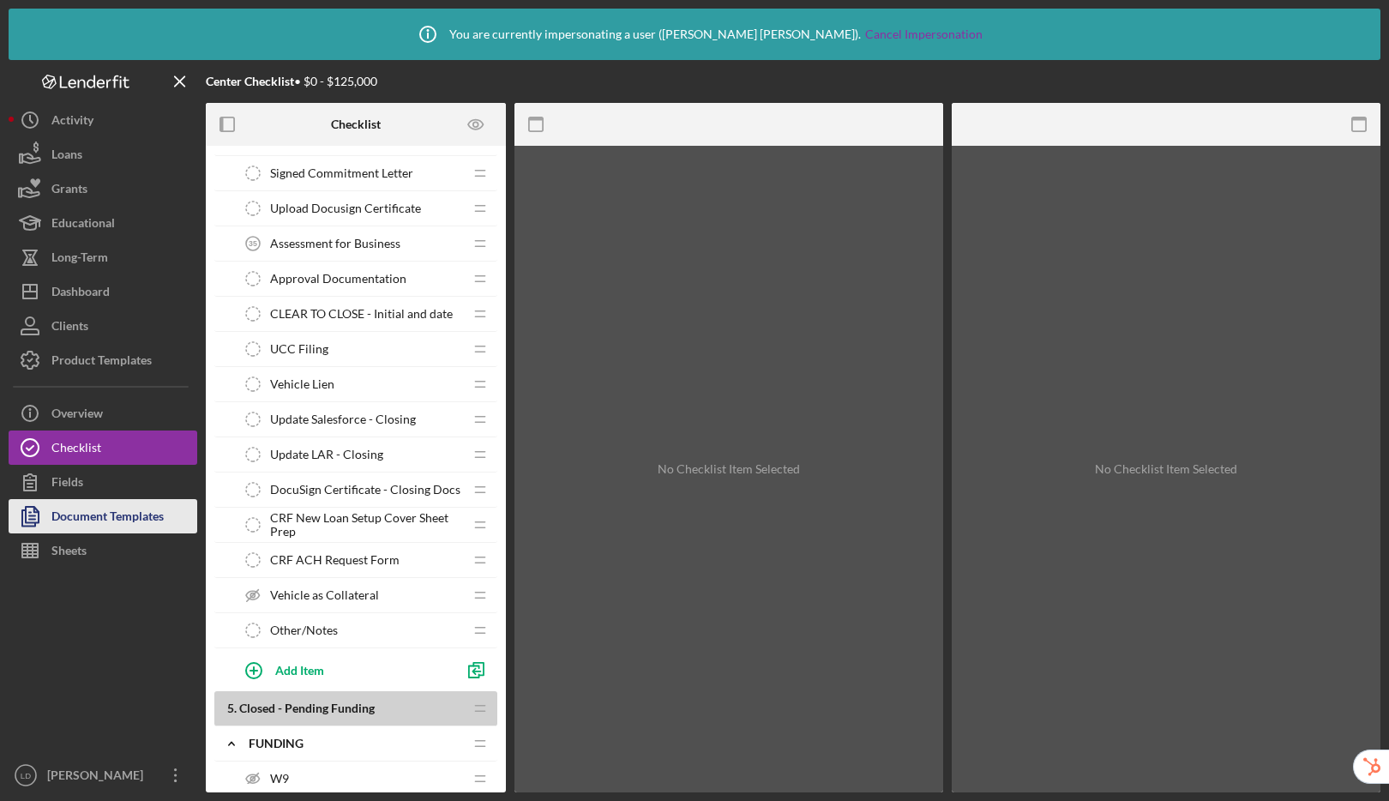
click at [97, 513] on div "Document Templates" at bounding box center [107, 518] width 112 height 39
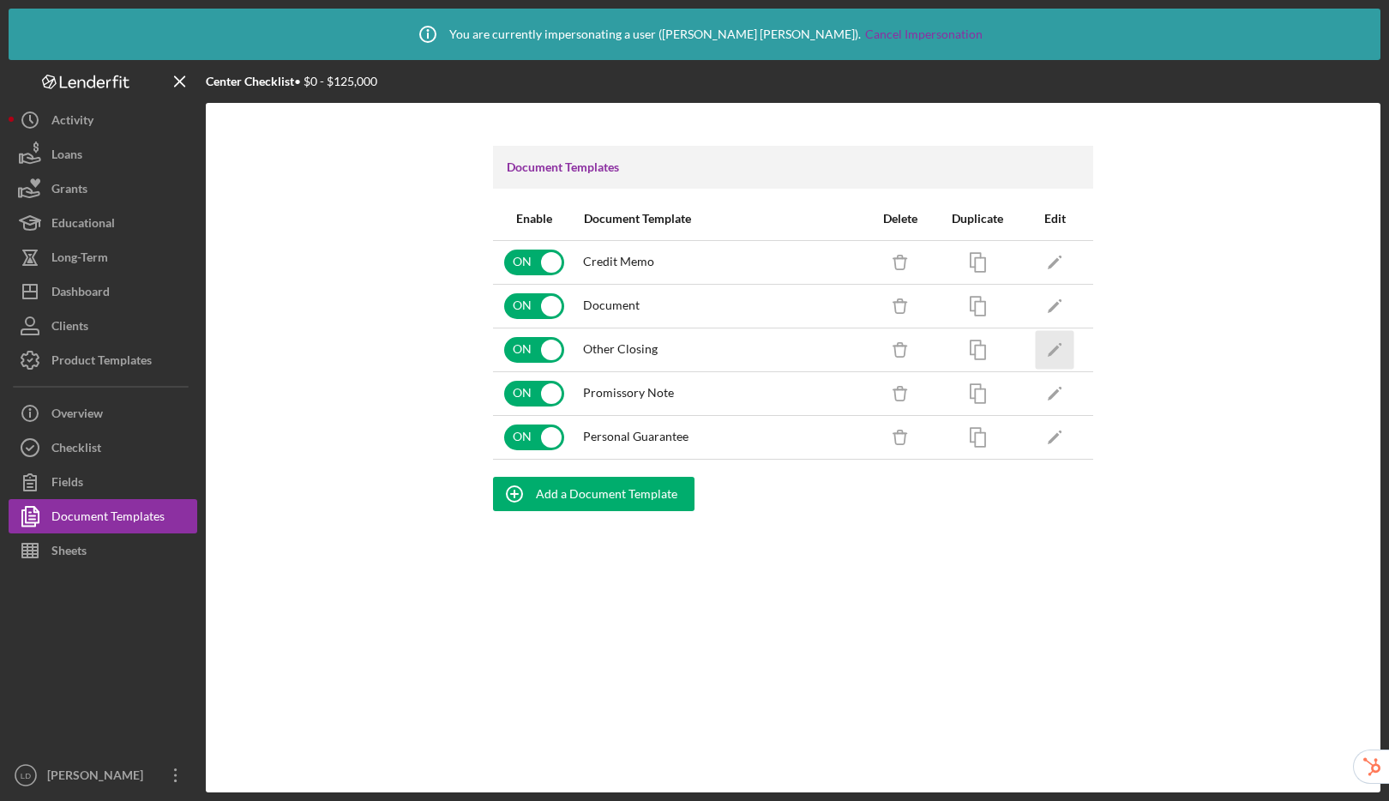
click at [1055, 345] on icon "Icon/Edit" at bounding box center [1054, 349] width 39 height 39
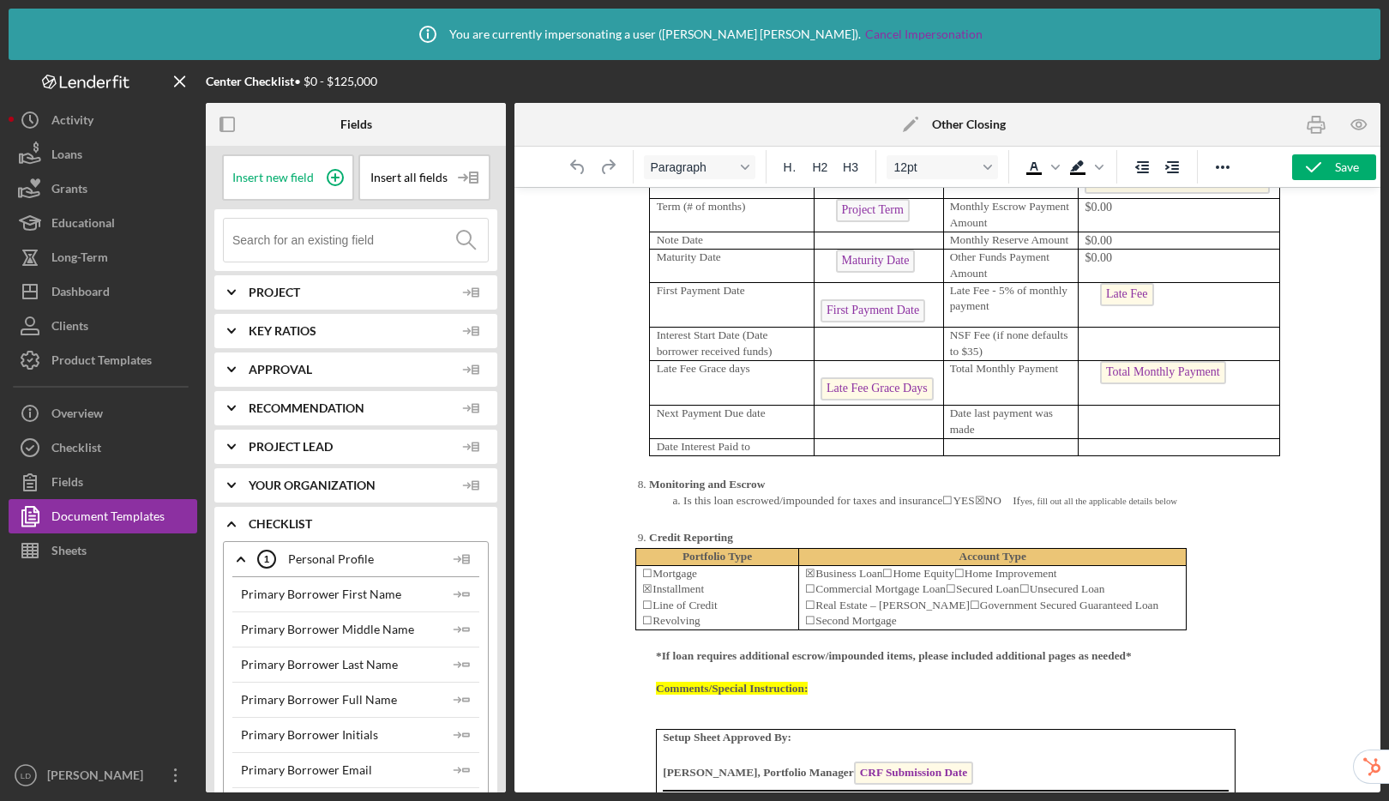
scroll to position [5911, 0]
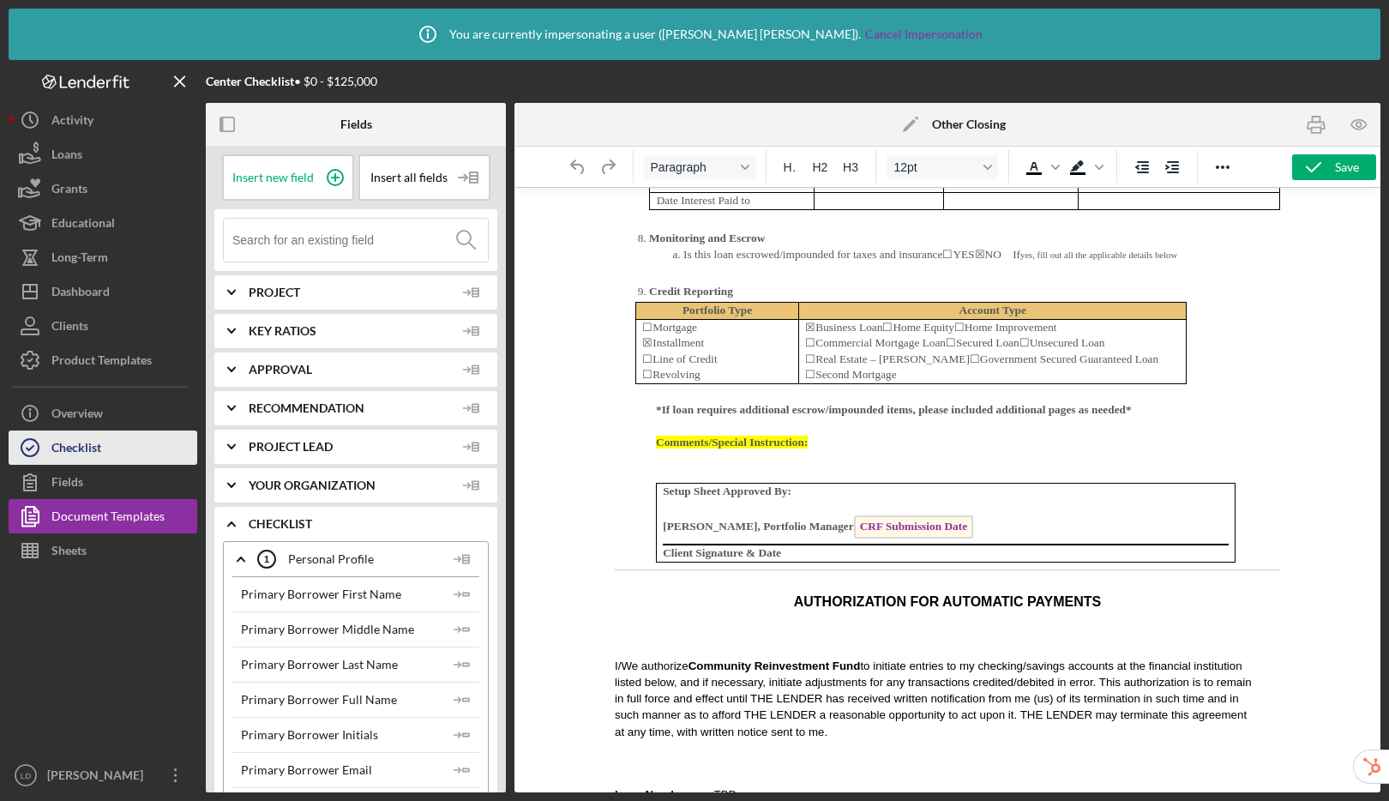
click at [117, 454] on button "Checklist" at bounding box center [103, 447] width 189 height 34
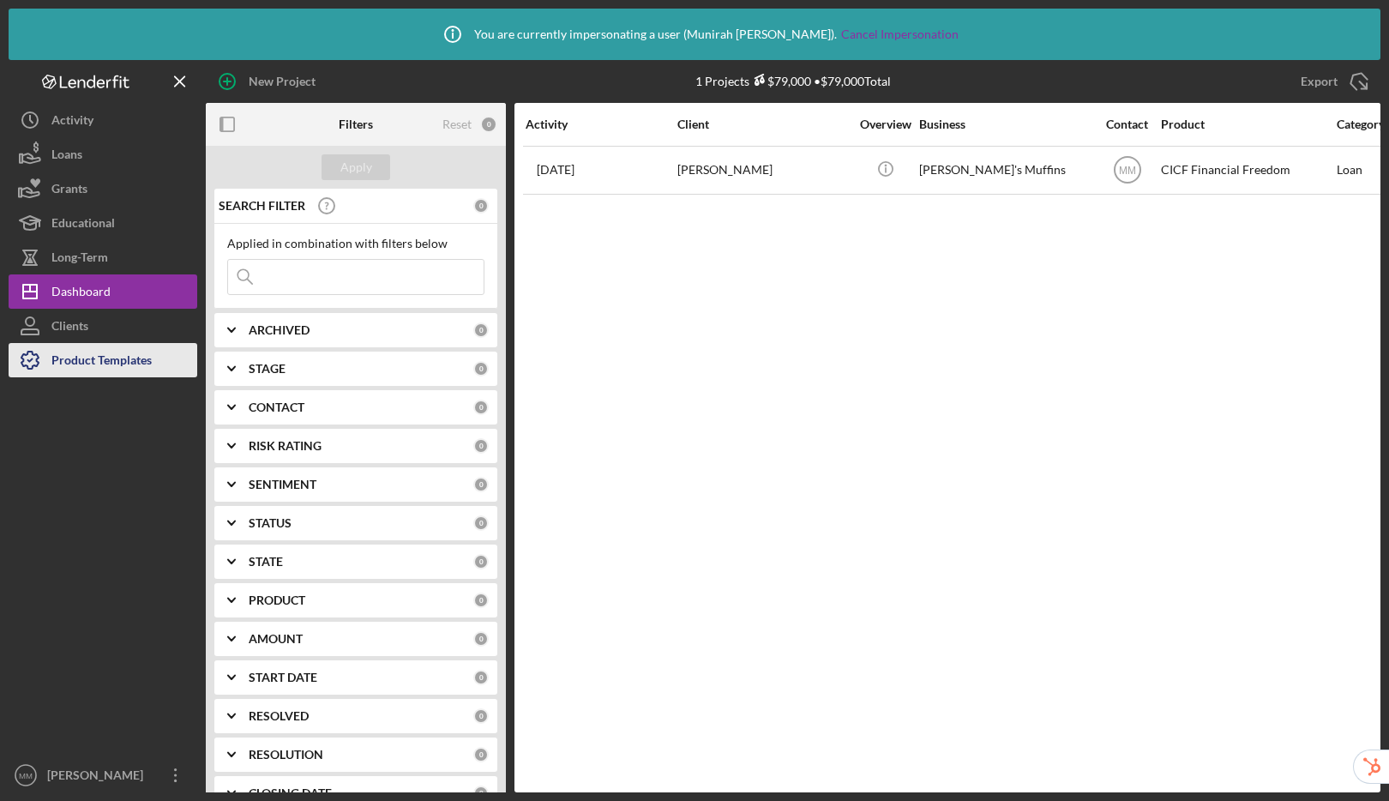
click at [129, 357] on div "Product Templates" at bounding box center [101, 362] width 100 height 39
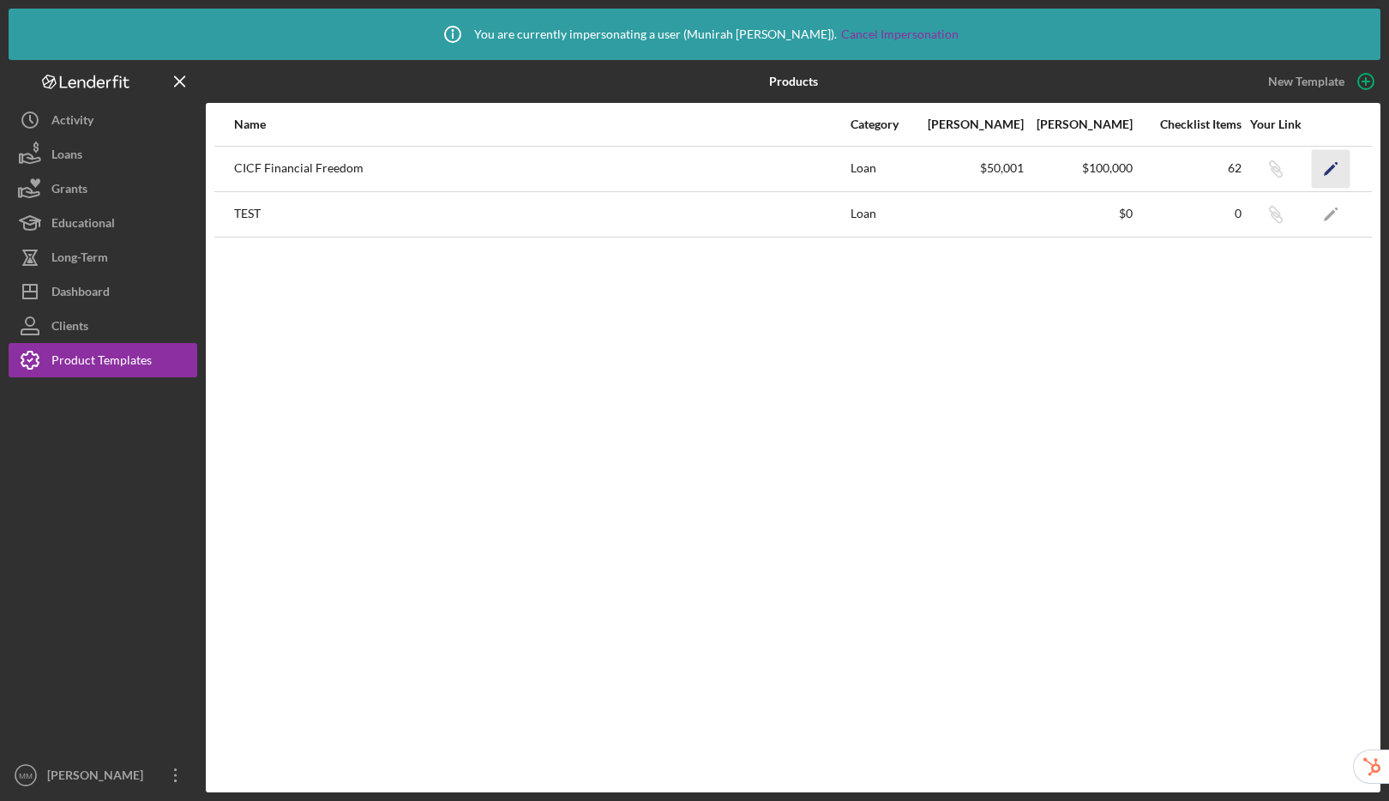
click at [1327, 171] on polygon "button" at bounding box center [1329, 170] width 12 height 12
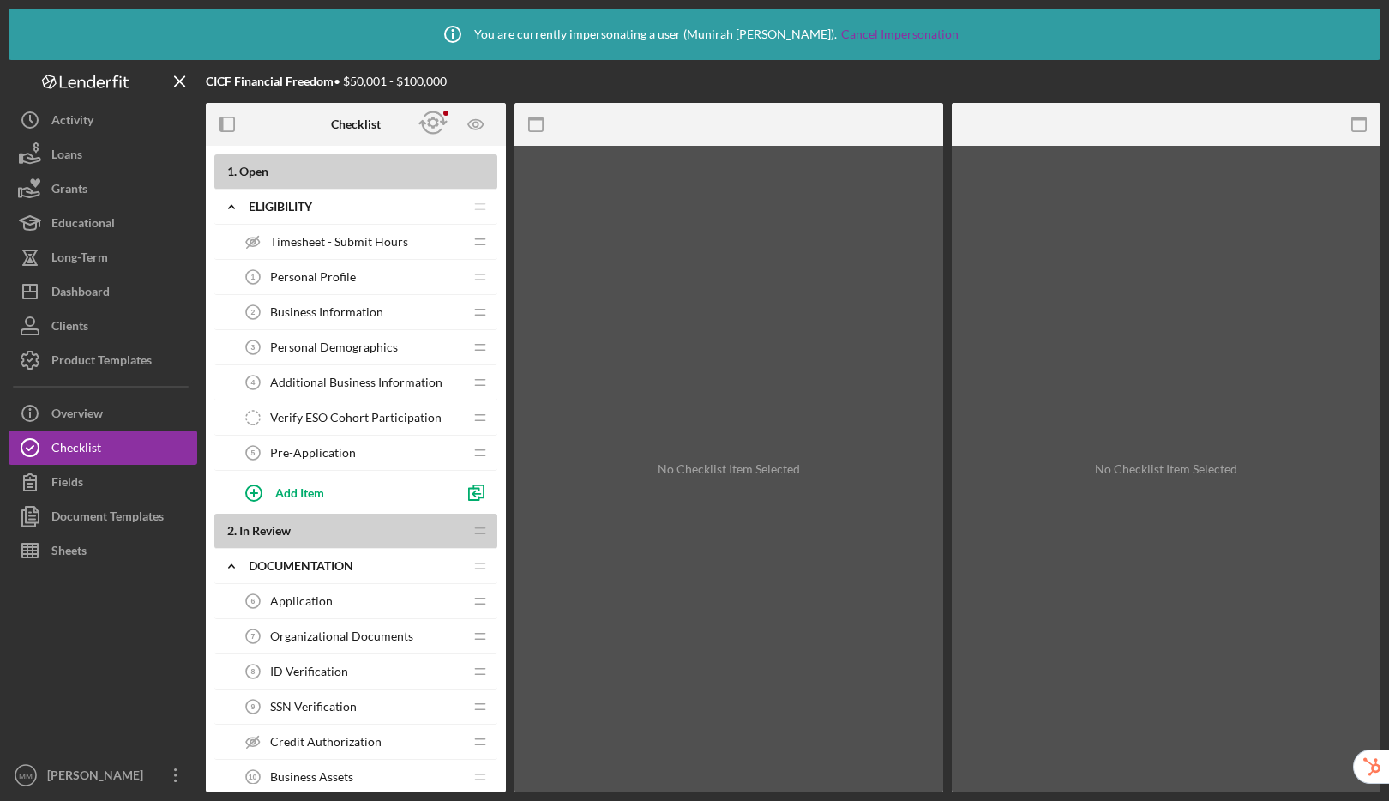
click at [353, 600] on div "Application 6 Application" at bounding box center [349, 601] width 227 height 34
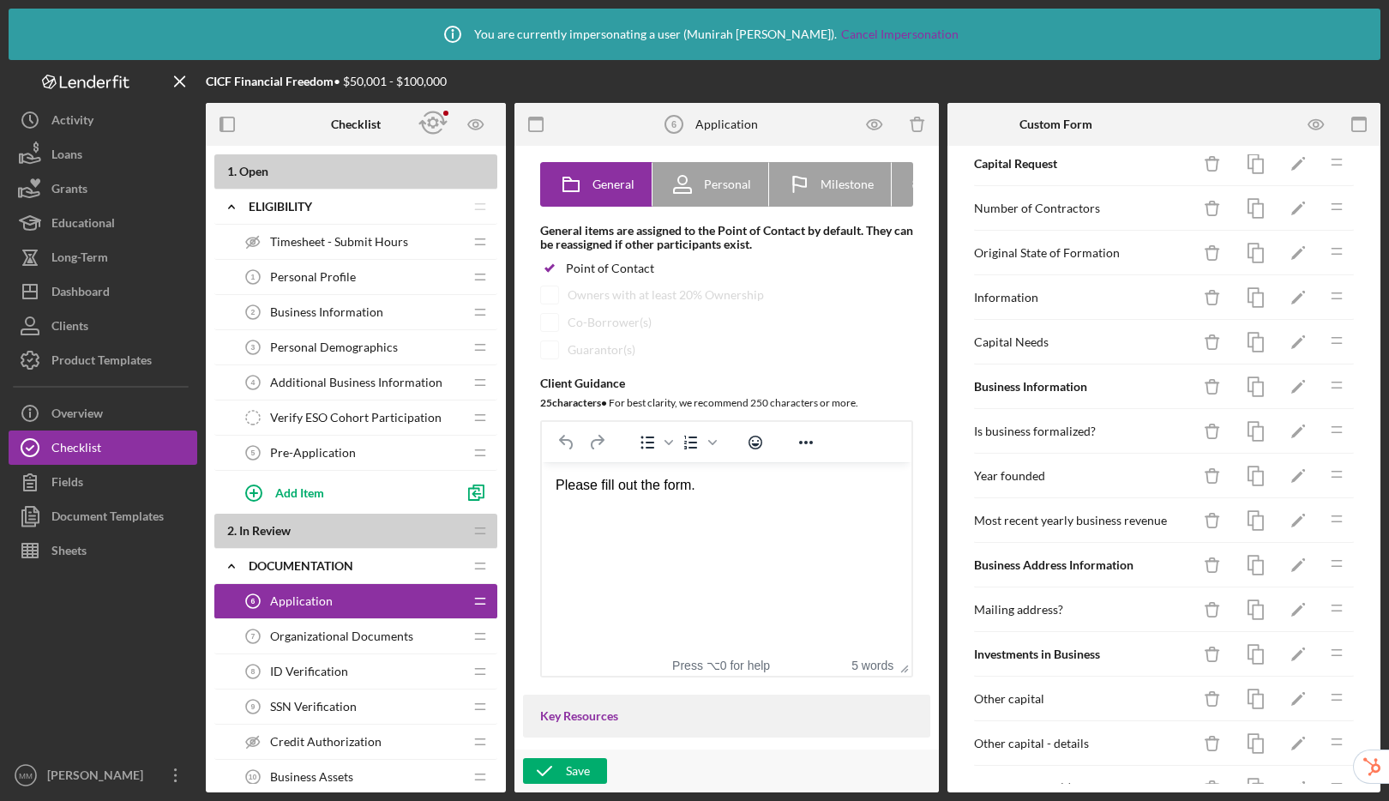
scroll to position [424, 0]
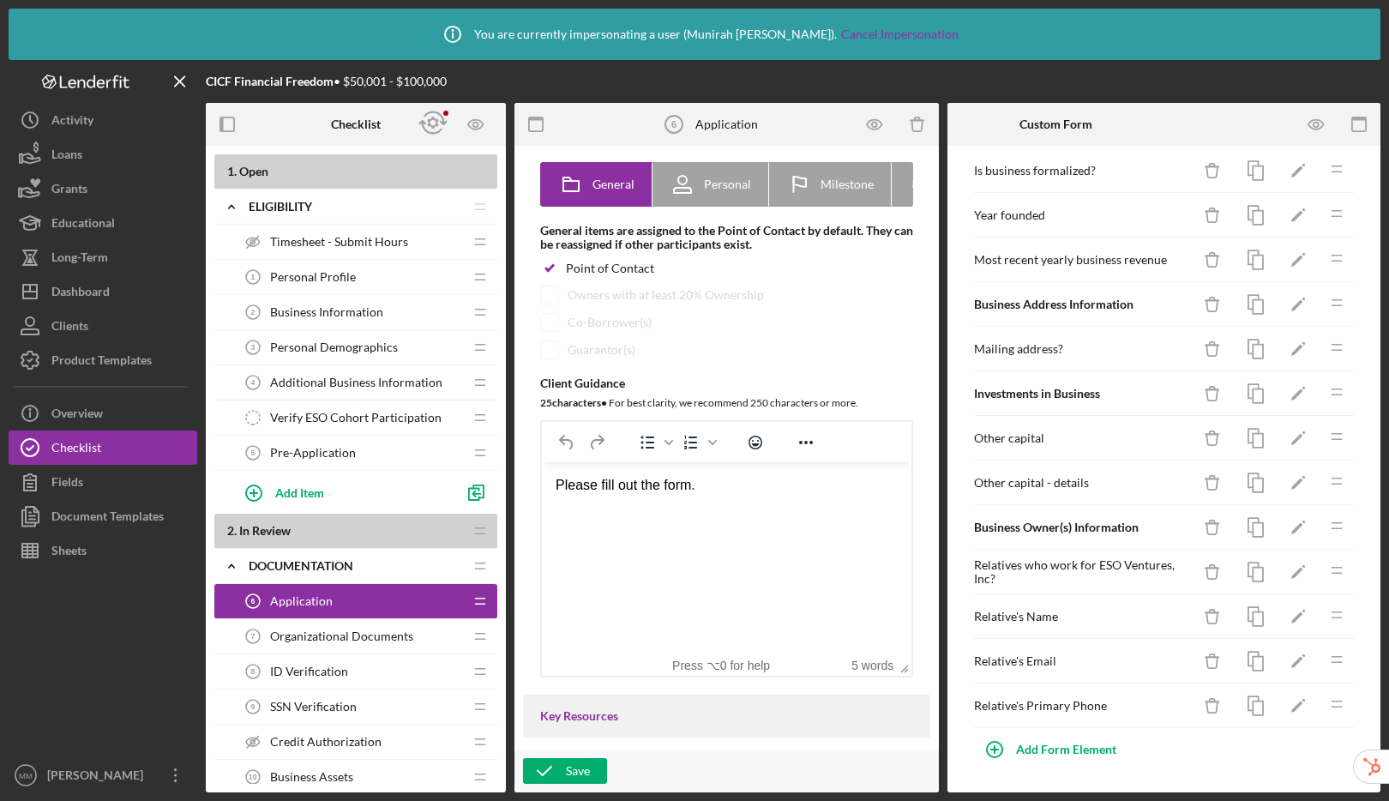
click at [286, 633] on span "Organizational Documents" at bounding box center [341, 636] width 143 height 14
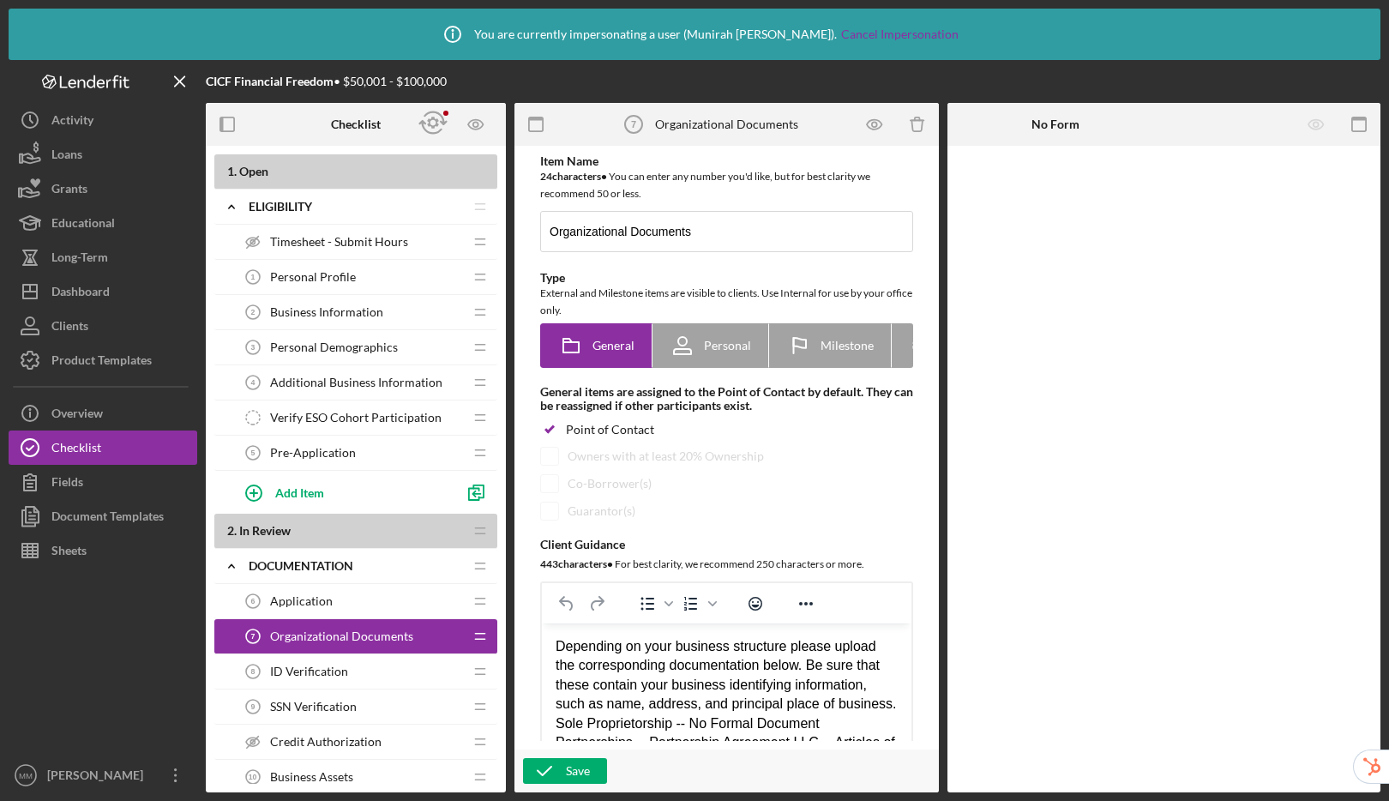
click at [303, 663] on div "ID Verification 8 ID Verification" at bounding box center [349, 671] width 227 height 34
